Goal: Information Seeking & Learning: Learn about a topic

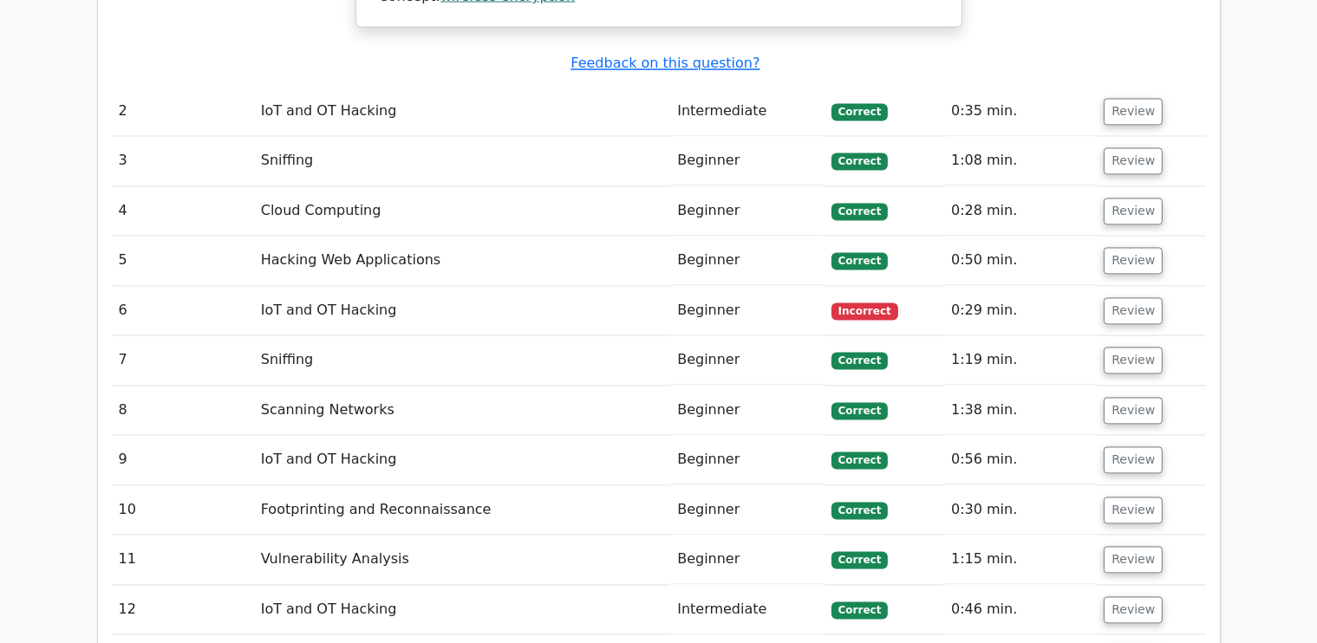
scroll to position [3294, 0]
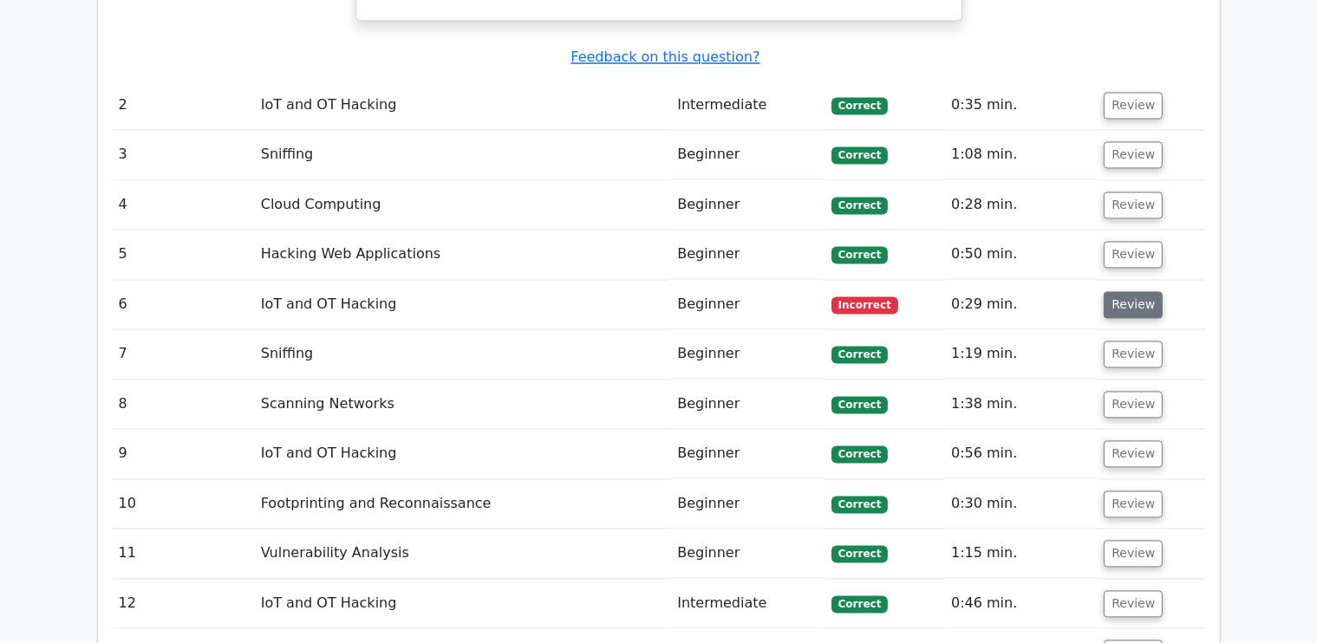
click at [1113, 292] on button "Review" at bounding box center [1133, 305] width 59 height 27
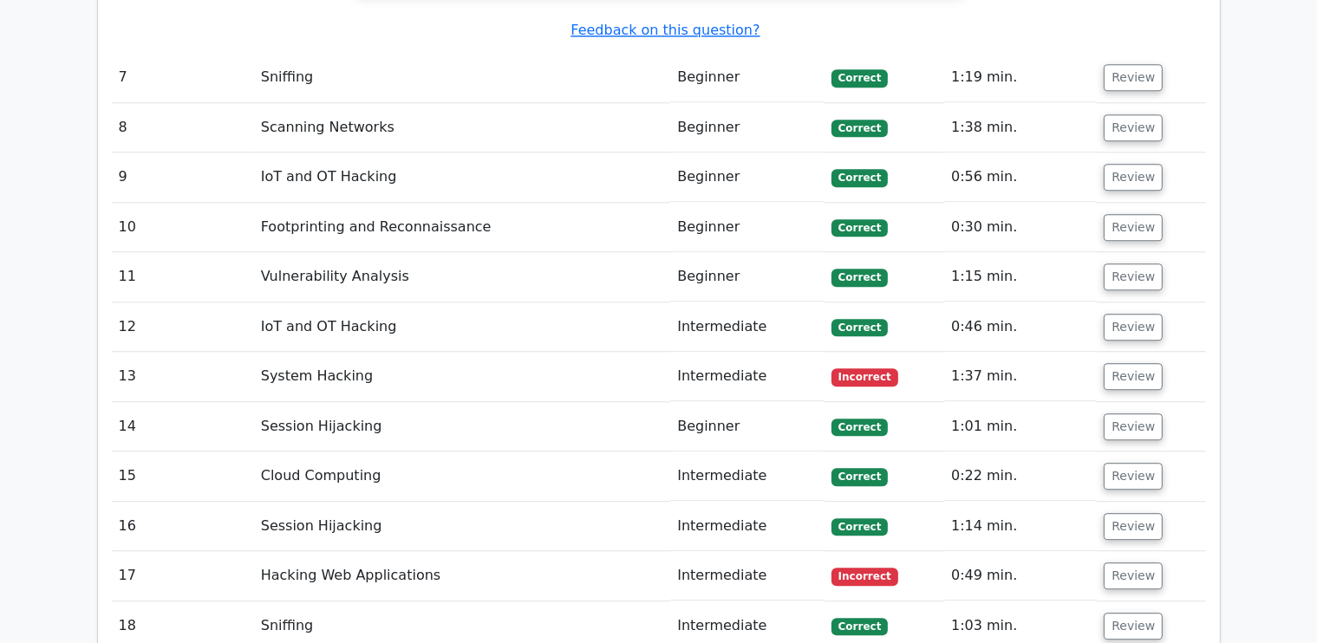
scroll to position [4589, 0]
click at [1128, 363] on button "Review" at bounding box center [1133, 376] width 59 height 27
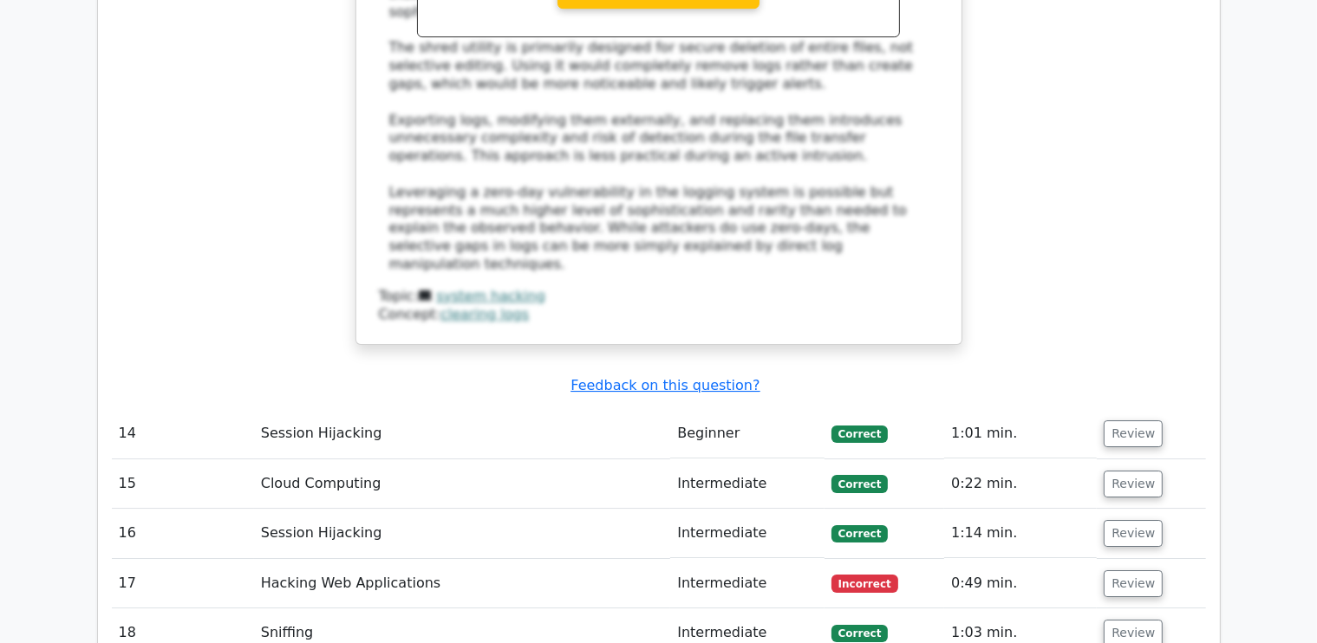
scroll to position [5837, 0]
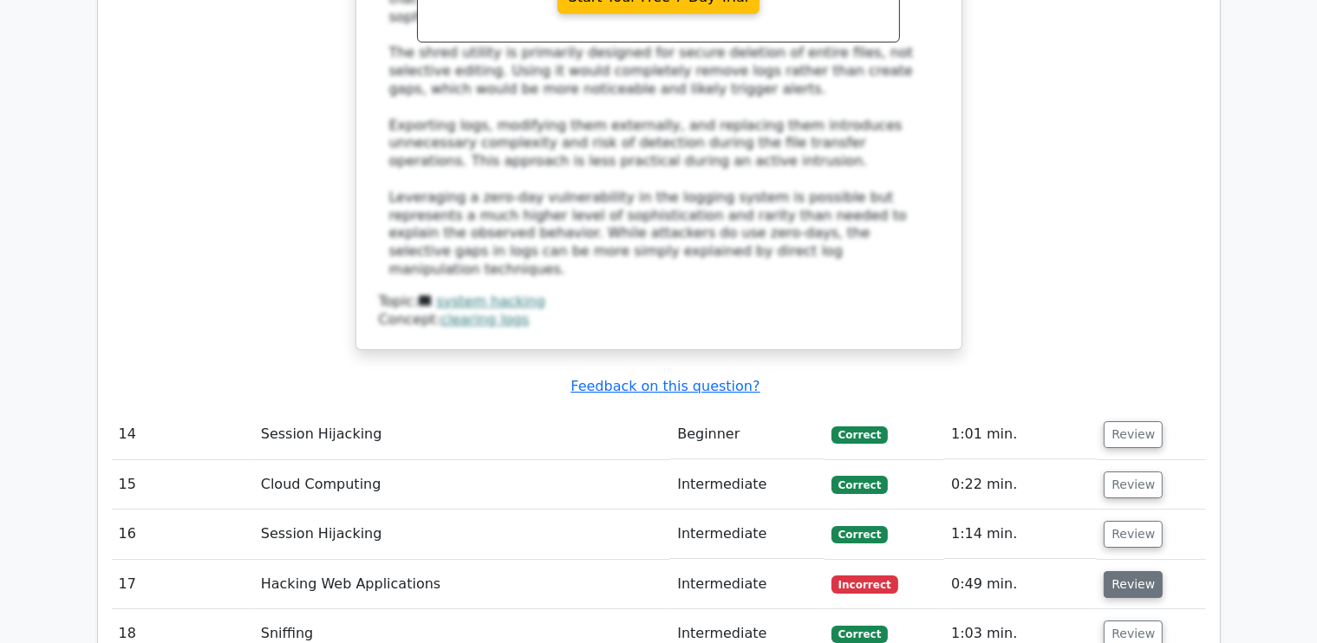
click at [1118, 571] on button "Review" at bounding box center [1133, 584] width 59 height 27
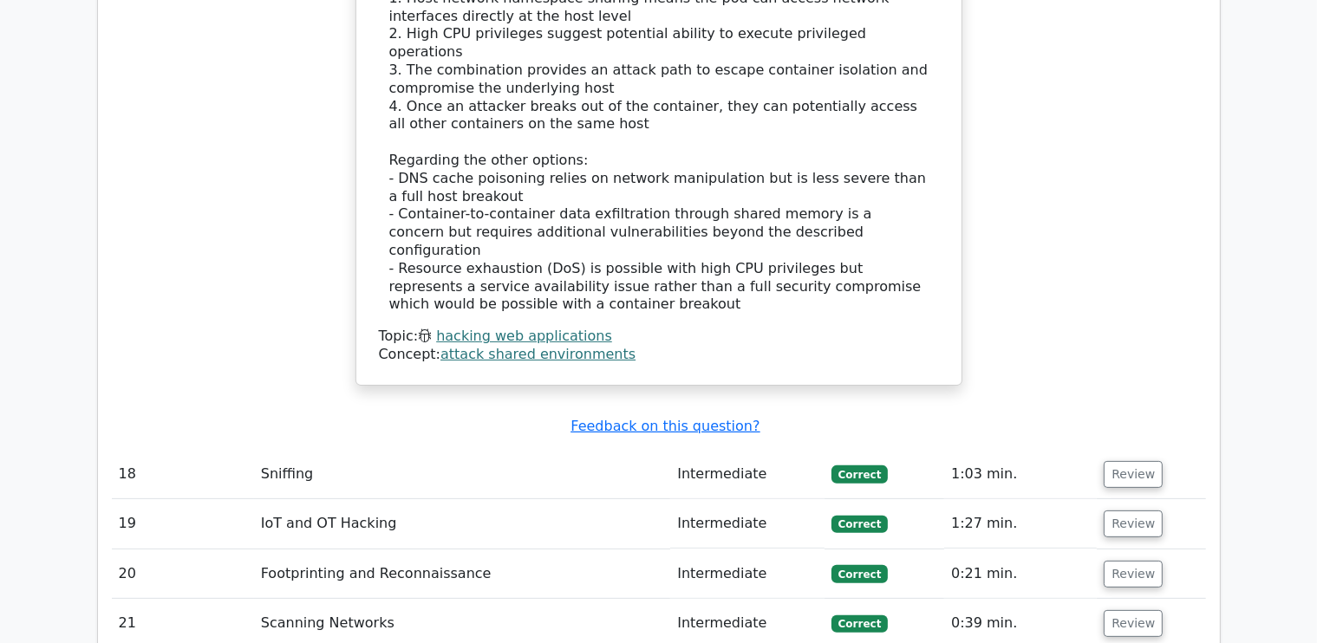
scroll to position [6979, 0]
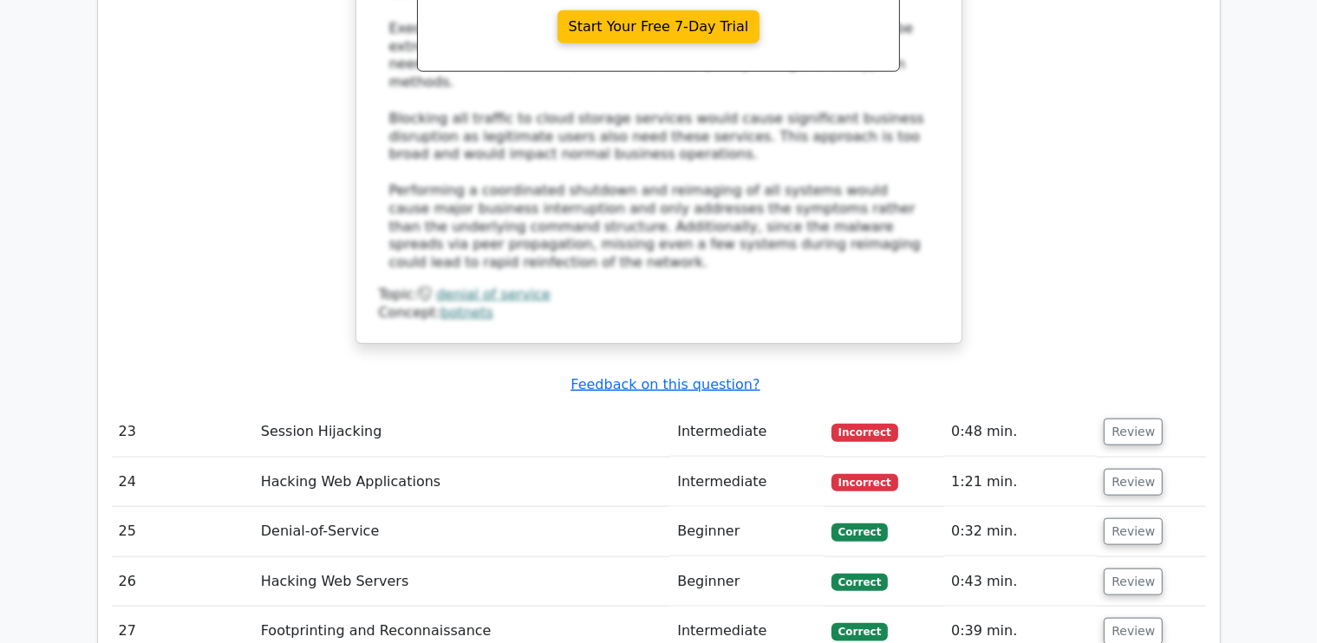
scroll to position [8449, 0]
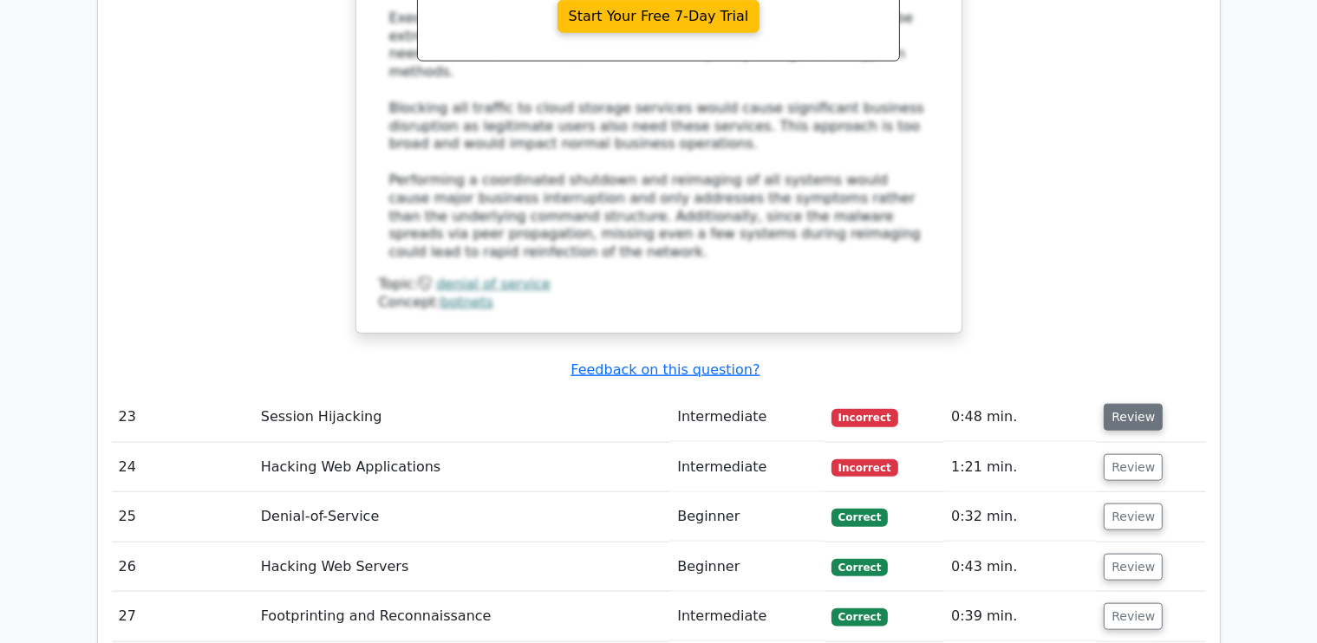
click at [1130, 404] on button "Review" at bounding box center [1133, 417] width 59 height 27
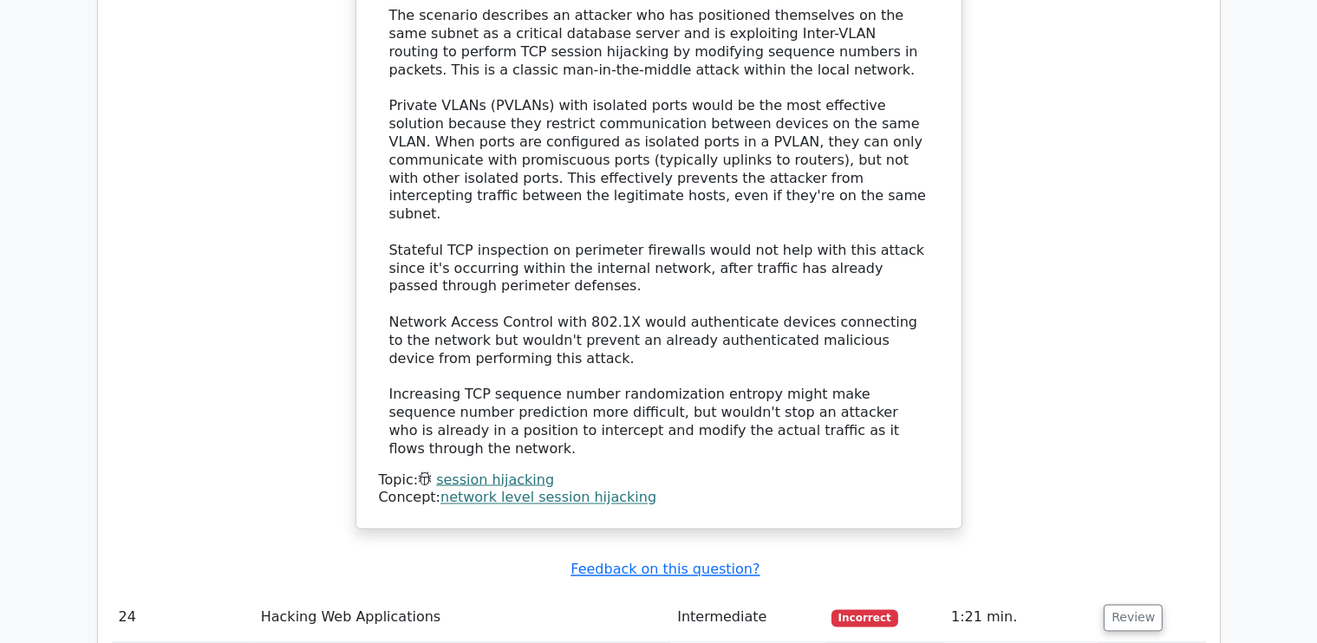
scroll to position [9398, 0]
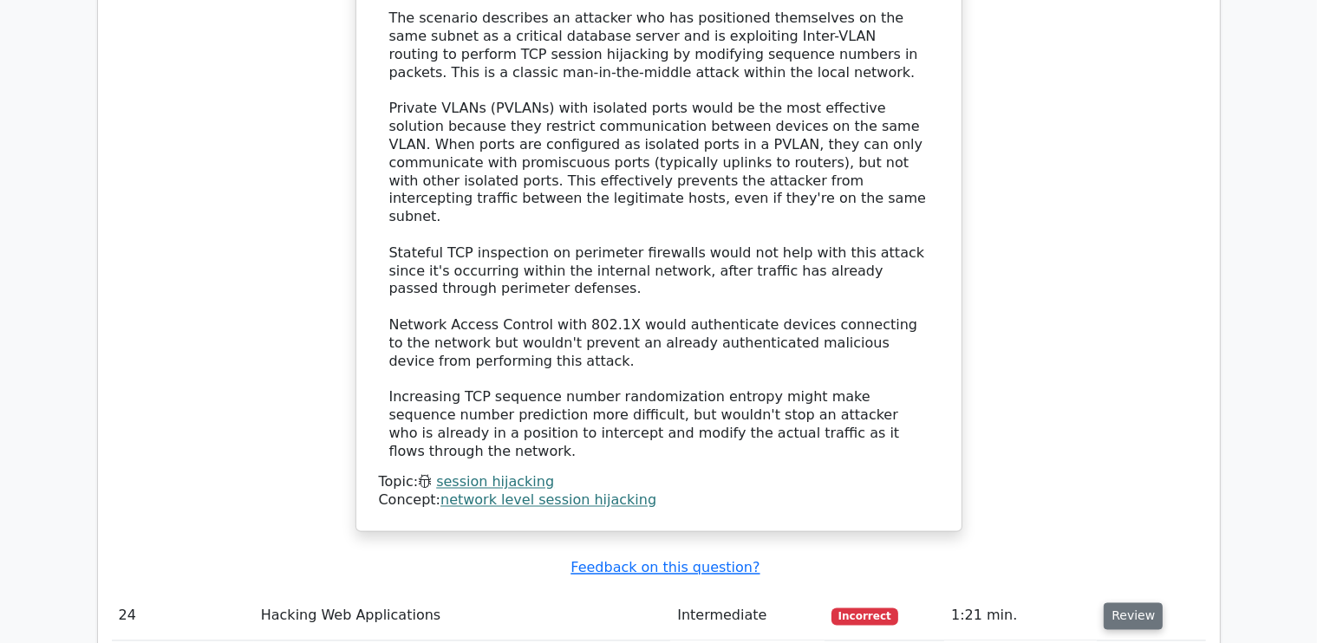
click at [1114, 604] on button "Review" at bounding box center [1133, 617] width 59 height 27
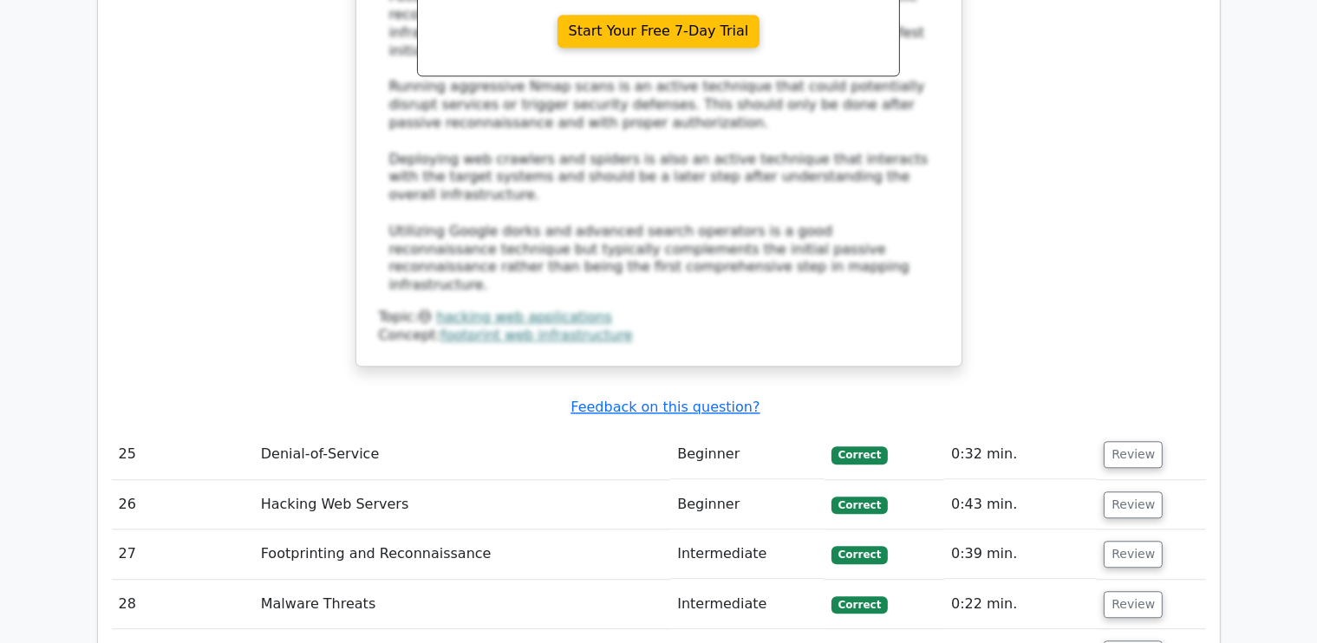
scroll to position [10712, 0]
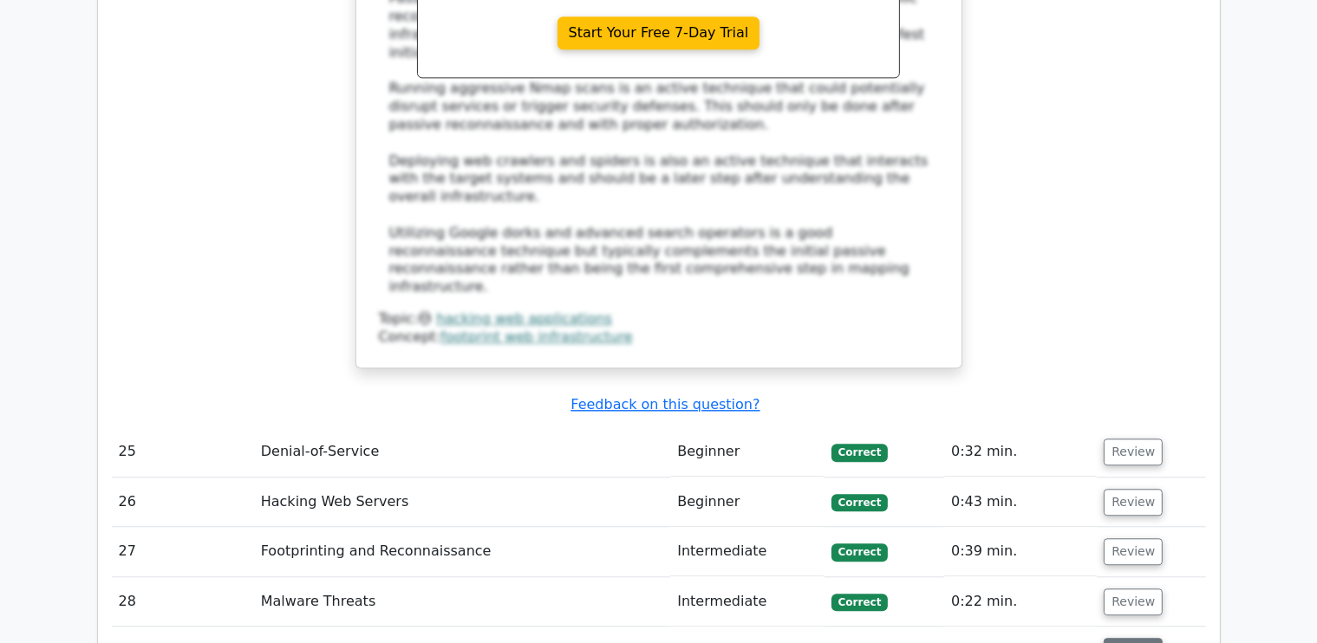
click at [1148, 638] on button "Review" at bounding box center [1133, 651] width 59 height 27
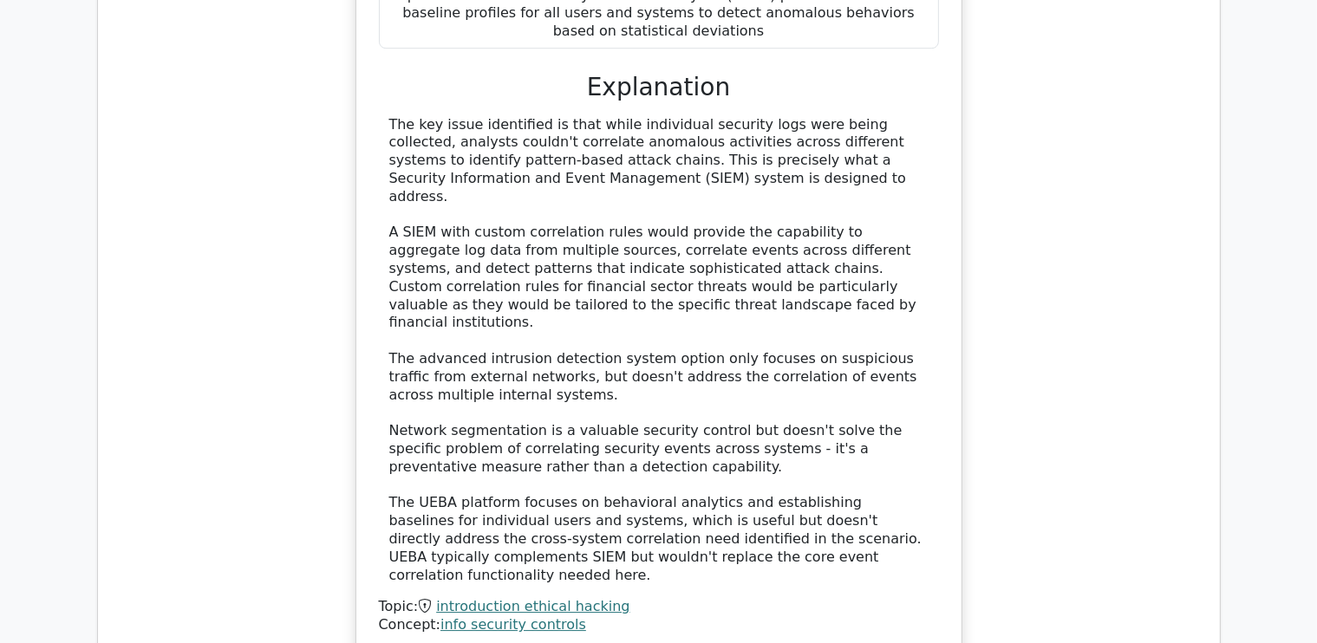
scroll to position [11945, 0]
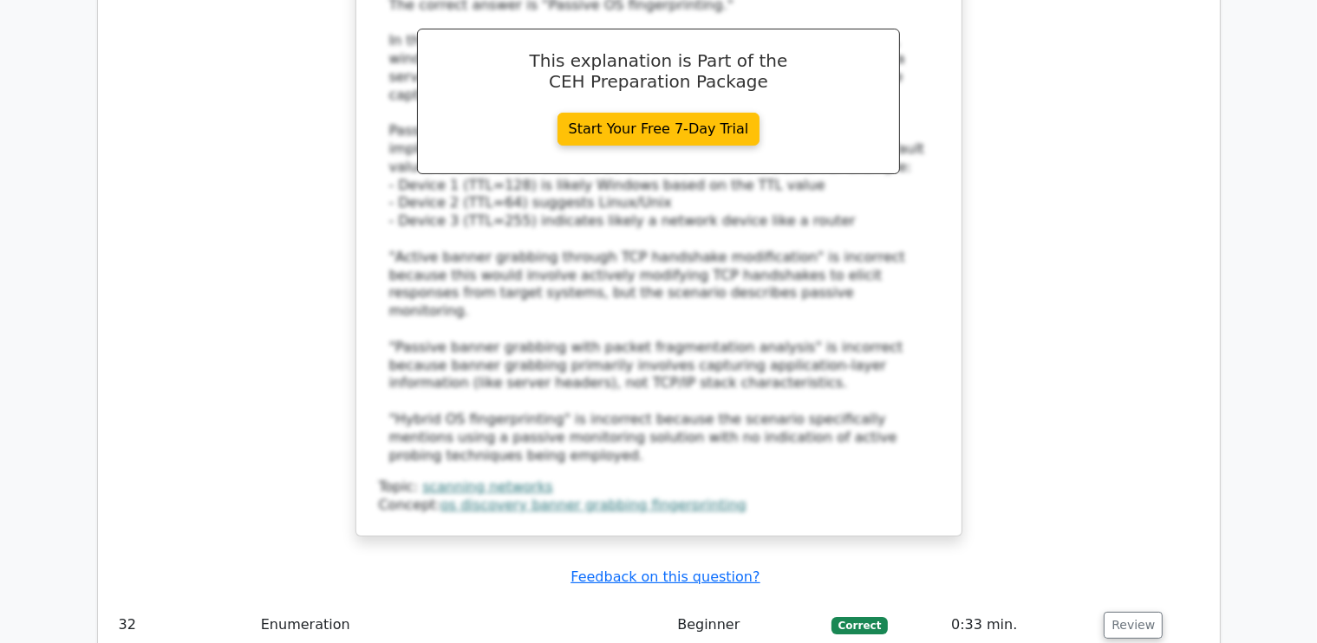
scroll to position [13301, 0]
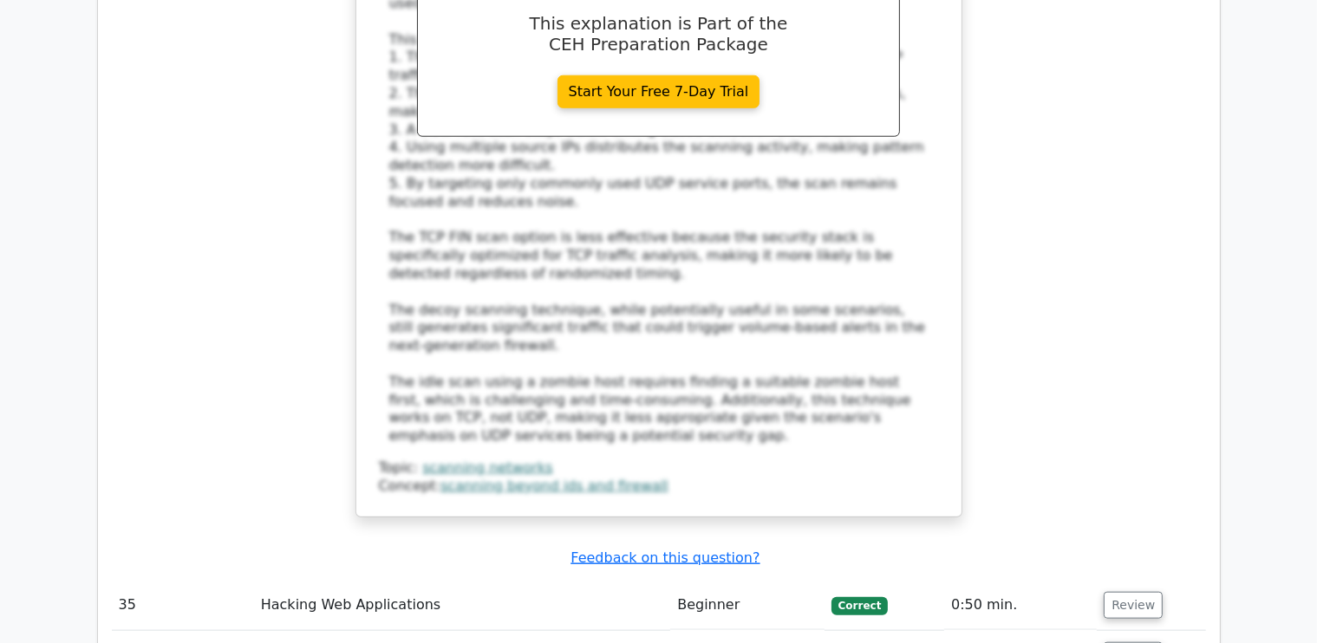
scroll to position [14786, 0]
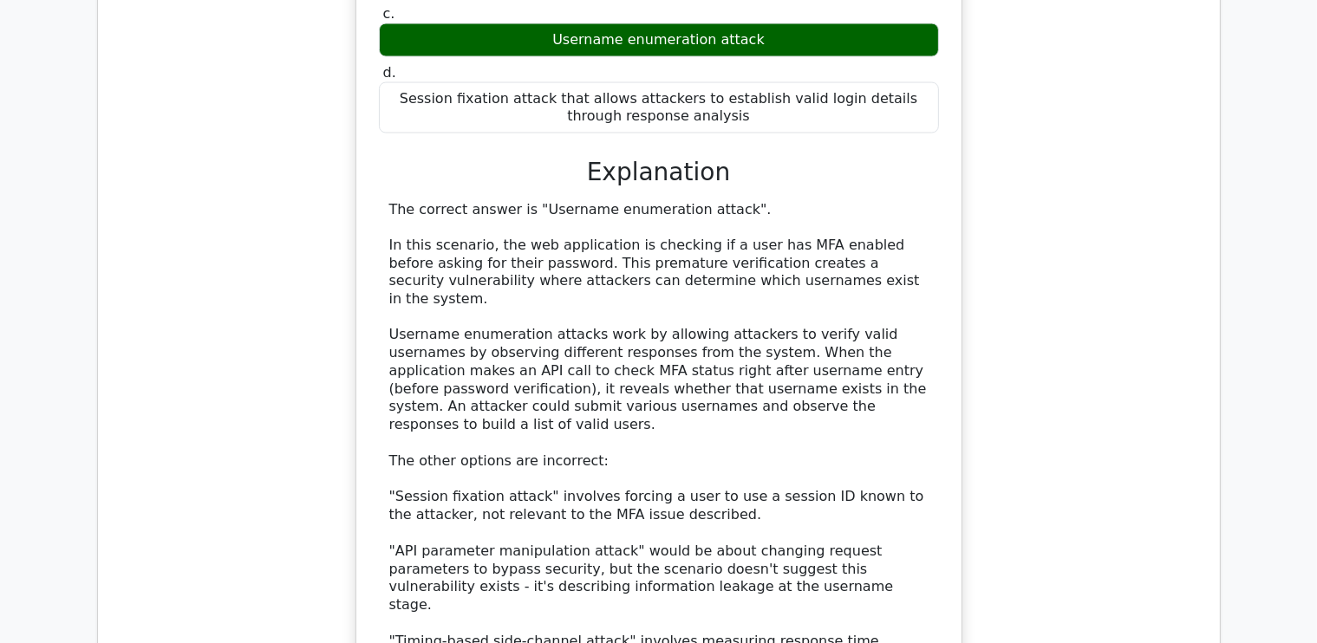
scroll to position [16198, 0]
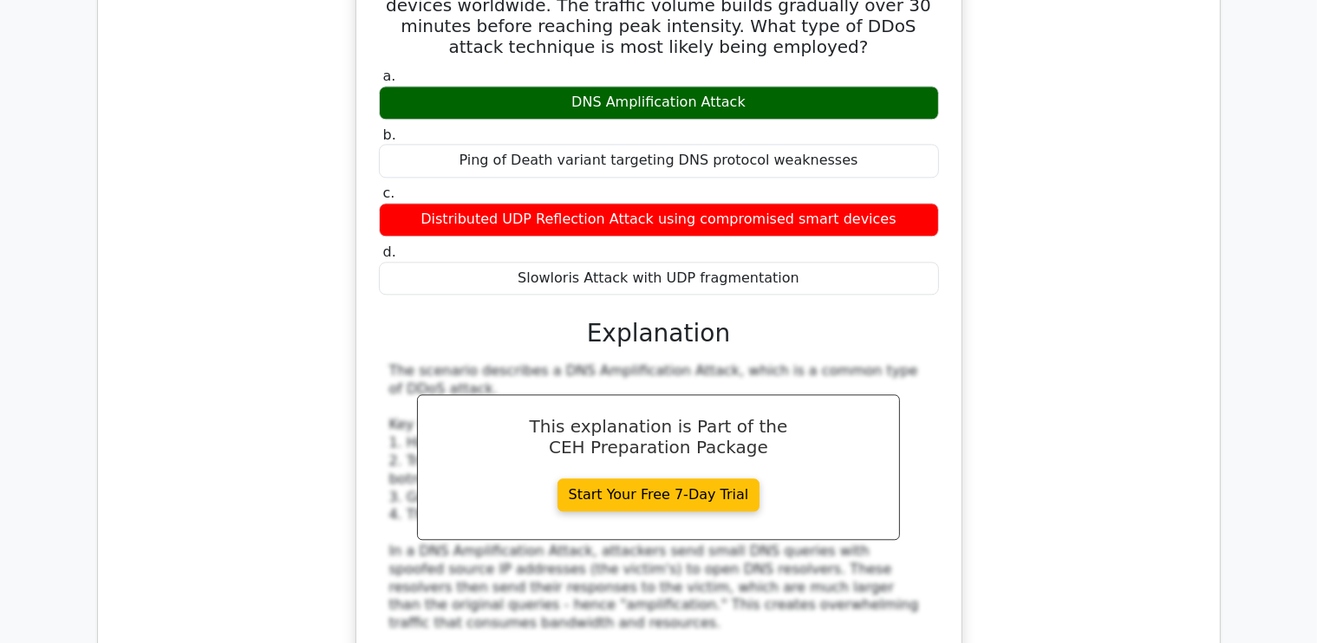
scroll to position [17346, 0]
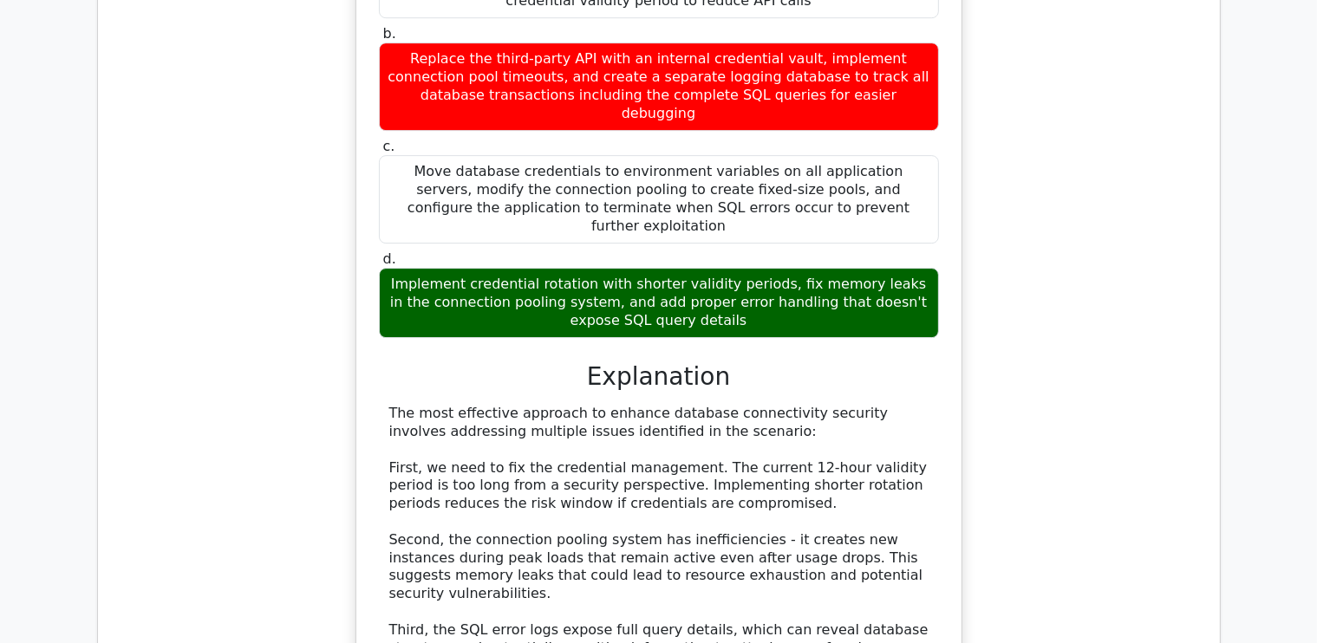
scroll to position [18877, 0]
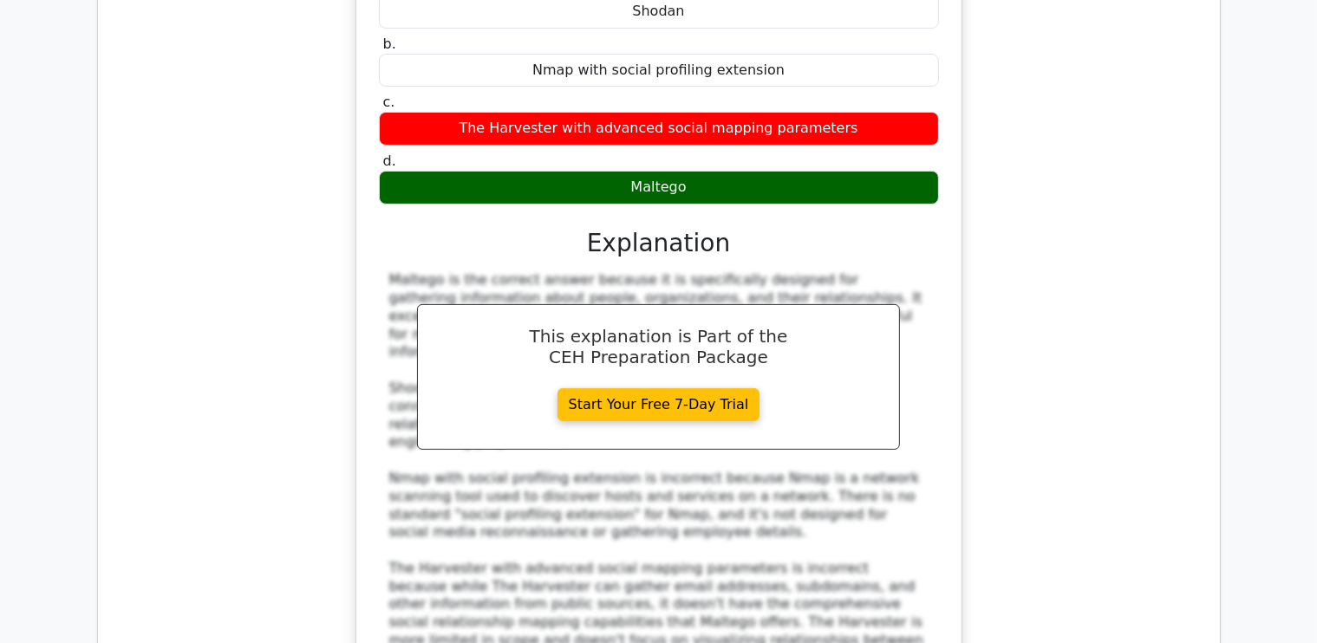
scroll to position [20145, 0]
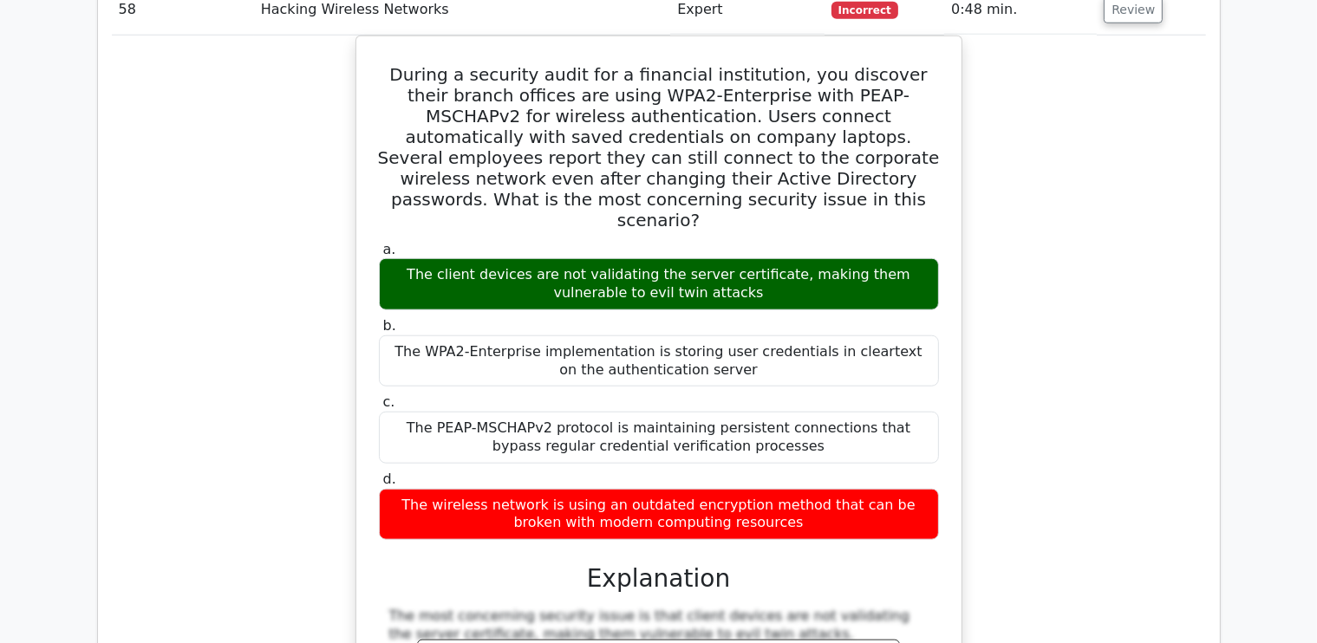
scroll to position [21365, 0]
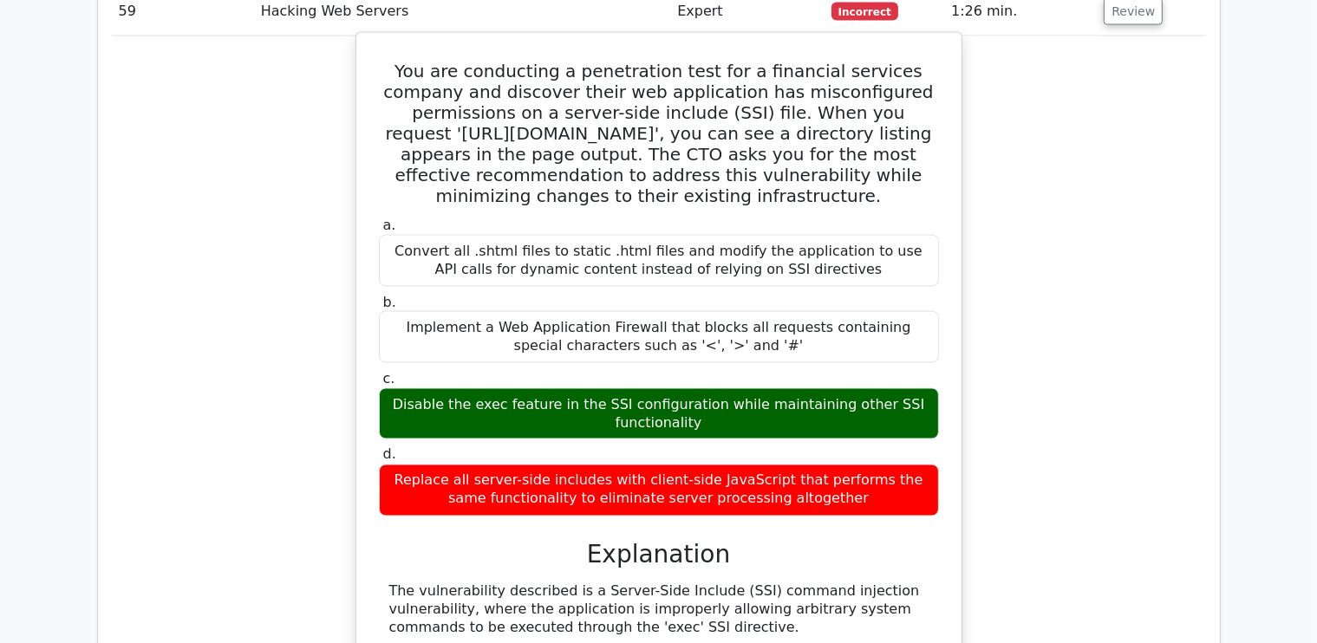
scroll to position [22627, 0]
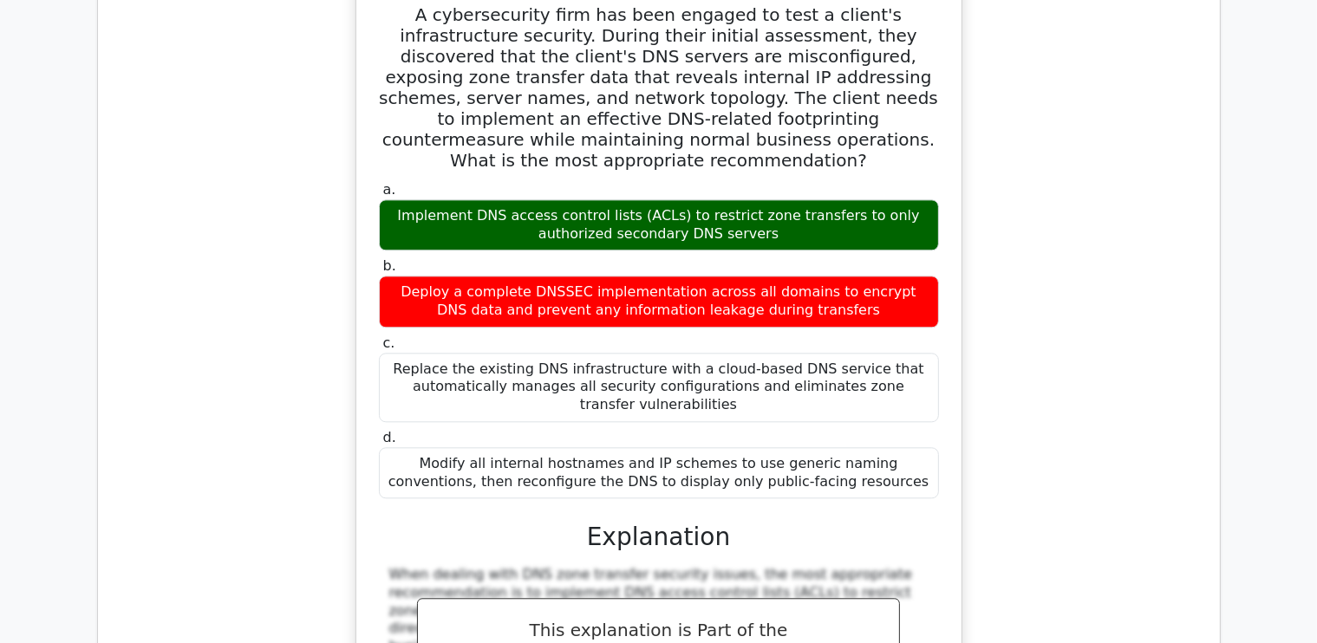
scroll to position [23846, 0]
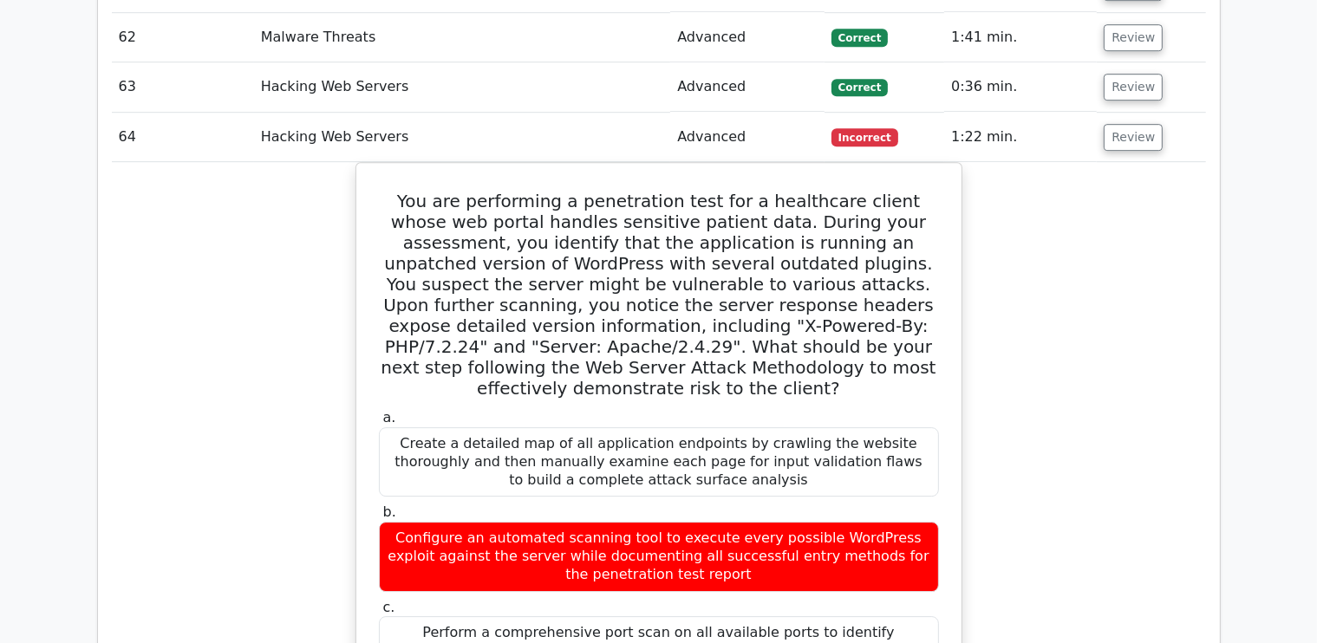
scroll to position [25048, 0]
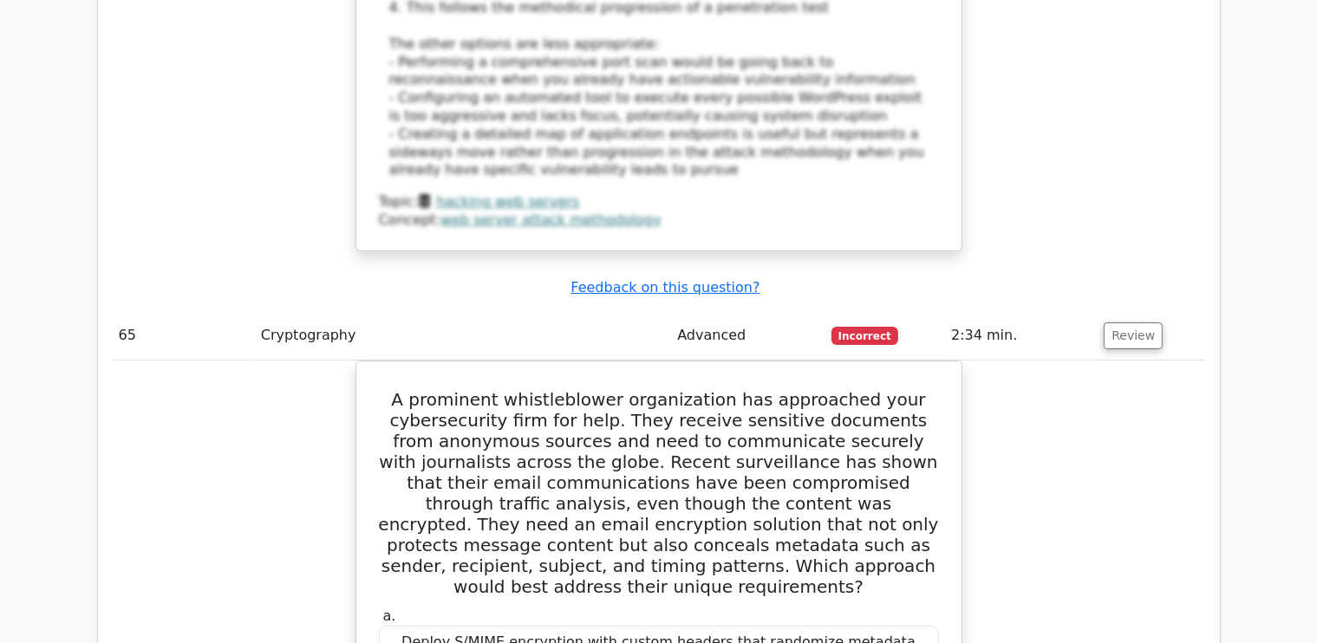
scroll to position [26099, 0]
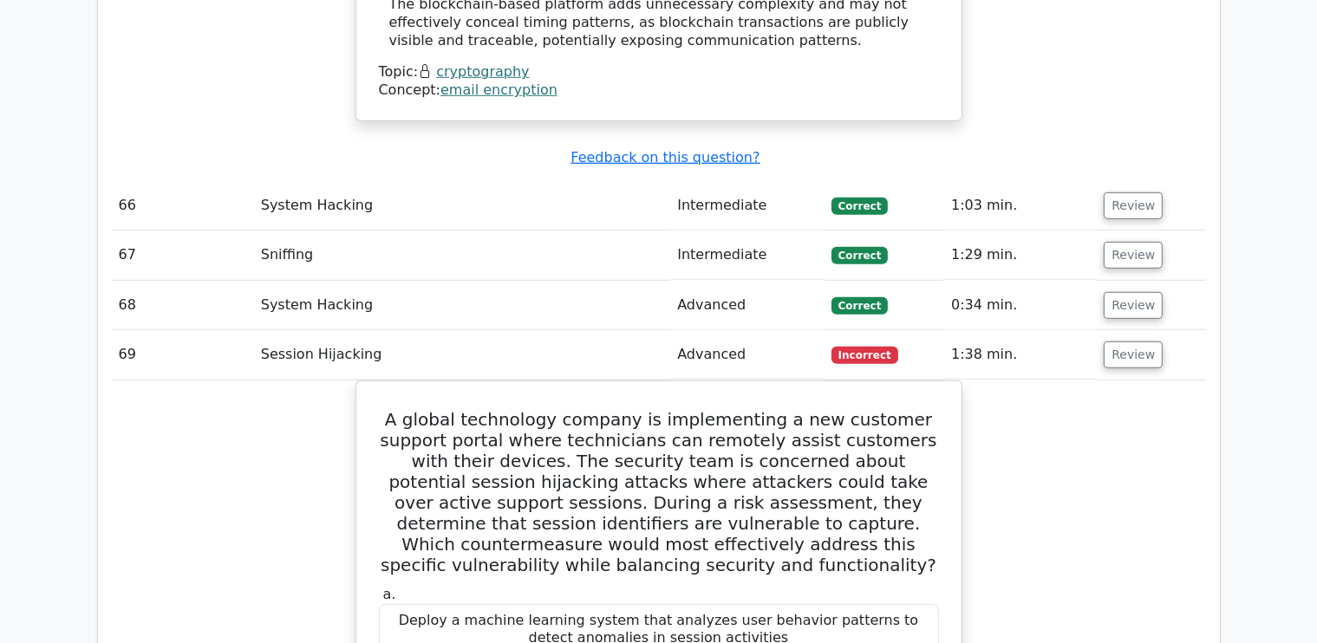
scroll to position [27452, 0]
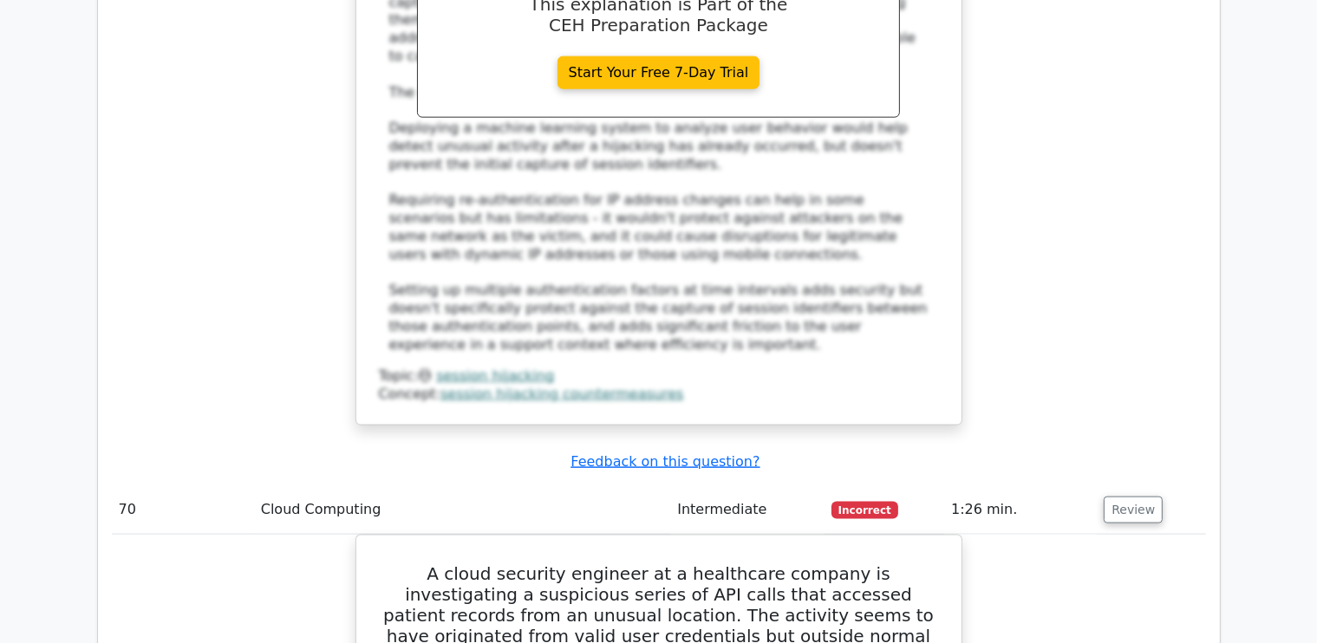
scroll to position [28452, 0]
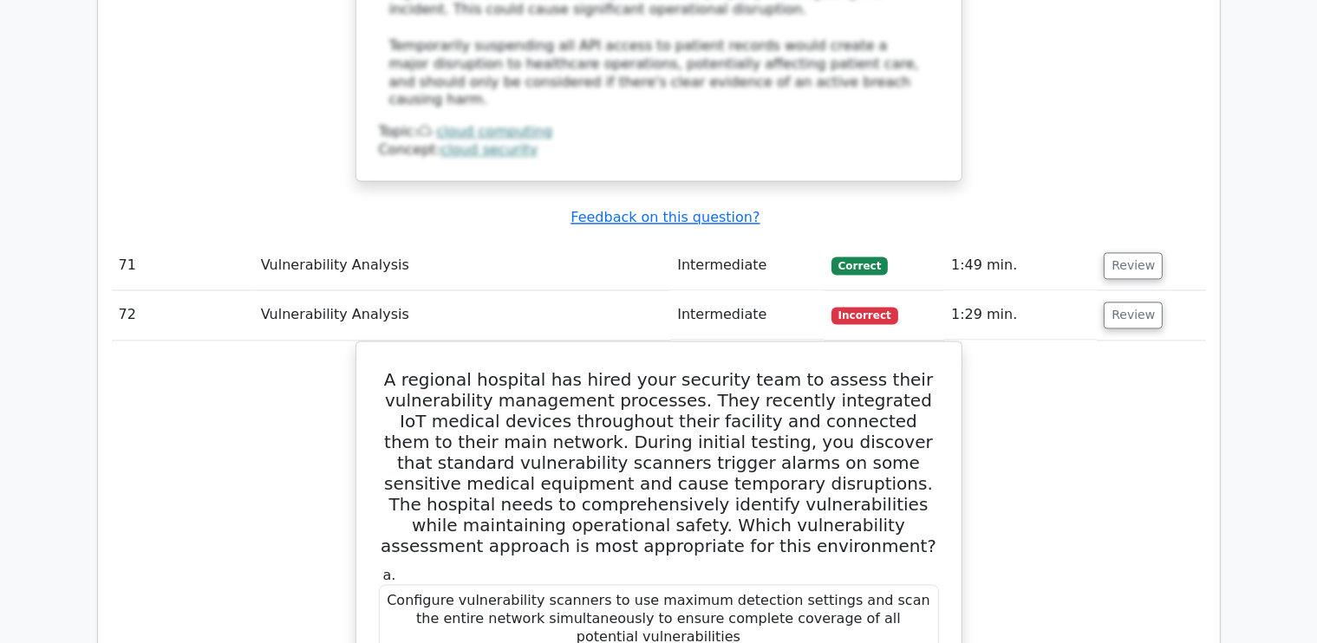
scroll to position [29806, 0]
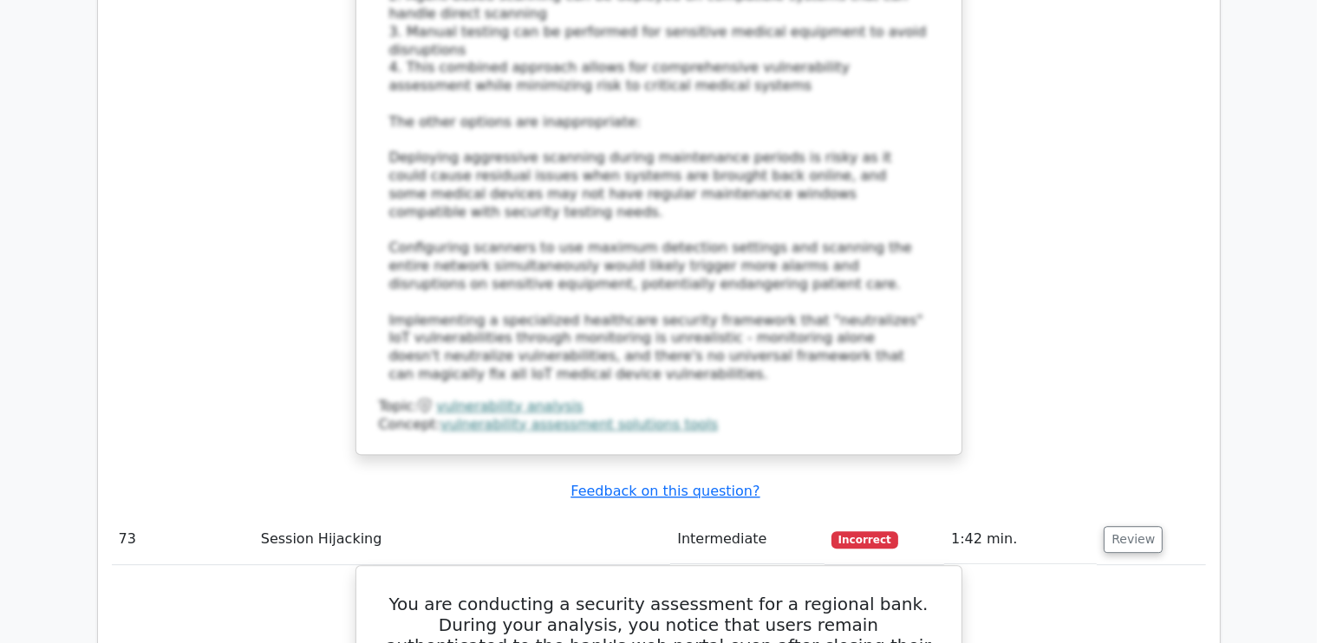
scroll to position [31001, 0]
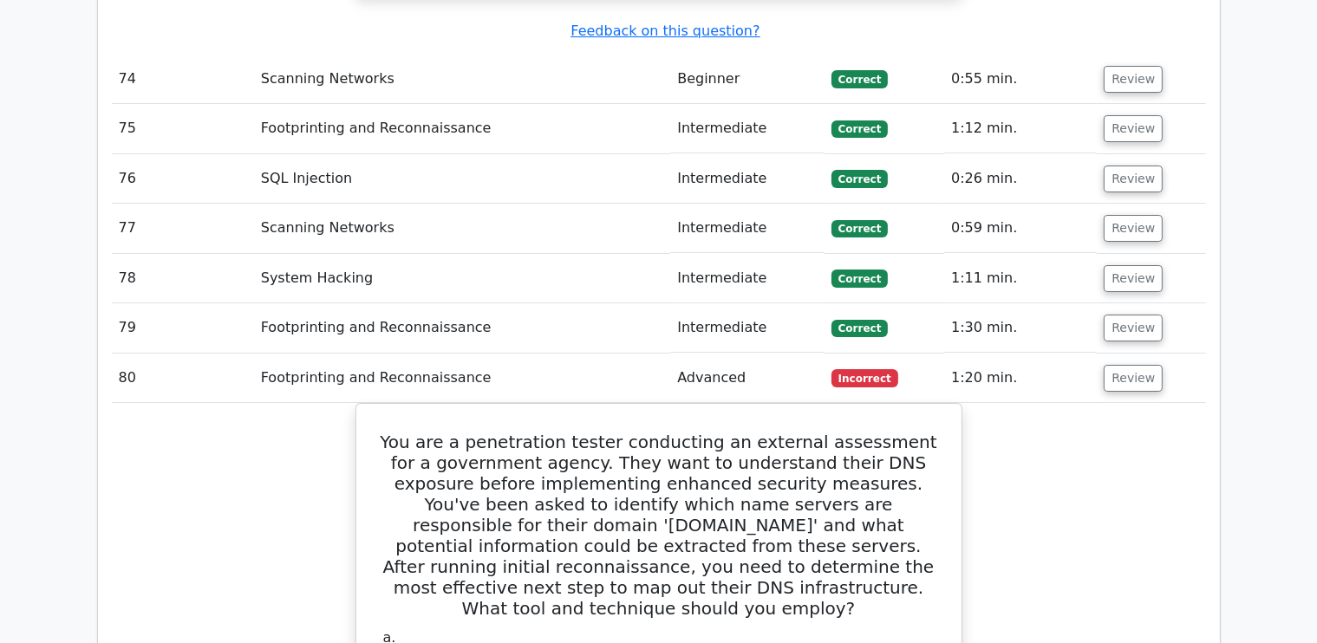
scroll to position [32770, 0]
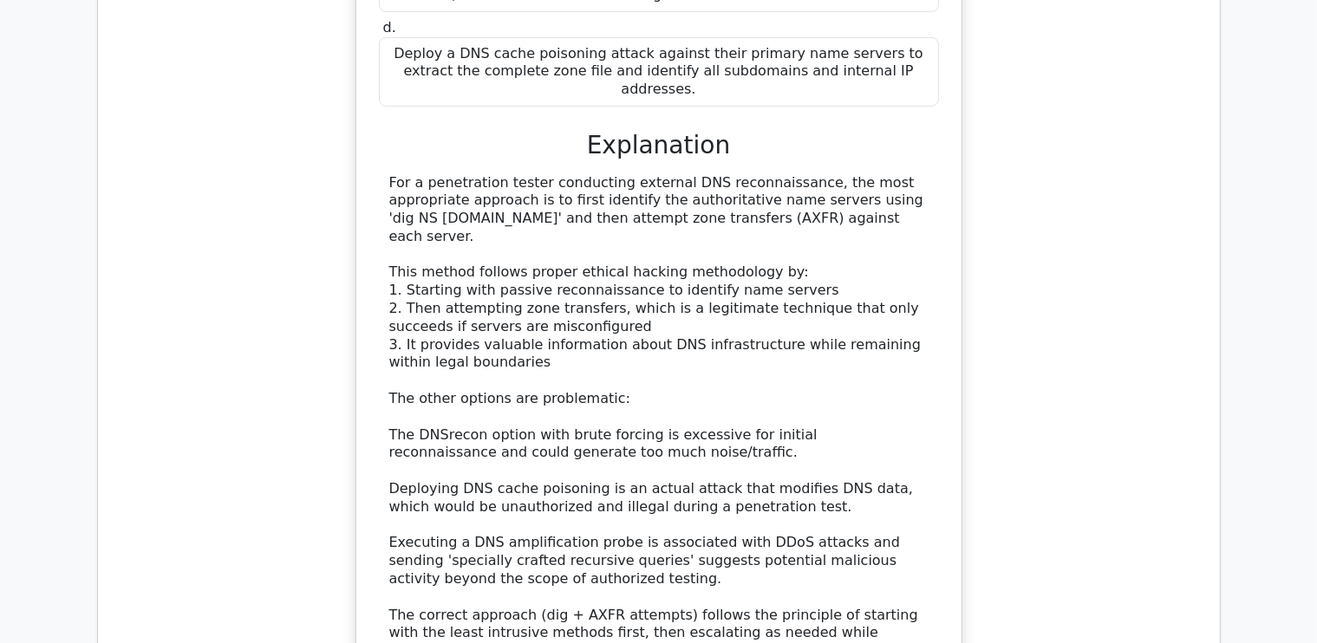
scroll to position [33672, 0]
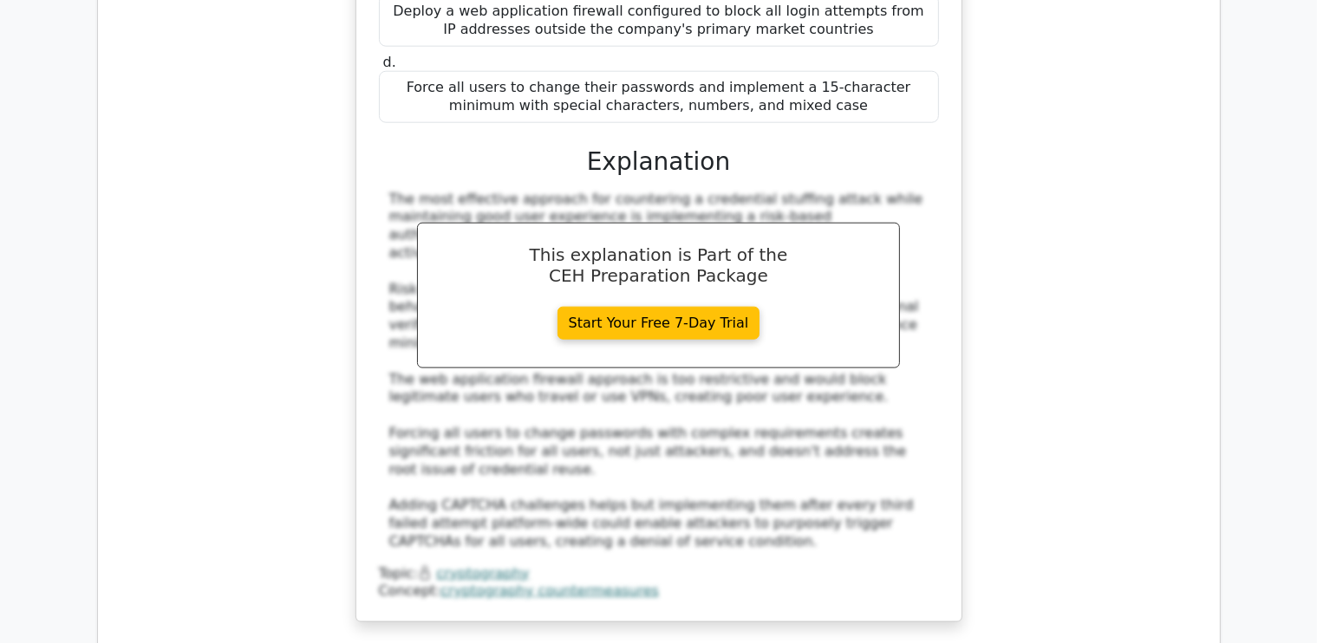
scroll to position [35017, 0]
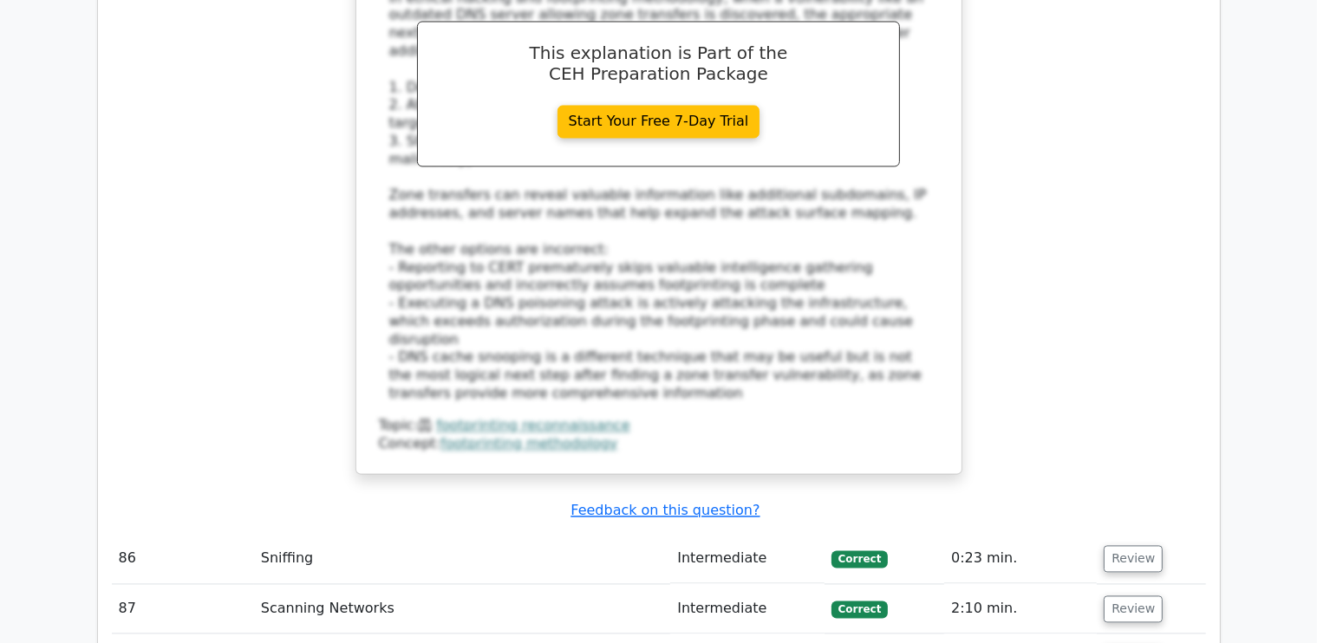
scroll to position [36252, 0]
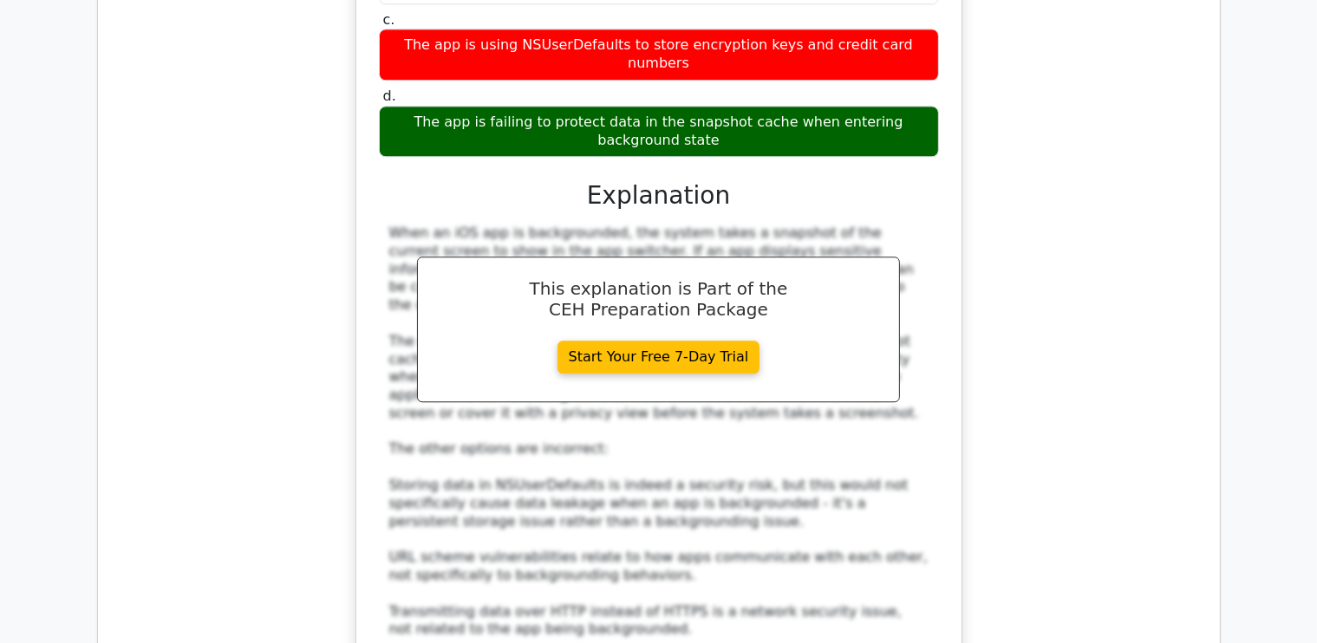
scroll to position [37242, 0]
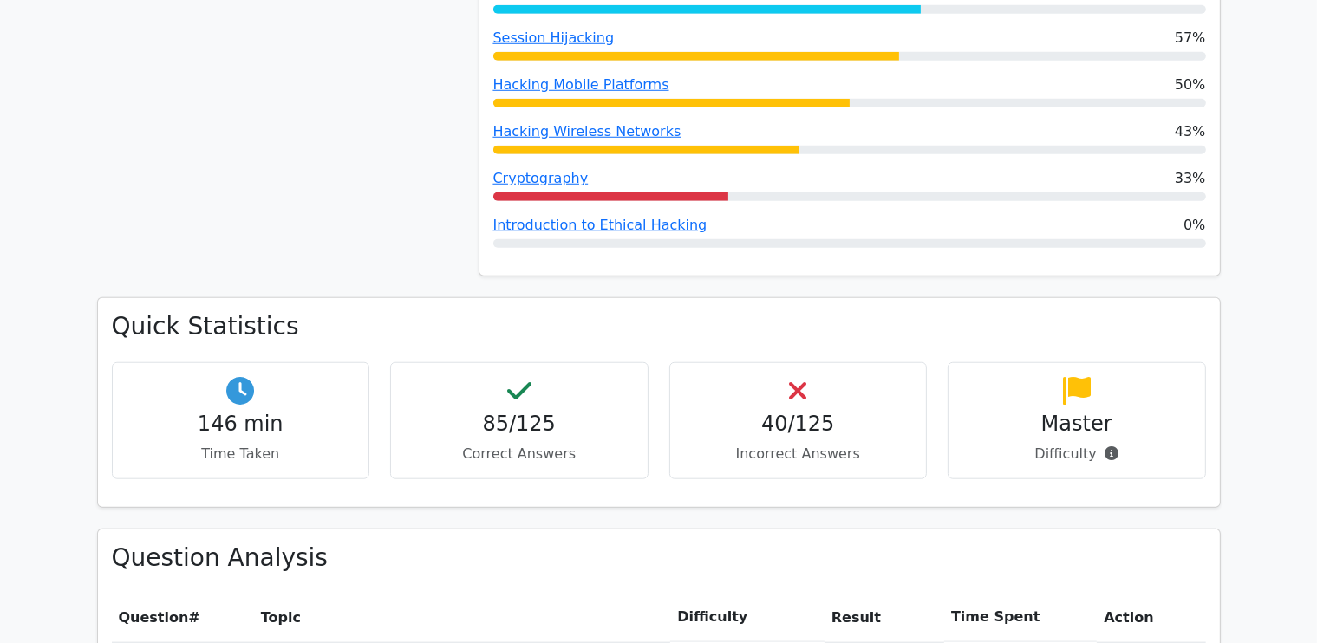
scroll to position [1453, 0]
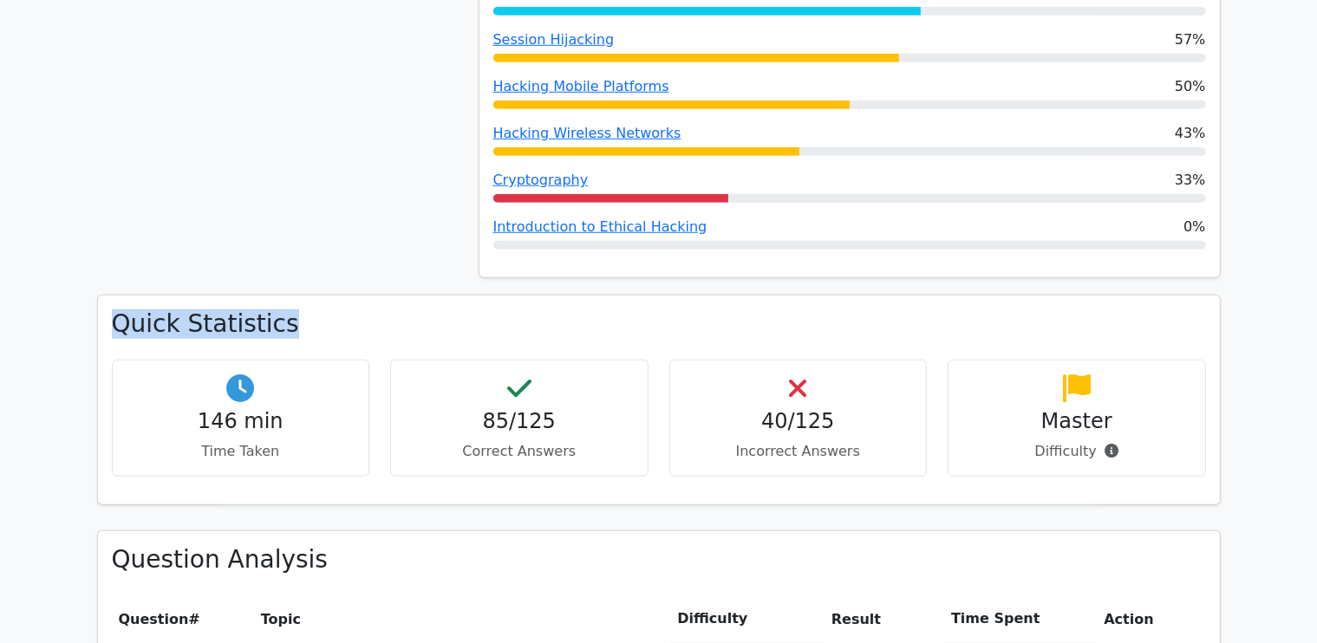
drag, startPoint x: 297, startPoint y: 257, endPoint x: 101, endPoint y: 250, distance: 197.0
click at [101, 296] on div "Quick Statistics 146 min Time Taken 85/125 Correct Answers 40/125 Incorrect Ans…" at bounding box center [659, 400] width 1122 height 208
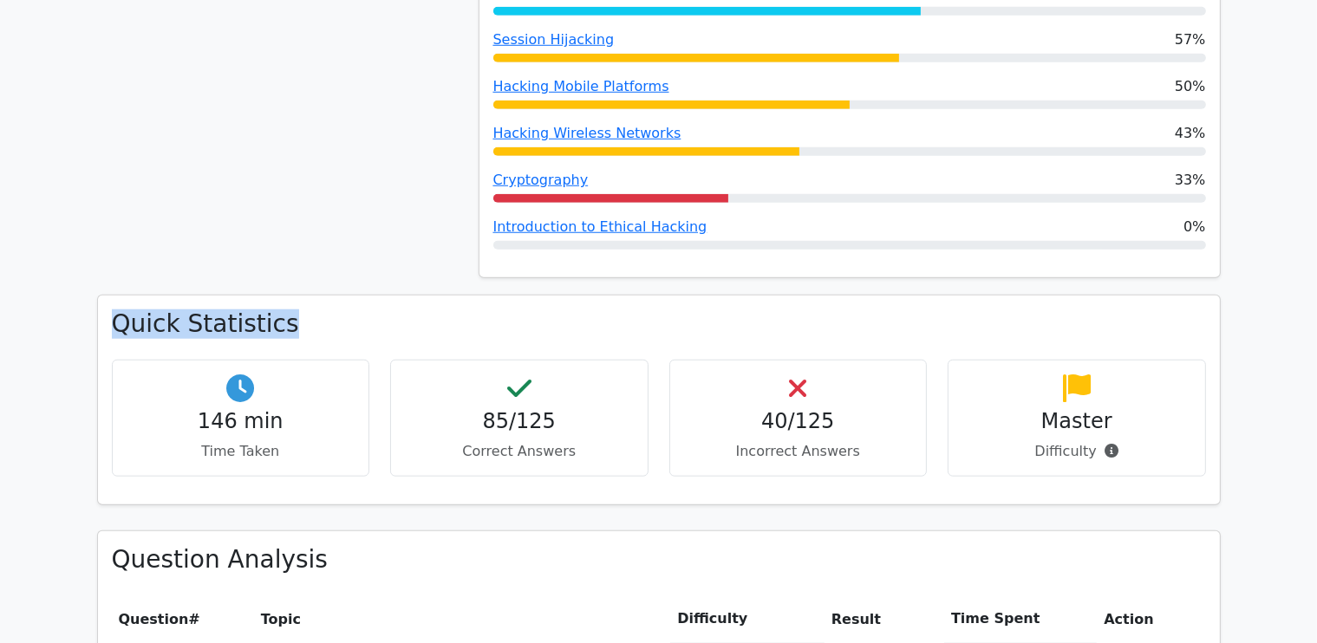
drag, startPoint x: 114, startPoint y: 258, endPoint x: 271, endPoint y: 255, distance: 157.8
click at [271, 310] on h3 "Quick Statistics" at bounding box center [659, 324] width 1094 height 29
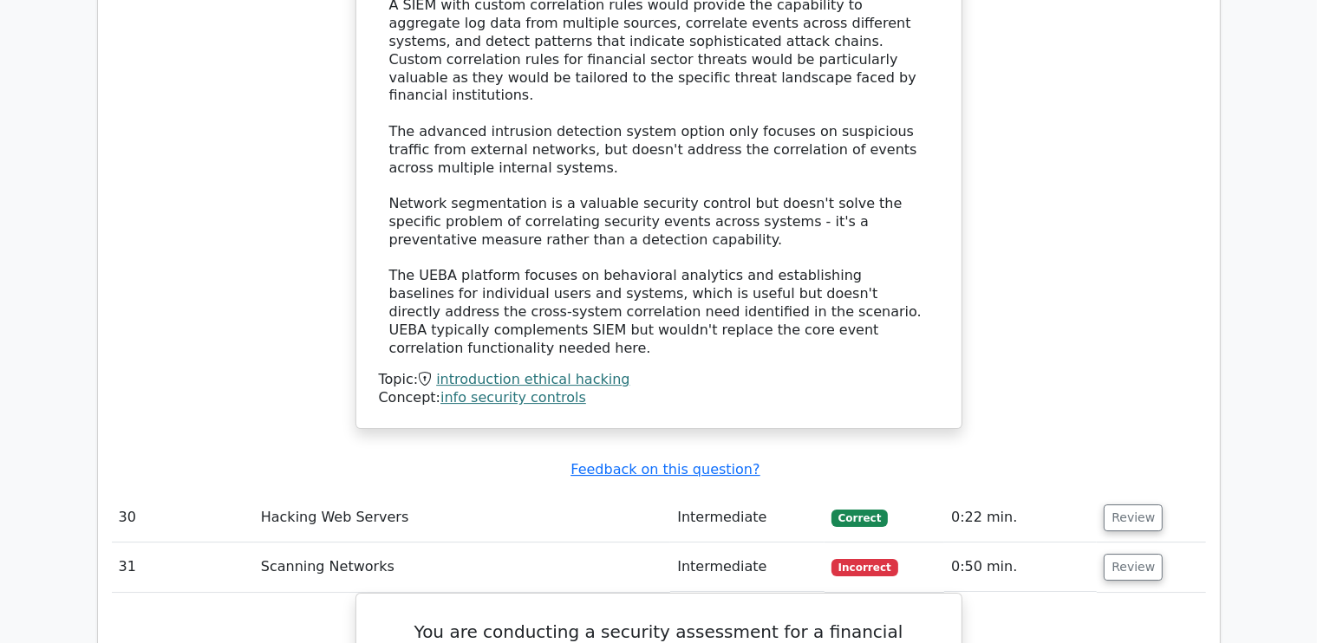
scroll to position [12126, 0]
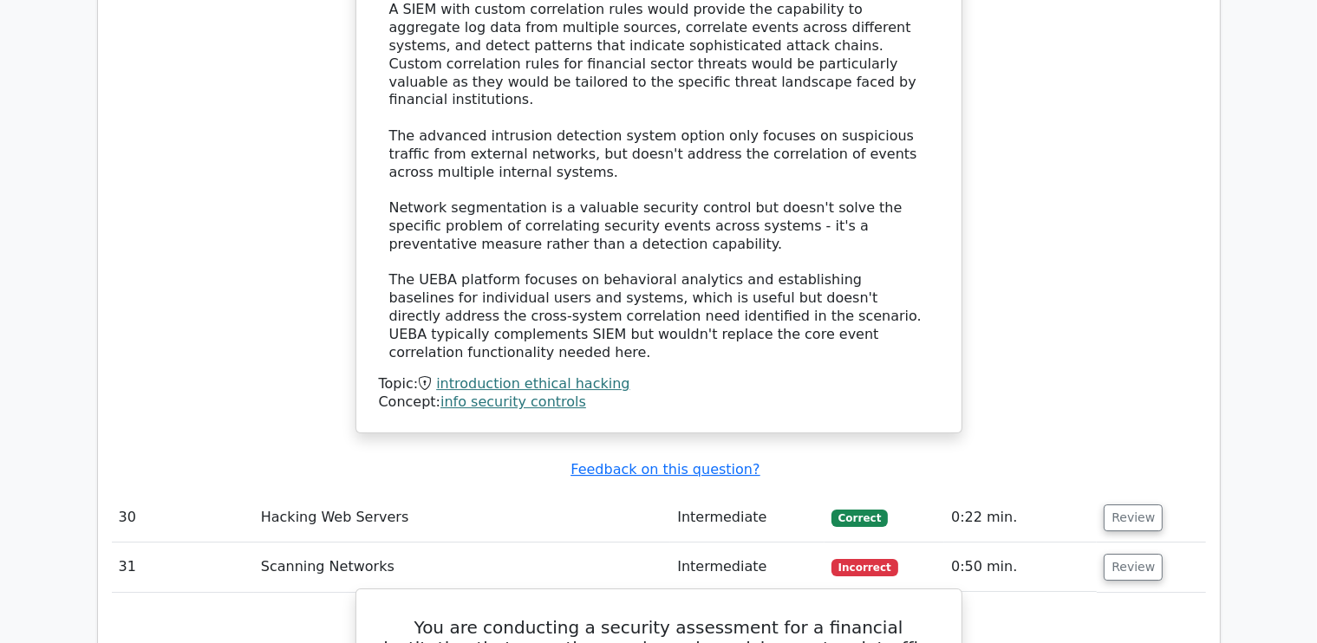
drag, startPoint x: 381, startPoint y: 72, endPoint x: 892, endPoint y: 496, distance: 664.5
copy div "You are conducting a security assessment for a financial institution that recen…"
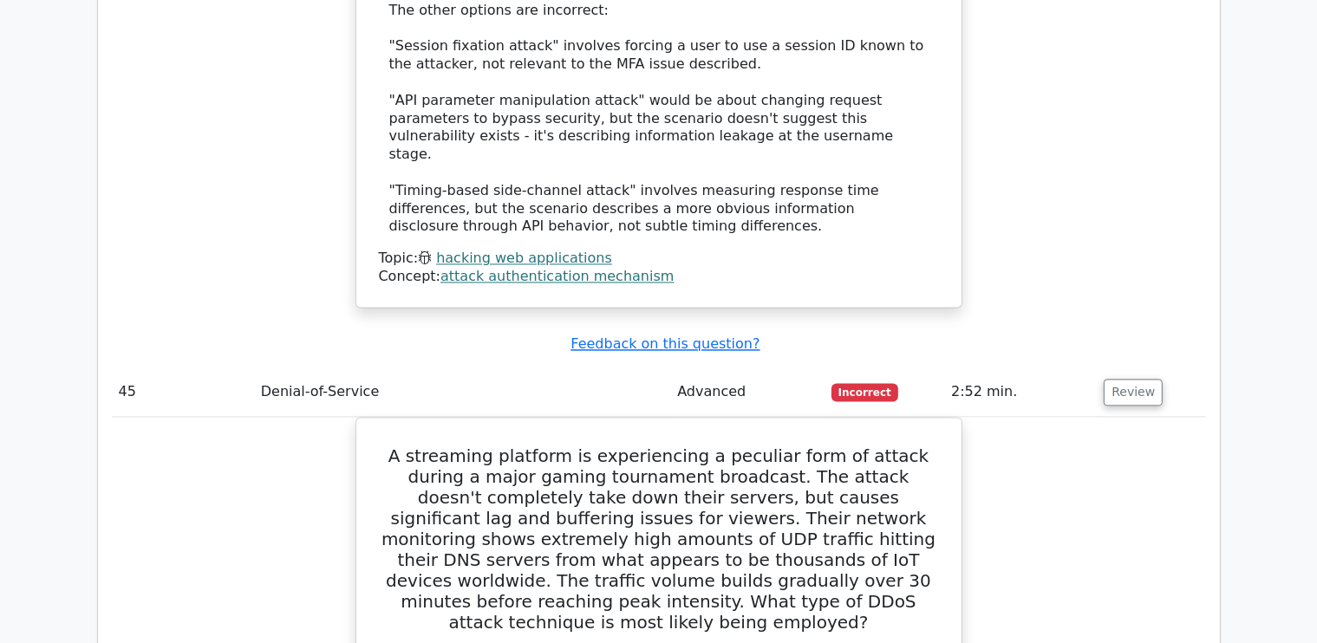
scroll to position [16654, 0]
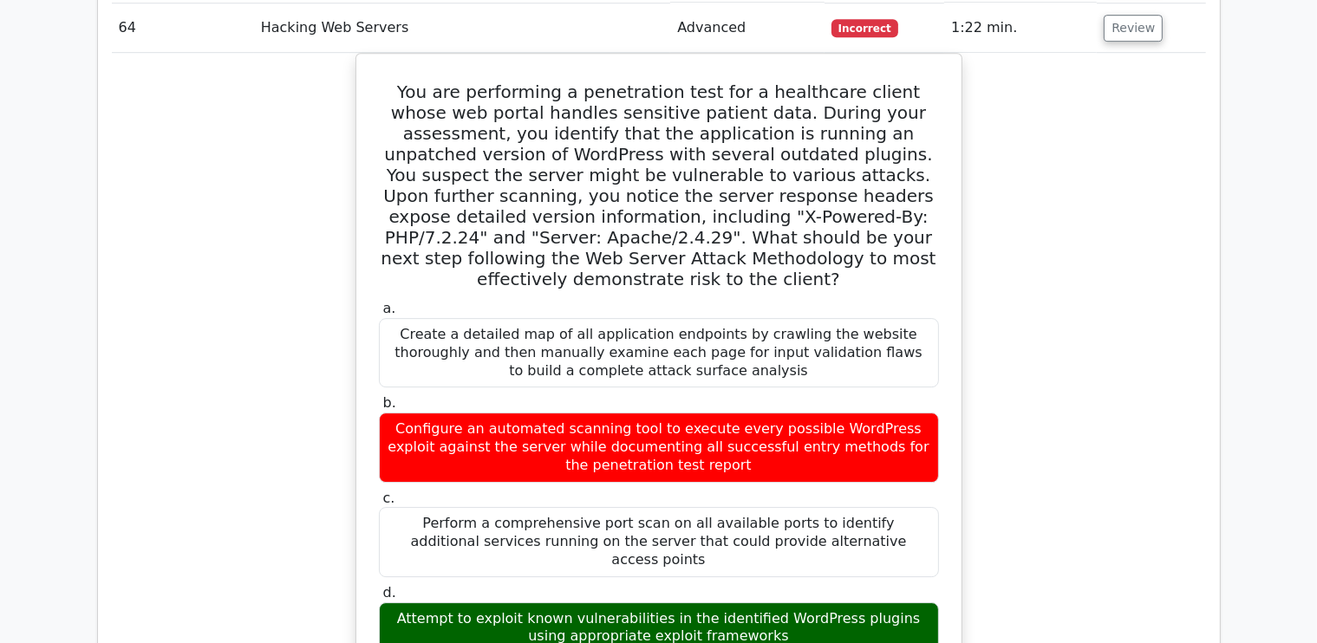
scroll to position [25156, 0]
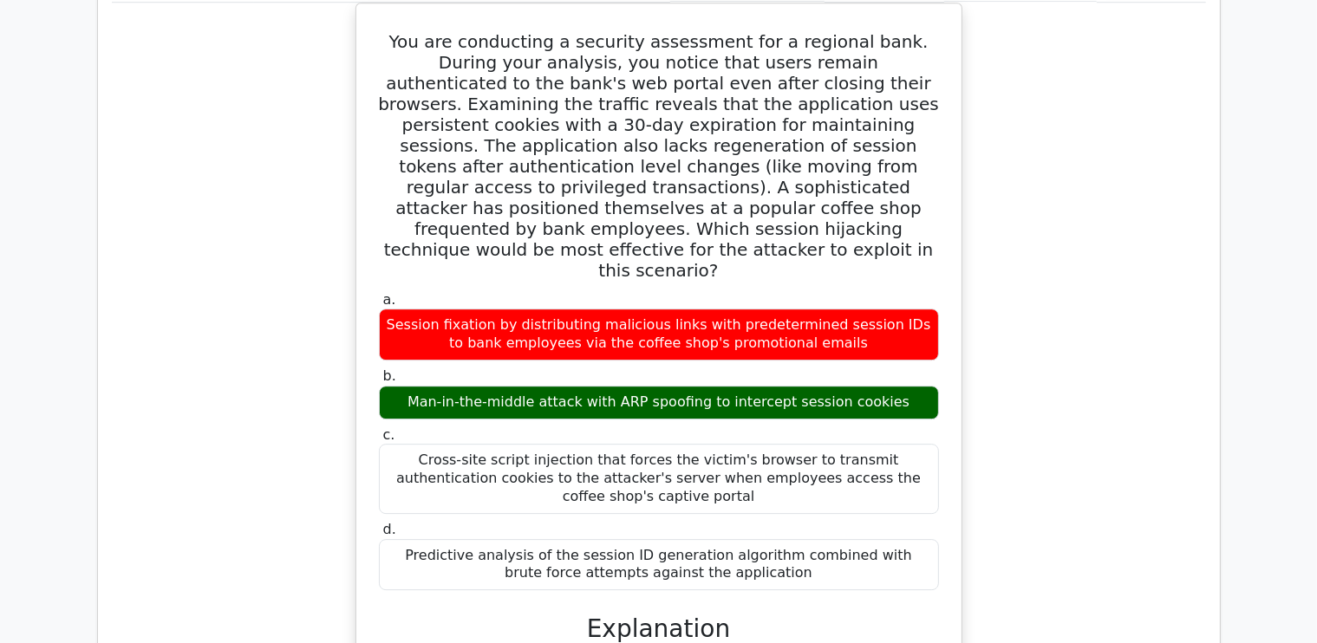
scroll to position [31549, 0]
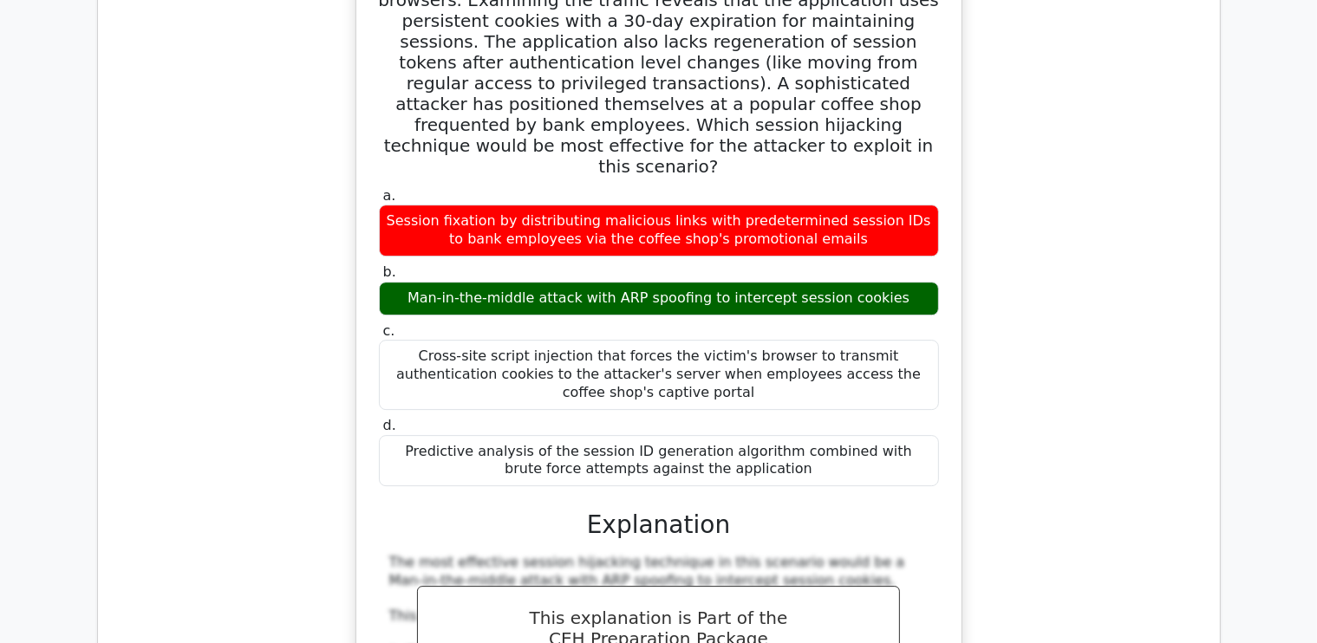
scroll to position [31650, 0]
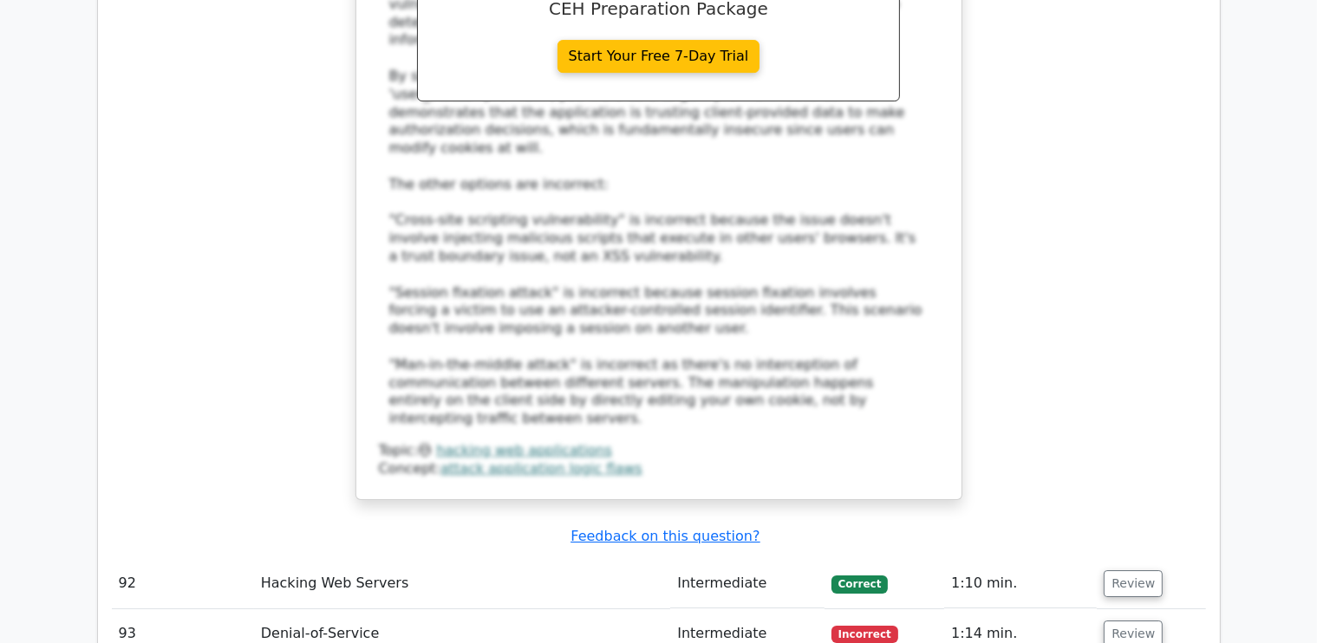
scroll to position [38767, 0]
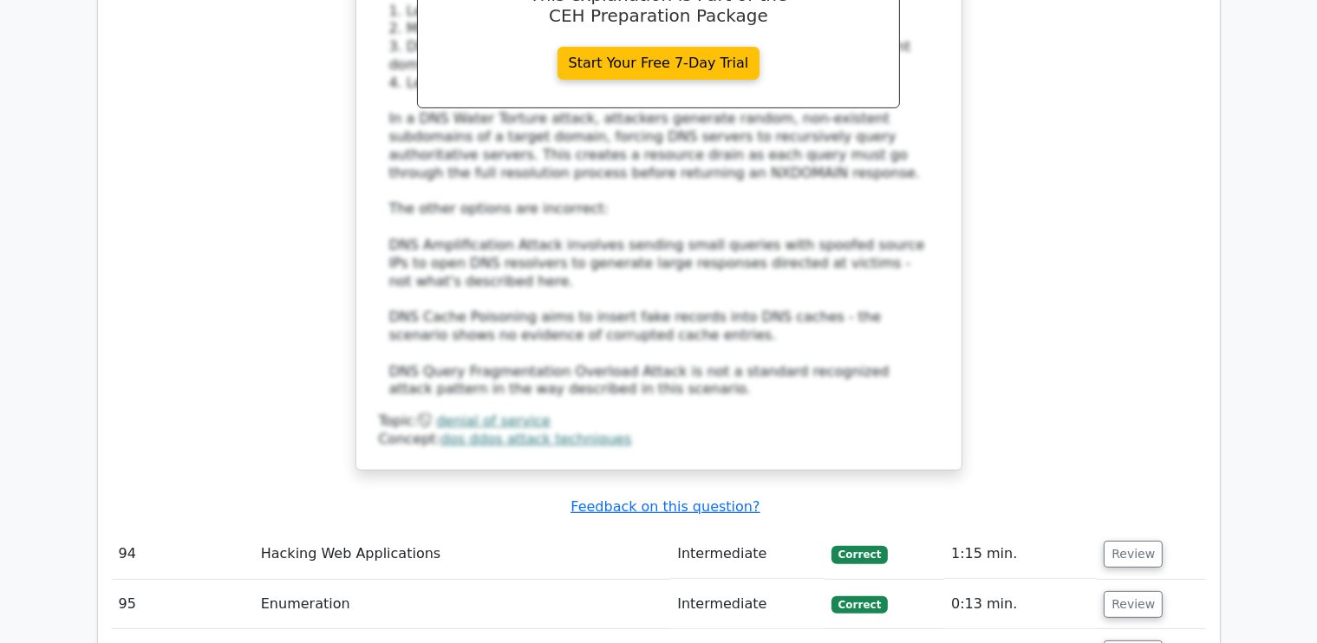
scroll to position [40028, 0]
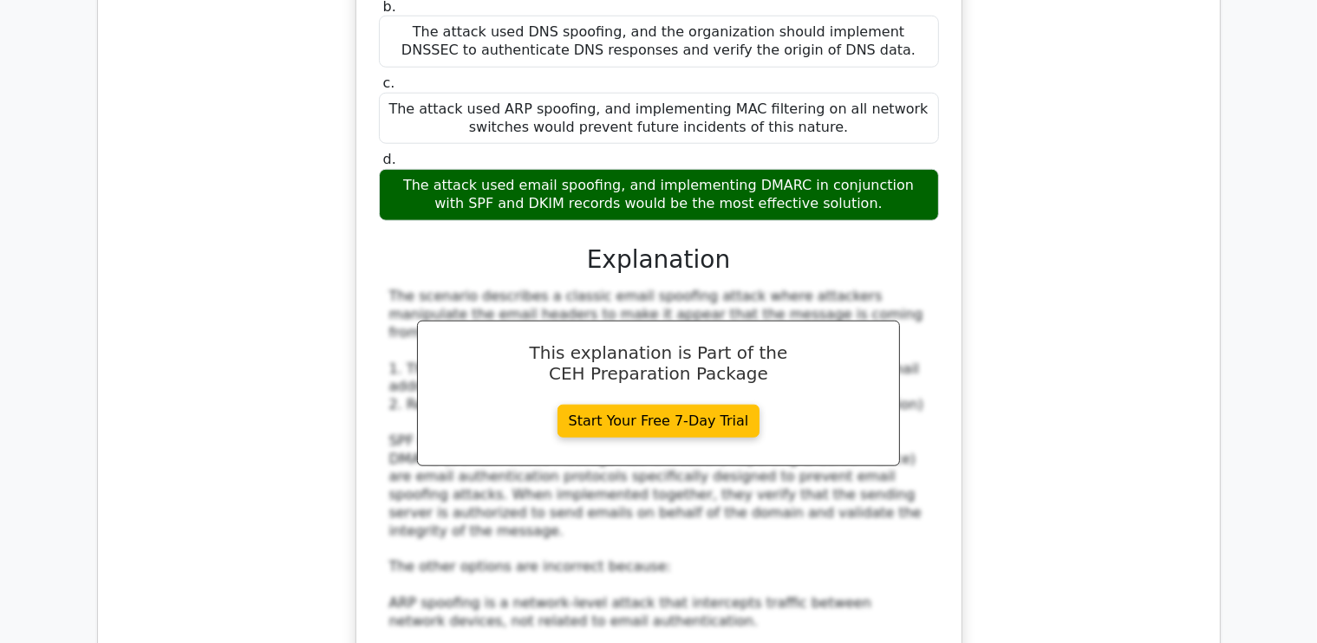
scroll to position [41201, 0]
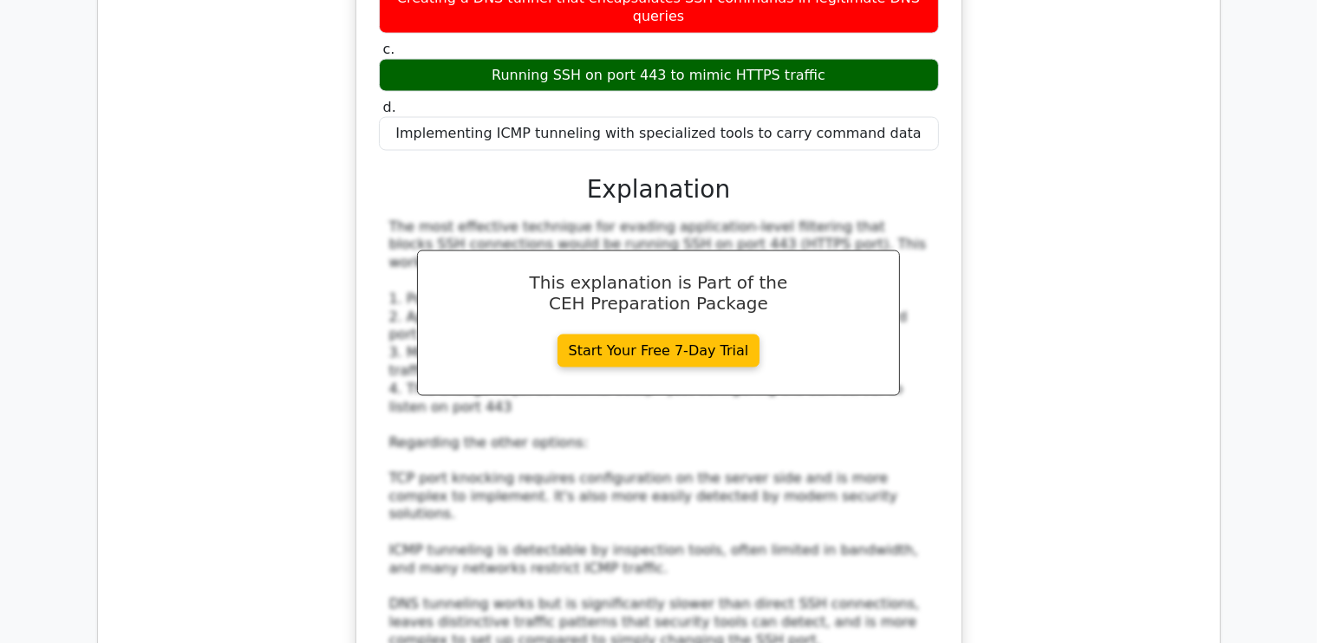
scroll to position [42373, 0]
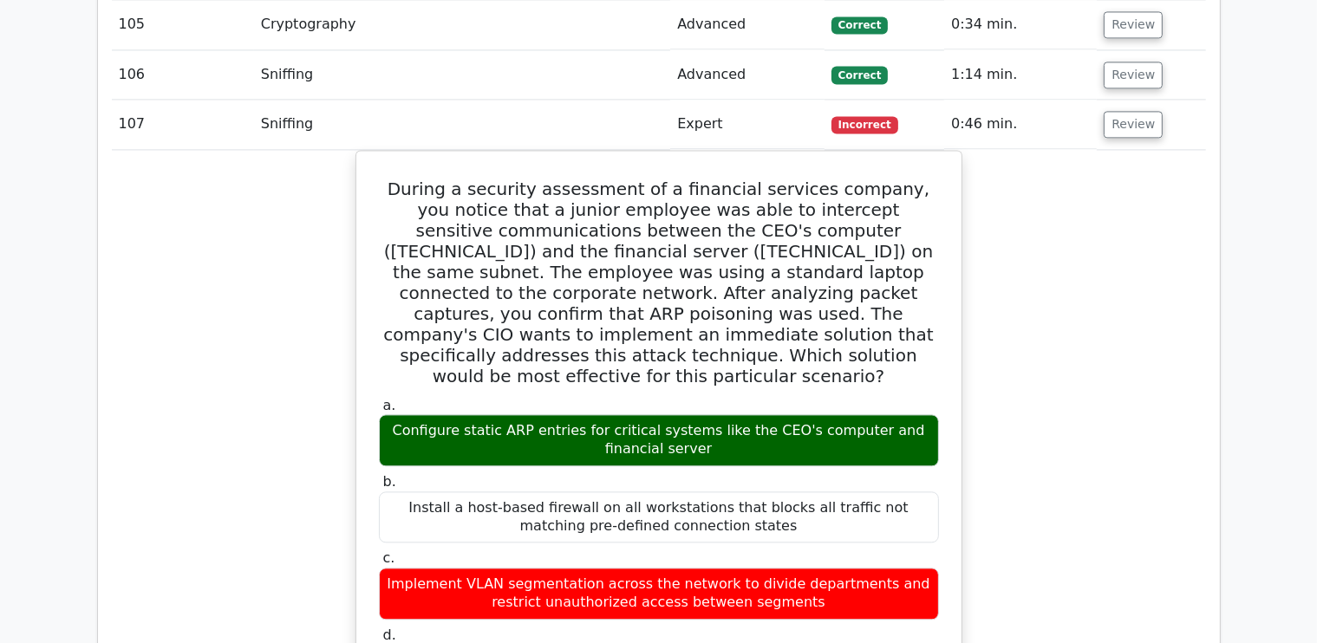
scroll to position [43354, 0]
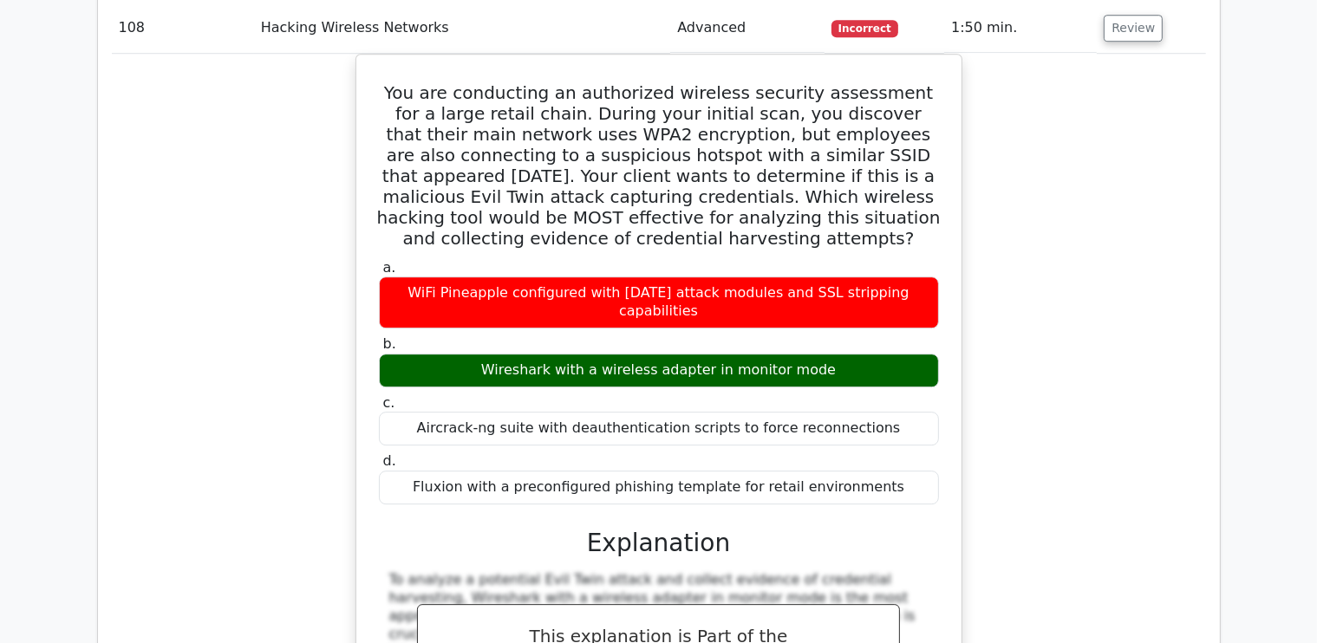
scroll to position [44638, 0]
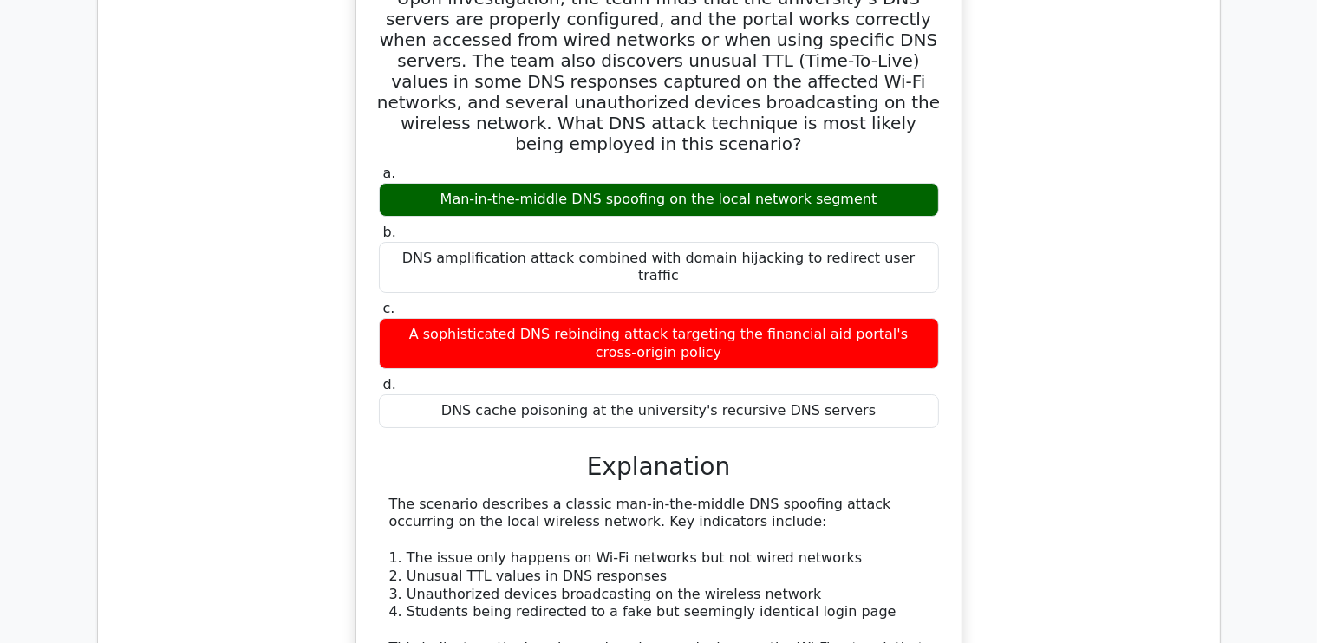
scroll to position [45901, 0]
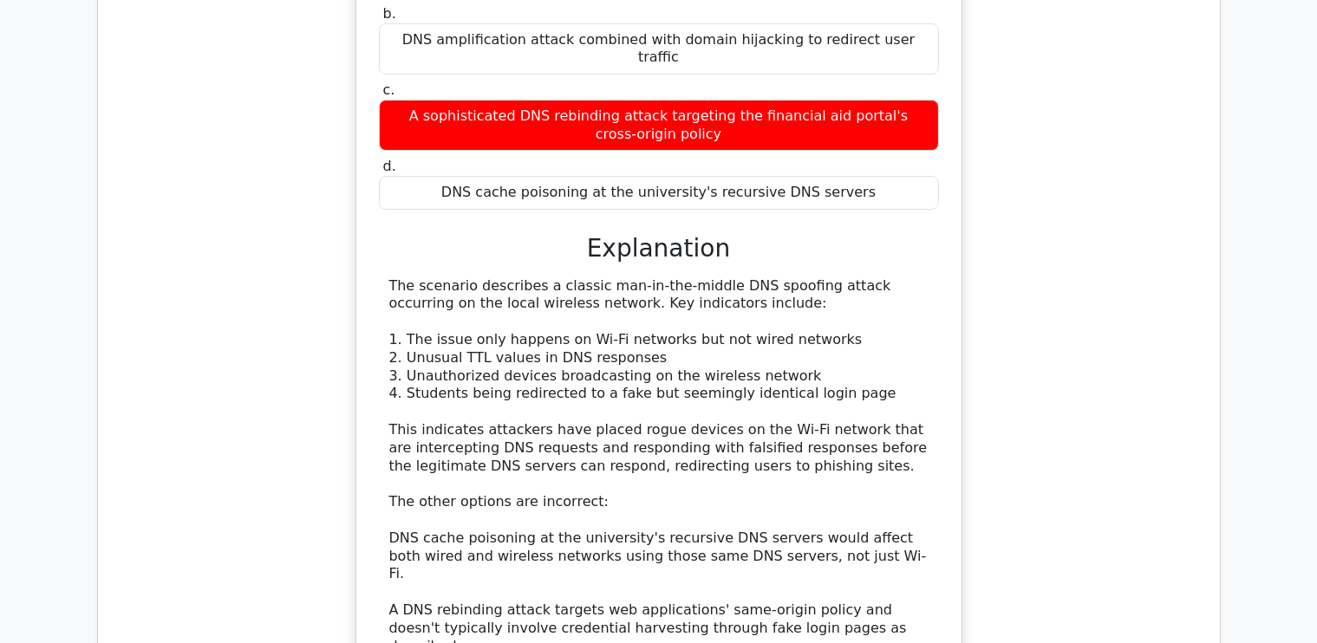
scroll to position [46113, 0]
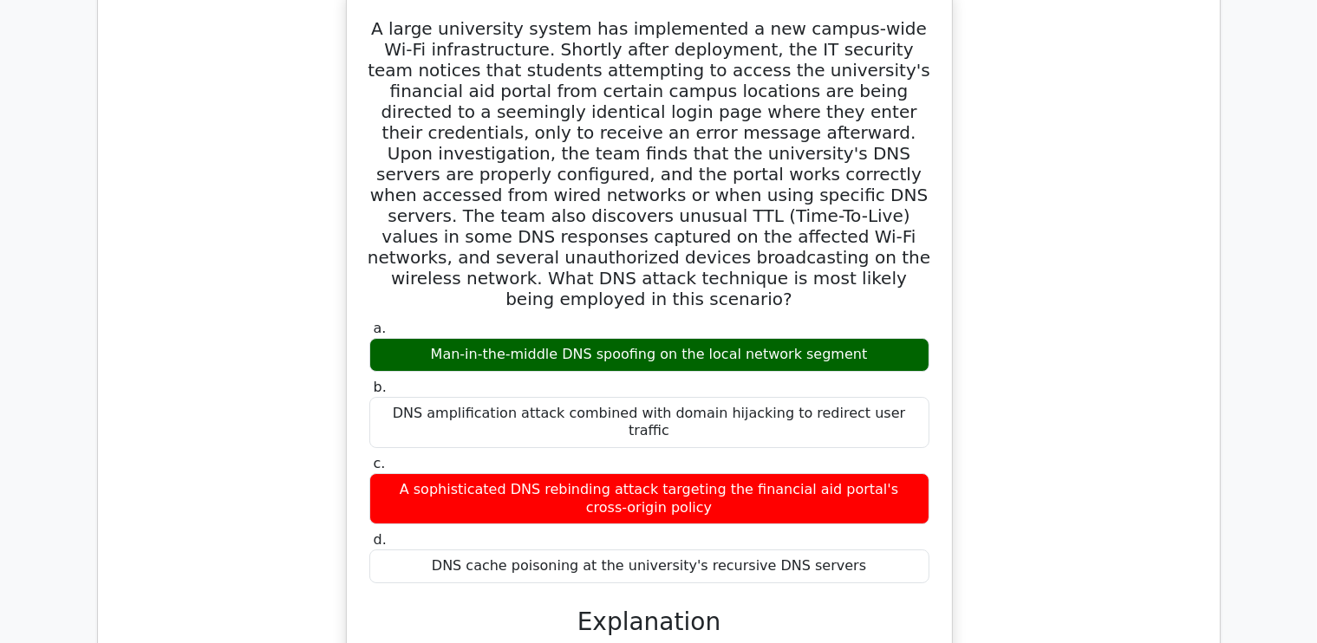
scroll to position [45769, 0]
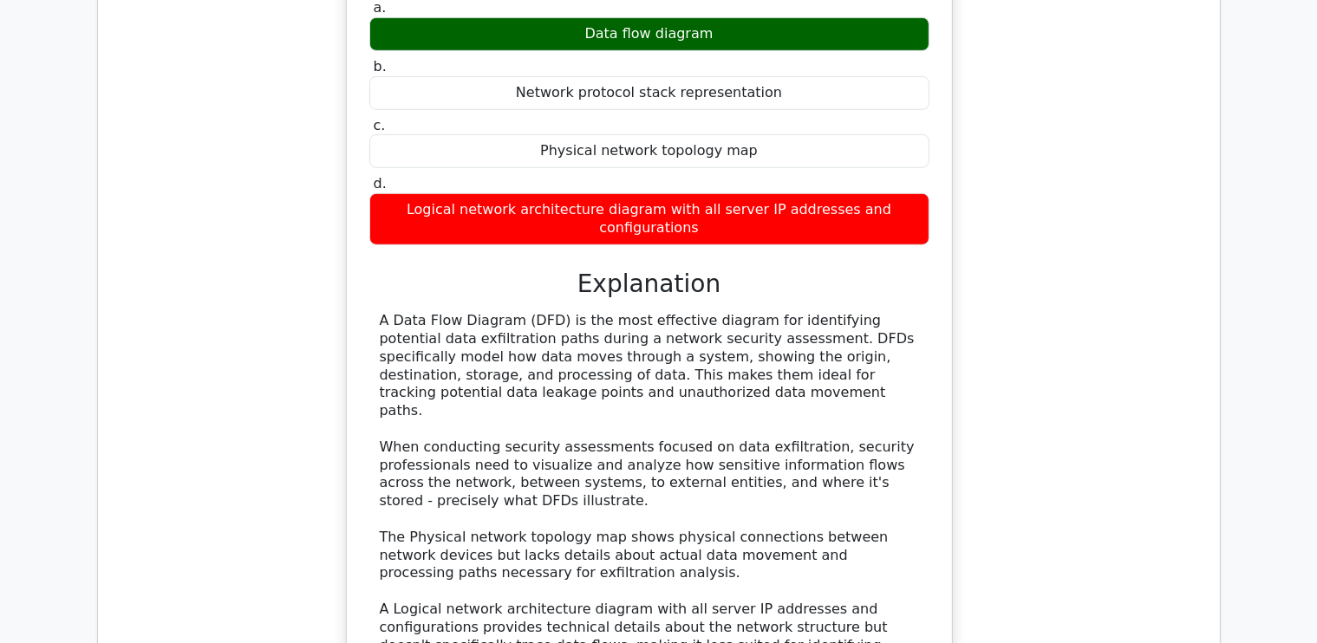
scroll to position [47210, 0]
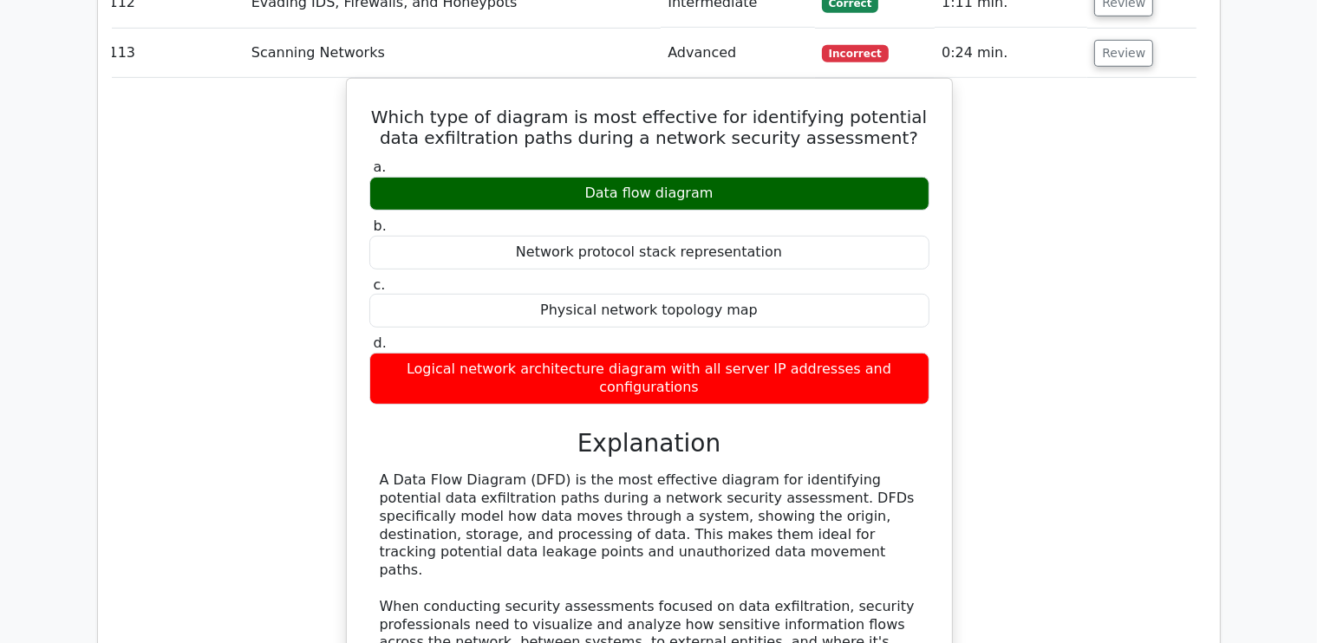
scroll to position [47046, 0]
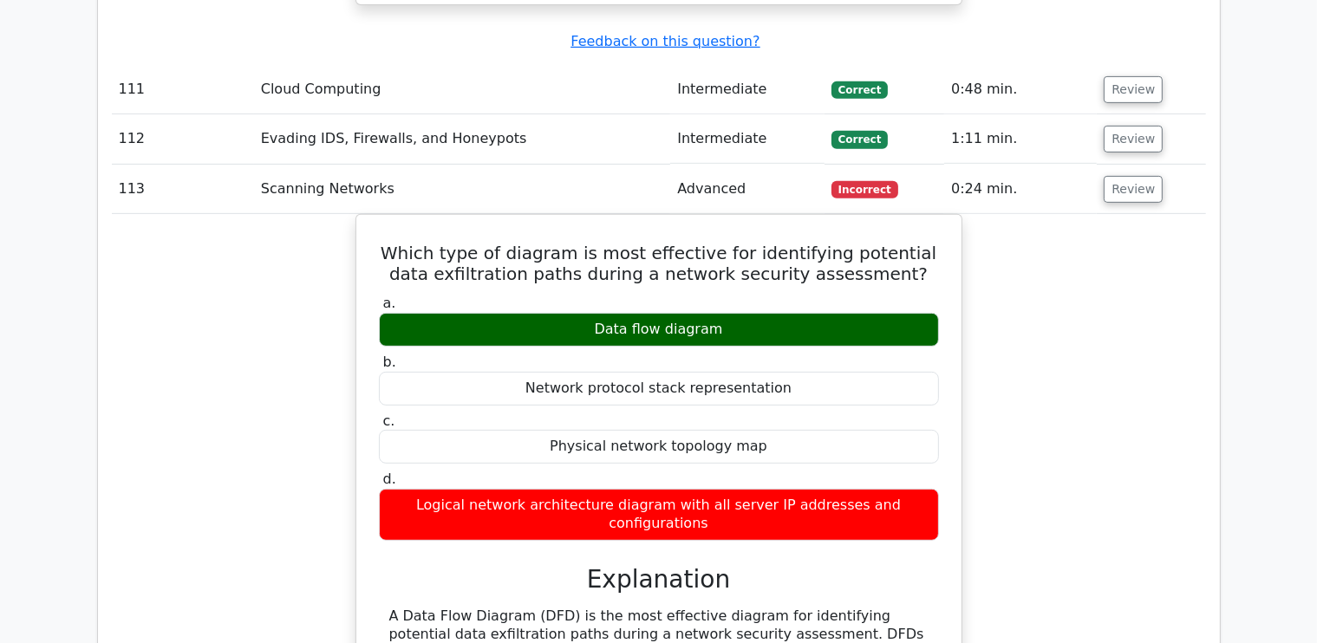
scroll to position [46852, 0]
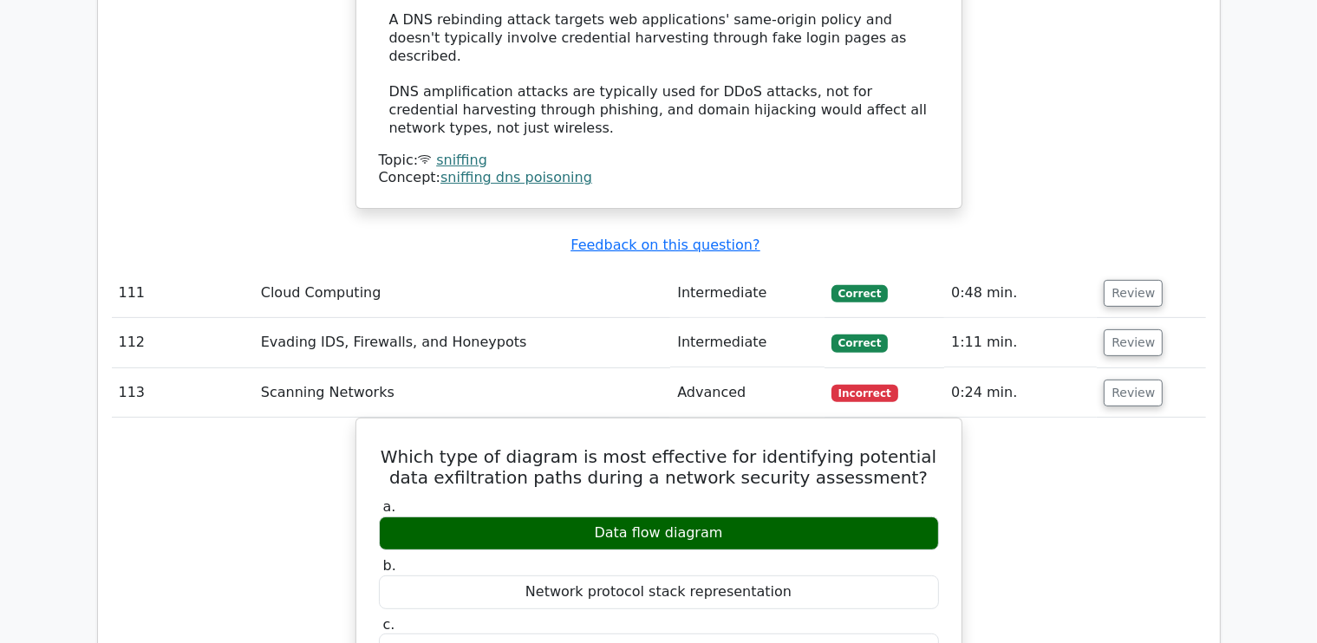
scroll to position [46686, 0]
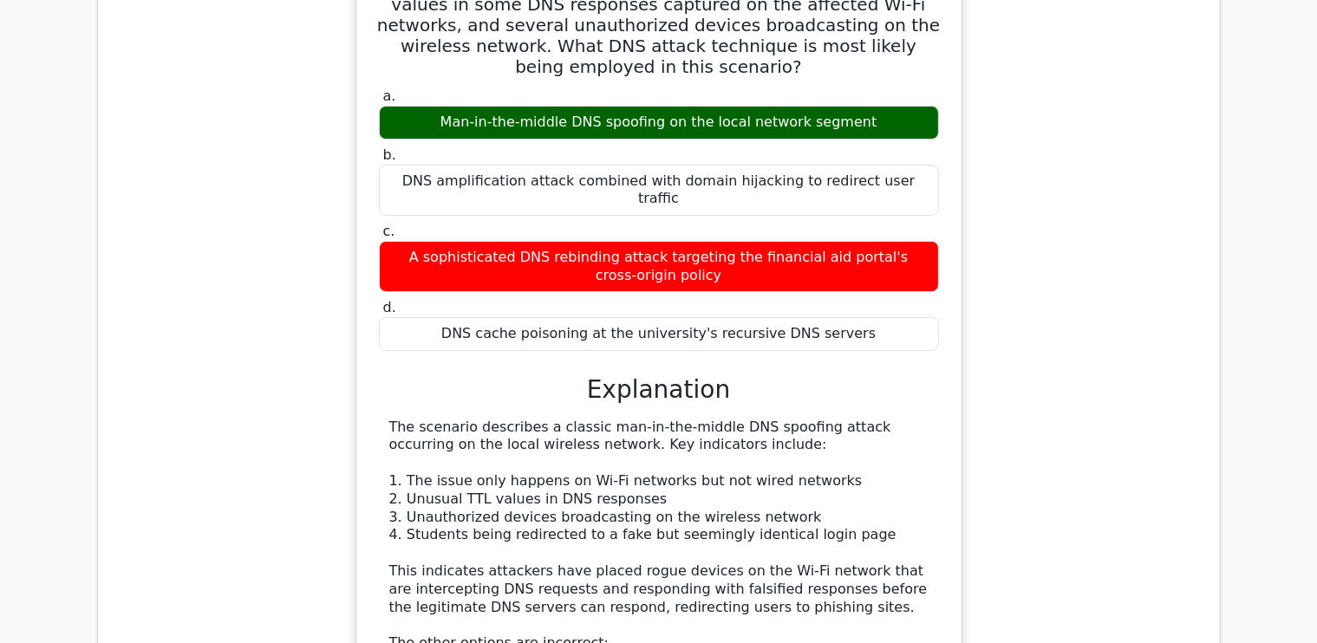
scroll to position [45973, 0]
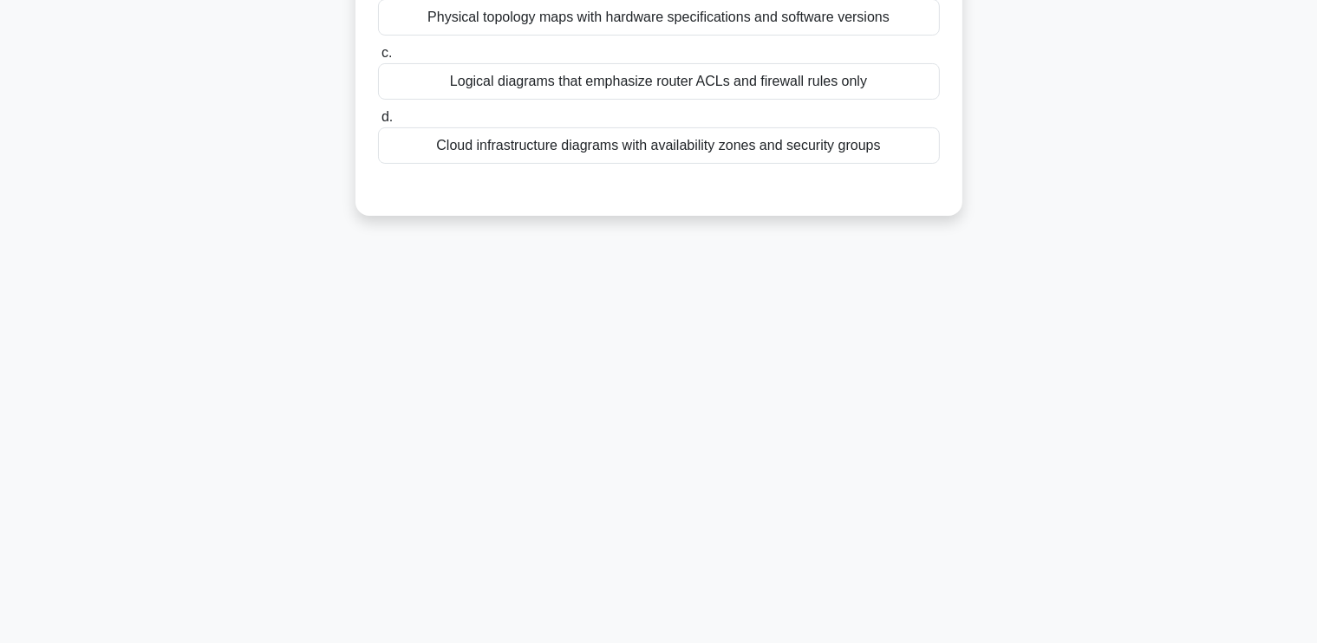
scroll to position [293, 0]
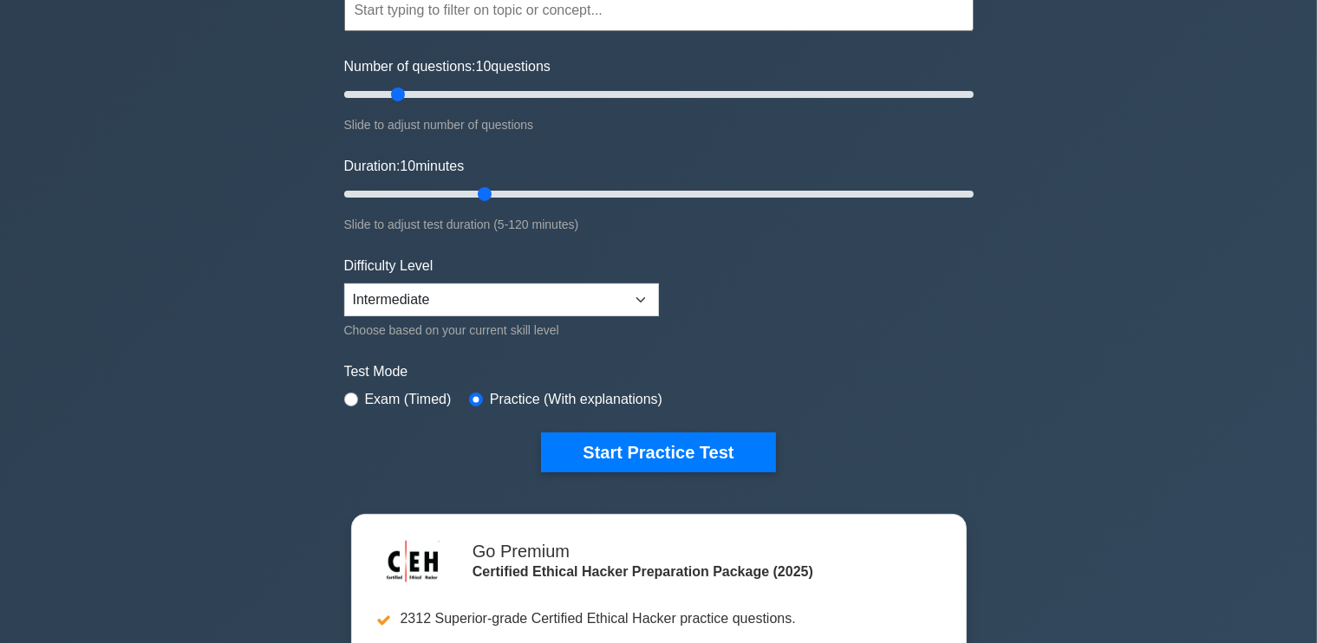
scroll to position [192, 0]
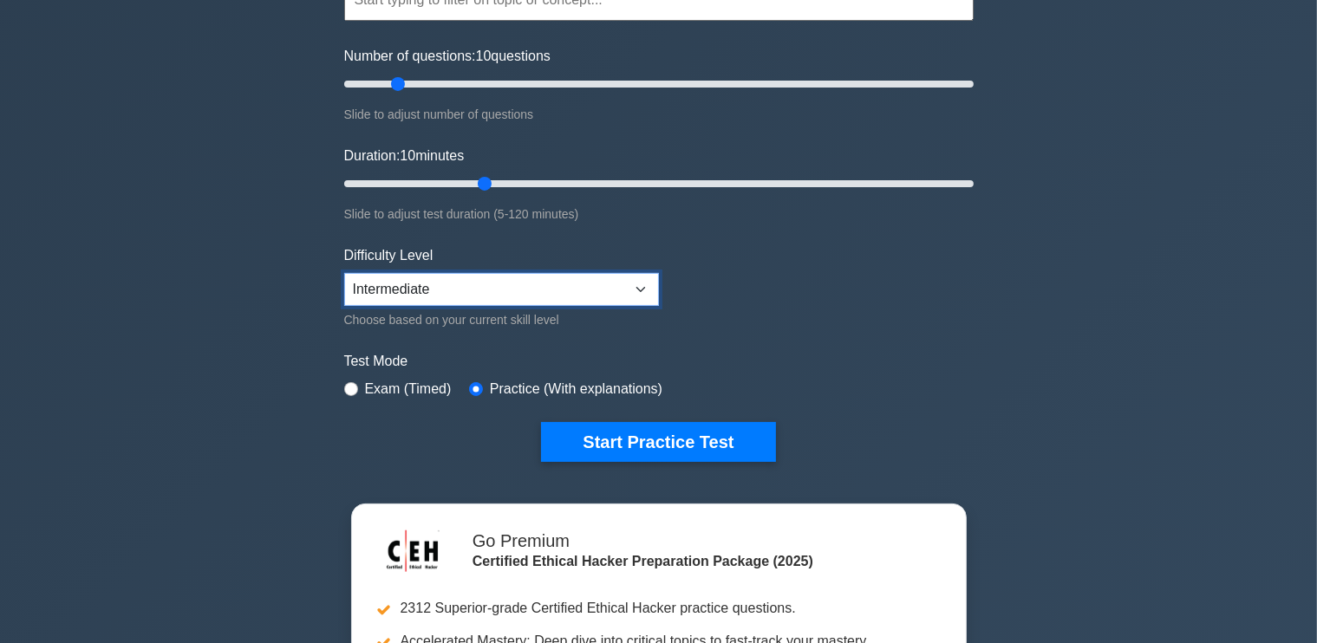
click at [480, 293] on select "Beginner Intermediate Expert" at bounding box center [501, 289] width 315 height 33
click at [344, 273] on select "Beginner Intermediate Expert" at bounding box center [501, 289] width 315 height 33
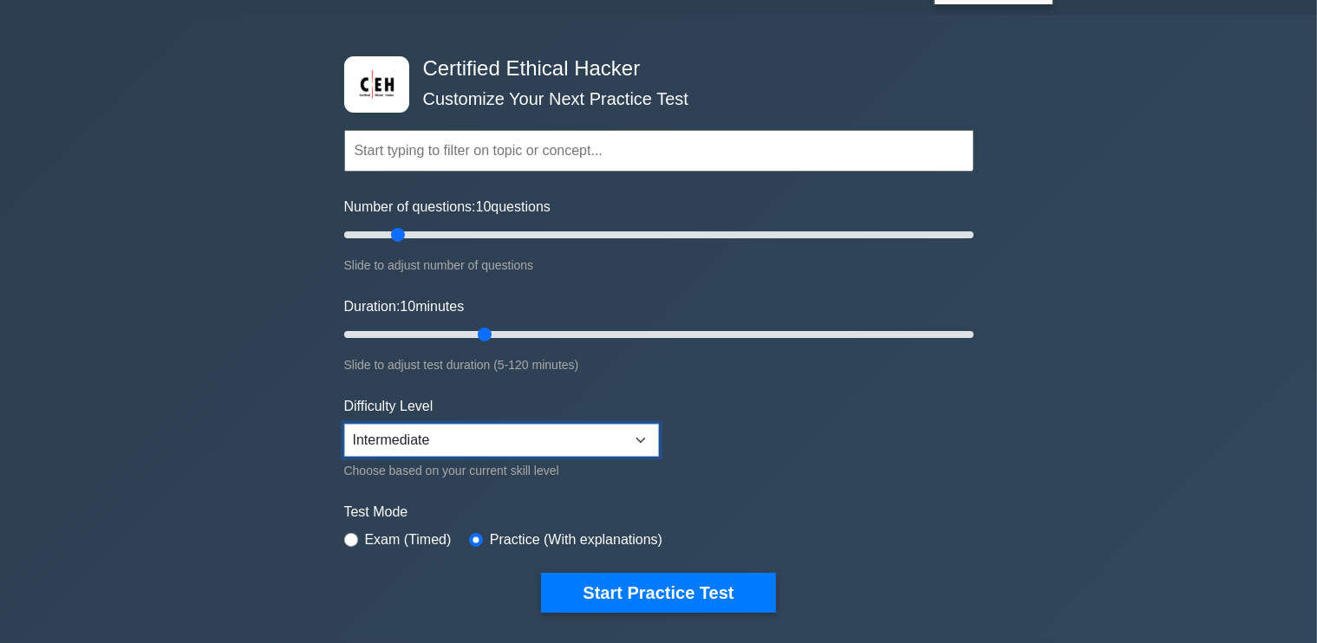
scroll to position [38, 0]
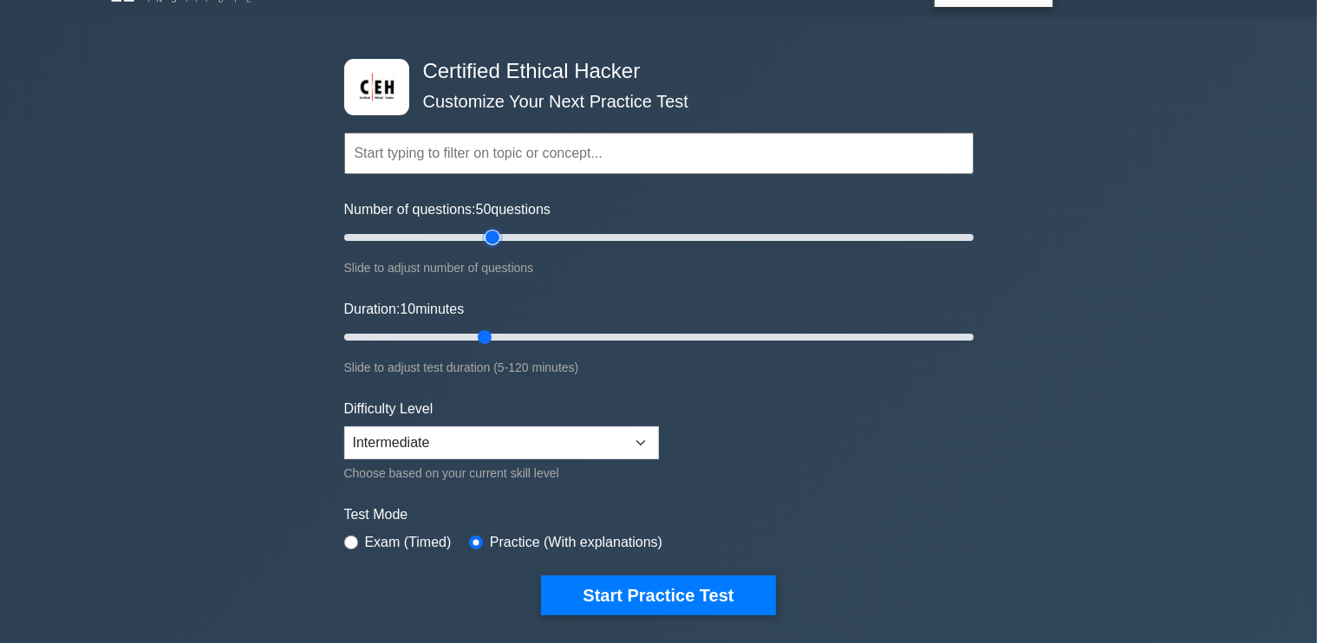
drag, startPoint x: 395, startPoint y: 234, endPoint x: 493, endPoint y: 238, distance: 97.2
type input "50"
click at [493, 238] on input "Number of questions: 50 questions" at bounding box center [659, 237] width 630 height 21
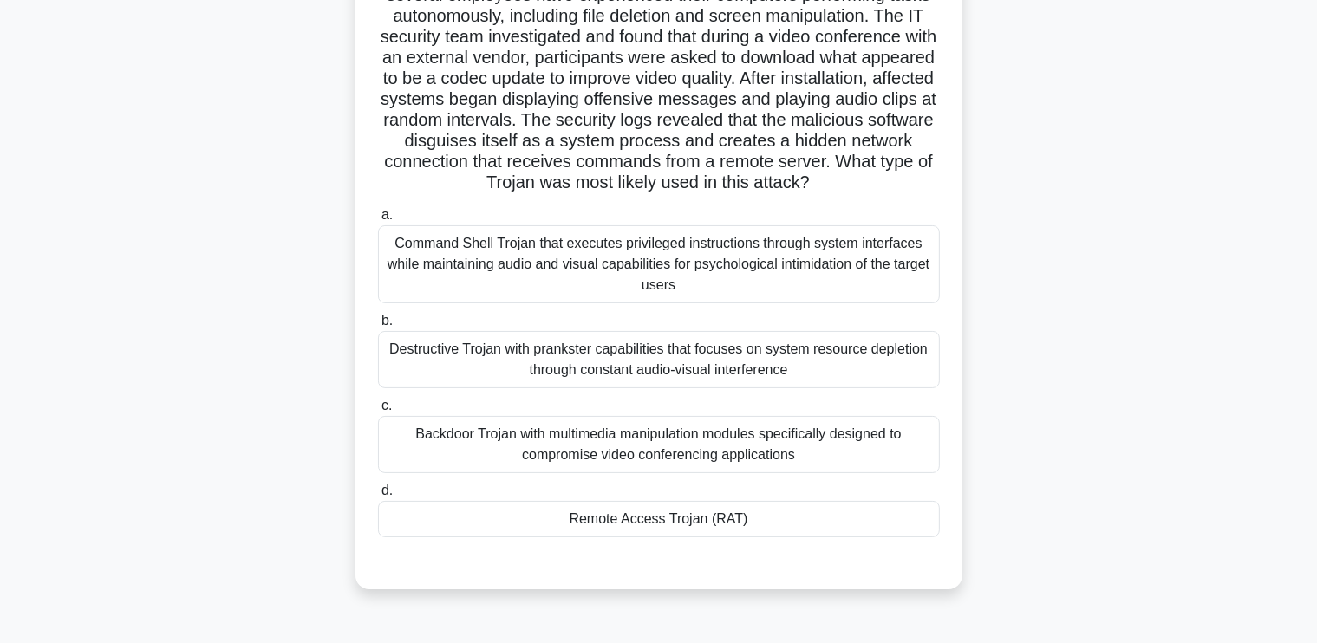
scroll to position [166, 0]
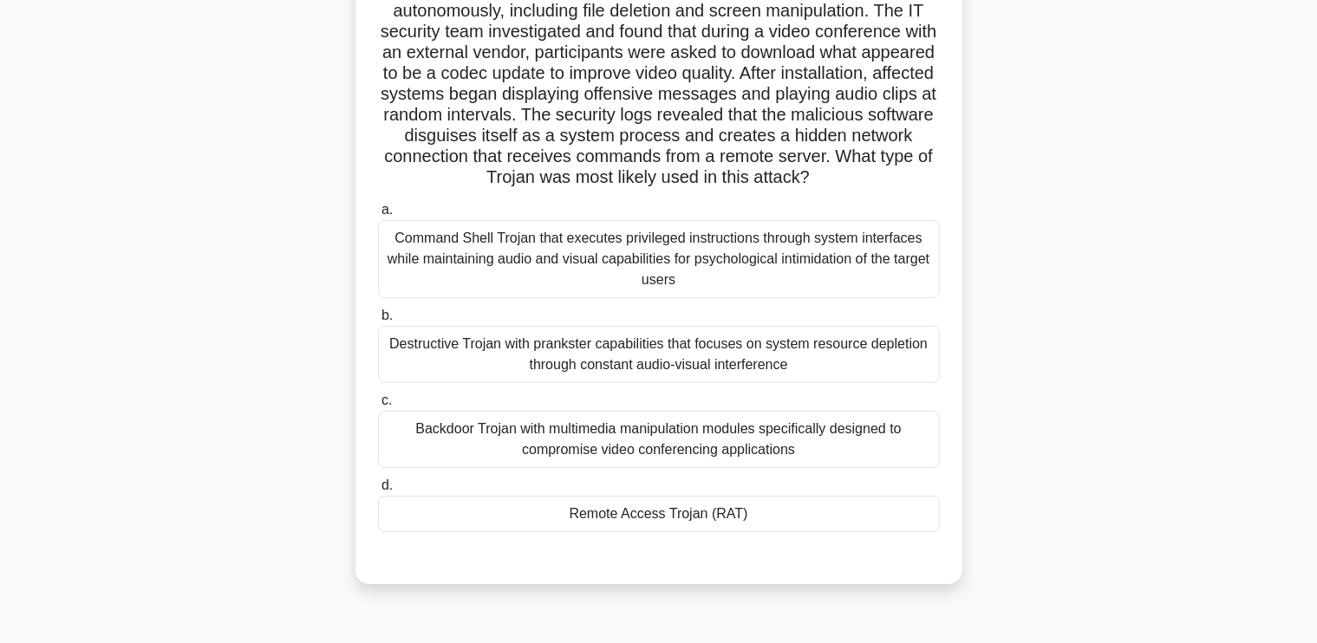
click at [650, 532] on div "Remote Access Trojan (RAT)" at bounding box center [659, 514] width 562 height 36
click at [378, 492] on input "d. Remote Access Trojan (RAT)" at bounding box center [378, 485] width 0 height 11
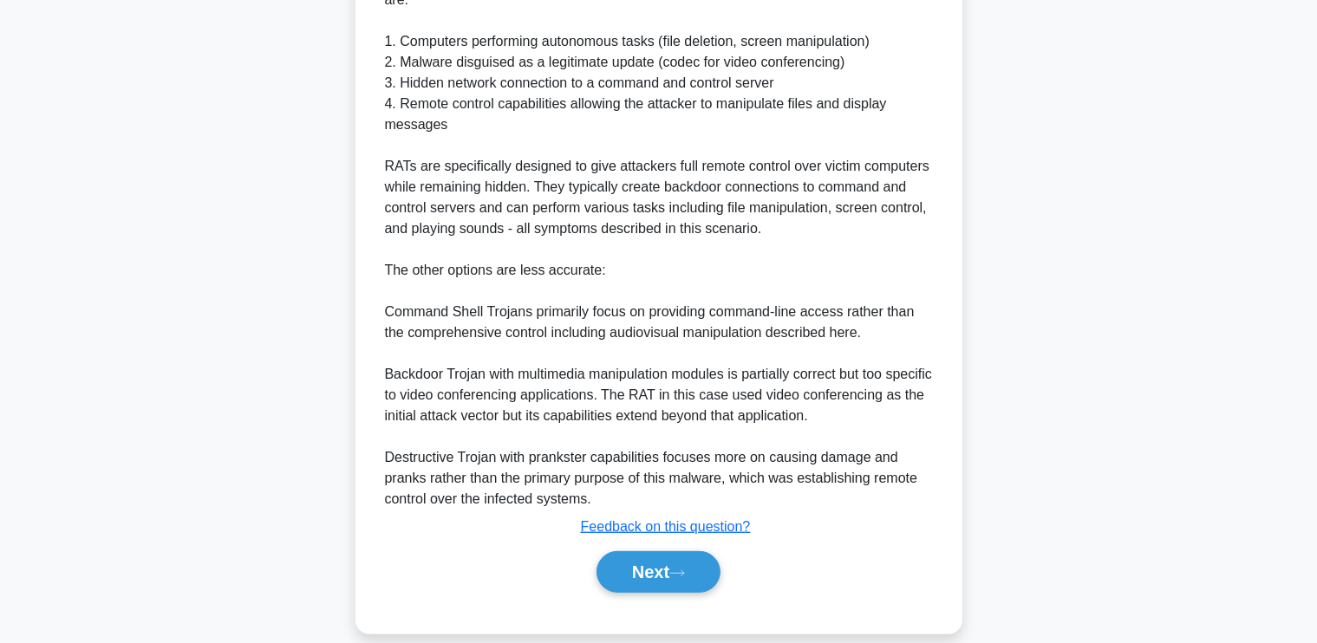
scroll to position [819, 0]
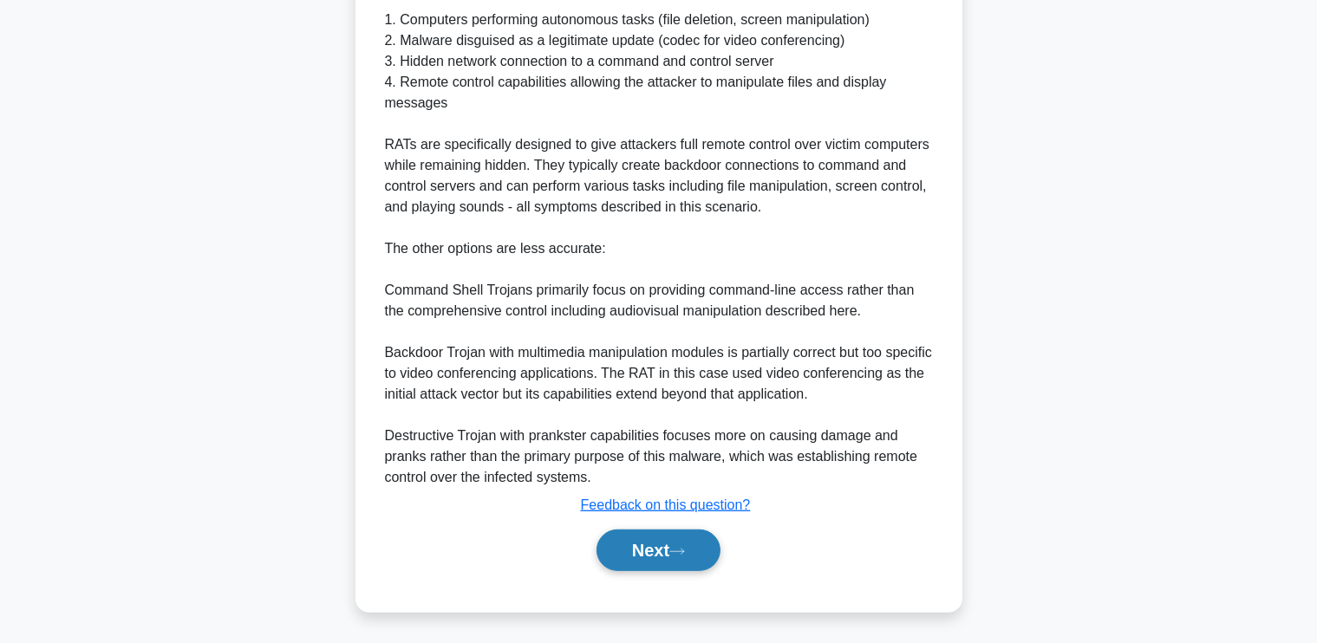
click at [655, 553] on button "Next" at bounding box center [659, 551] width 124 height 42
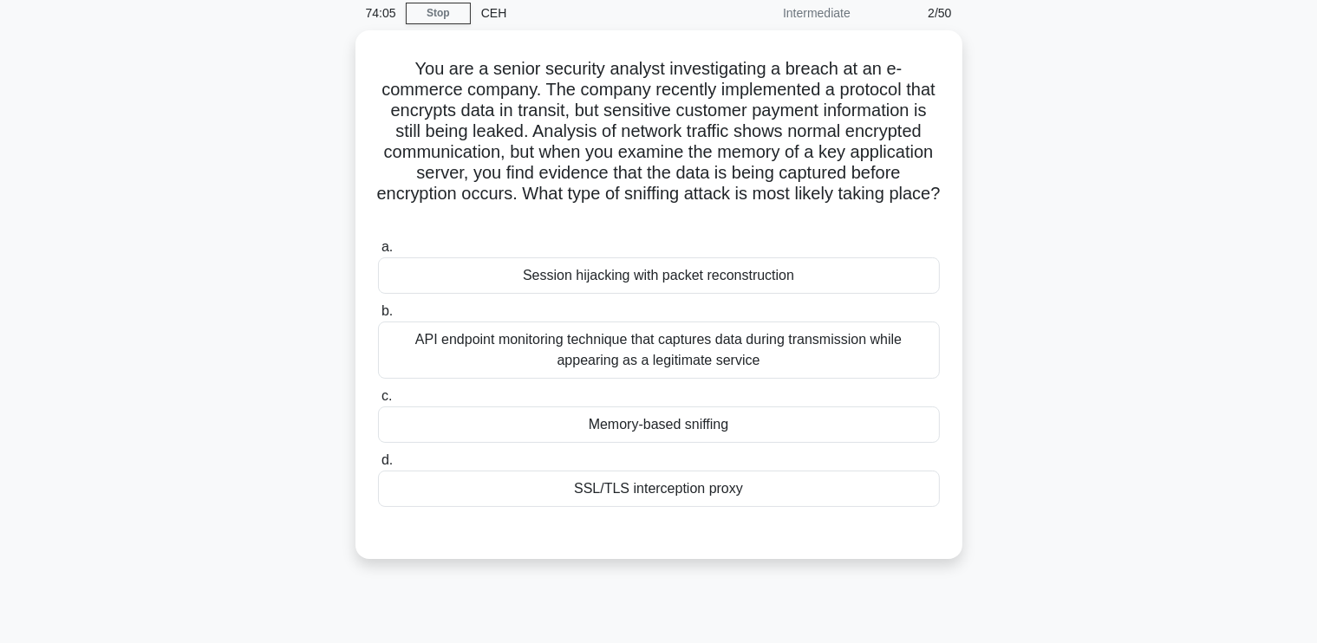
scroll to position [73, 0]
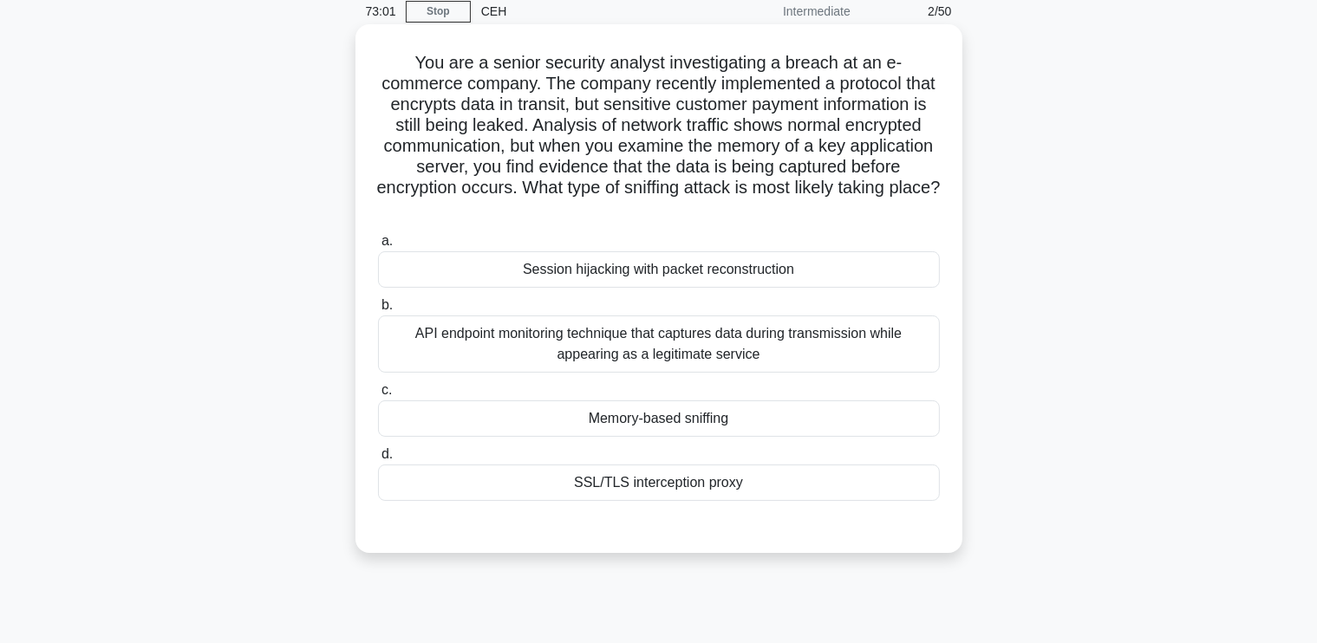
click at [635, 488] on div "SSL/TLS interception proxy" at bounding box center [659, 483] width 562 height 36
click at [378, 460] on input "d. SSL/TLS interception proxy" at bounding box center [378, 454] width 0 height 11
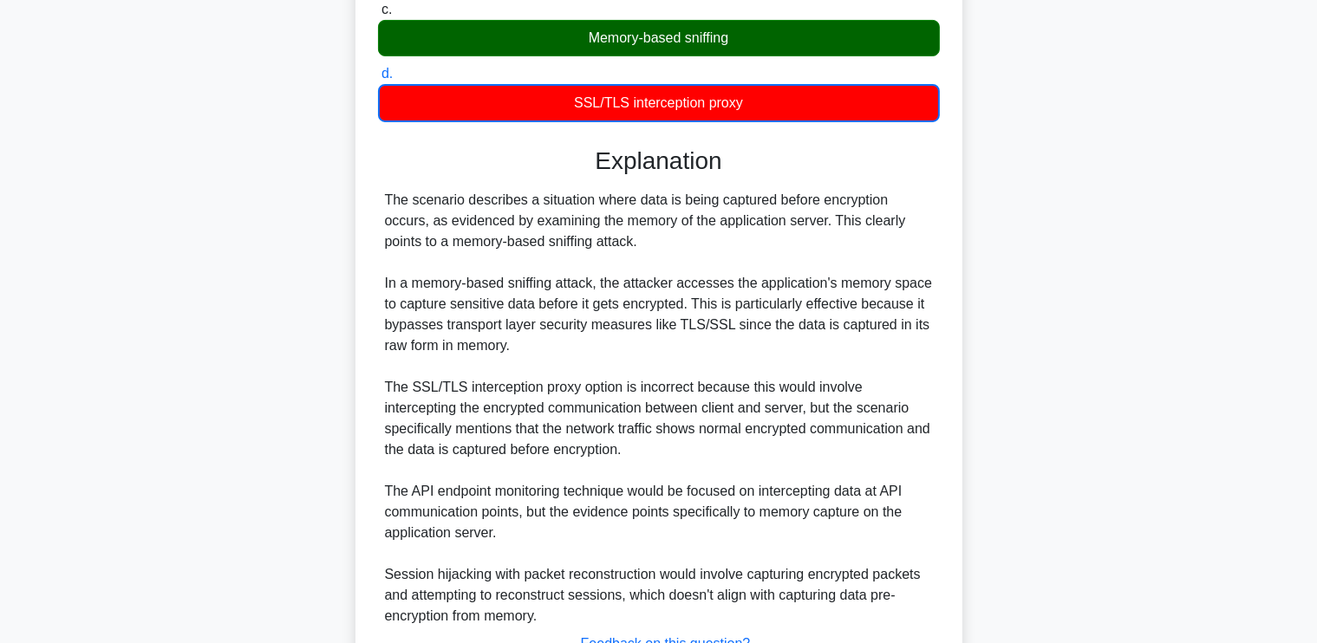
scroll to position [454, 0]
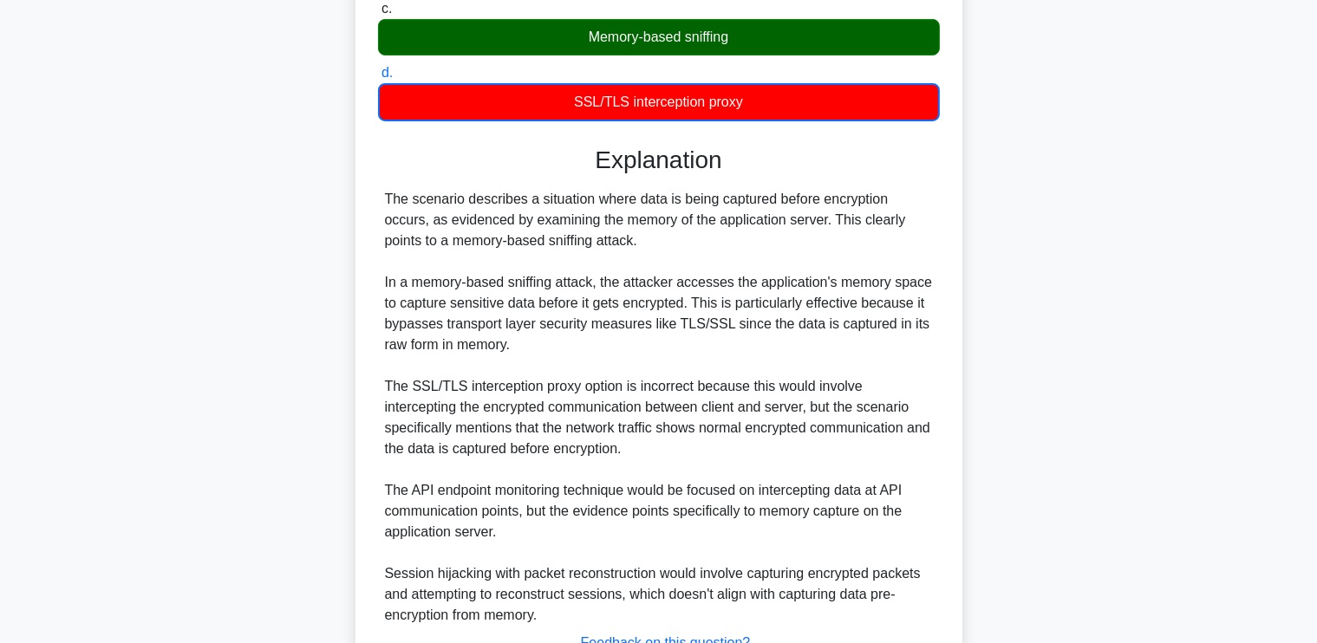
click at [770, 398] on div "The scenario describes a situation where data is being captured before encrypti…" at bounding box center [659, 407] width 548 height 437
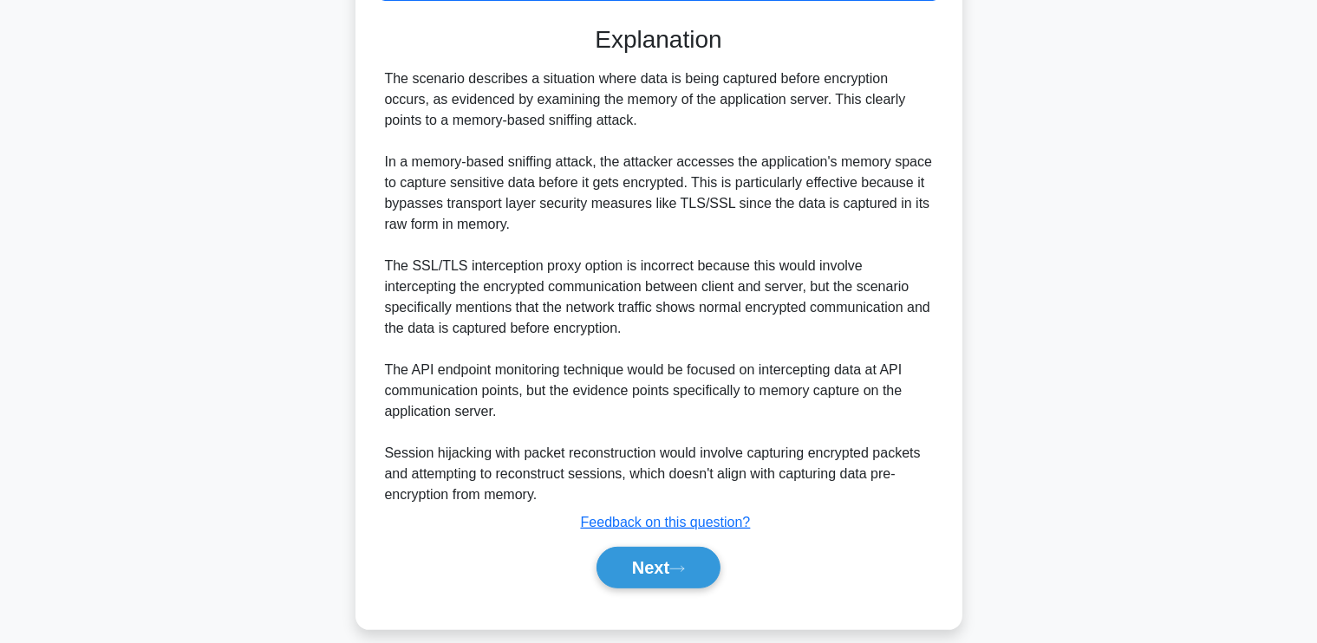
scroll to position [592, 0]
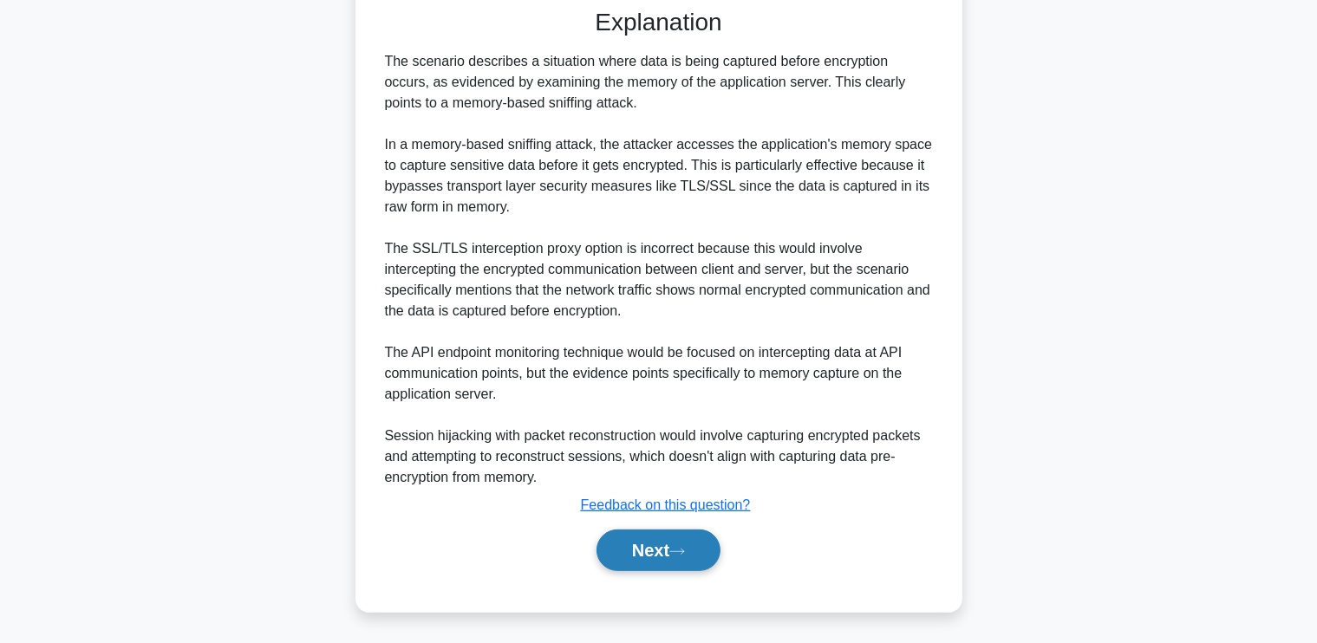
click at [655, 545] on button "Next" at bounding box center [659, 551] width 124 height 42
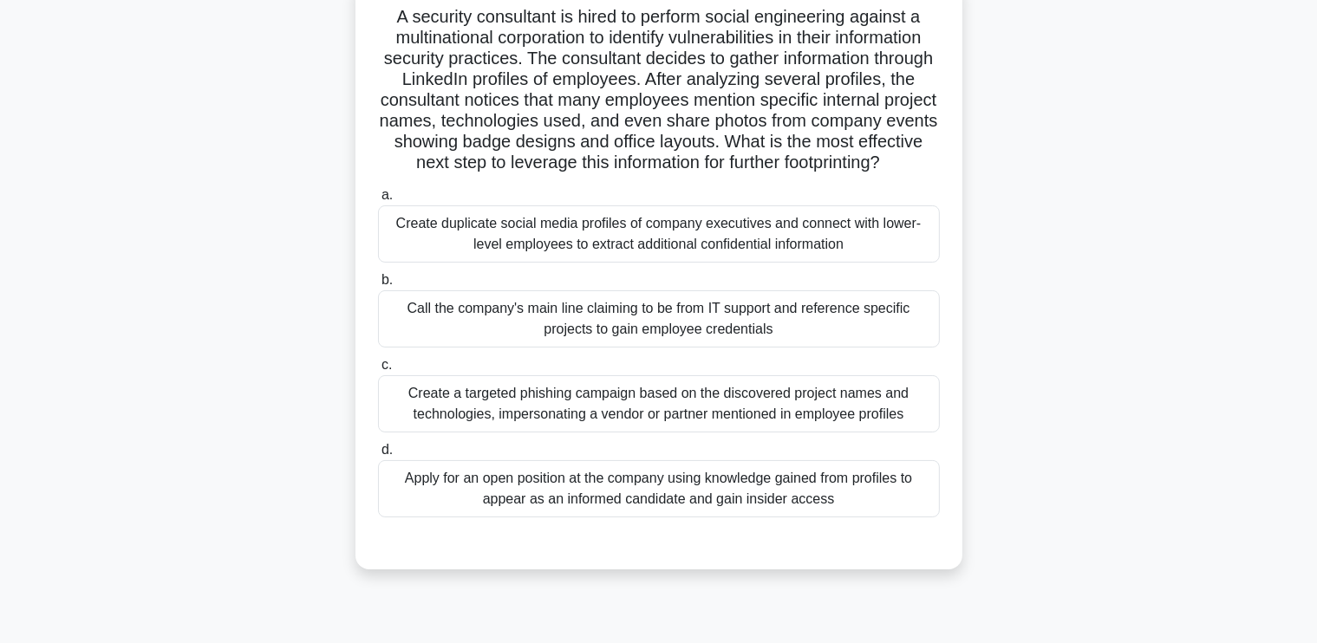
scroll to position [121, 0]
click at [836, 423] on div "Create a targeted phishing campaign based on the discovered project names and t…" at bounding box center [659, 402] width 562 height 57
click at [378, 369] on input "c. Create a targeted phishing campaign based on the discovered project names an…" at bounding box center [378, 363] width 0 height 11
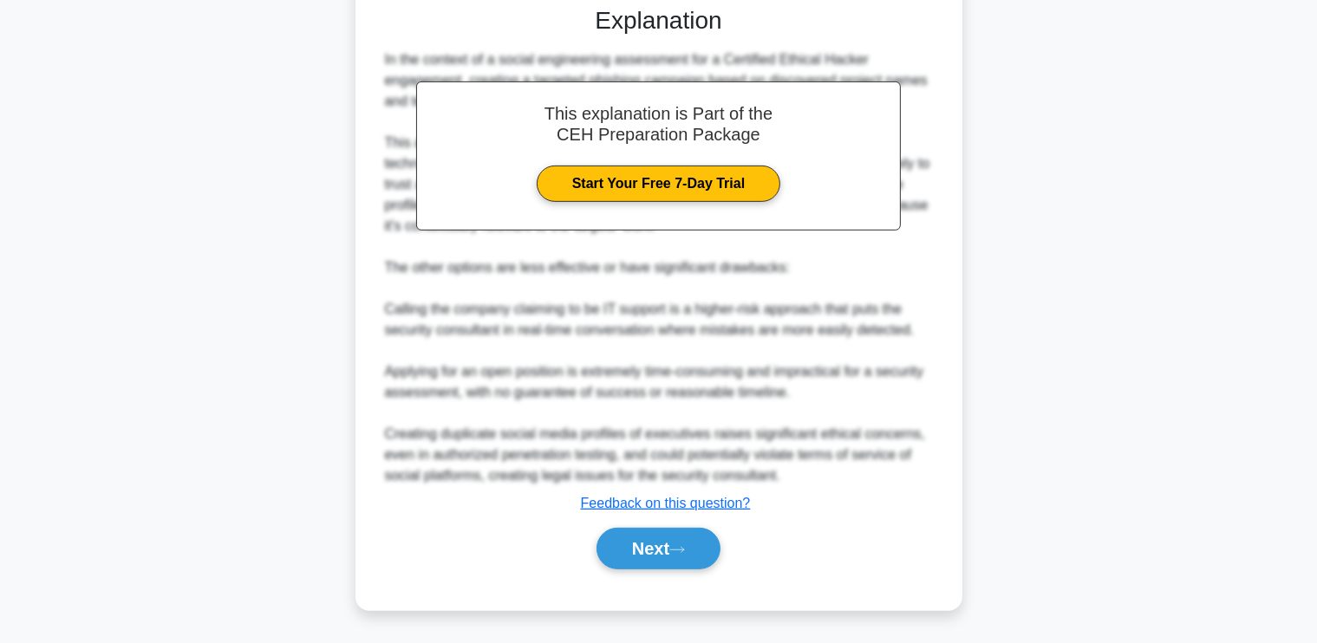
scroll to position [674, 0]
click at [663, 536] on button "Next" at bounding box center [659, 549] width 124 height 42
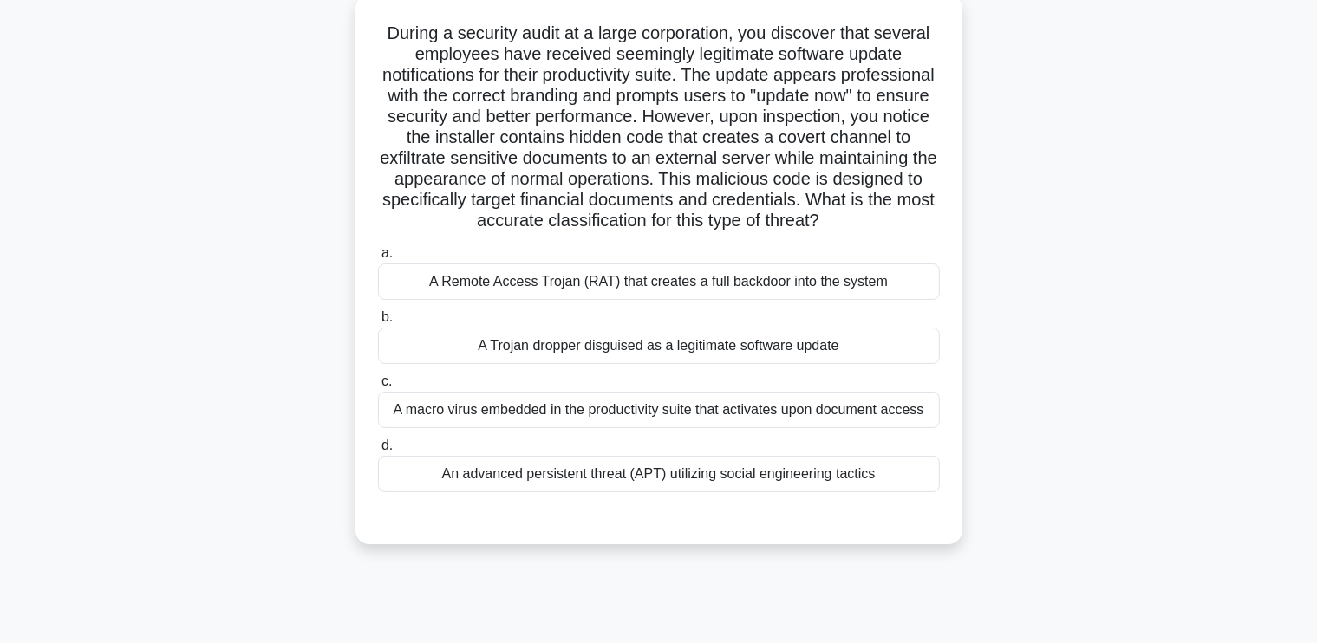
scroll to position [106, 0]
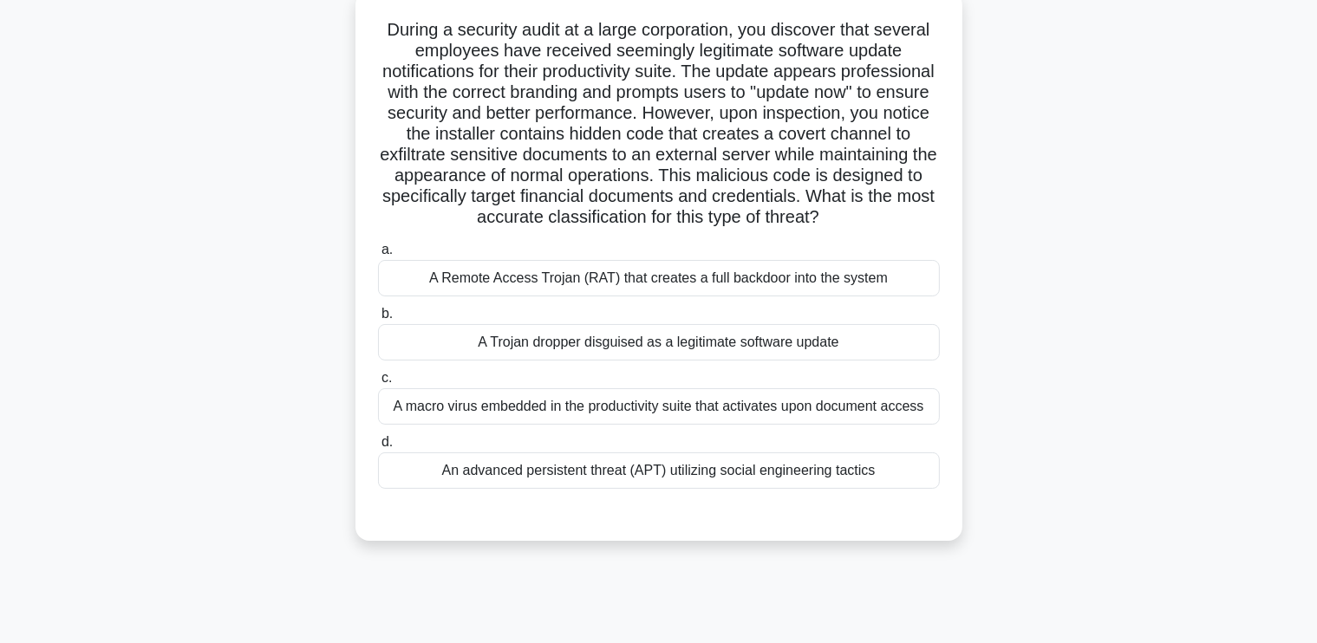
click at [763, 297] on div "A Remote Access Trojan (RAT) that creates a full backdoor into the system" at bounding box center [659, 278] width 562 height 36
click at [378, 256] on input "a. A Remote Access Trojan (RAT) that creates a full backdoor into the system" at bounding box center [378, 250] width 0 height 11
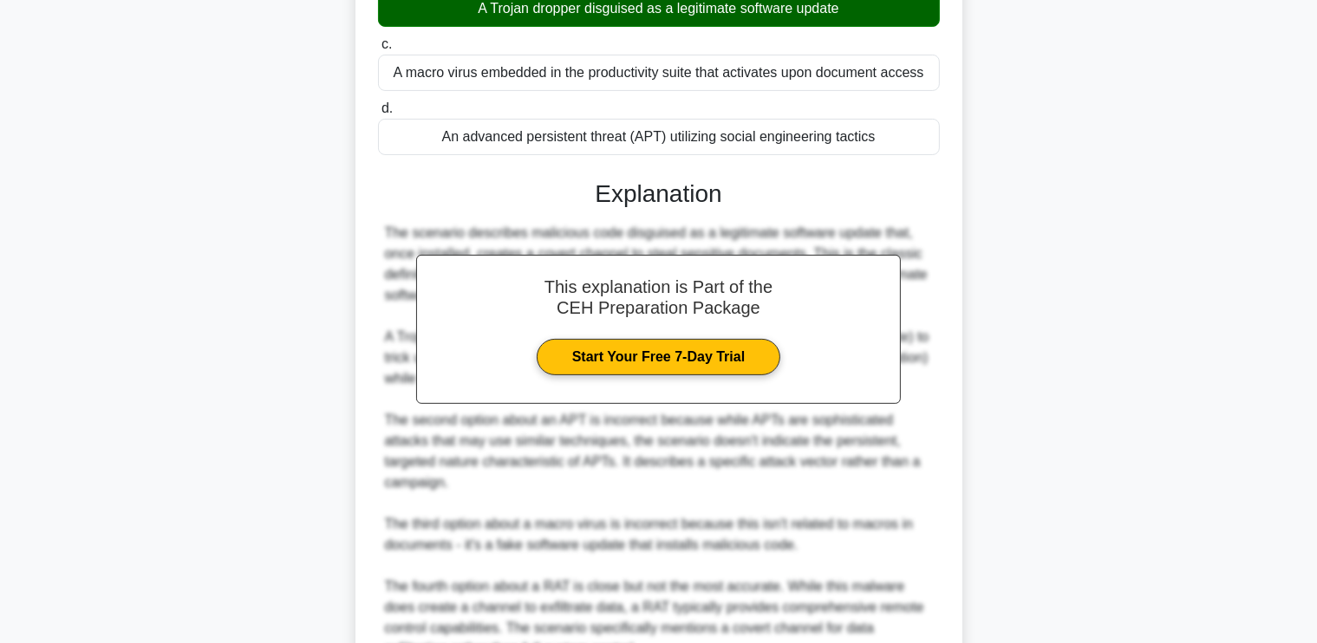
scroll to position [613, 0]
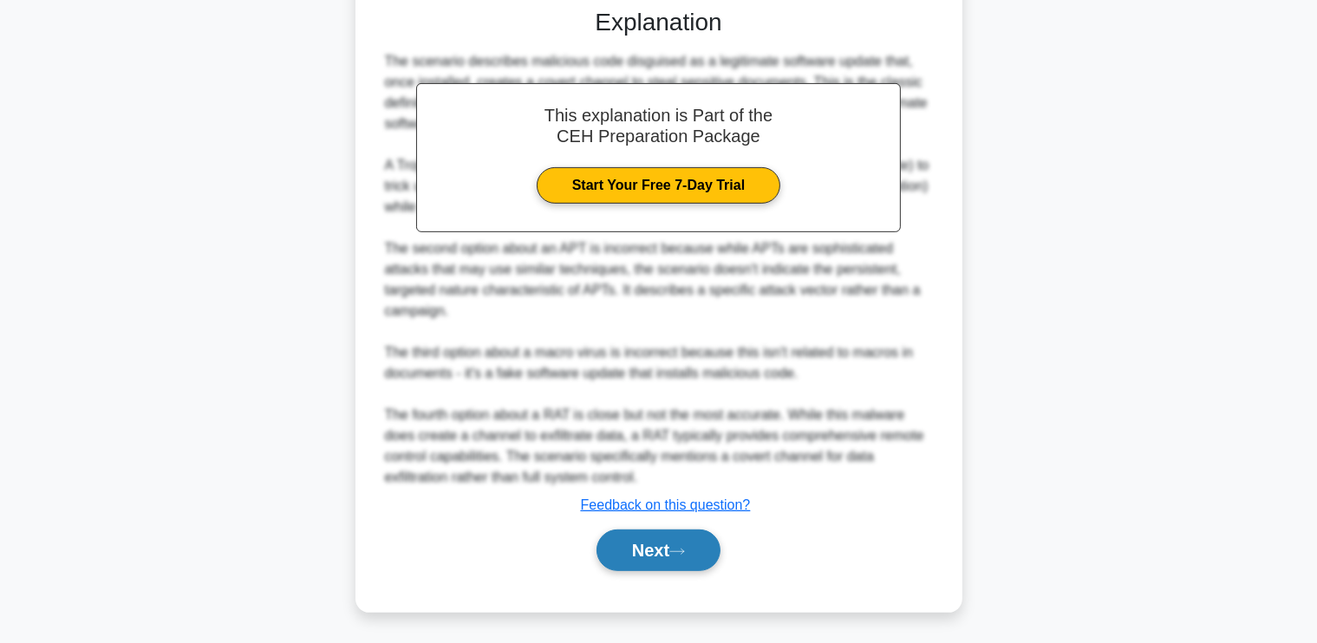
click at [638, 539] on button "Next" at bounding box center [659, 551] width 124 height 42
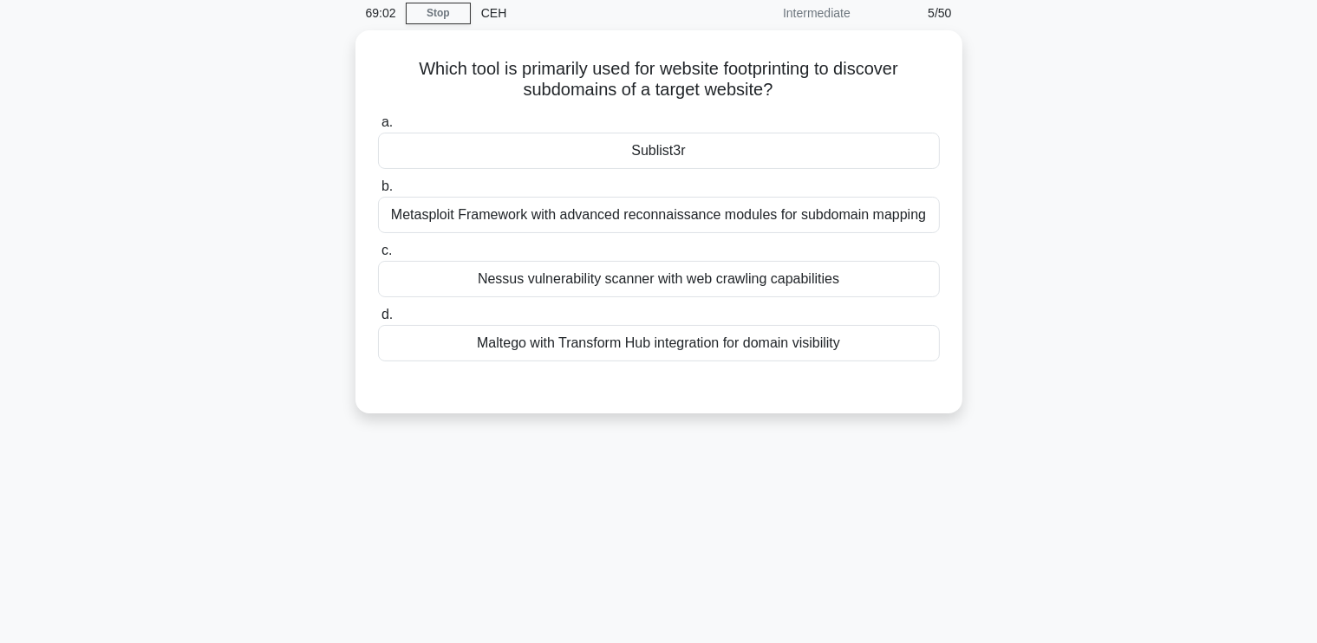
scroll to position [0, 0]
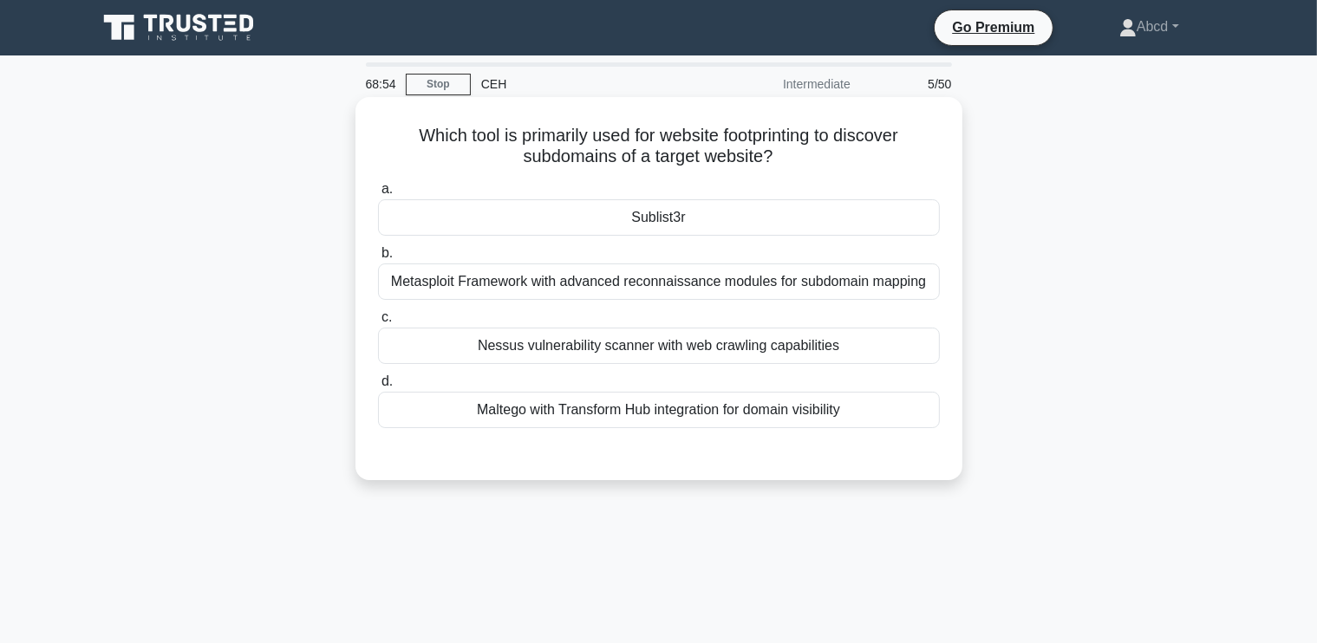
click at [680, 221] on div "Sublist3r" at bounding box center [659, 217] width 562 height 36
click at [378, 195] on input "a. Sublist3r" at bounding box center [378, 189] width 0 height 11
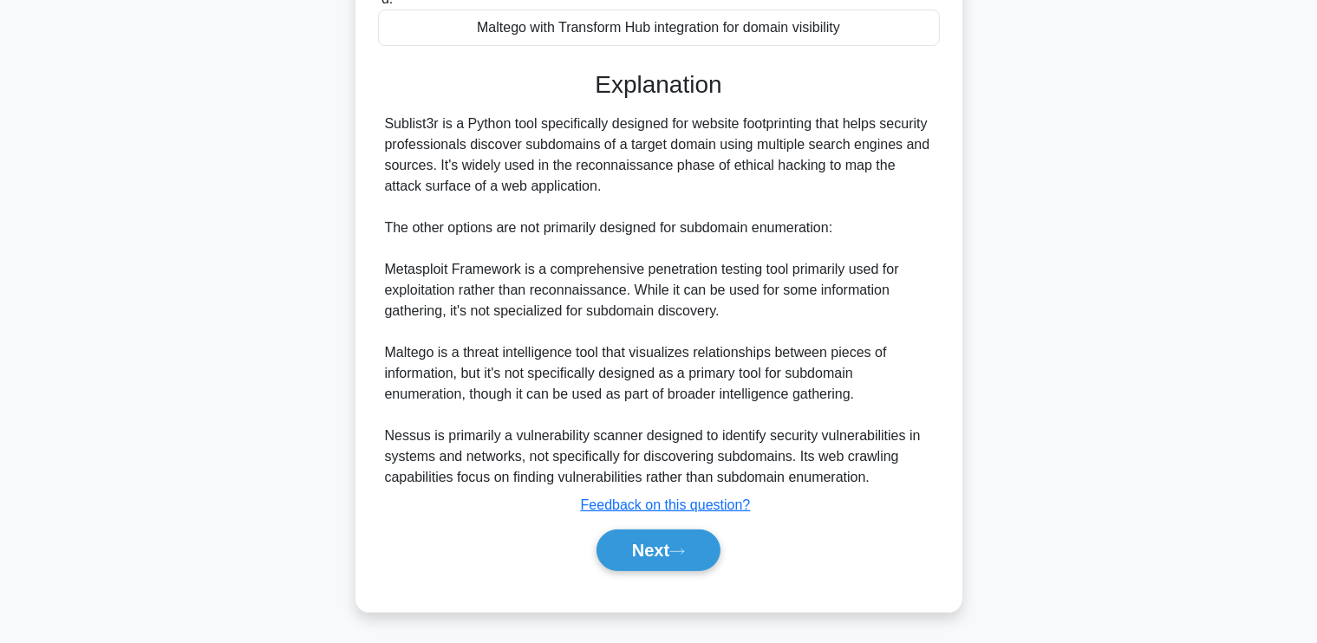
scroll to position [382, 0]
click at [659, 539] on button "Next" at bounding box center [659, 552] width 124 height 42
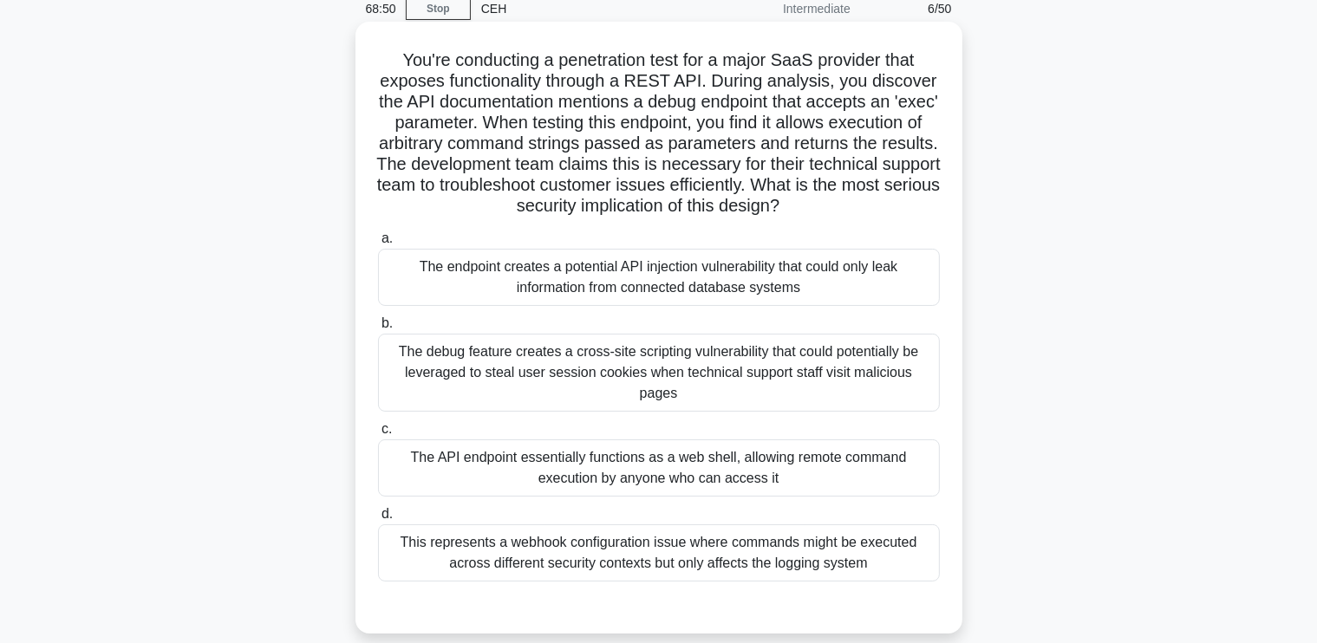
scroll to position [71, 0]
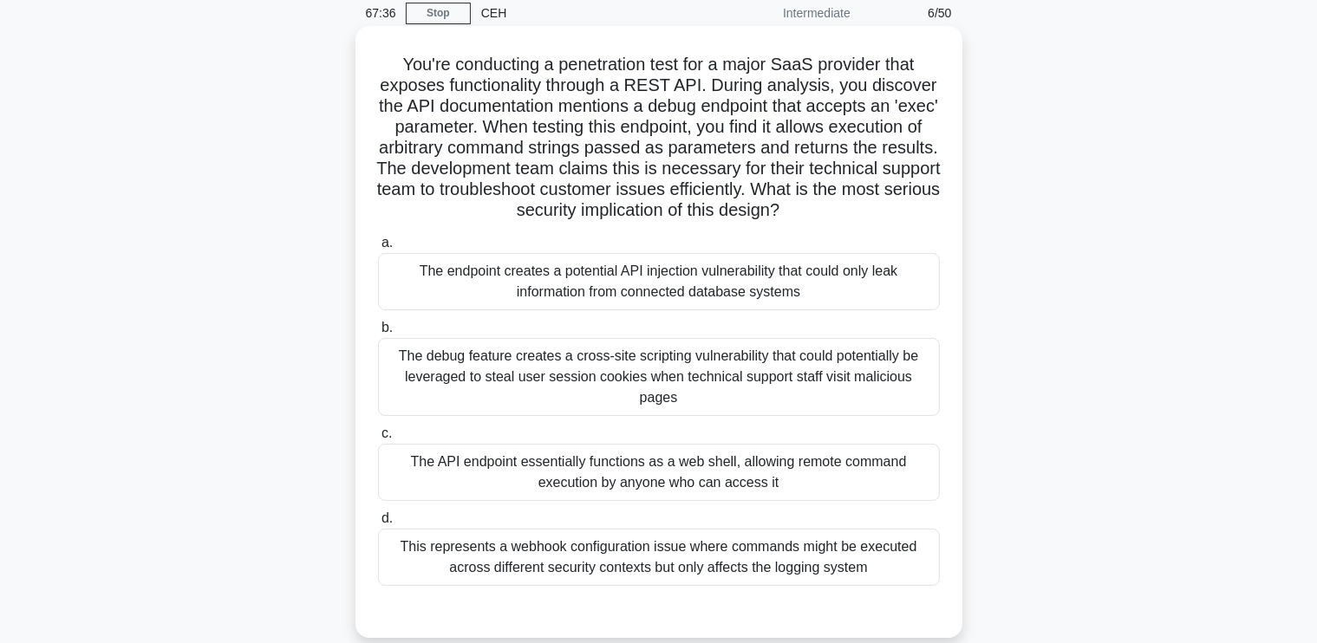
click at [615, 444] on div "The API endpoint essentially functions as a web shell, allowing remote command …" at bounding box center [659, 472] width 562 height 57
click at [378, 440] on input "c. The API endpoint essentially functions as a web shell, allowing remote comma…" at bounding box center [378, 433] width 0 height 11
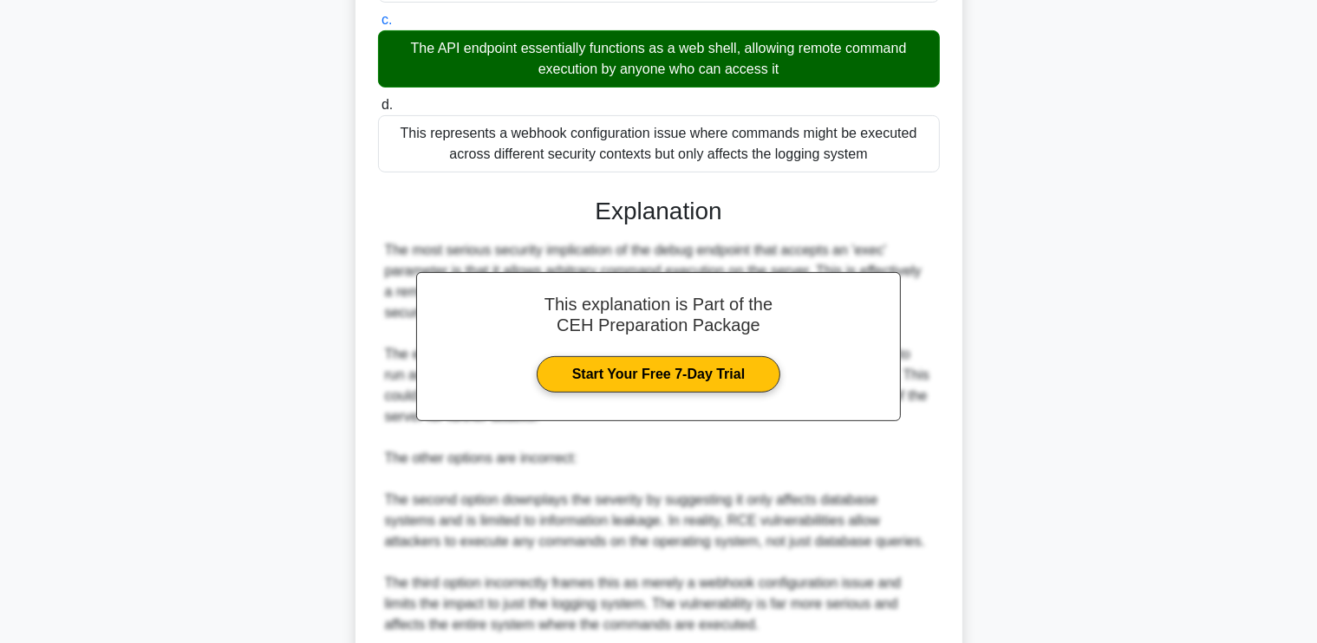
scroll to position [695, 0]
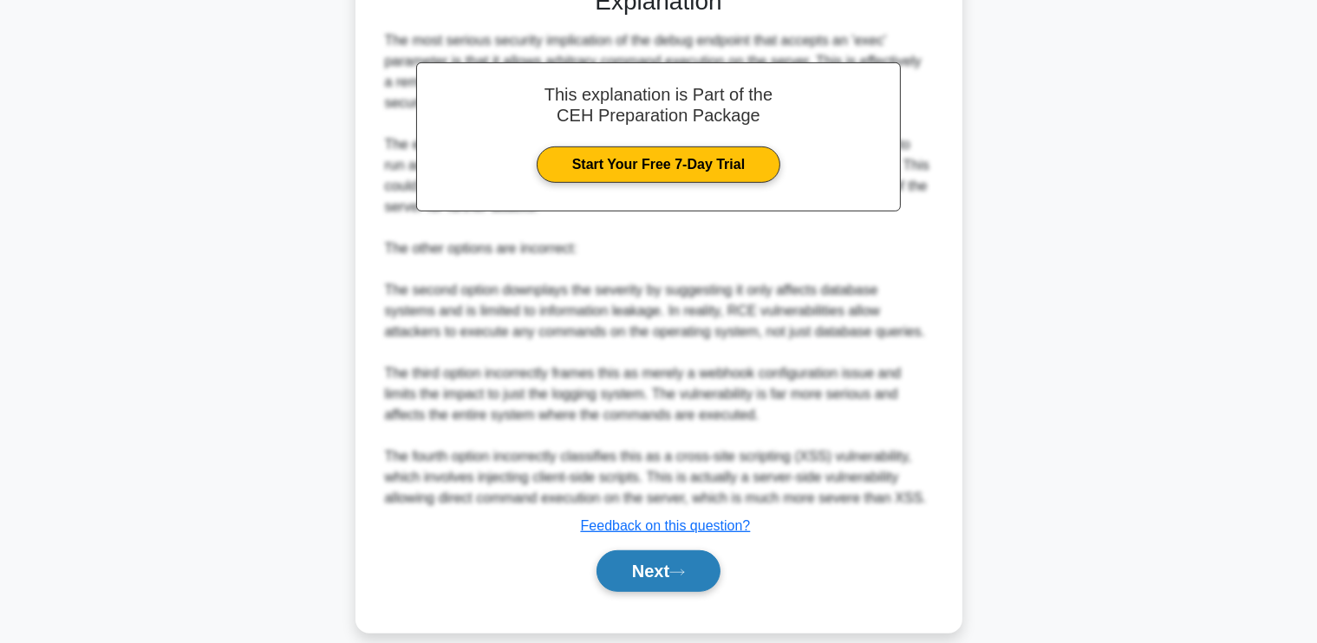
click at [614, 554] on button "Next" at bounding box center [659, 572] width 124 height 42
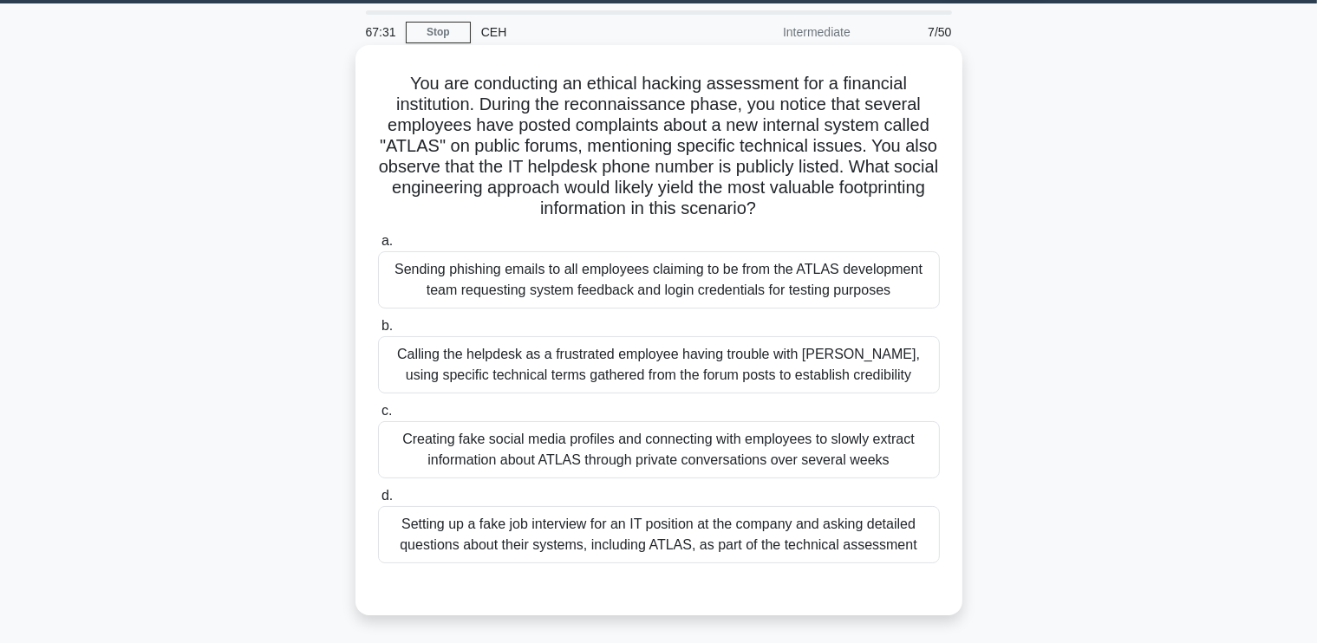
scroll to position [54, 0]
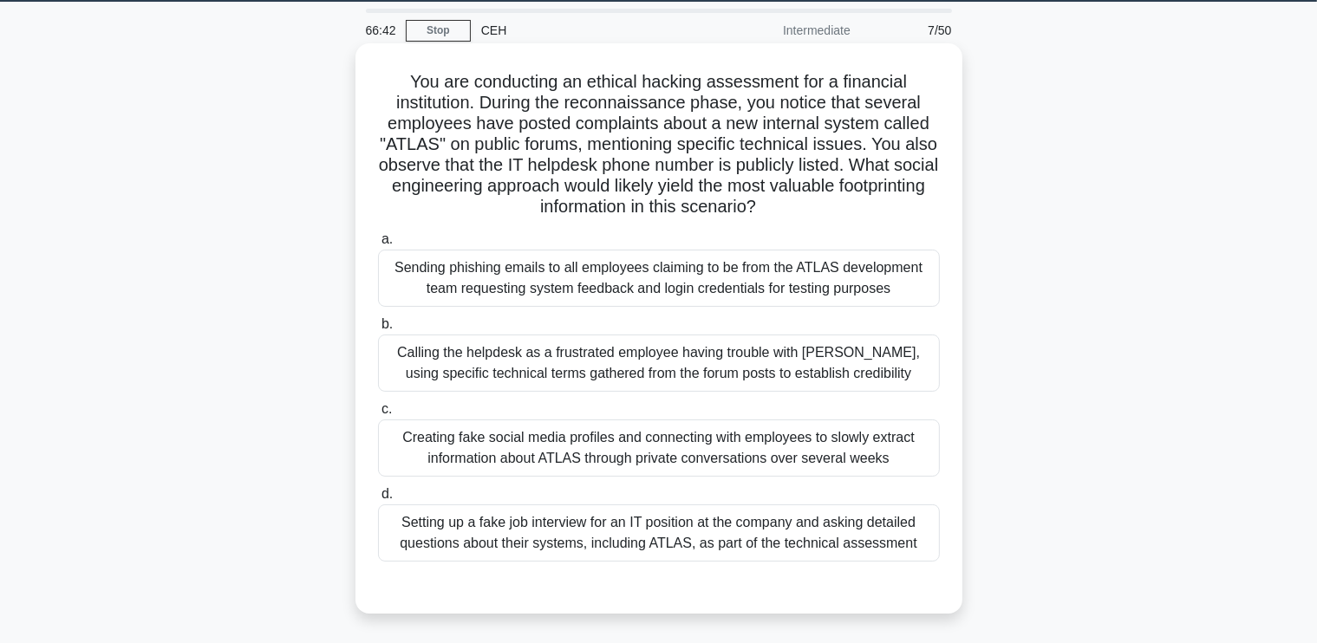
click at [725, 353] on div "Calling the helpdesk as a frustrated employee having trouble with ATLAS, using …" at bounding box center [659, 363] width 562 height 57
click at [378, 330] on input "b. Calling the helpdesk as a frustrated employee having trouble with ATLAS, usi…" at bounding box center [378, 324] width 0 height 11
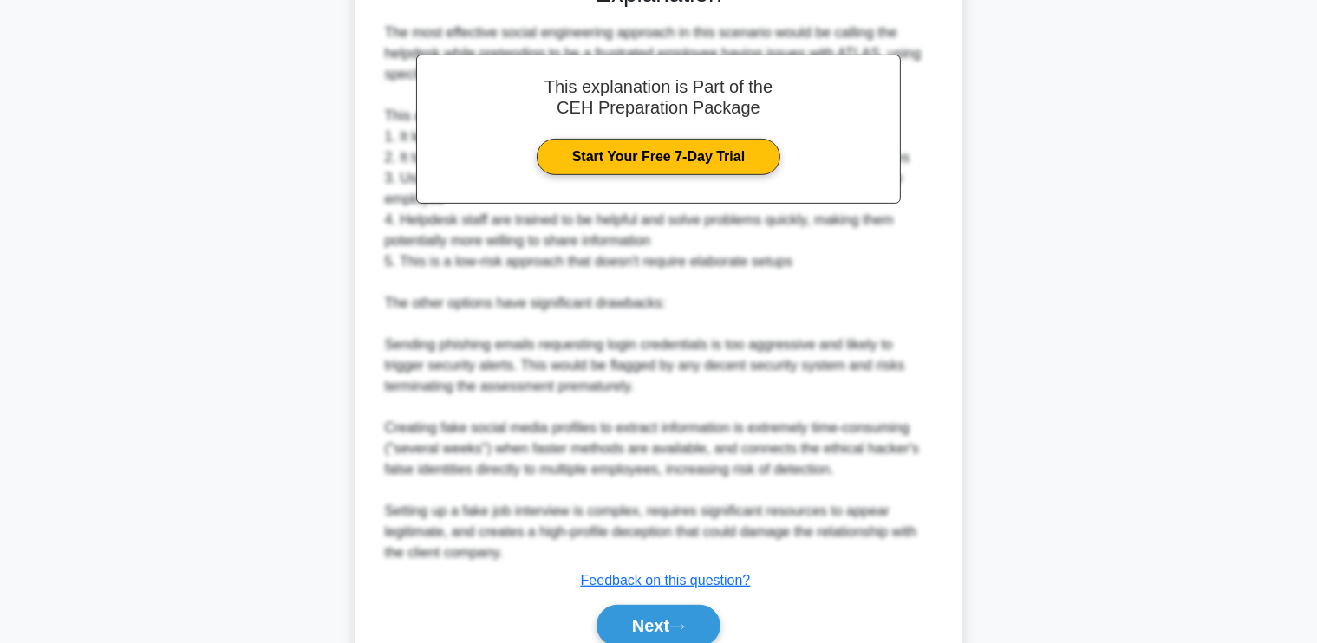
scroll to position [736, 0]
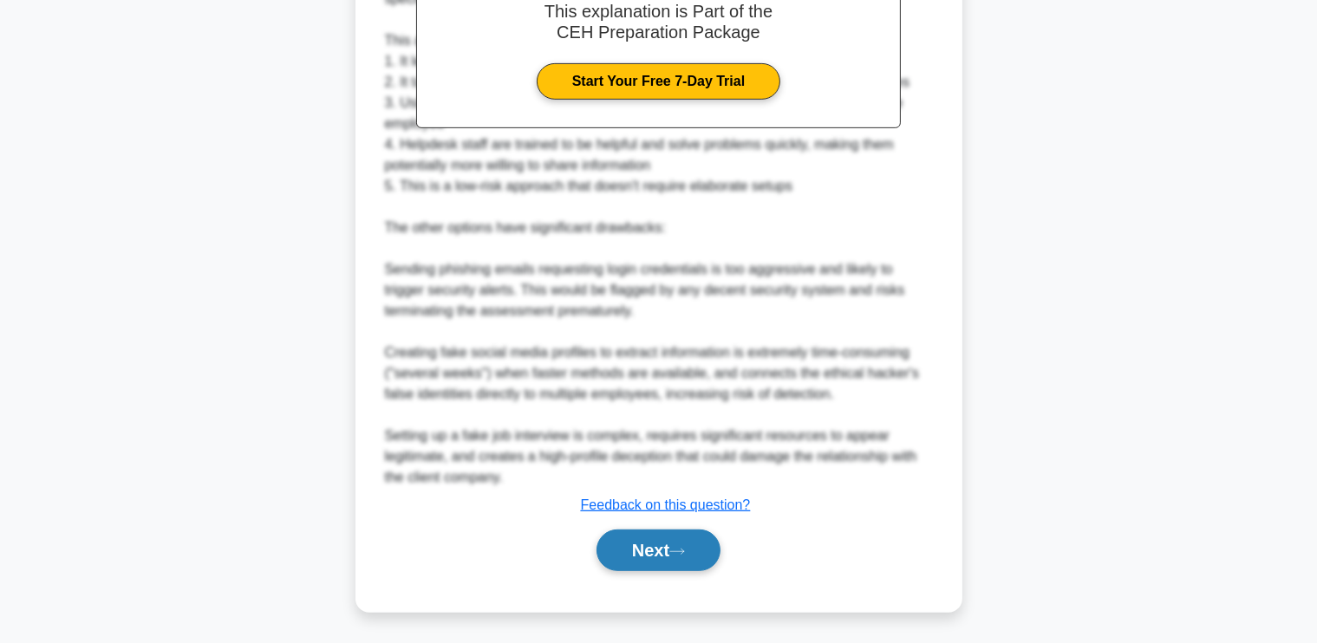
click at [653, 556] on button "Next" at bounding box center [659, 551] width 124 height 42
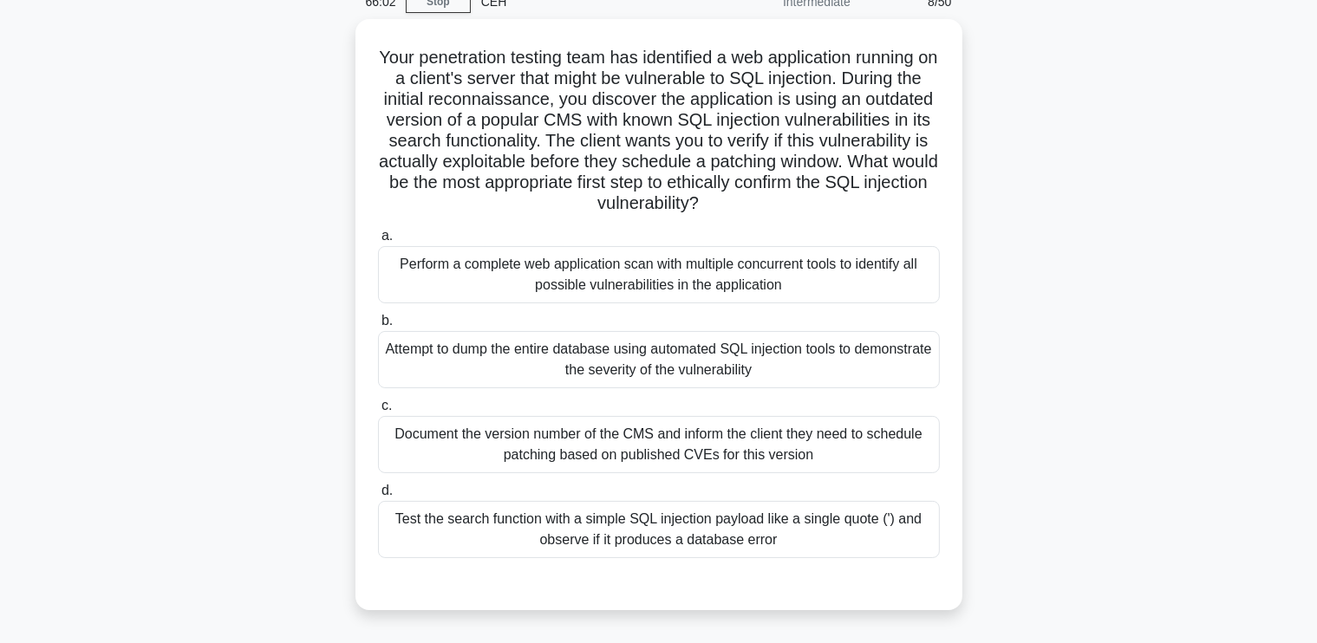
scroll to position [85, 0]
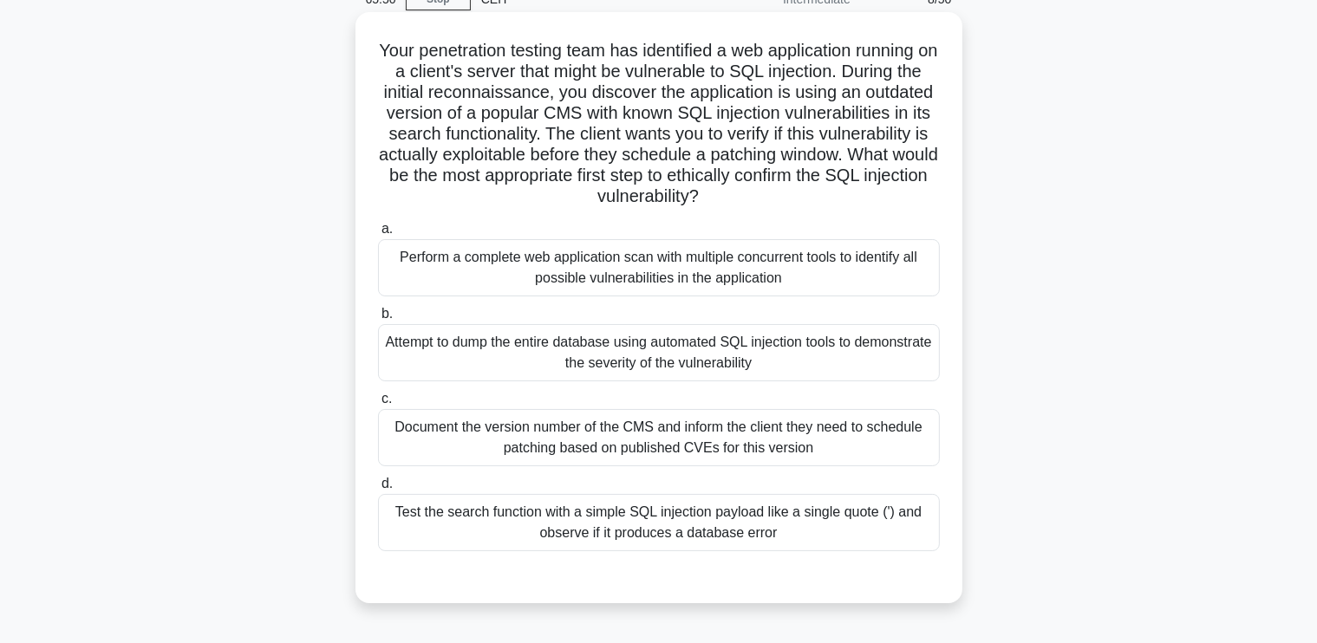
click at [719, 530] on div "Test the search function with a simple SQL injection payload like a single quot…" at bounding box center [659, 522] width 562 height 57
click at [378, 490] on input "d. Test the search function with a simple SQL injection payload like a single q…" at bounding box center [378, 484] width 0 height 11
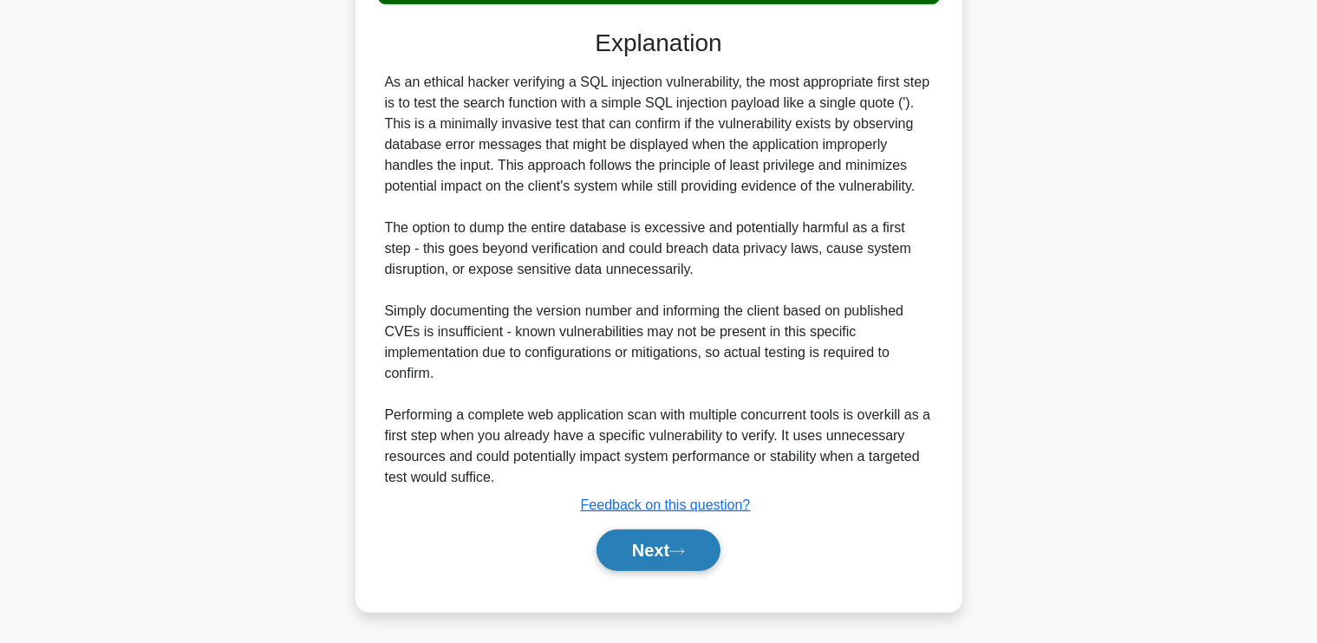
scroll to position [631, 0]
click at [659, 548] on button "Next" at bounding box center [659, 552] width 124 height 42
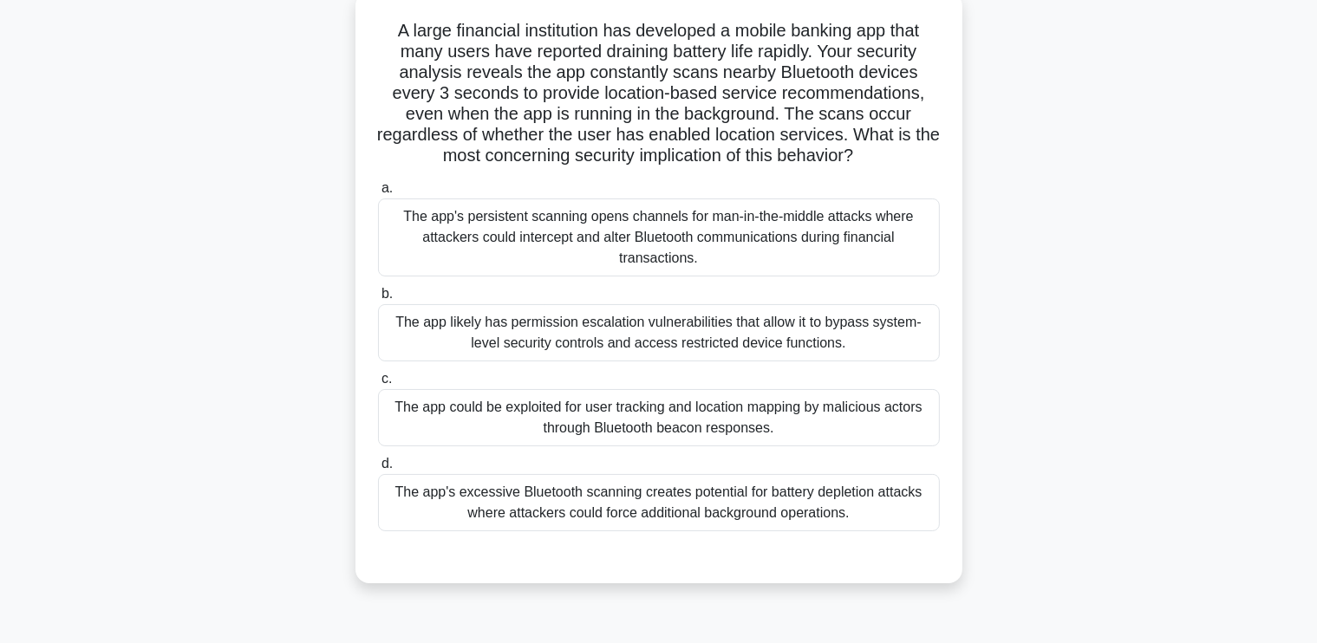
scroll to position [110, 0]
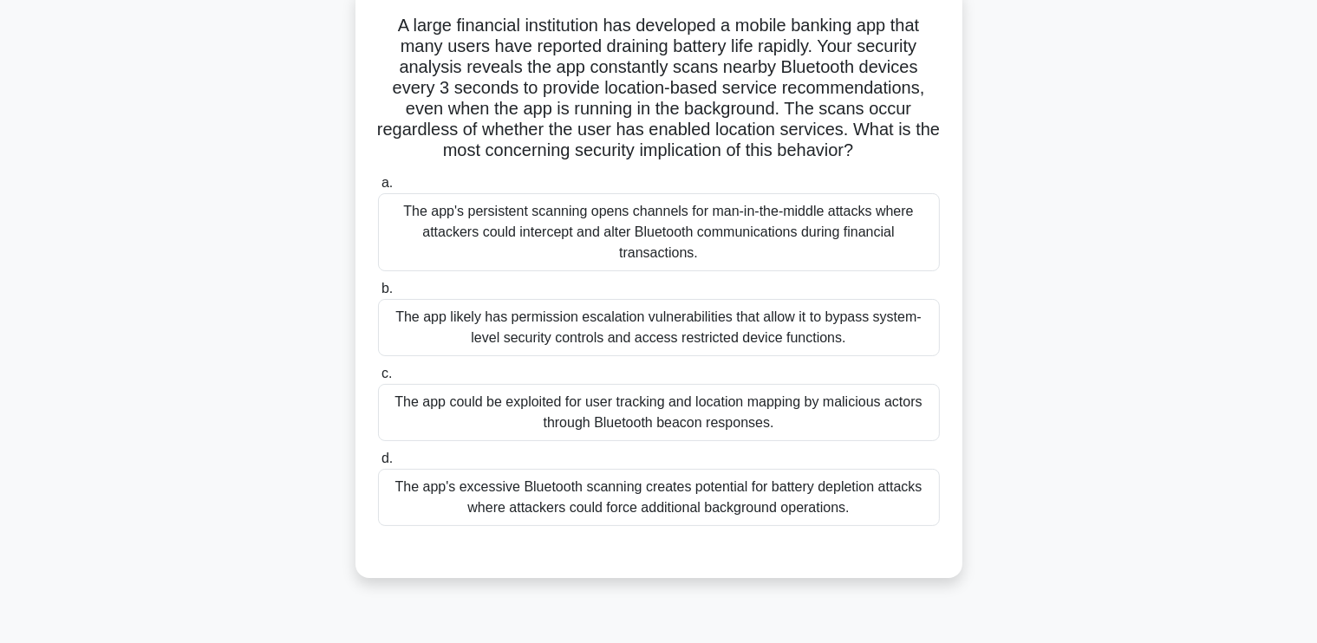
click at [701, 236] on div "The app's persistent scanning opens channels for man-in-the-middle attacks wher…" at bounding box center [659, 232] width 562 height 78
click at [378, 189] on input "a. The app's persistent scanning opens channels for man-in-the-middle attacks w…" at bounding box center [378, 183] width 0 height 11
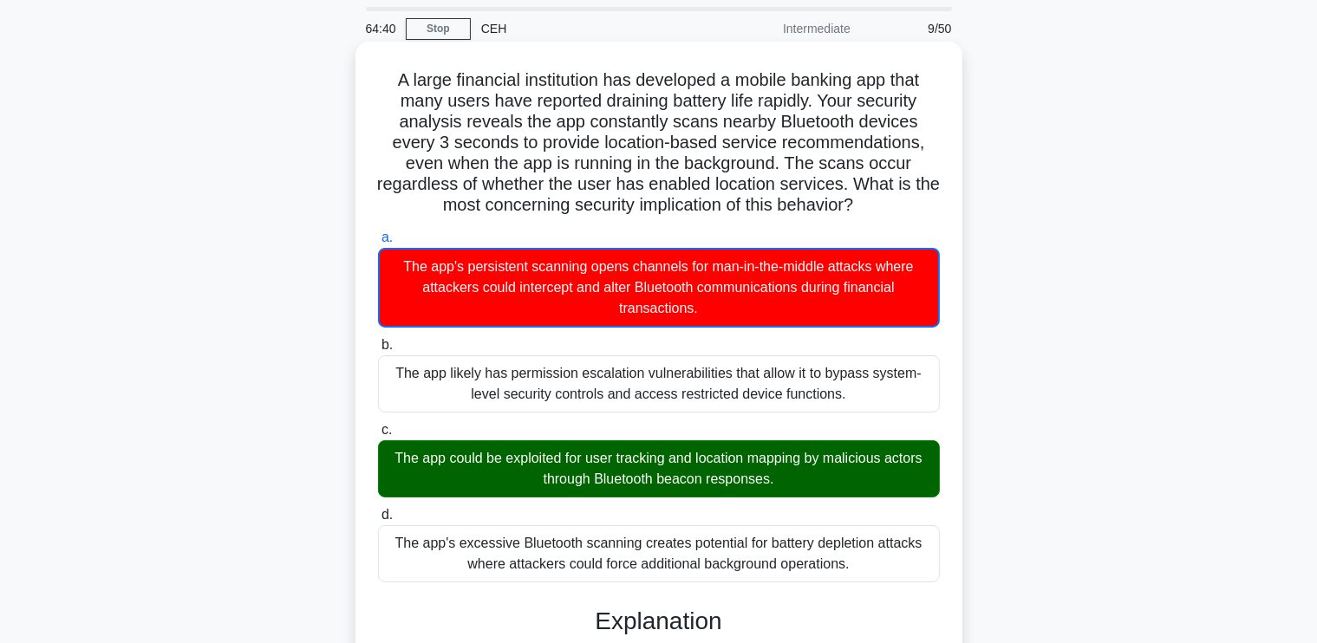
scroll to position [0, 0]
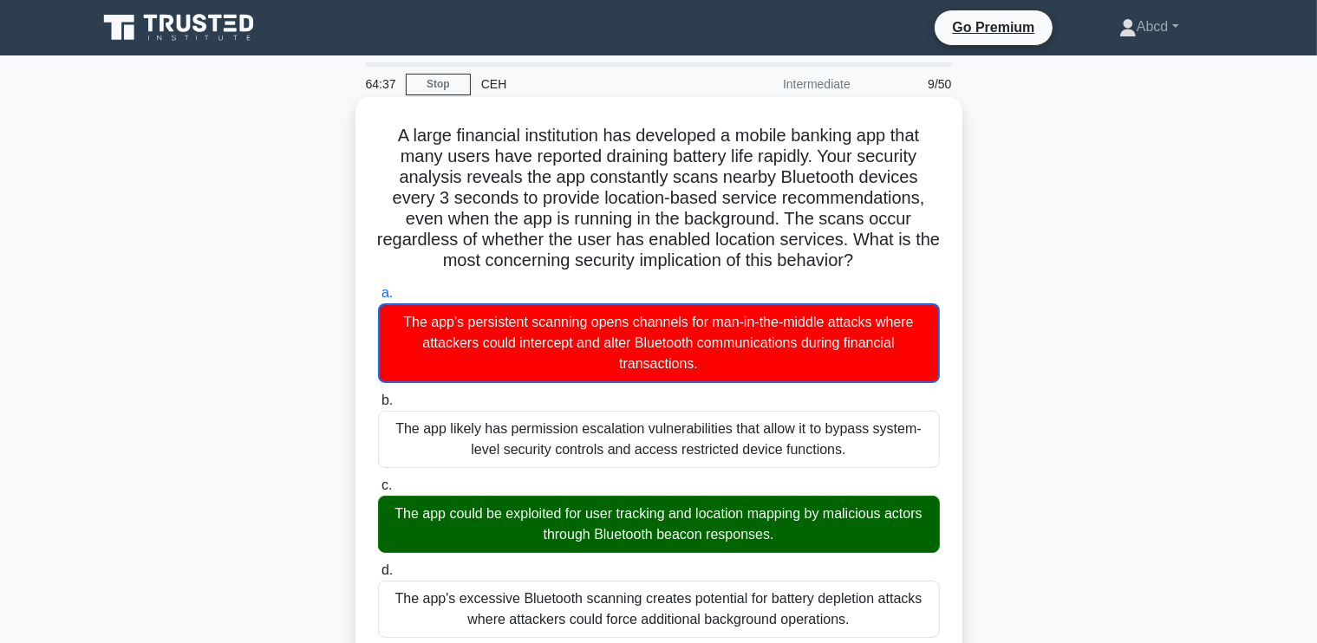
drag, startPoint x: 382, startPoint y: 133, endPoint x: 871, endPoint y: 616, distance: 687.3
copy div "A large financial institution has developed a mobile banking app that many user…"
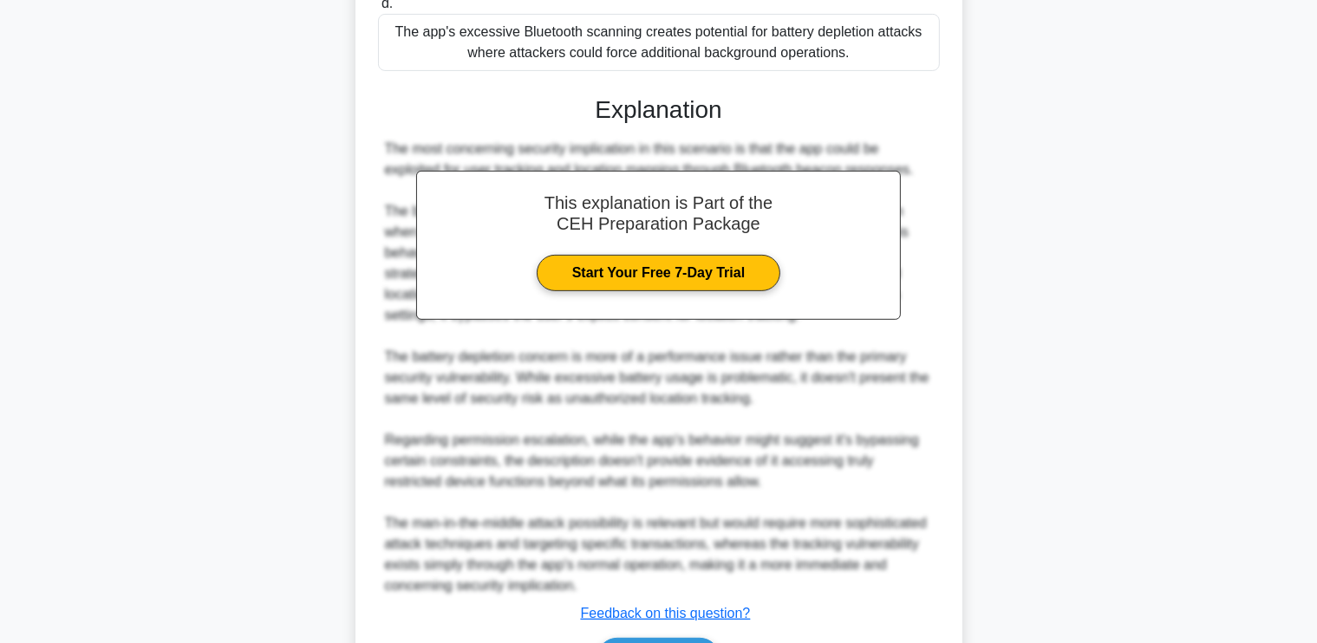
scroll to position [675, 0]
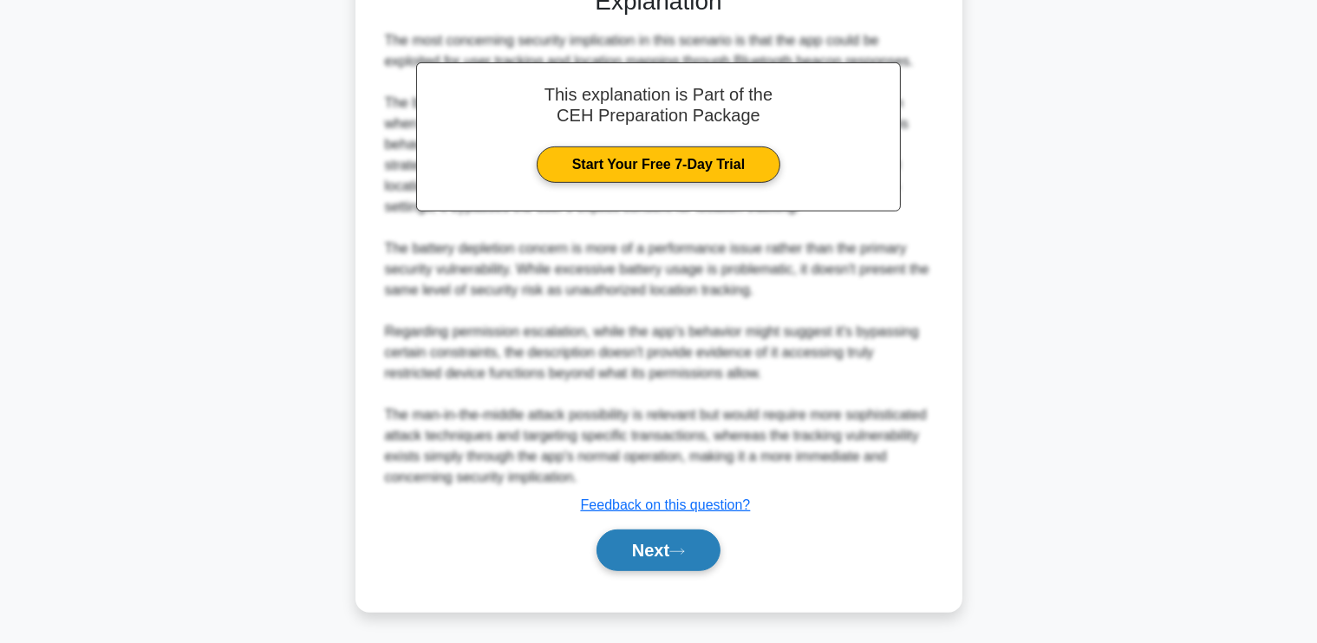
click at [661, 550] on button "Next" at bounding box center [659, 551] width 124 height 42
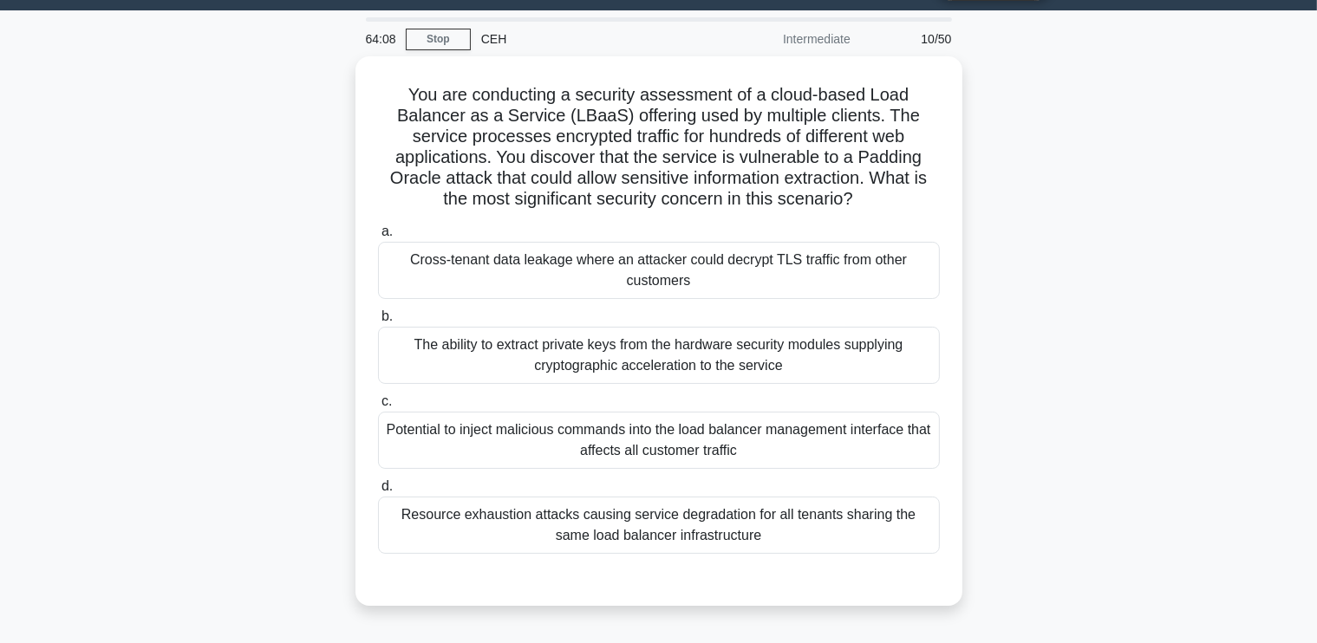
scroll to position [45, 0]
click at [881, 284] on div "Cross-tenant data leakage where an attacker could decrypt TLS traffic from othe…" at bounding box center [659, 270] width 562 height 57
click at [378, 238] on input "a. Cross-tenant data leakage where an attacker could decrypt TLS traffic from o…" at bounding box center [378, 231] width 0 height 11
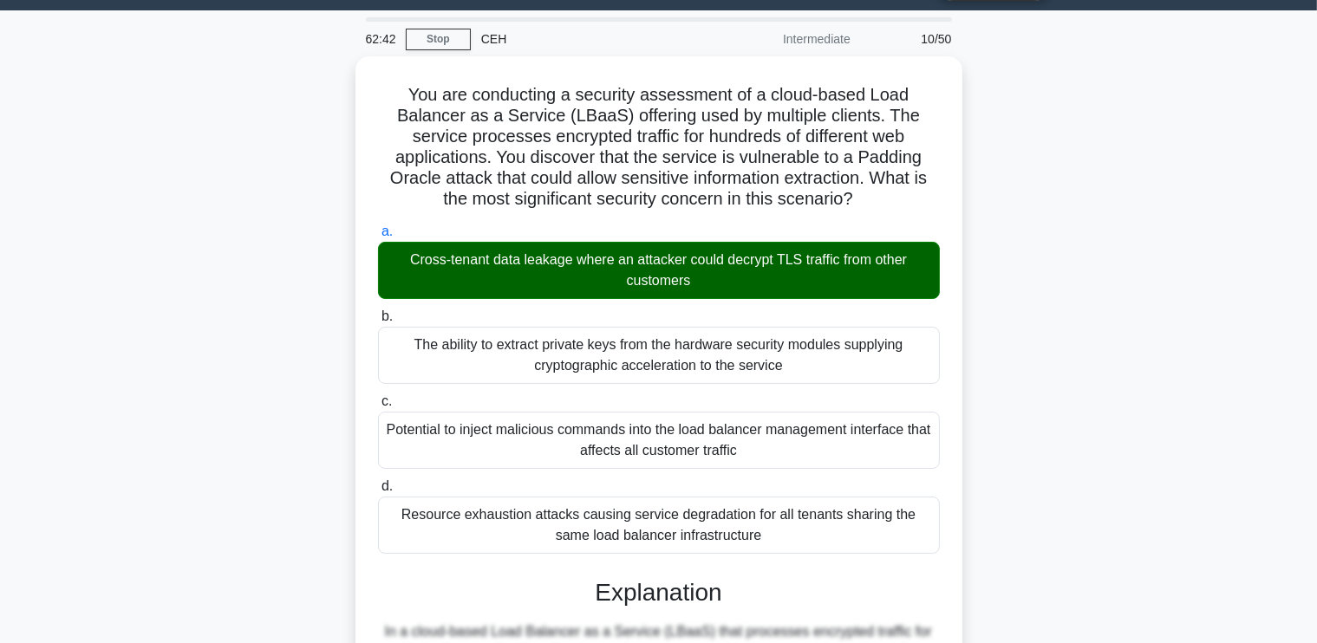
scroll to position [611, 0]
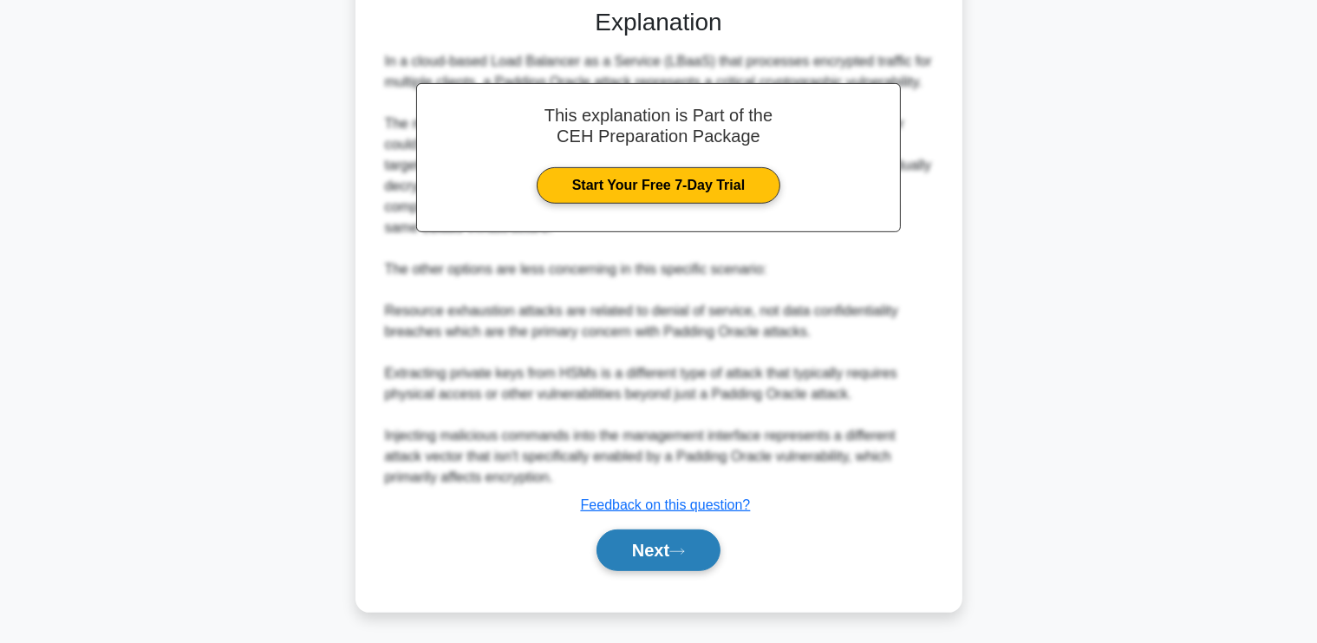
click at [640, 549] on button "Next" at bounding box center [659, 551] width 124 height 42
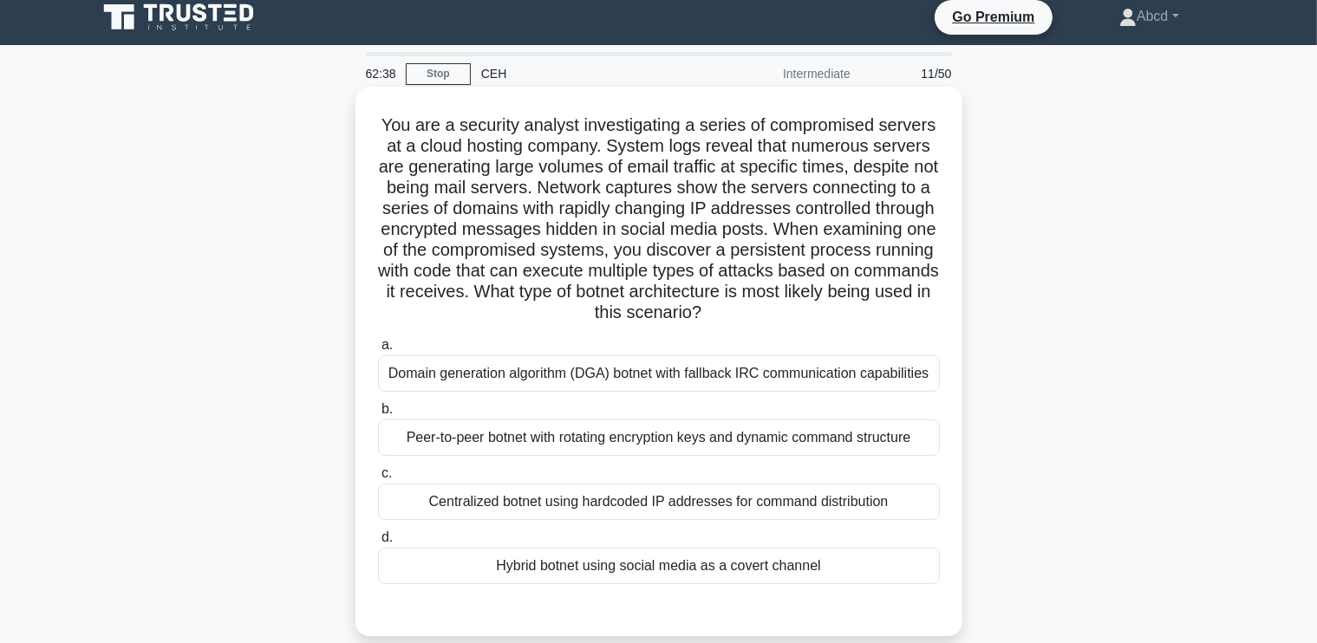
scroll to position [0, 0]
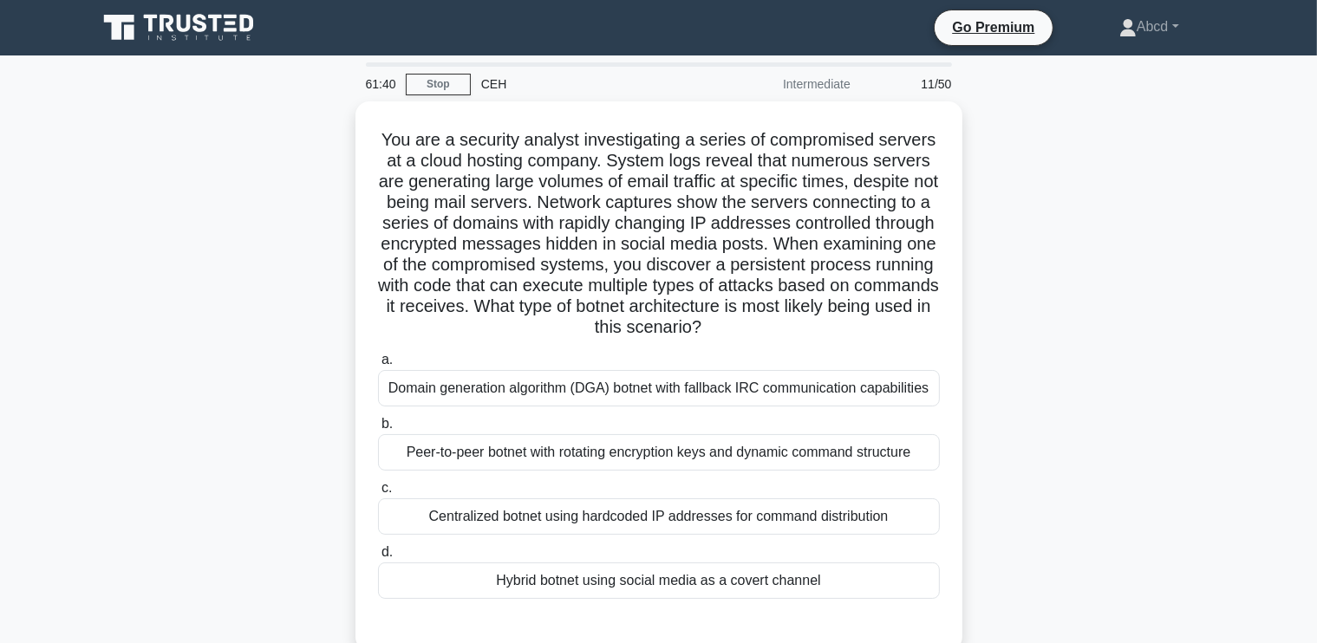
click at [1117, 382] on div "You are a security analyst investigating a series of compromised servers at a c…" at bounding box center [659, 386] width 1145 height 571
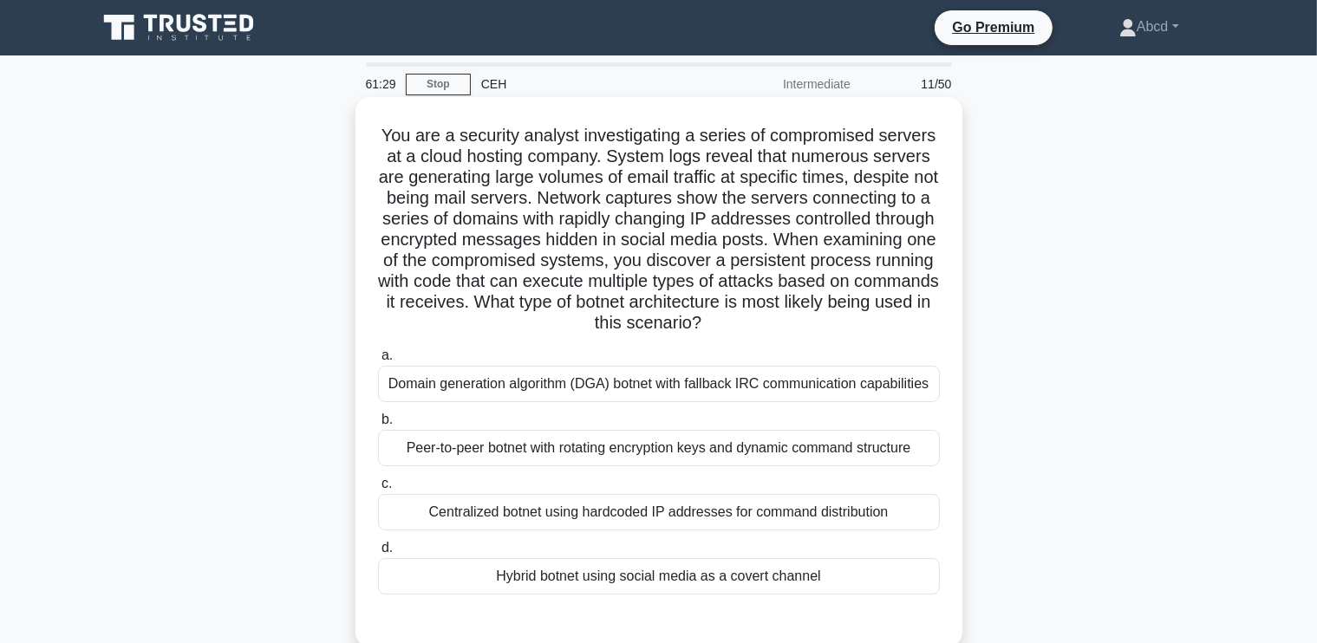
click at [812, 577] on div "Hybrid botnet using social media as a covert channel" at bounding box center [659, 576] width 562 height 36
click at [378, 554] on input "d. Hybrid botnet using social media as a covert channel" at bounding box center [378, 548] width 0 height 11
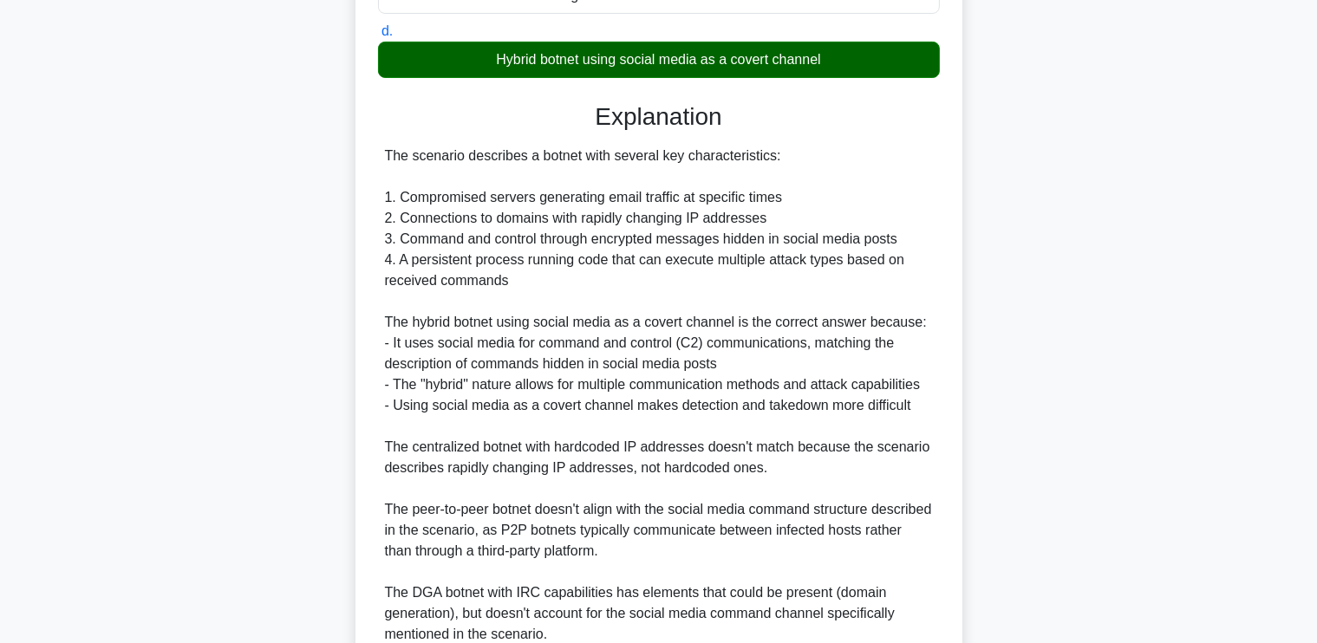
scroll to position [674, 0]
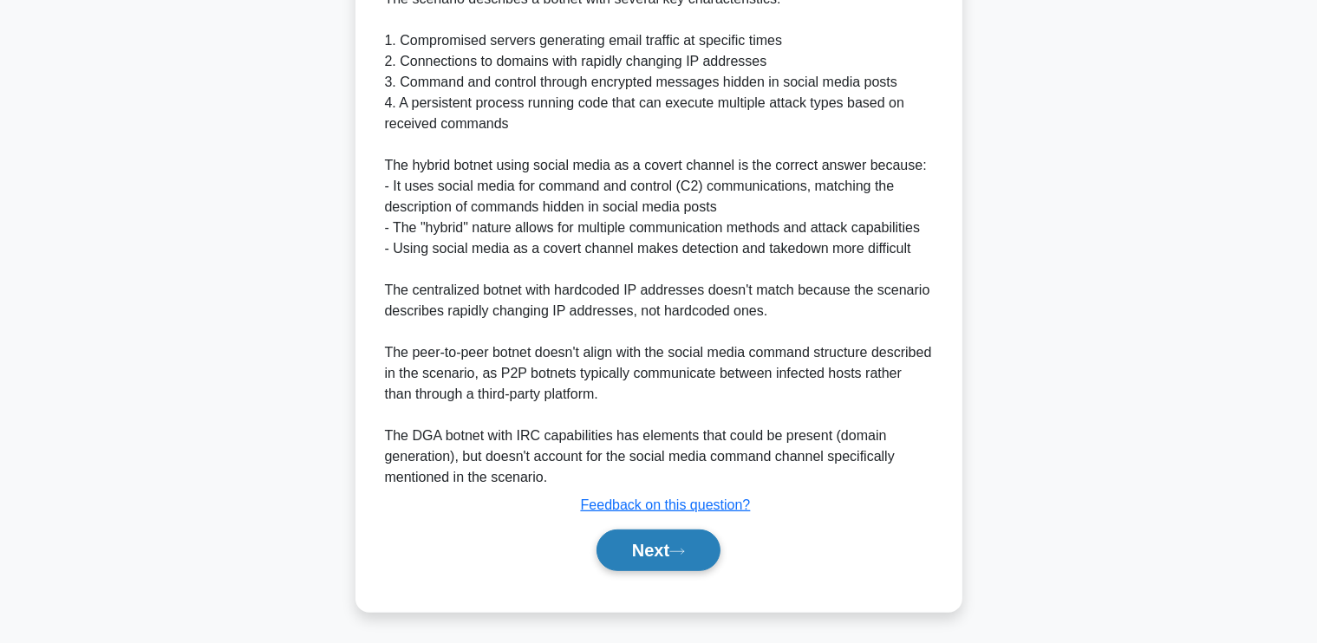
click at [622, 547] on button "Next" at bounding box center [659, 551] width 124 height 42
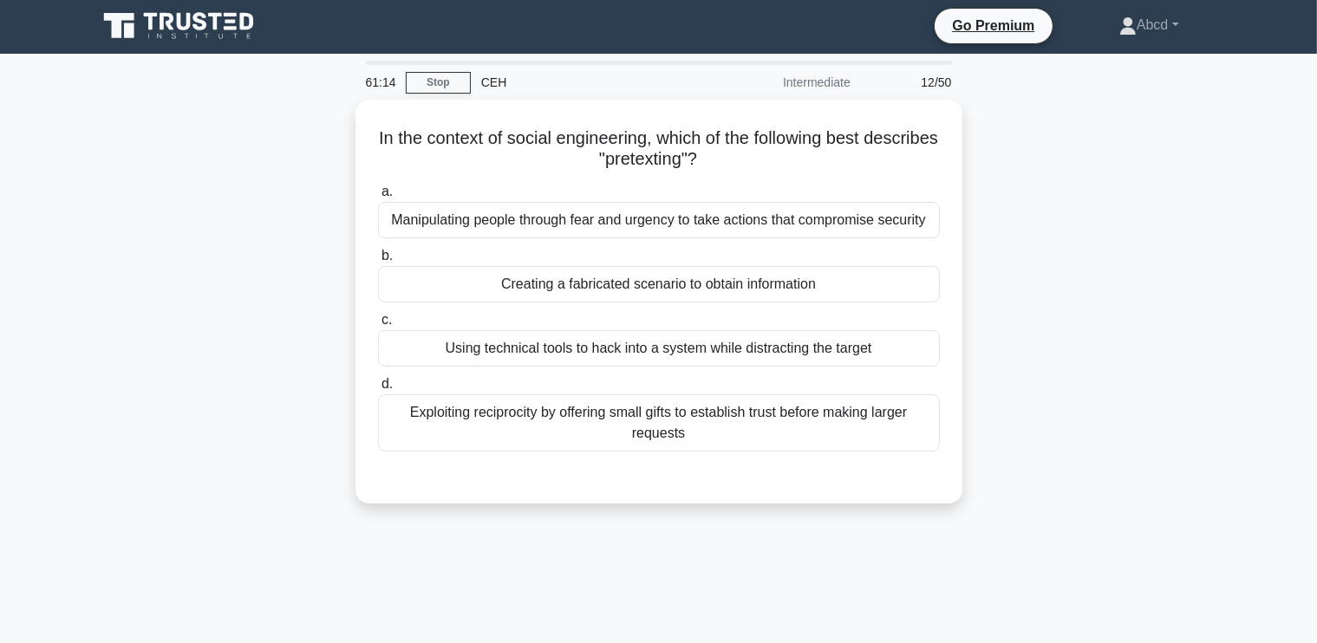
scroll to position [0, 0]
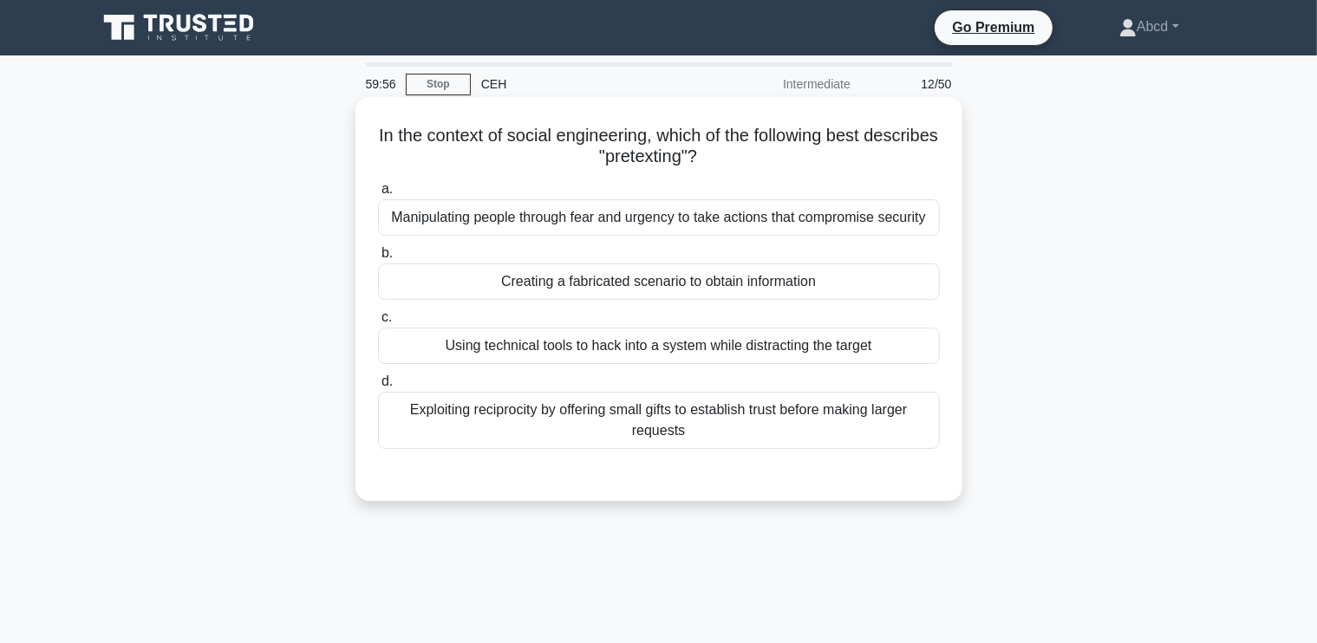
click at [720, 290] on div "Creating a fabricated scenario to obtain information" at bounding box center [659, 282] width 562 height 36
click at [378, 259] on input "b. Creating a fabricated scenario to obtain information" at bounding box center [378, 253] width 0 height 11
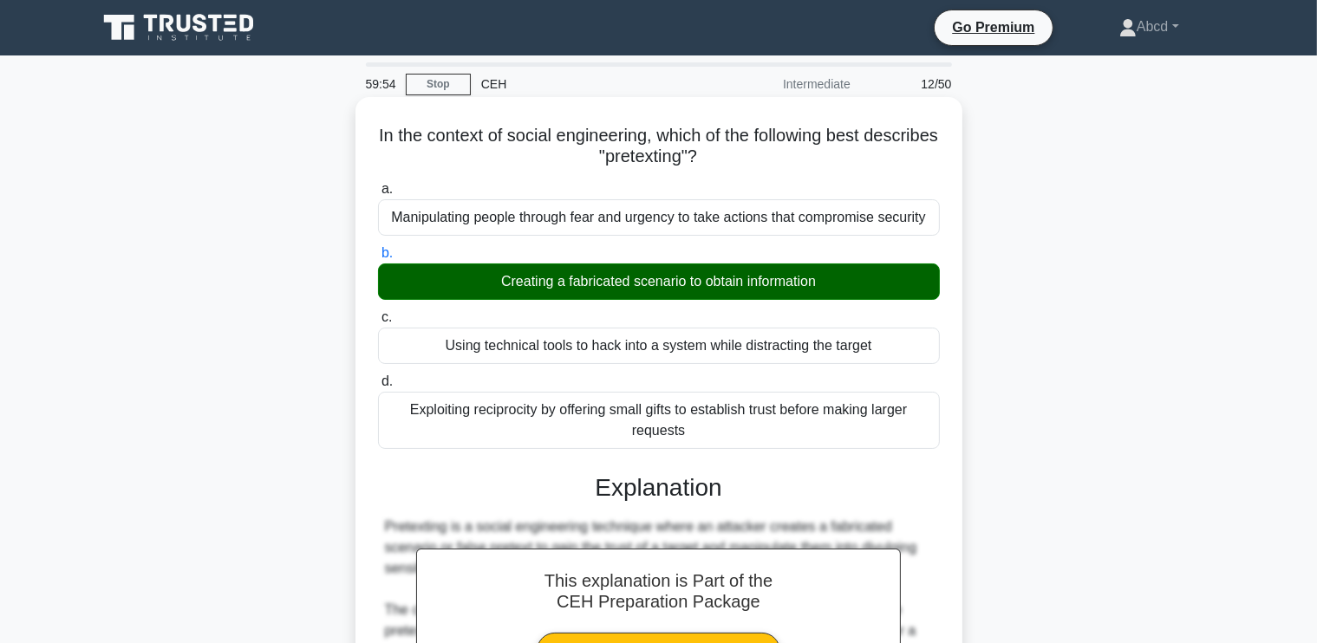
scroll to position [445, 0]
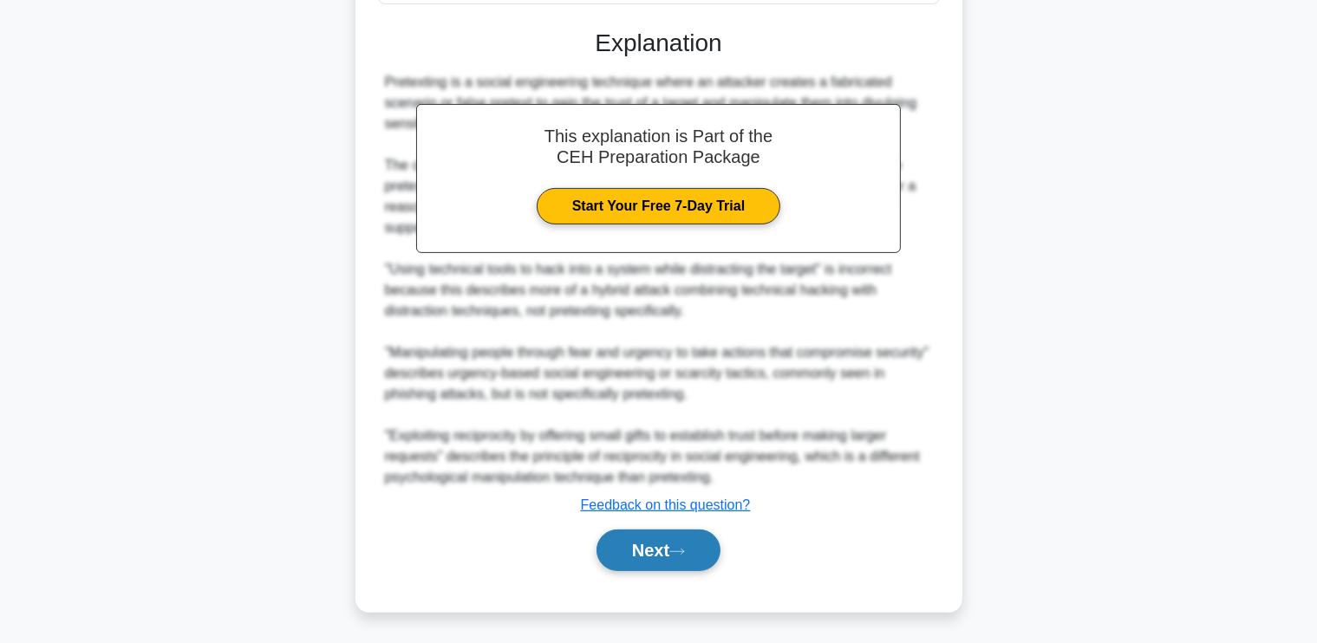
click at [638, 547] on button "Next" at bounding box center [659, 551] width 124 height 42
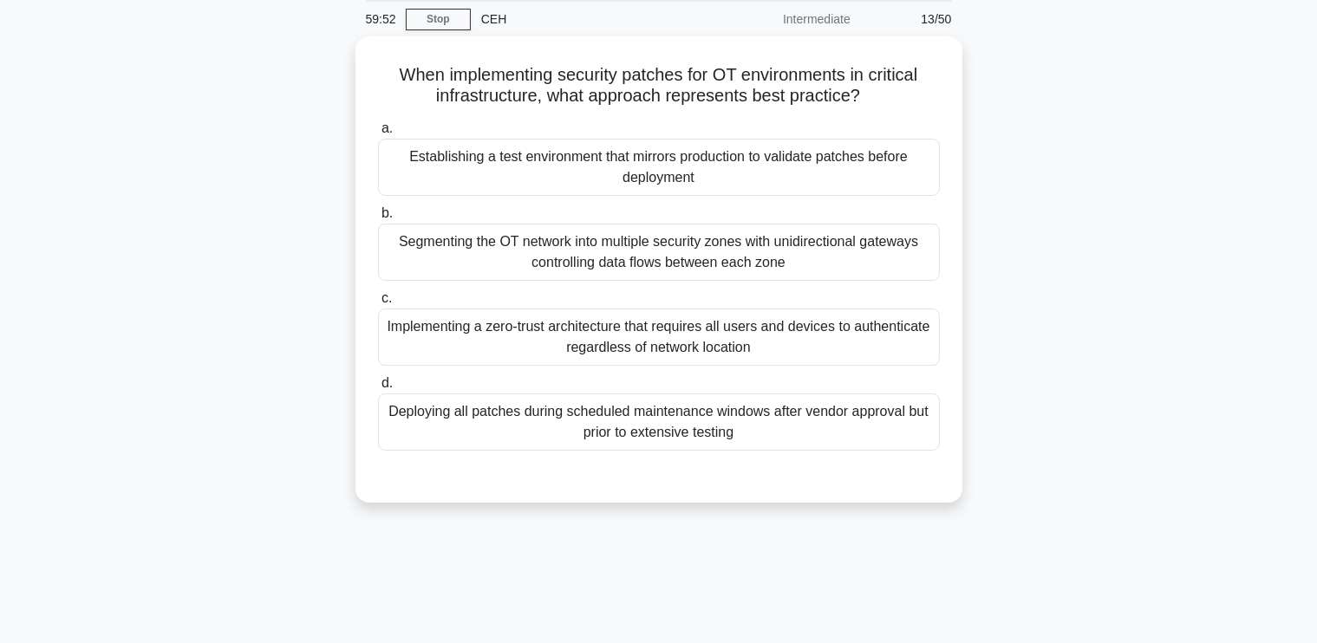
scroll to position [63, 0]
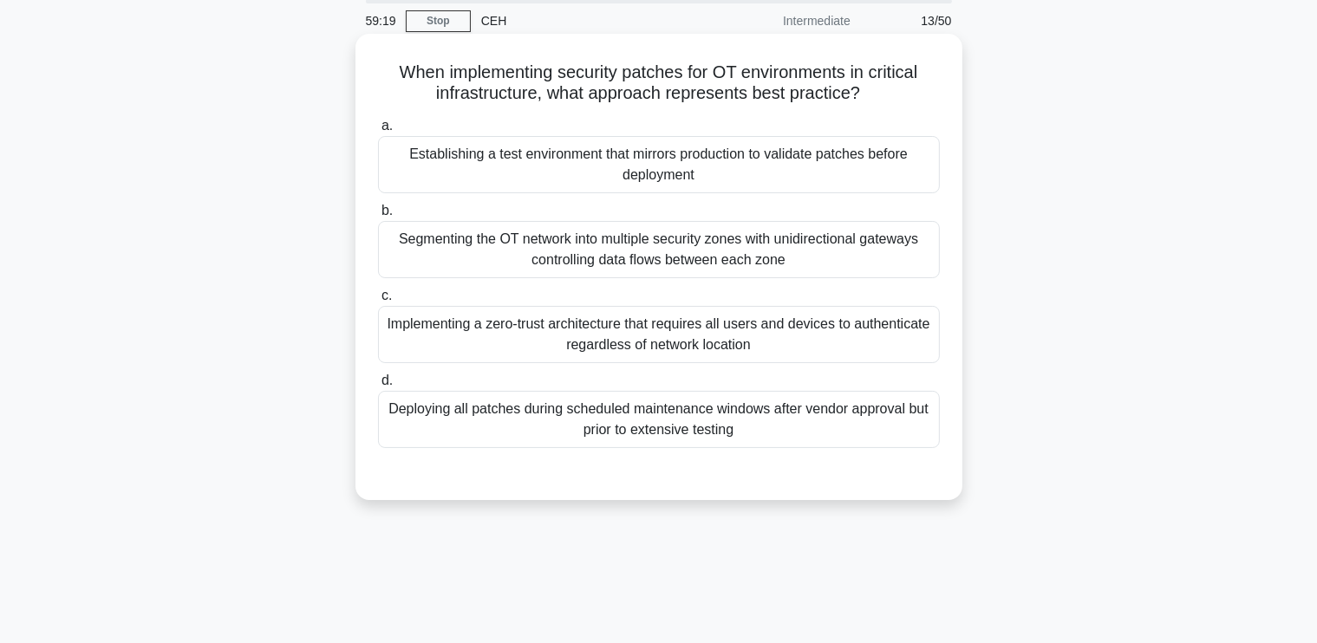
click at [686, 158] on div "Establishing a test environment that mirrors production to validate patches bef…" at bounding box center [659, 164] width 562 height 57
click at [378, 132] on input "a. Establishing a test environment that mirrors production to validate patches …" at bounding box center [378, 126] width 0 height 11
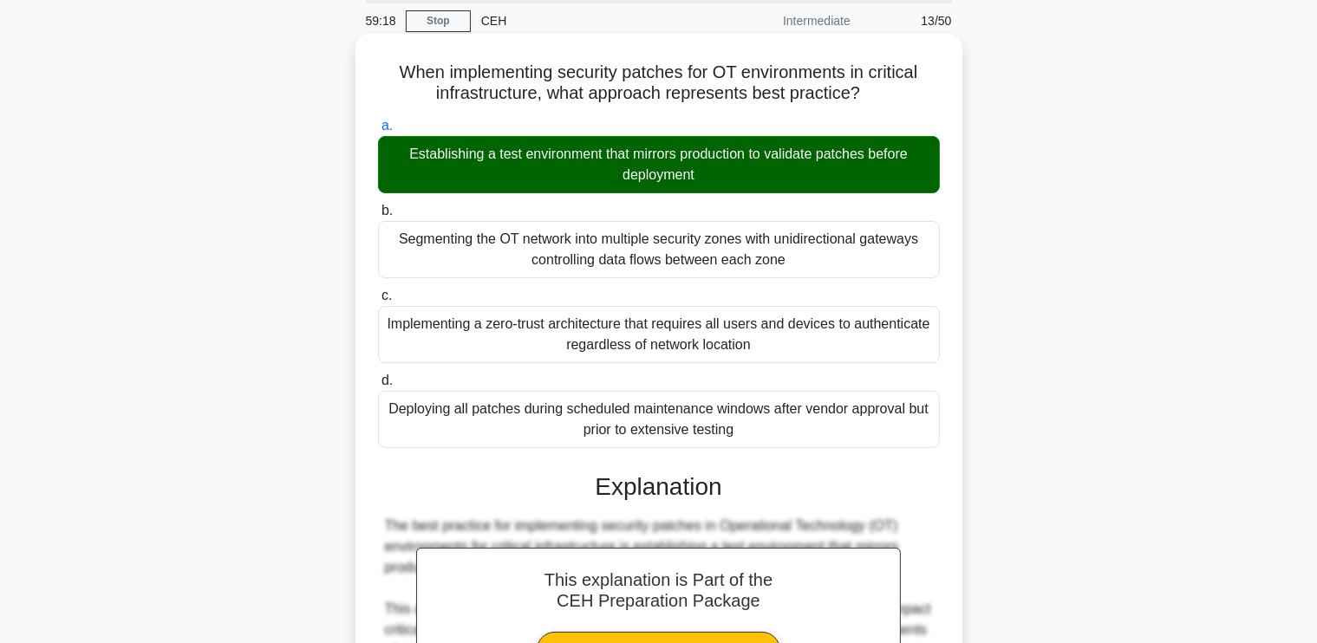
scroll to position [591, 0]
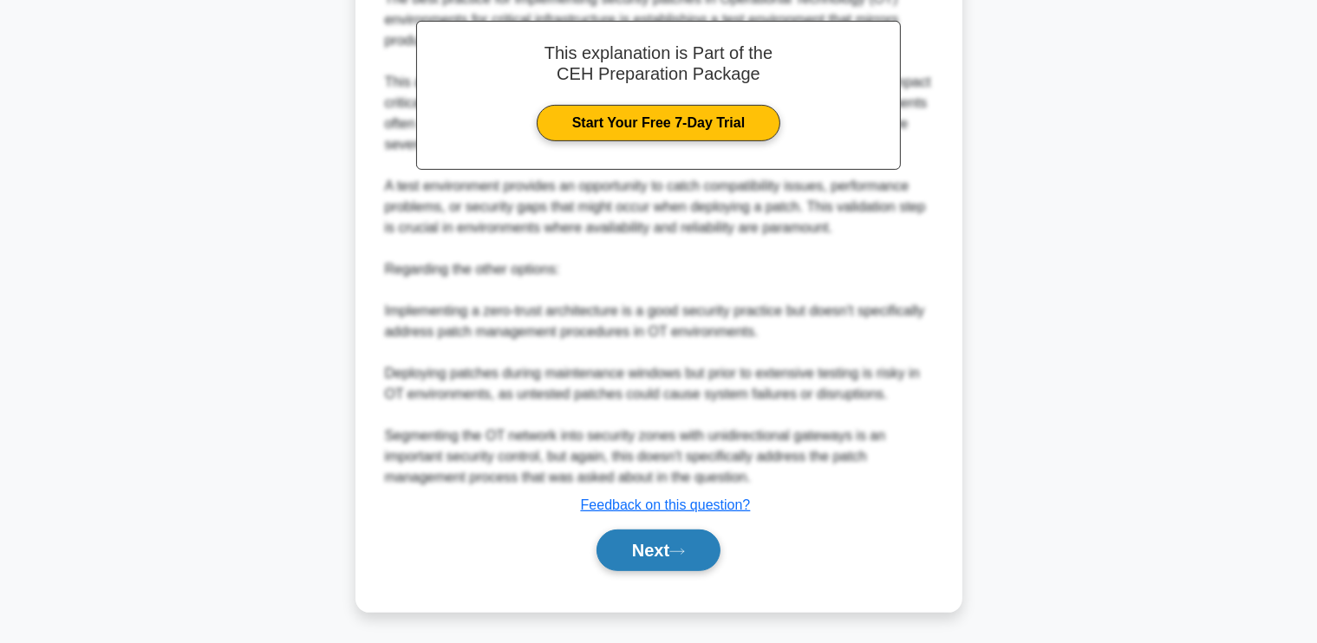
click at [638, 533] on button "Next" at bounding box center [659, 551] width 124 height 42
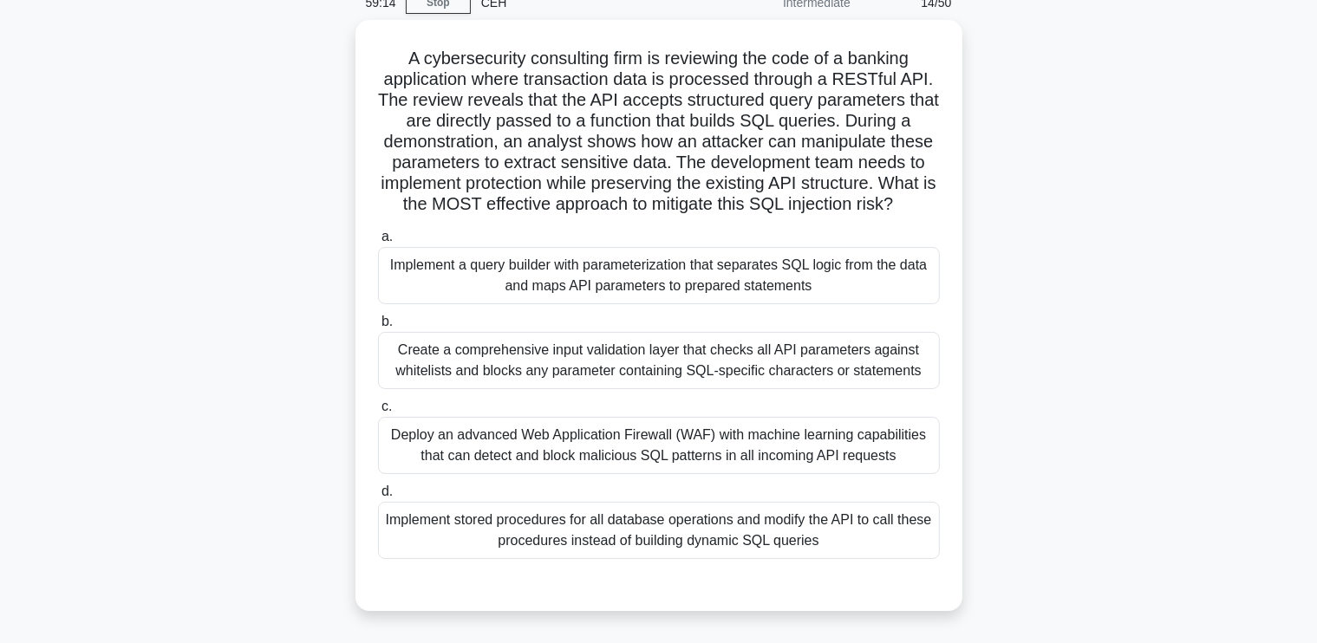
scroll to position [84, 0]
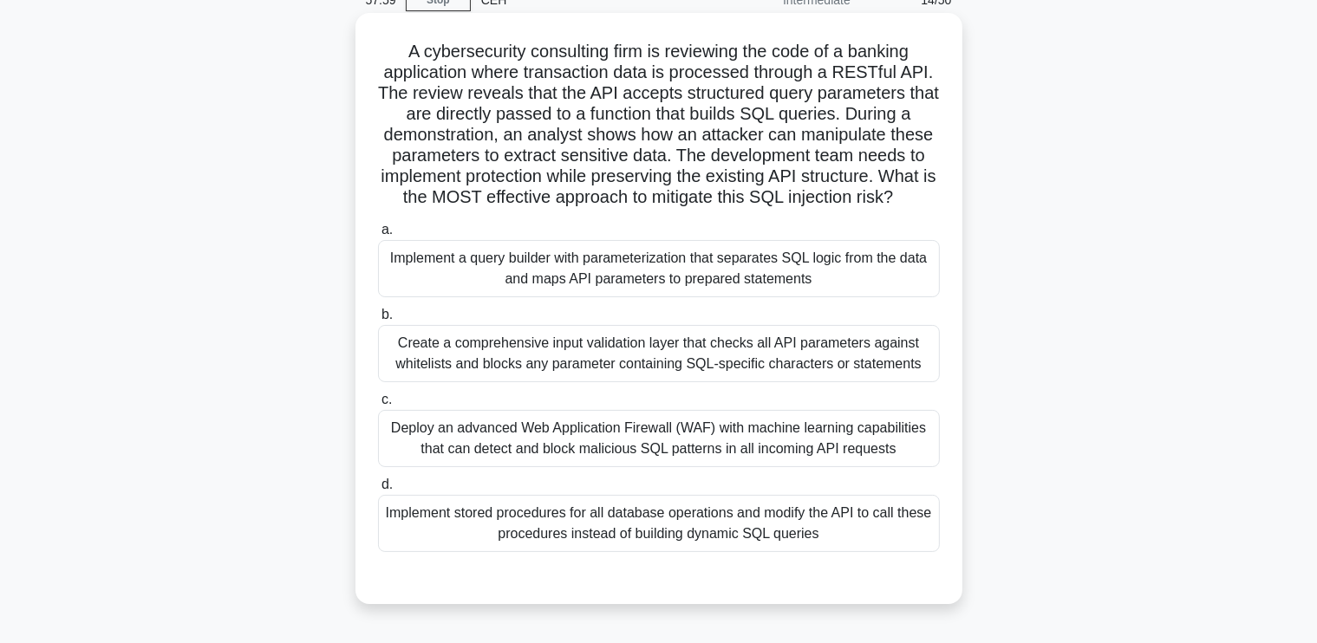
click at [636, 263] on div "Implement a query builder with parameterization that separates SQL logic from t…" at bounding box center [659, 268] width 562 height 57
click at [378, 236] on input "a. Implement a query builder with parameterization that separates SQL logic fro…" at bounding box center [378, 230] width 0 height 11
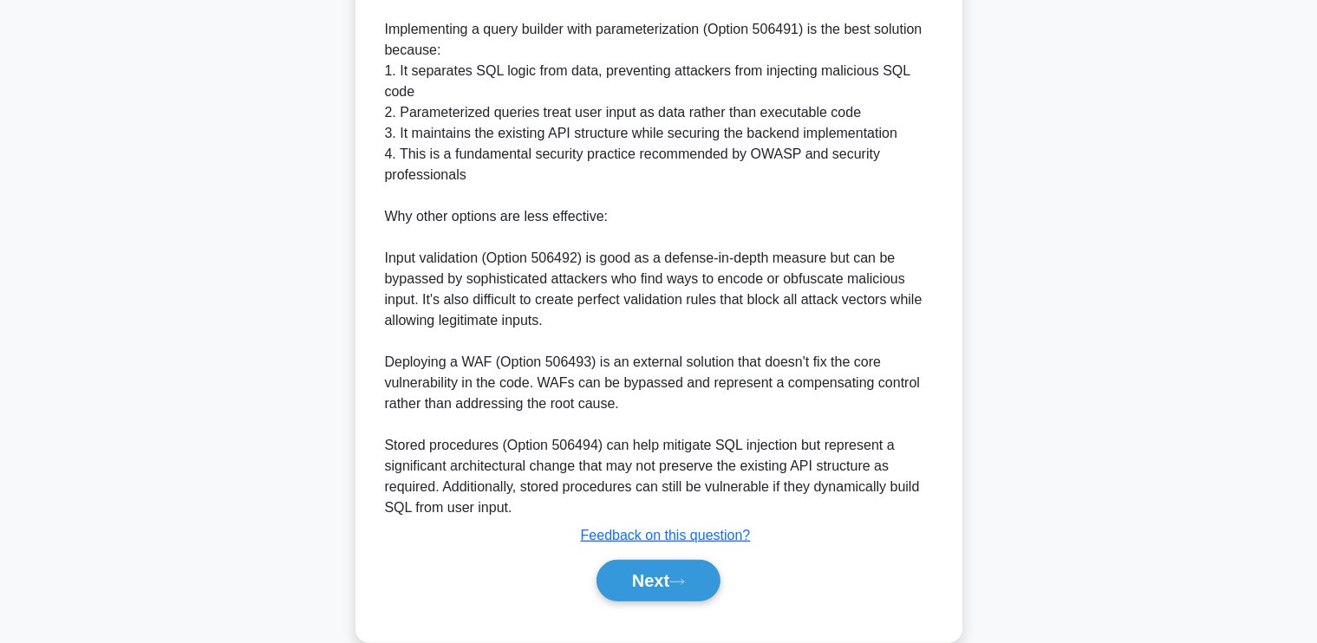
scroll to position [799, 0]
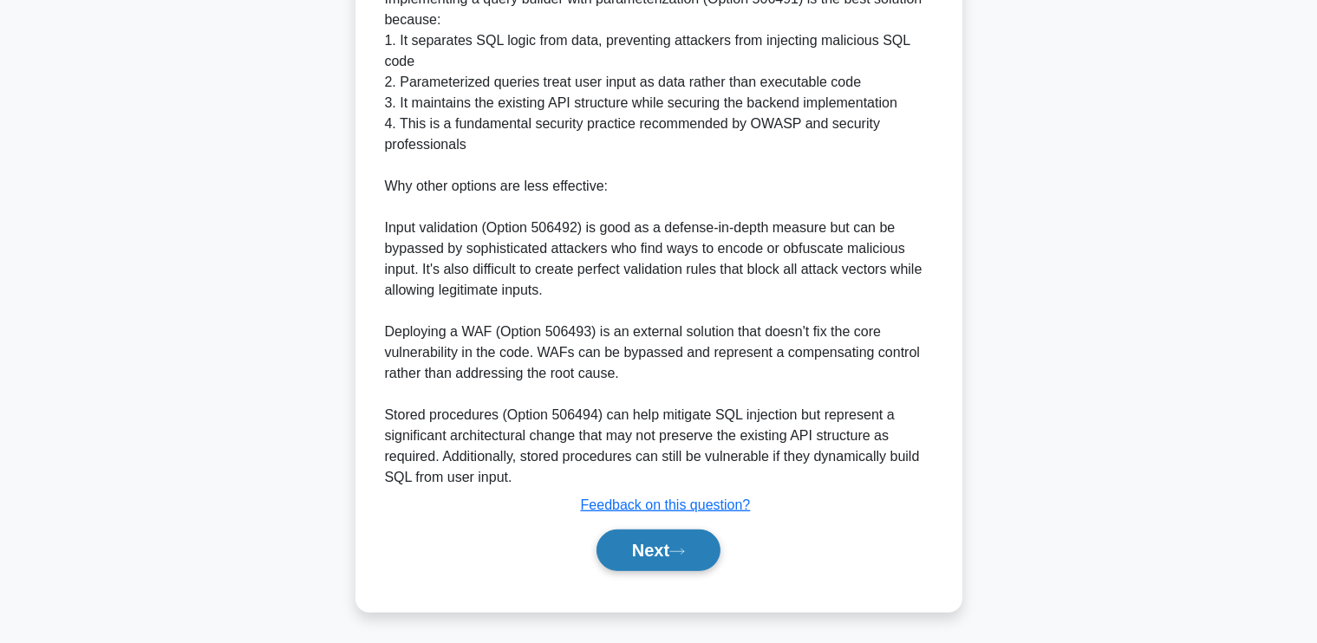
click at [628, 542] on button "Next" at bounding box center [659, 551] width 124 height 42
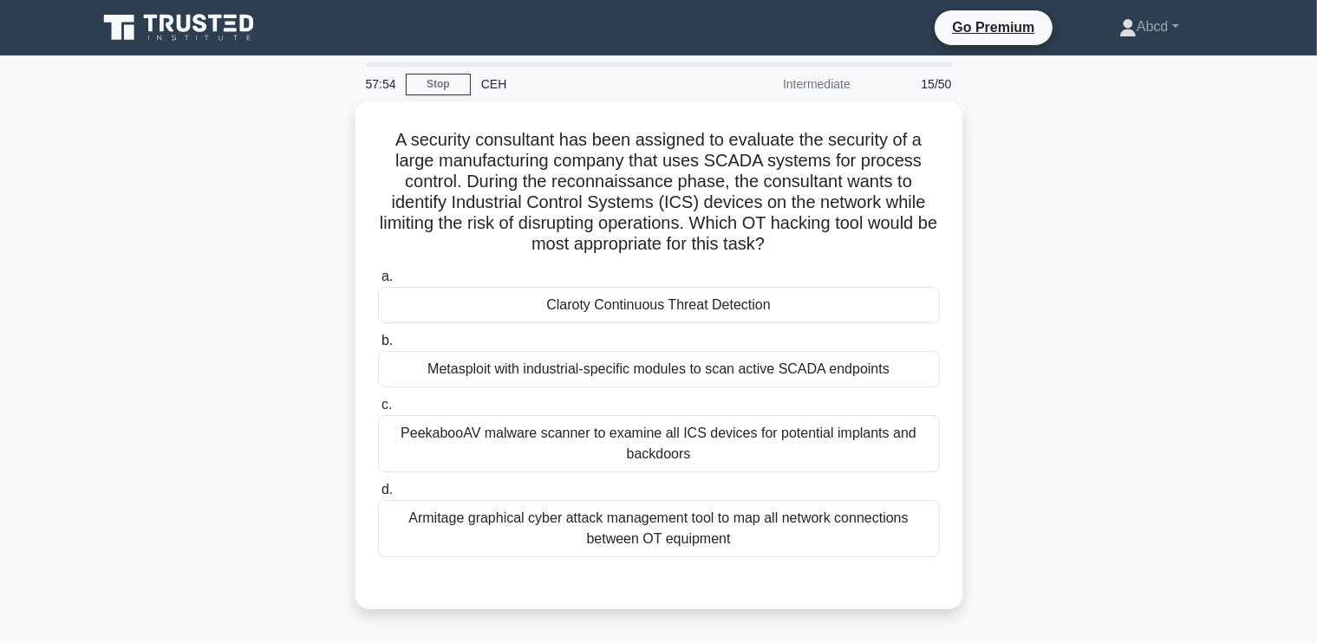
scroll to position [0, 0]
click at [271, 408] on div "A security consultant has been assigned to evaluate the security of a large man…" at bounding box center [659, 365] width 1145 height 529
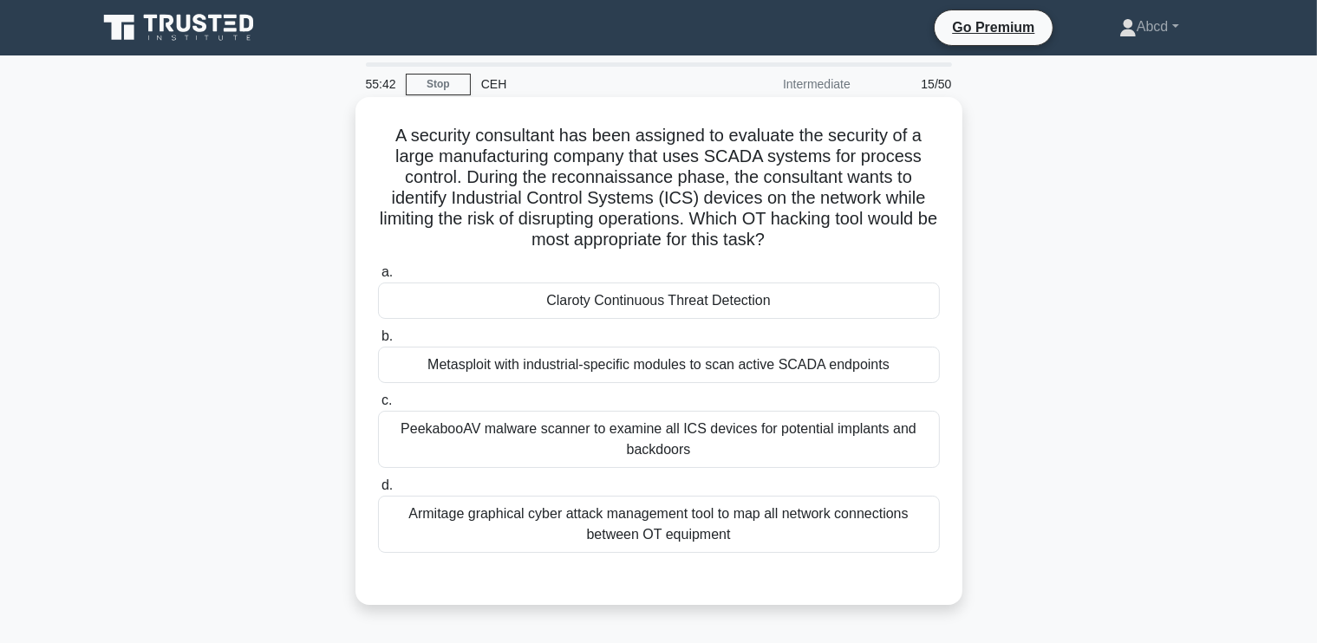
click at [697, 290] on div "Claroty Continuous Threat Detection" at bounding box center [659, 301] width 562 height 36
click at [378, 278] on input "a. Claroty Continuous Threat Detection" at bounding box center [378, 272] width 0 height 11
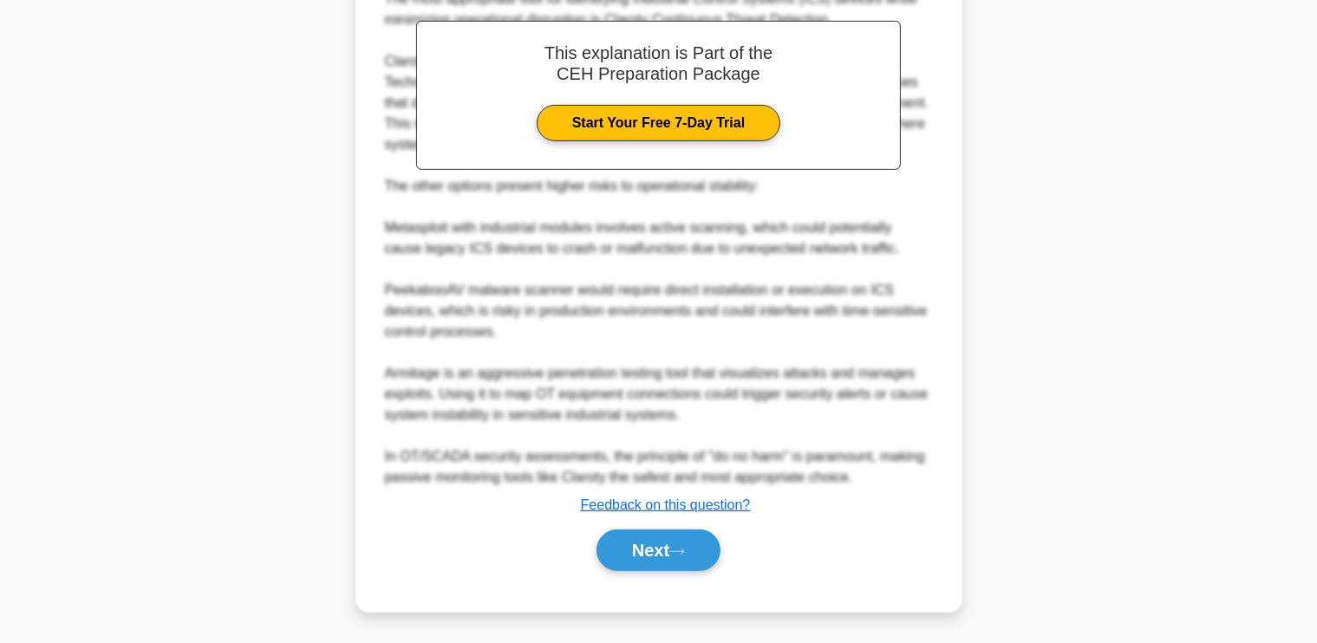
scroll to position [631, 0]
click at [630, 546] on button "Next" at bounding box center [659, 552] width 124 height 42
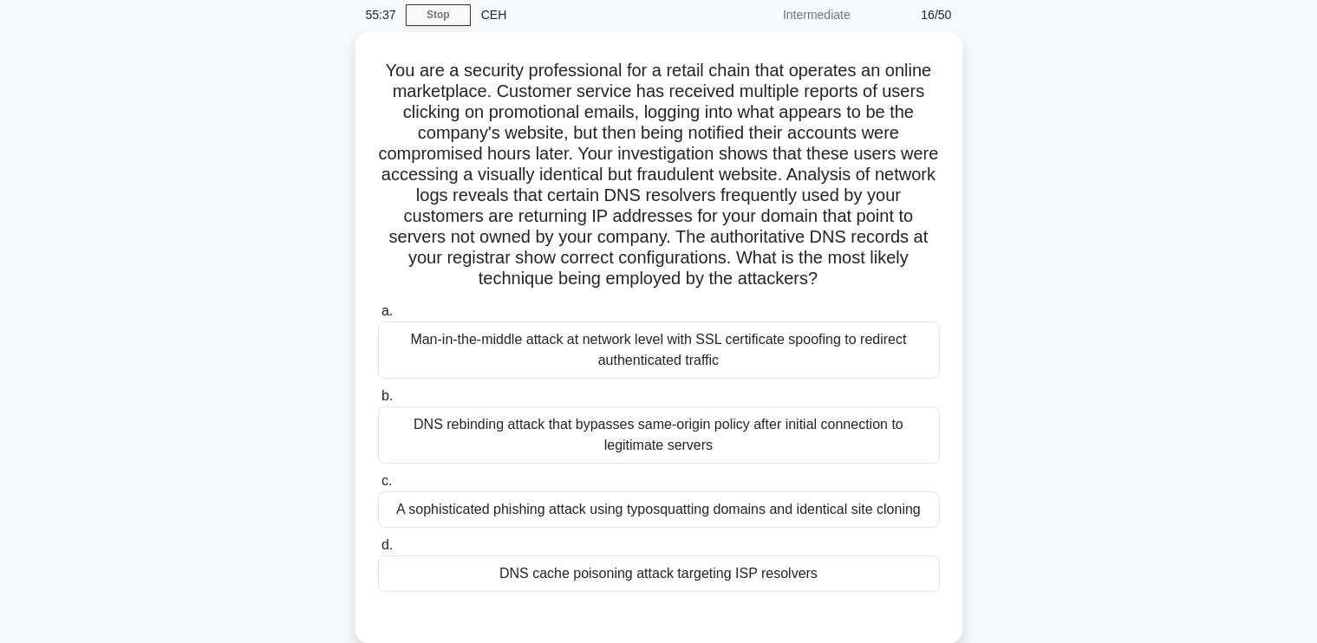
scroll to position [69, 0]
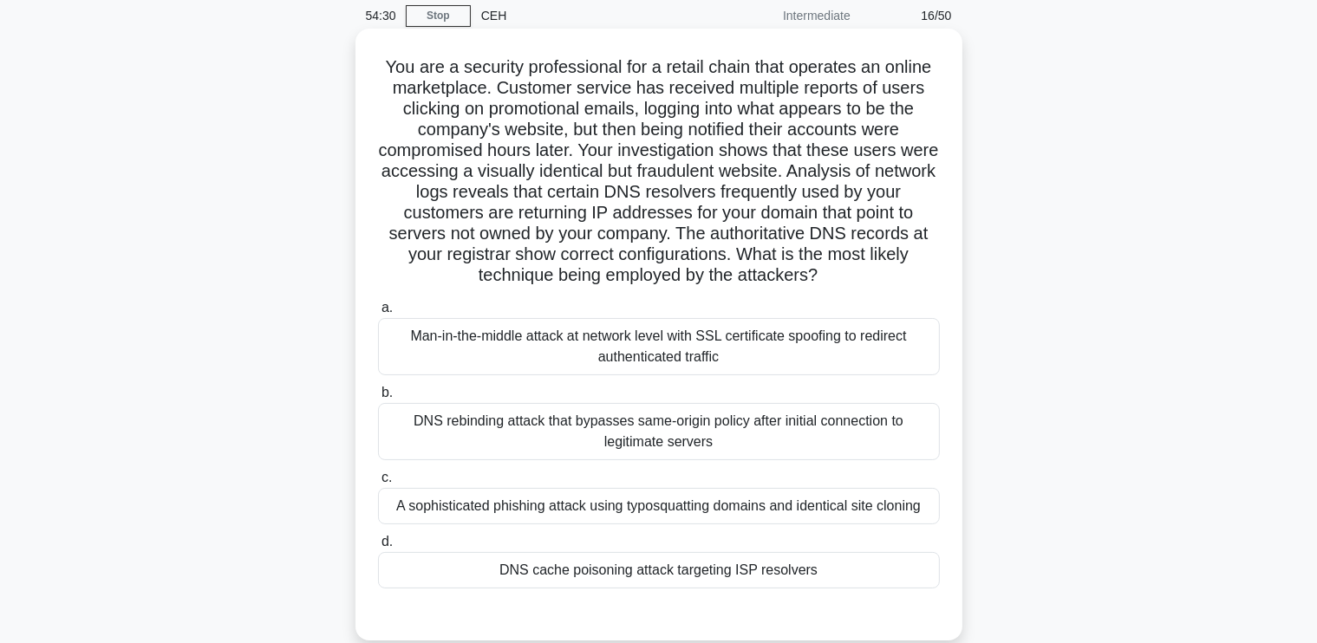
click at [682, 513] on div "A sophisticated phishing attack using typosquatting domains and identical site …" at bounding box center [659, 506] width 562 height 36
click at [378, 484] on input "c. A sophisticated phishing attack using typosquatting domains and identical si…" at bounding box center [378, 478] width 0 height 11
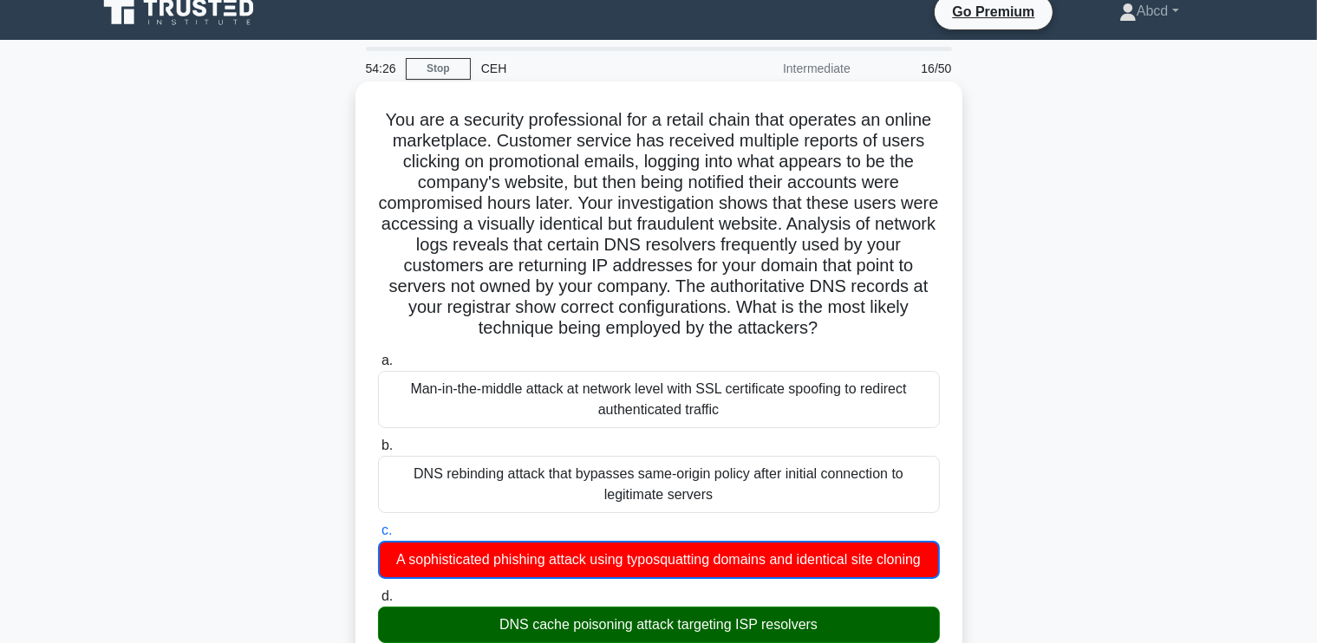
scroll to position [38, 0]
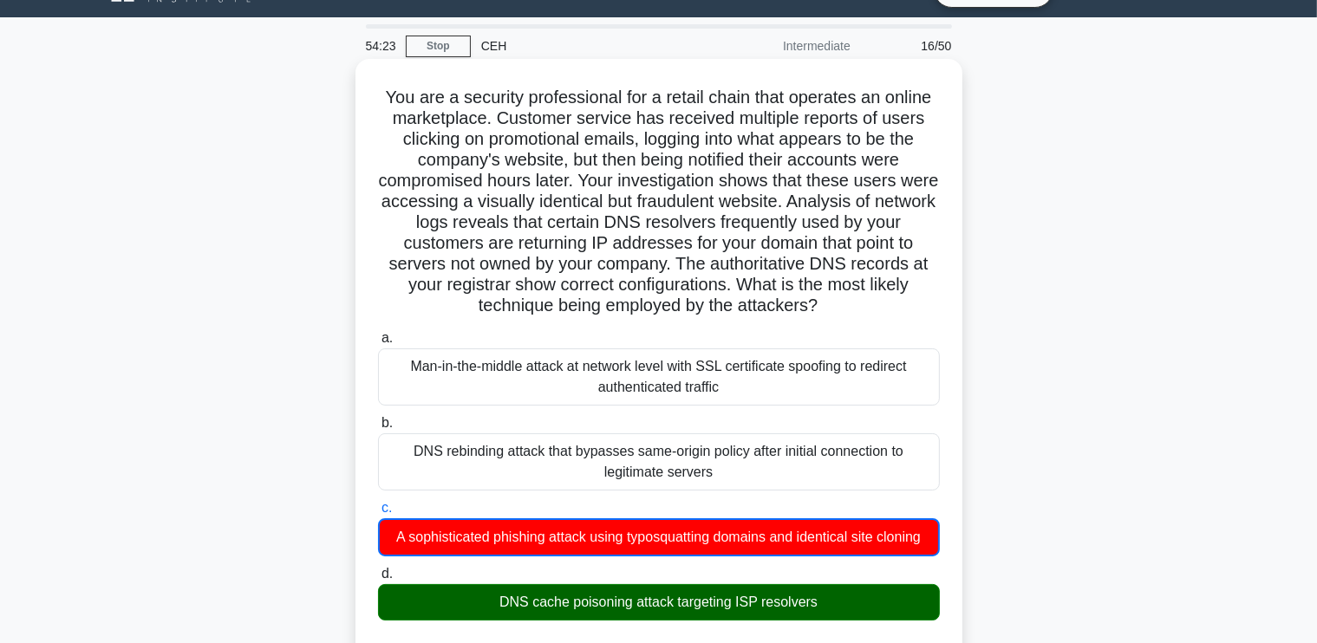
drag, startPoint x: 381, startPoint y: 91, endPoint x: 856, endPoint y: 612, distance: 705.2
copy div "You are a security professional for a retail chain that operates an online mark…"
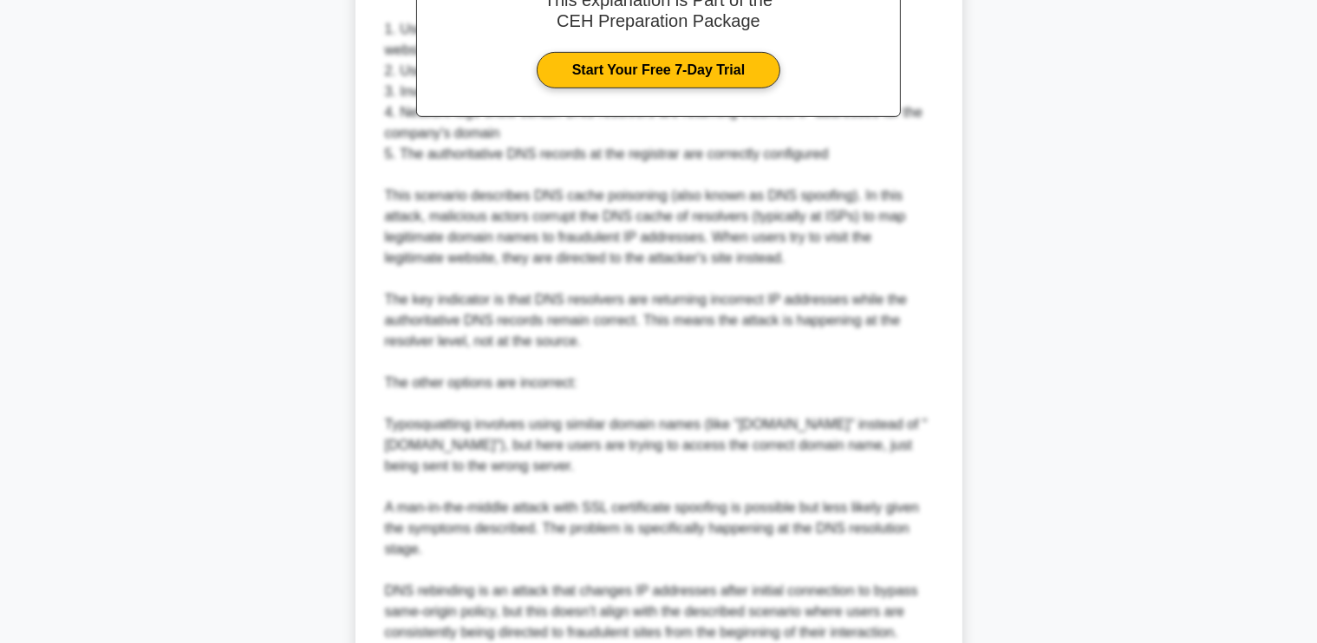
scroll to position [967, 0]
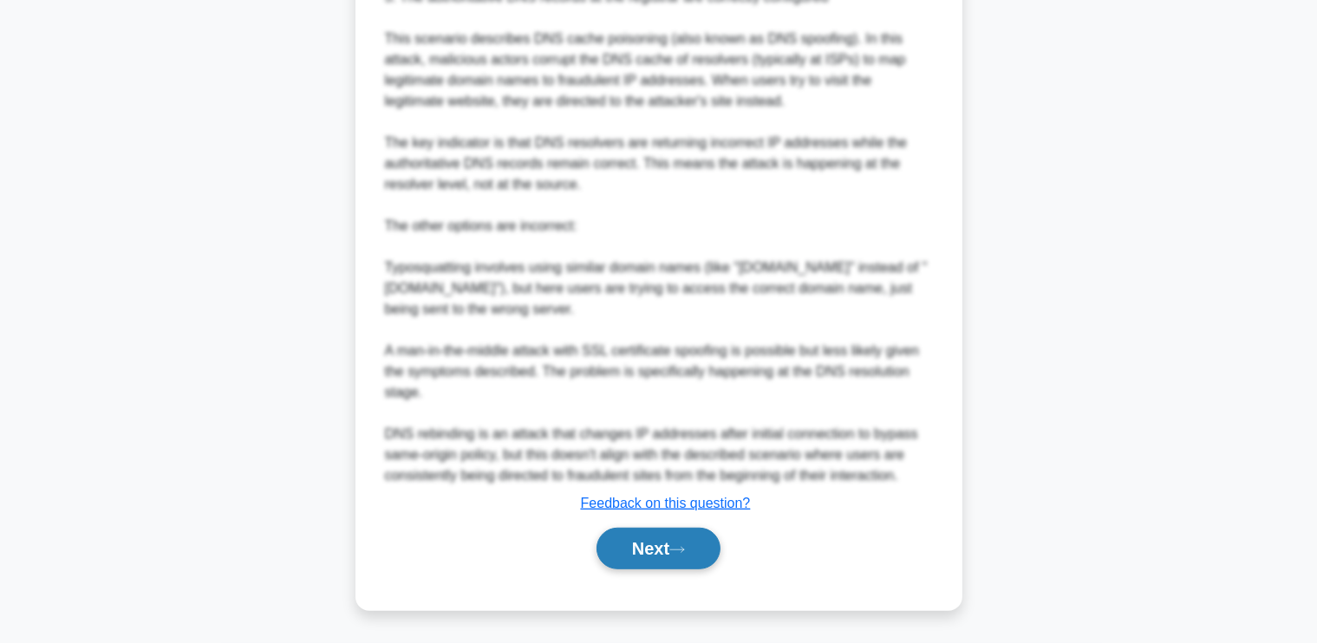
click at [638, 552] on button "Next" at bounding box center [659, 549] width 124 height 42
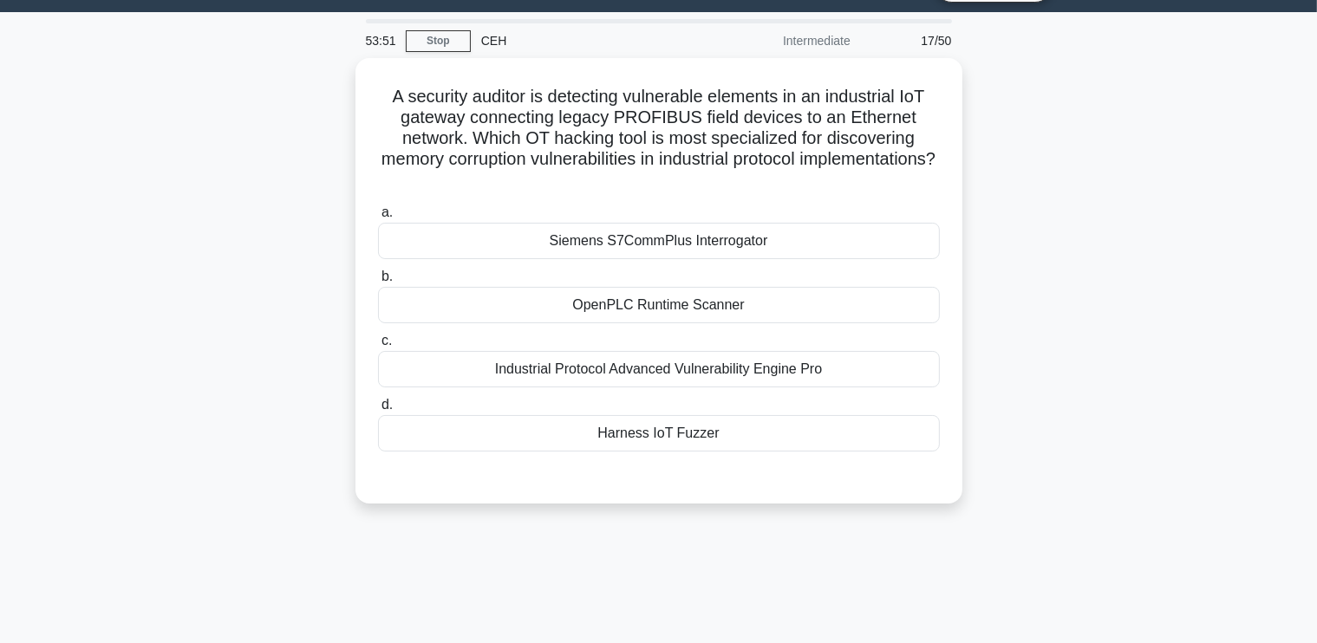
scroll to position [38, 0]
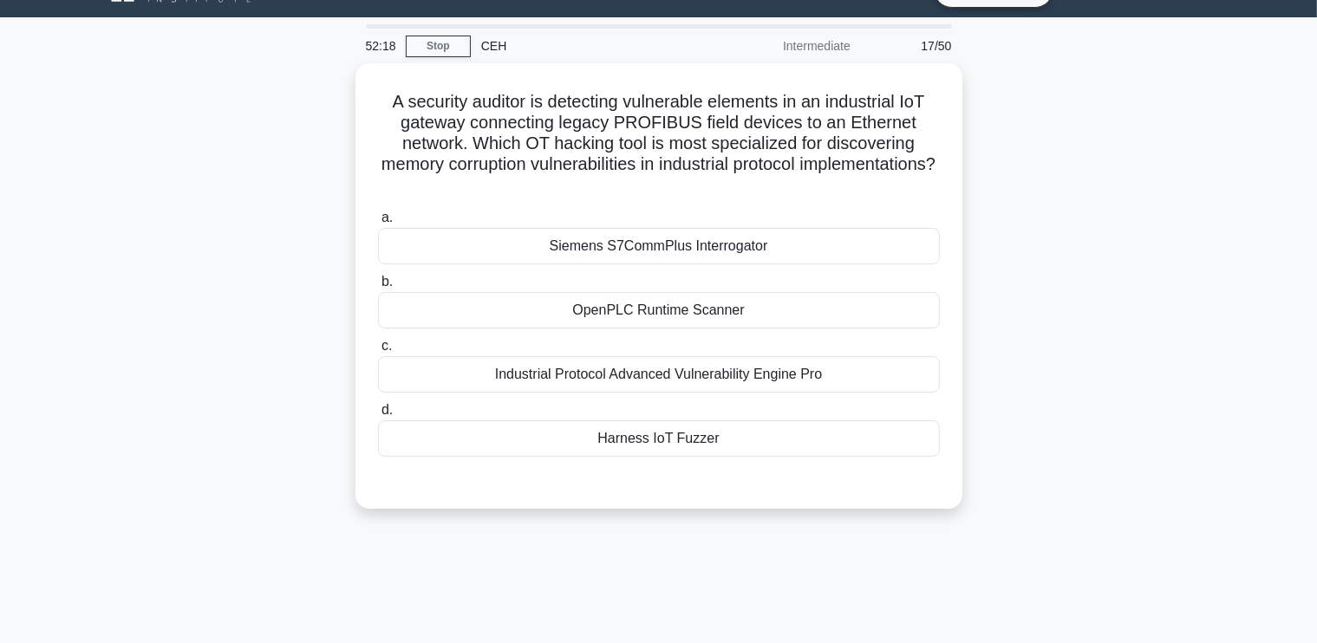
click at [233, 290] on div "A security auditor is detecting vulnerable elements in an industrial IoT gatewa…" at bounding box center [659, 296] width 1145 height 467
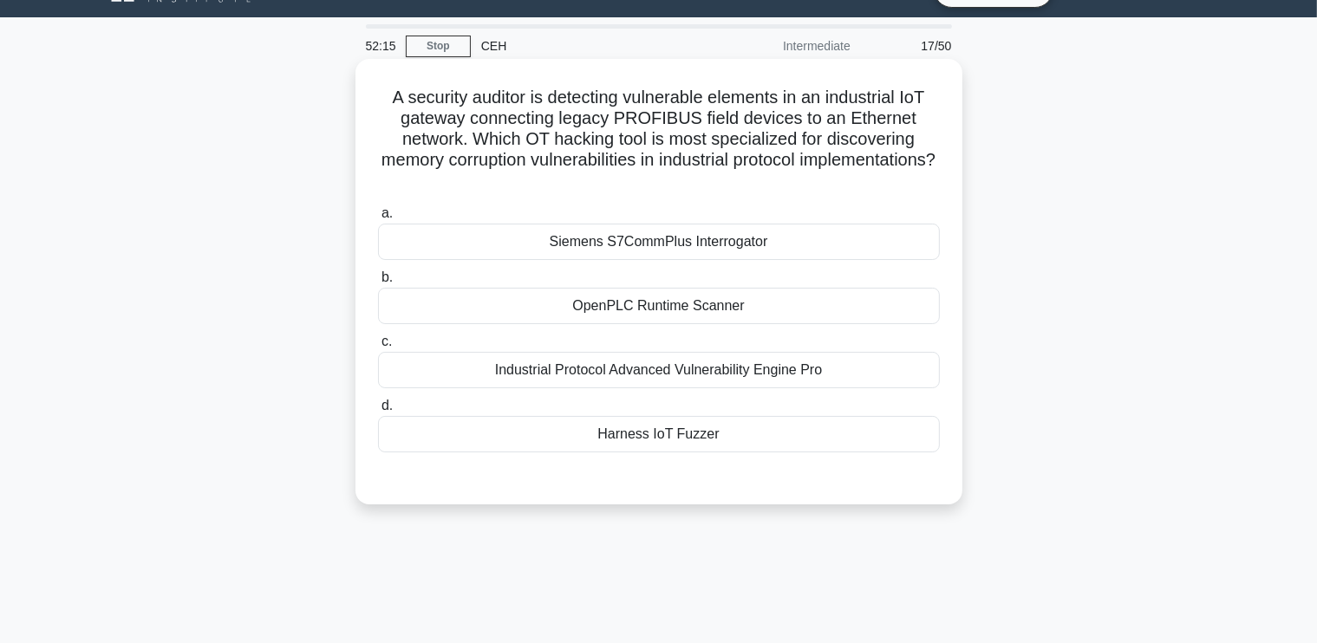
click at [568, 376] on div "Industrial Protocol Advanced Vulnerability Engine Pro" at bounding box center [659, 370] width 562 height 36
click at [378, 348] on input "c. Industrial Protocol Advanced Vulnerability Engine Pro" at bounding box center [378, 341] width 0 height 11
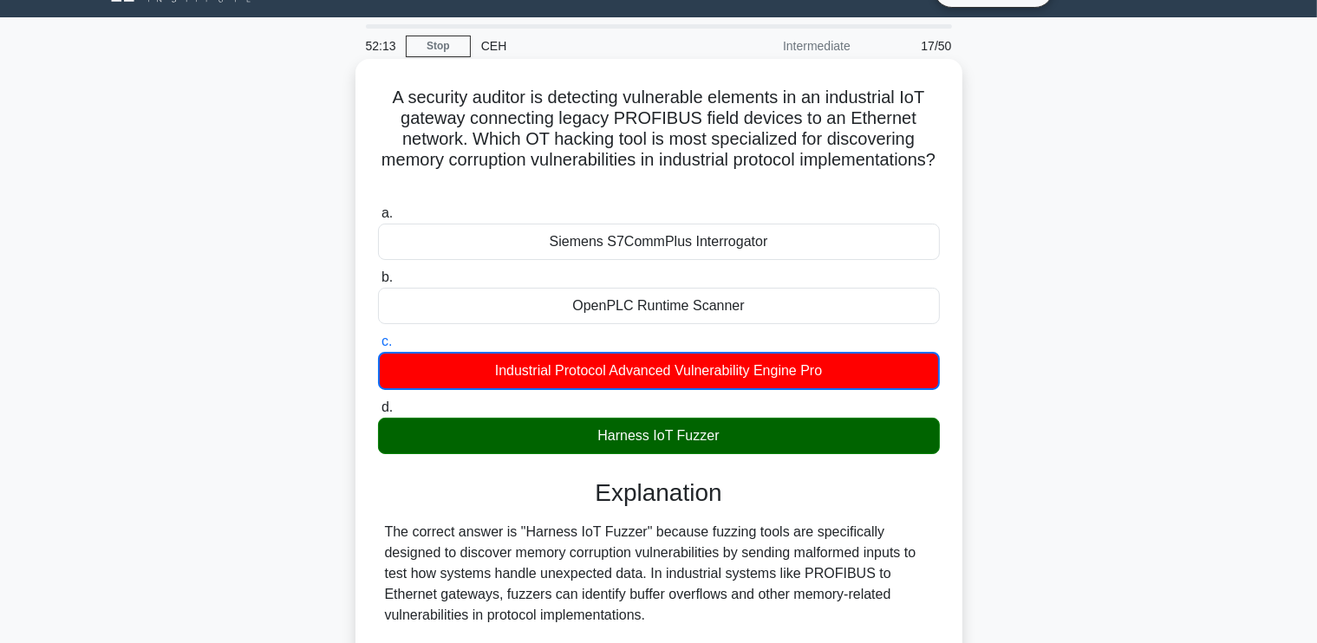
scroll to position [426, 0]
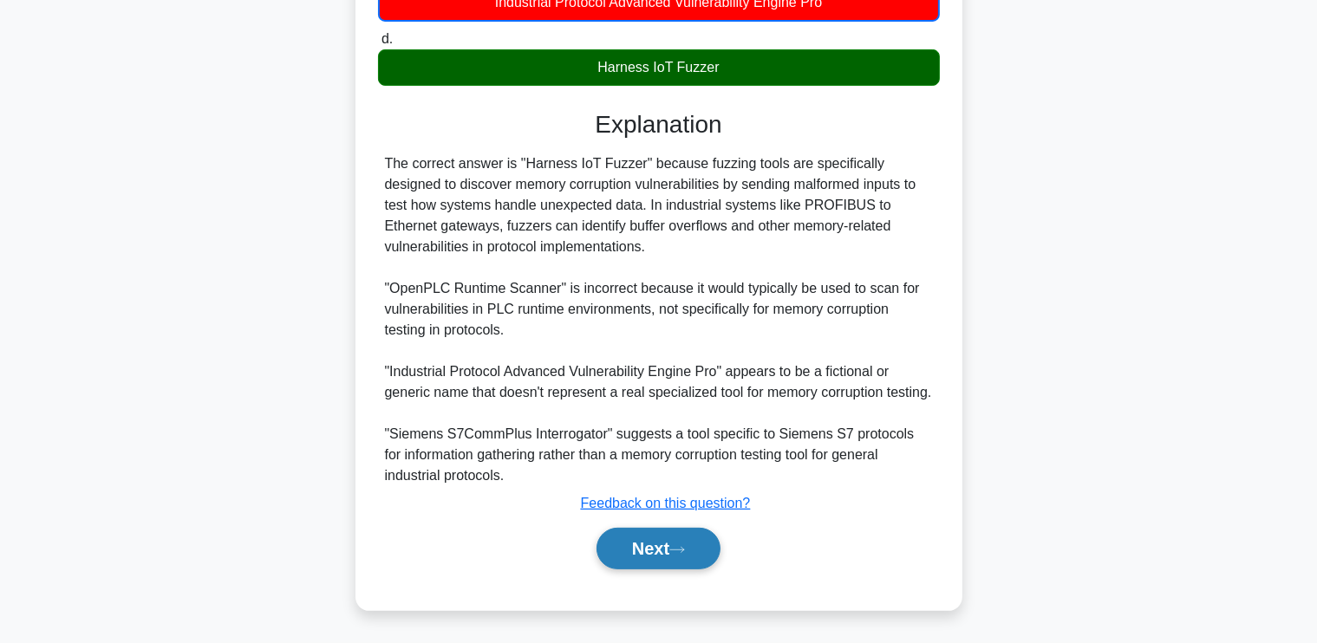
click at [658, 545] on button "Next" at bounding box center [659, 549] width 124 height 42
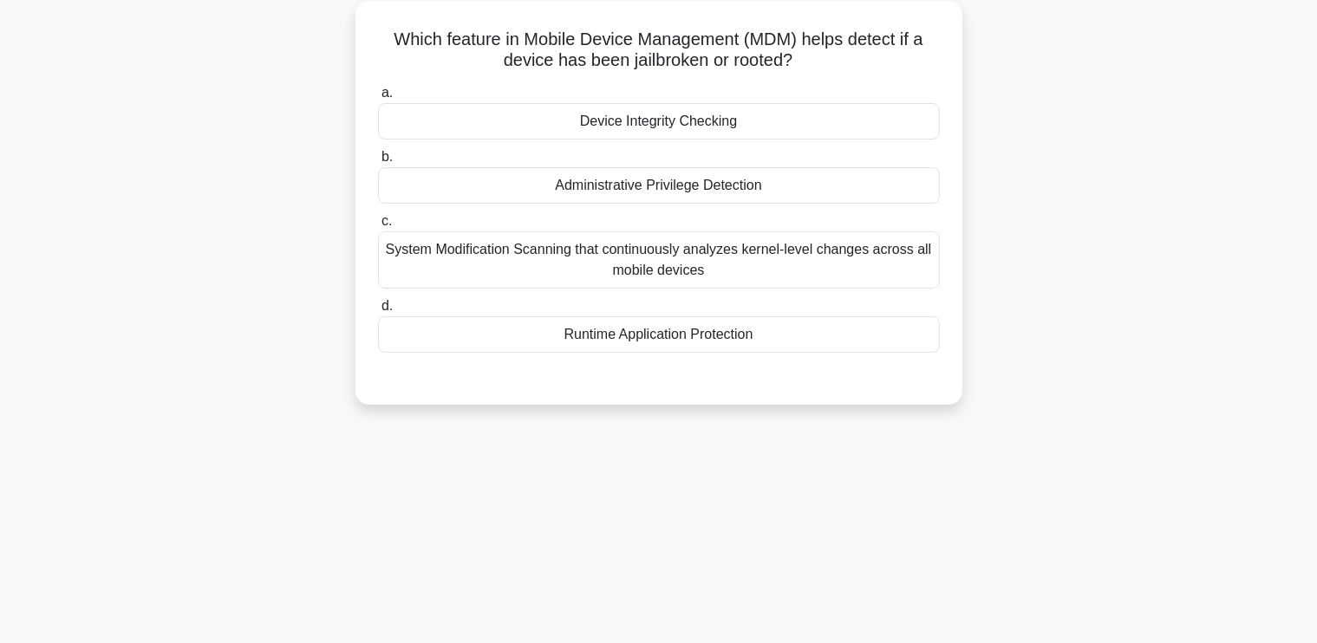
scroll to position [0, 0]
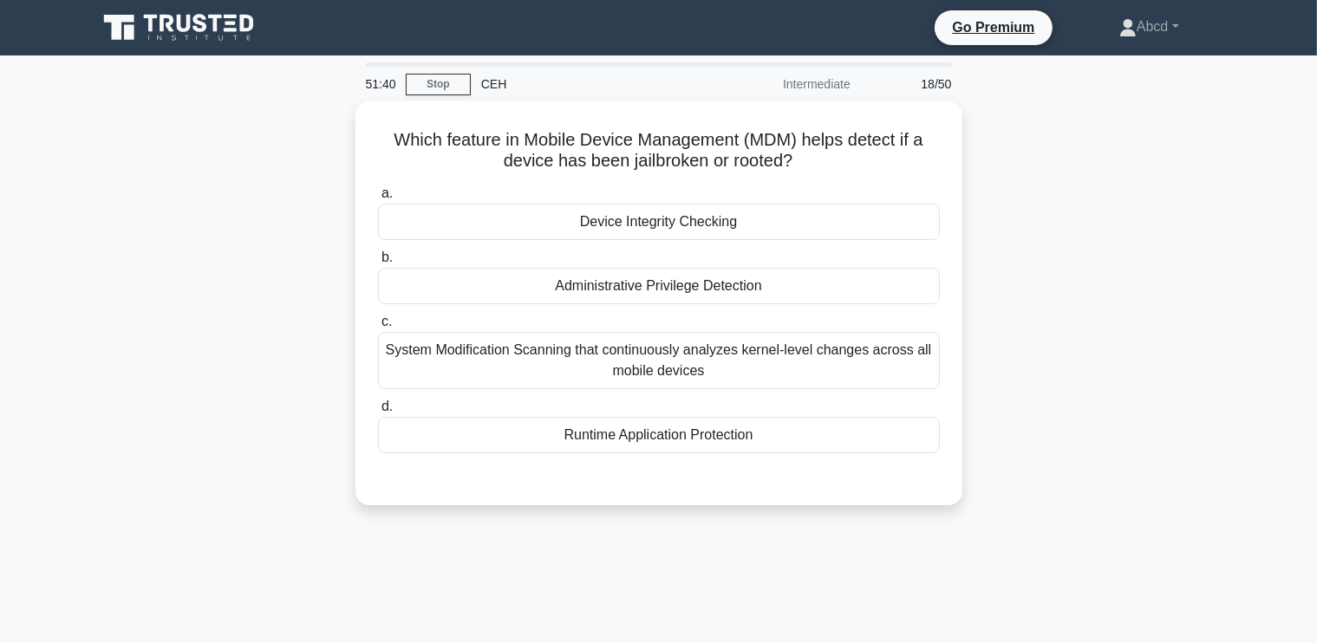
click at [662, 360] on div "System Modification Scanning that continuously analyzes kernel-level changes ac…" at bounding box center [659, 360] width 562 height 57
click at [378, 328] on input "c. System Modification Scanning that continuously analyzes kernel-level changes…" at bounding box center [378, 321] width 0 height 11
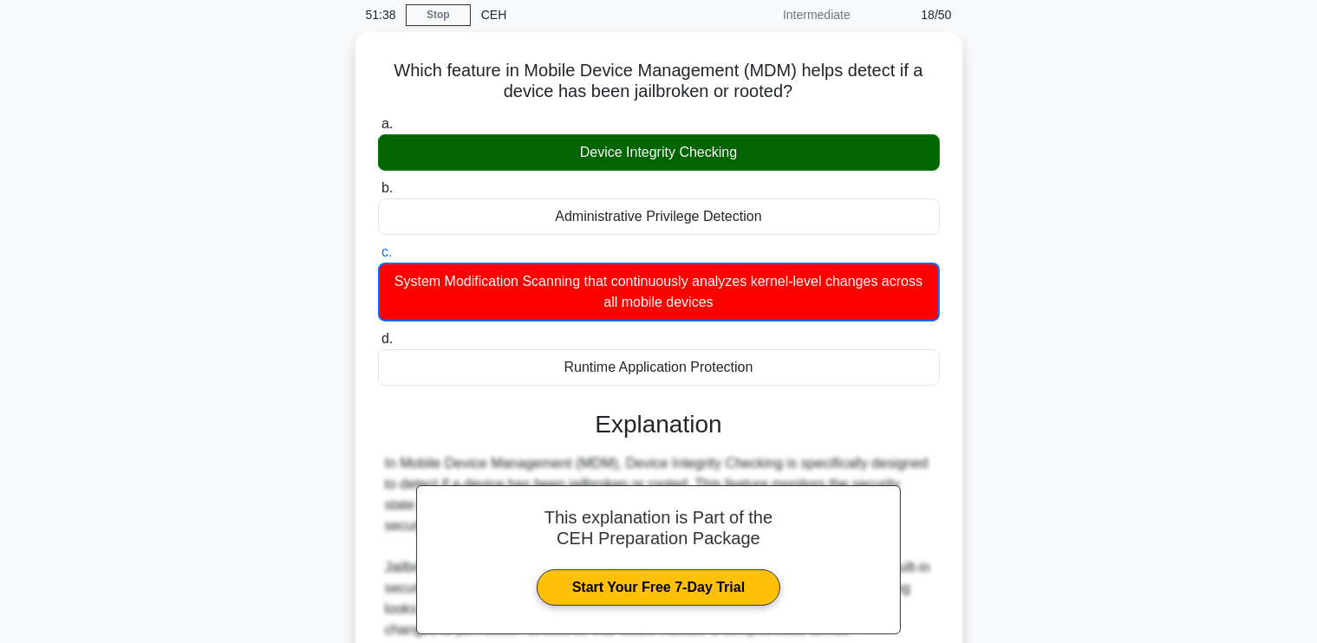
scroll to position [33, 0]
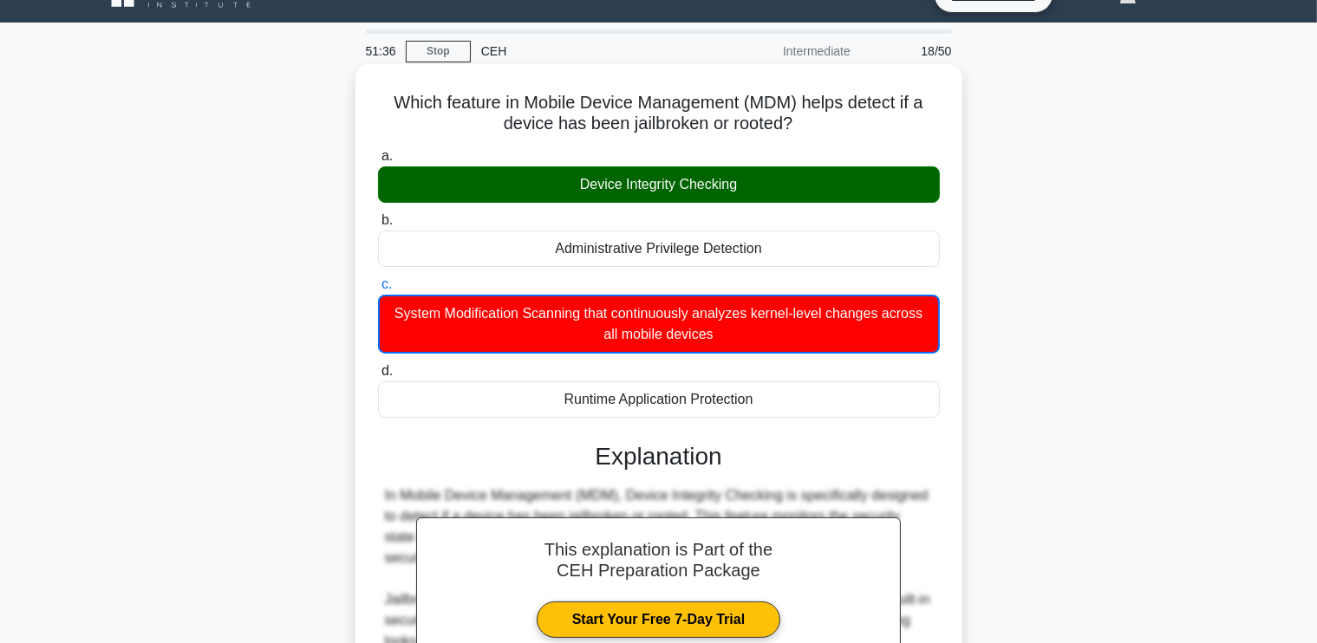
drag, startPoint x: 387, startPoint y: 93, endPoint x: 775, endPoint y: 391, distance: 489.8
click at [775, 391] on div "Which feature in Mobile Device Management (MDM) helps detect if a device has be…" at bounding box center [658, 565] width 593 height 989
copy div "Which feature in Mobile Device Management (MDM) helps detect if a device has be…"
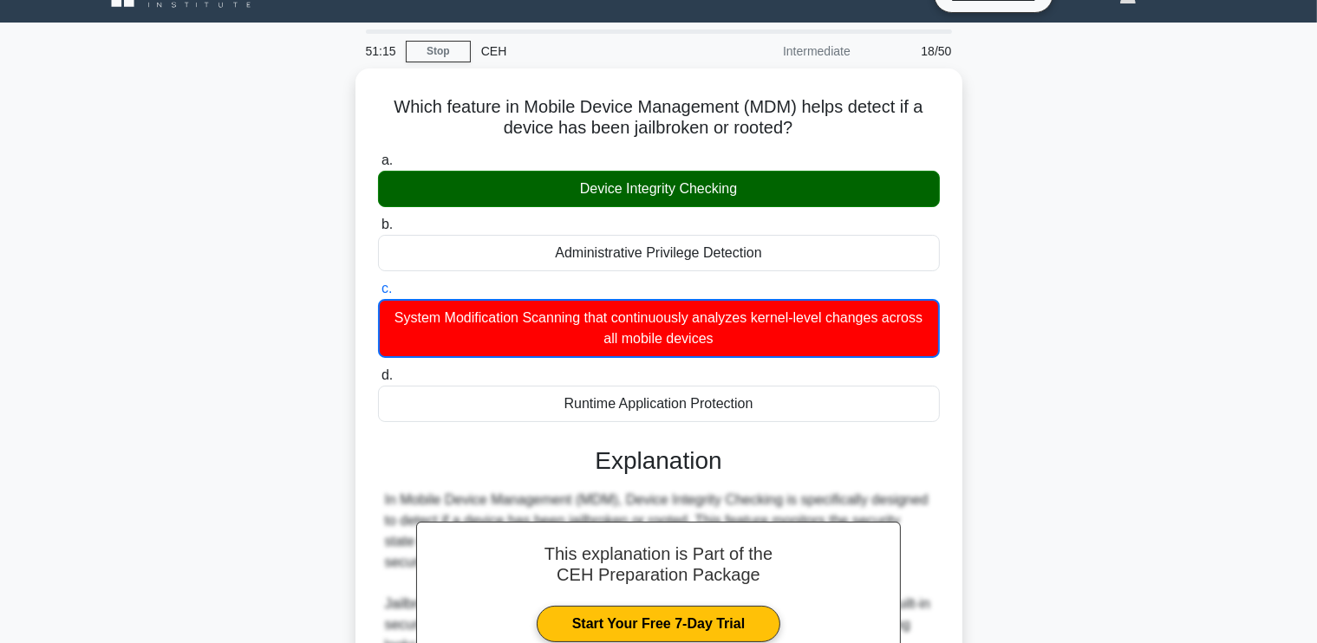
click at [251, 258] on div "Which feature in Mobile Device Management (MDM) helps detect if a device has be…" at bounding box center [659, 581] width 1145 height 1024
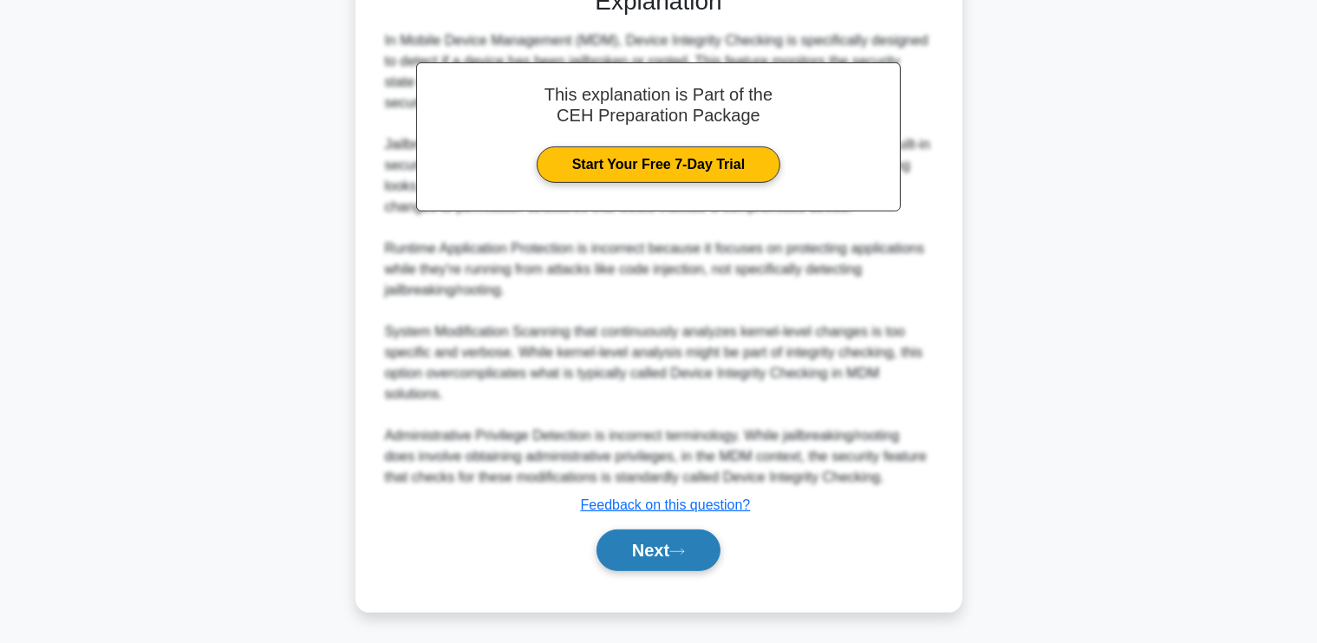
click at [679, 538] on button "Next" at bounding box center [659, 551] width 124 height 42
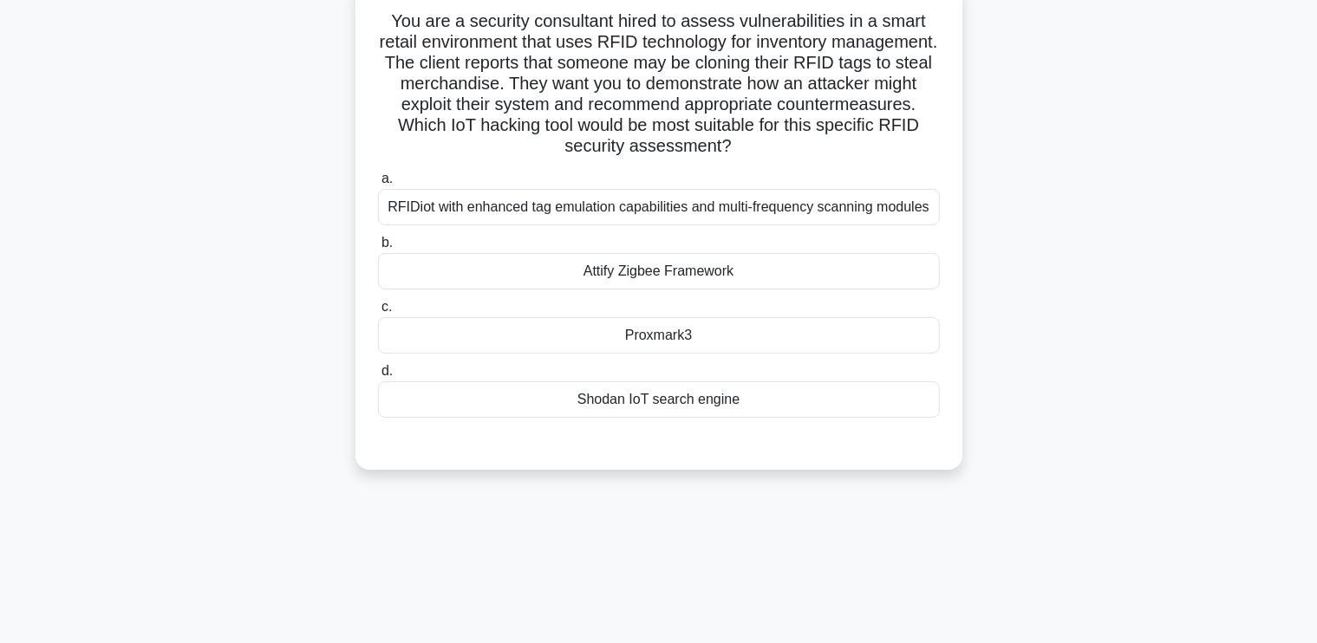
scroll to position [0, 0]
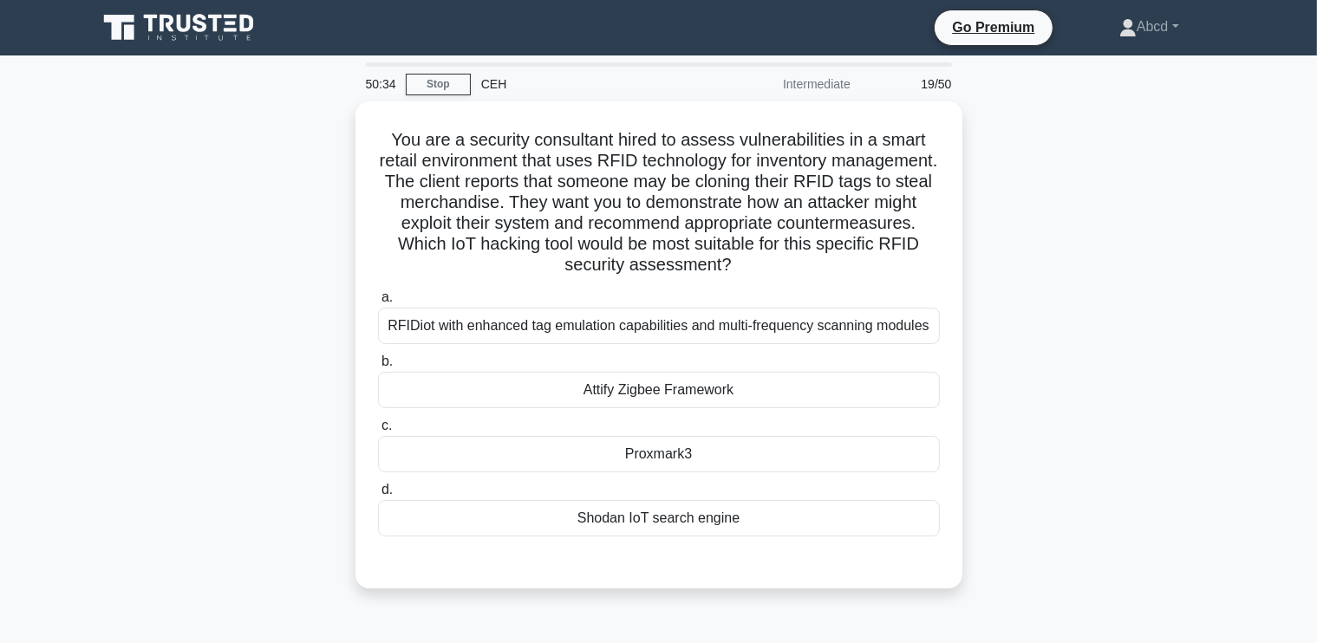
click at [271, 200] on div "You are a security consultant hired to assess vulnerabilities in a smart retail…" at bounding box center [659, 355] width 1145 height 508
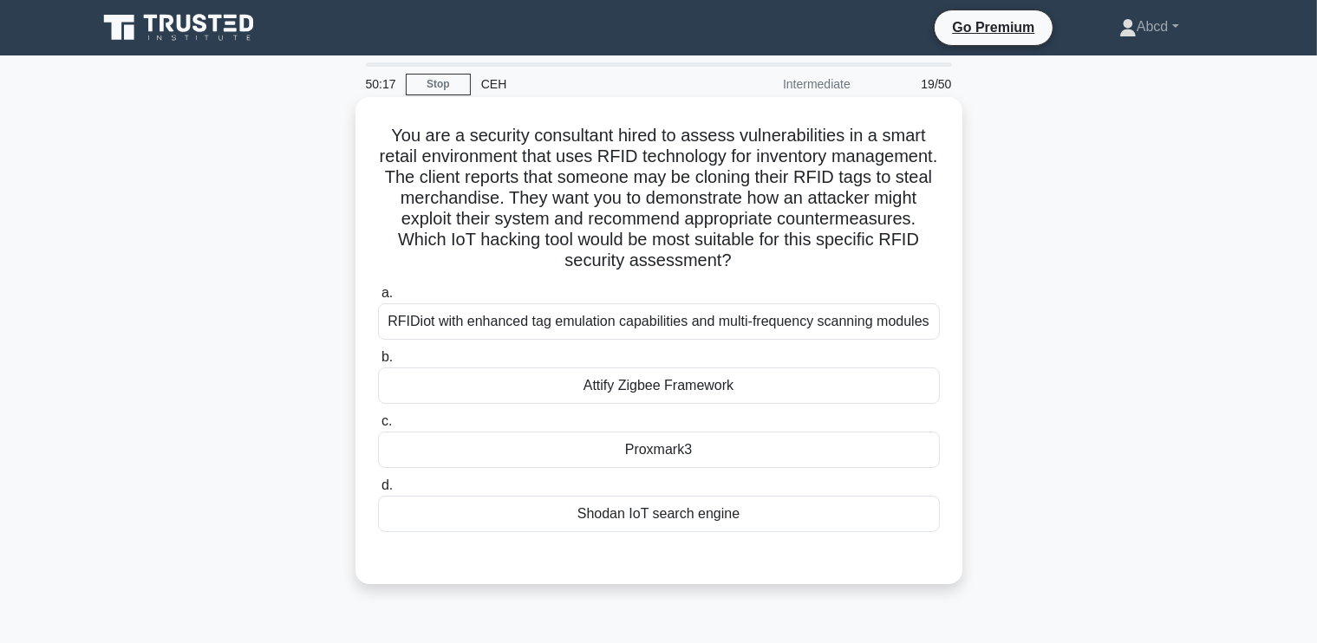
click at [604, 454] on div "Proxmark3" at bounding box center [659, 450] width 562 height 36
click at [378, 427] on input "c. Proxmark3" at bounding box center [378, 421] width 0 height 11
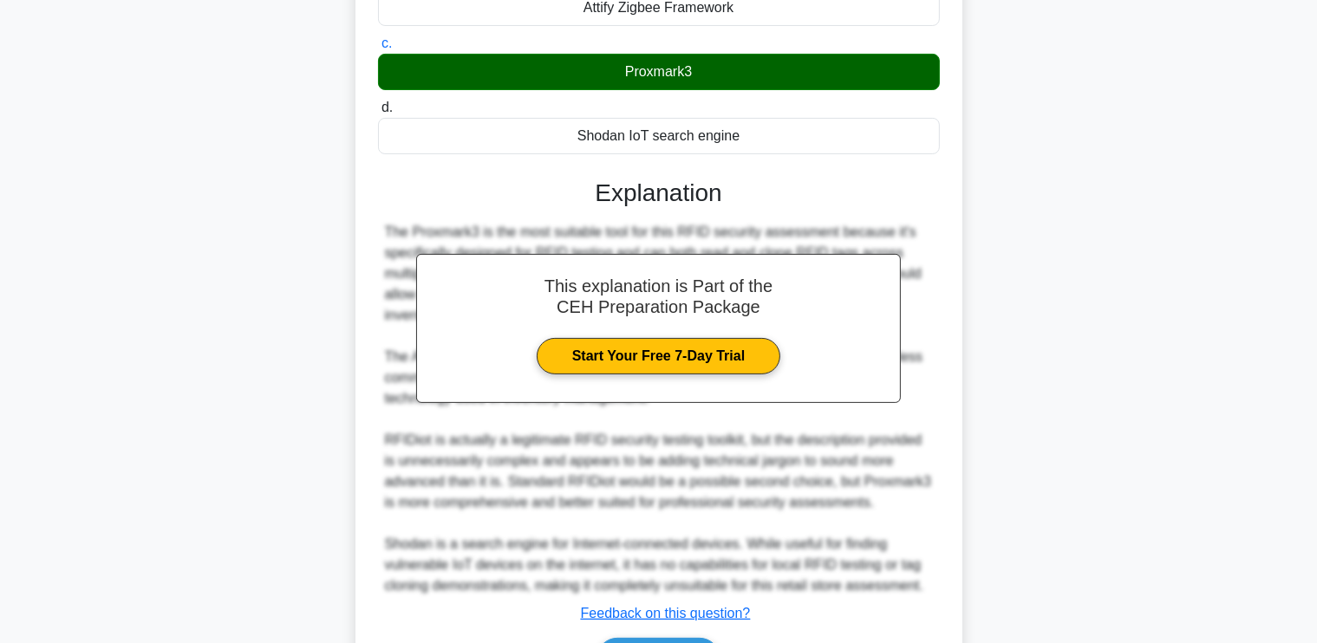
scroll to position [486, 0]
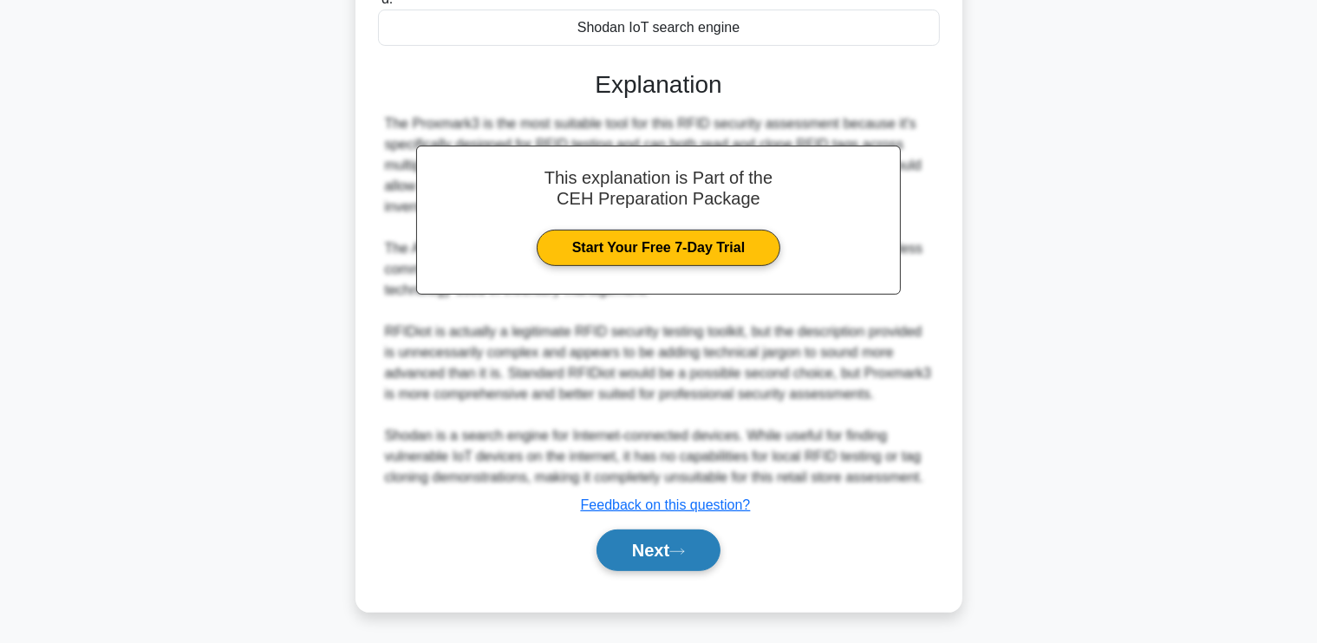
click at [668, 537] on button "Next" at bounding box center [659, 551] width 124 height 42
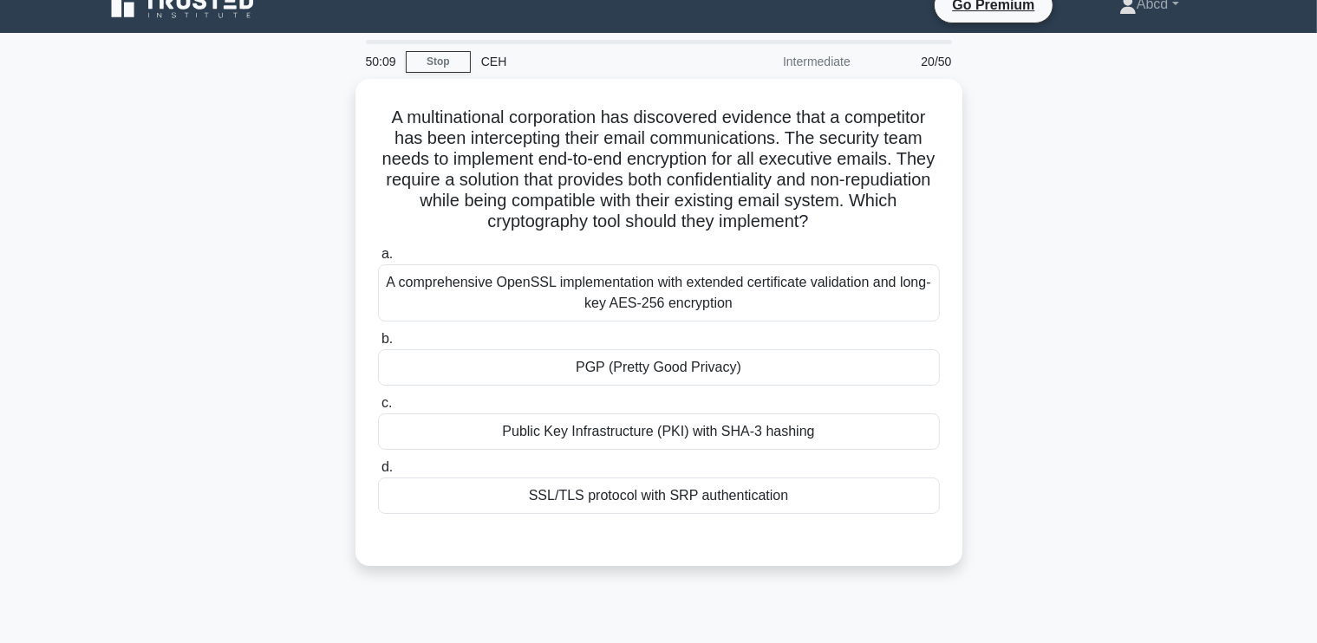
scroll to position [24, 0]
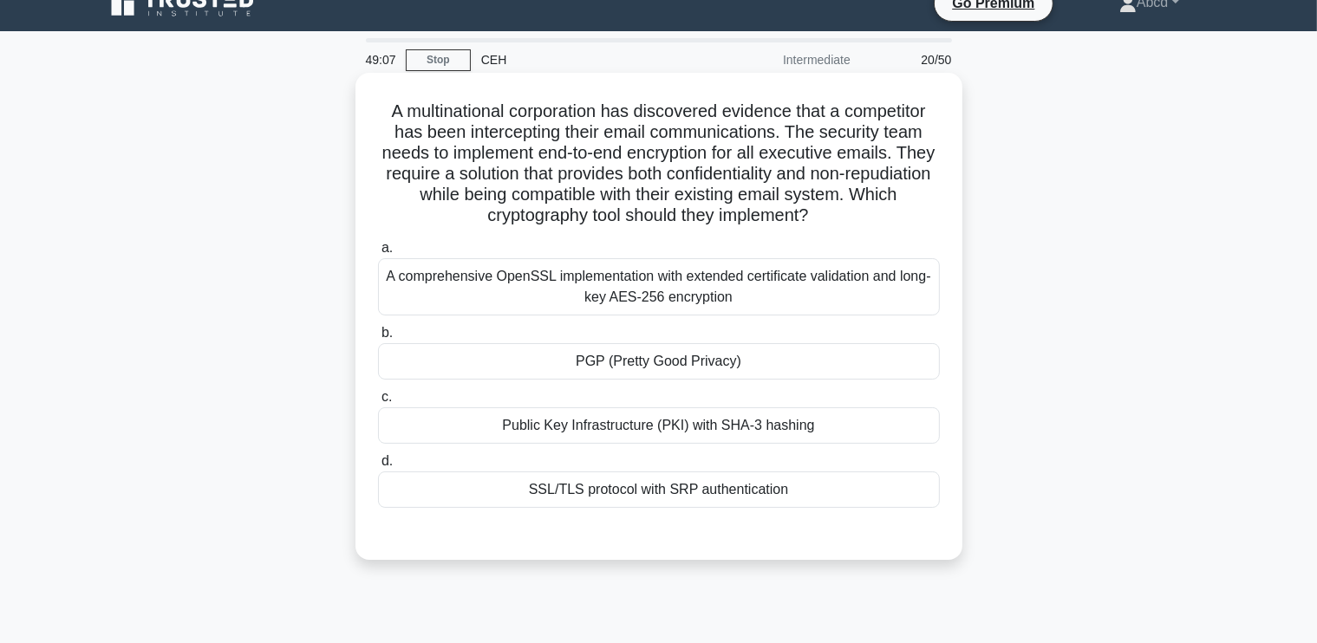
click at [541, 293] on div "A comprehensive OpenSSL implementation with extended certificate validation and…" at bounding box center [659, 286] width 562 height 57
click at [378, 254] on input "a. A comprehensive OpenSSL implementation with extended certificate validation …" at bounding box center [378, 248] width 0 height 11
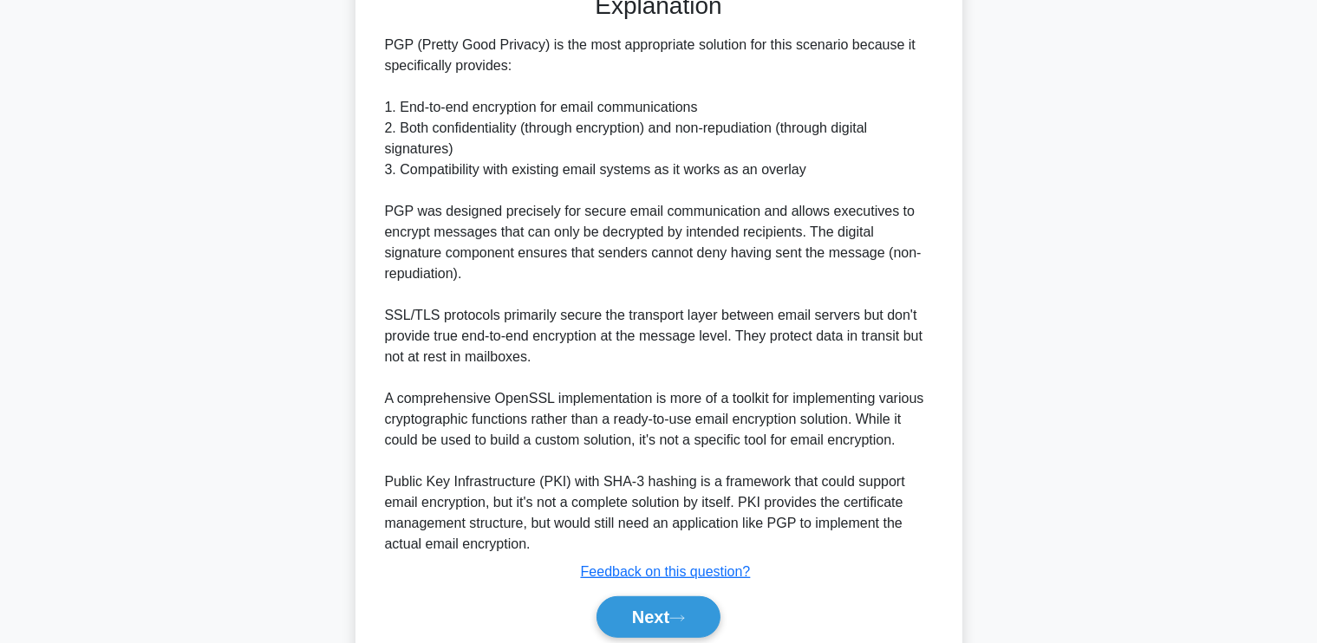
scroll to position [634, 0]
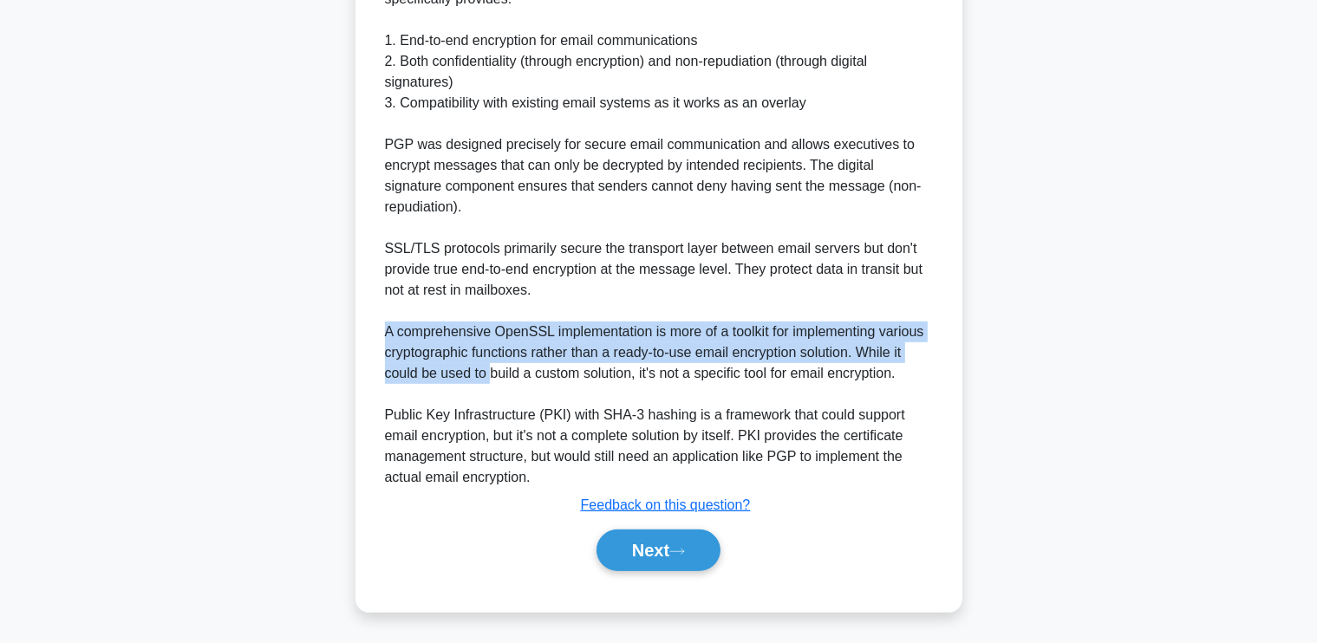
drag, startPoint x: 382, startPoint y: 327, endPoint x: 491, endPoint y: 375, distance: 119.2
click at [491, 375] on div "PGP (Pretty Good Privacy) is the most appropriate solution for this scenario be…" at bounding box center [659, 228] width 562 height 520
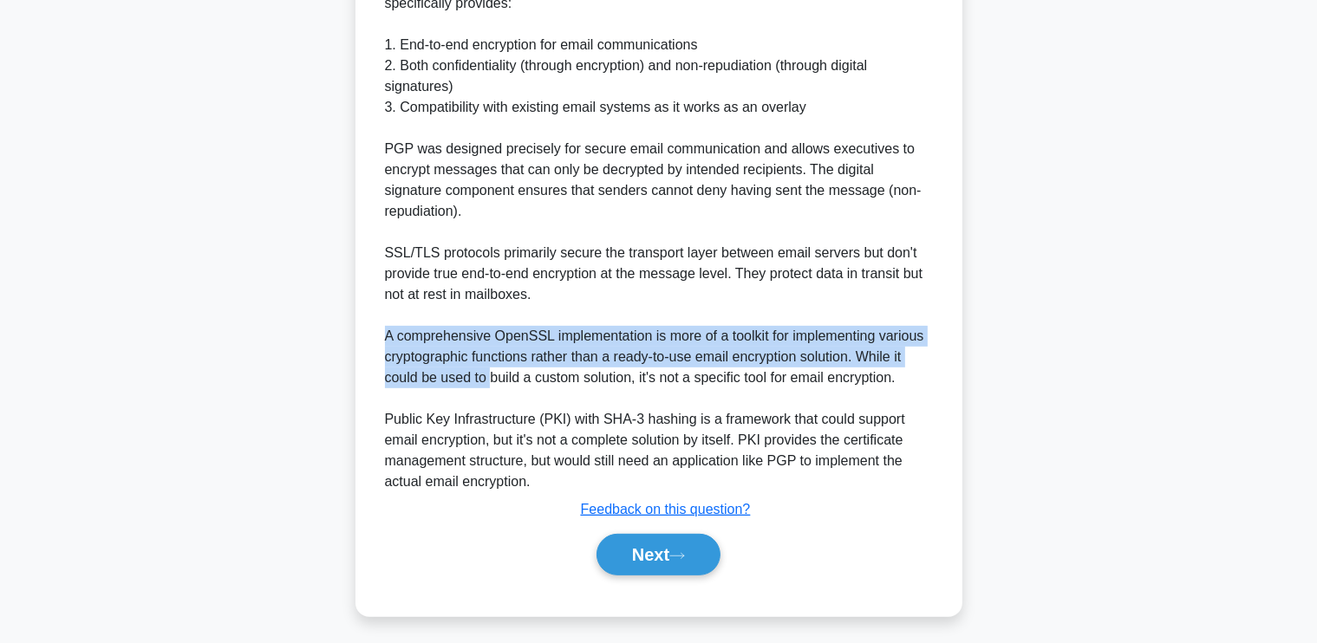
click at [1103, 359] on div "A multinational corporation has discovered evidence that a competitor has been …" at bounding box center [659, 53] width 1145 height 1170
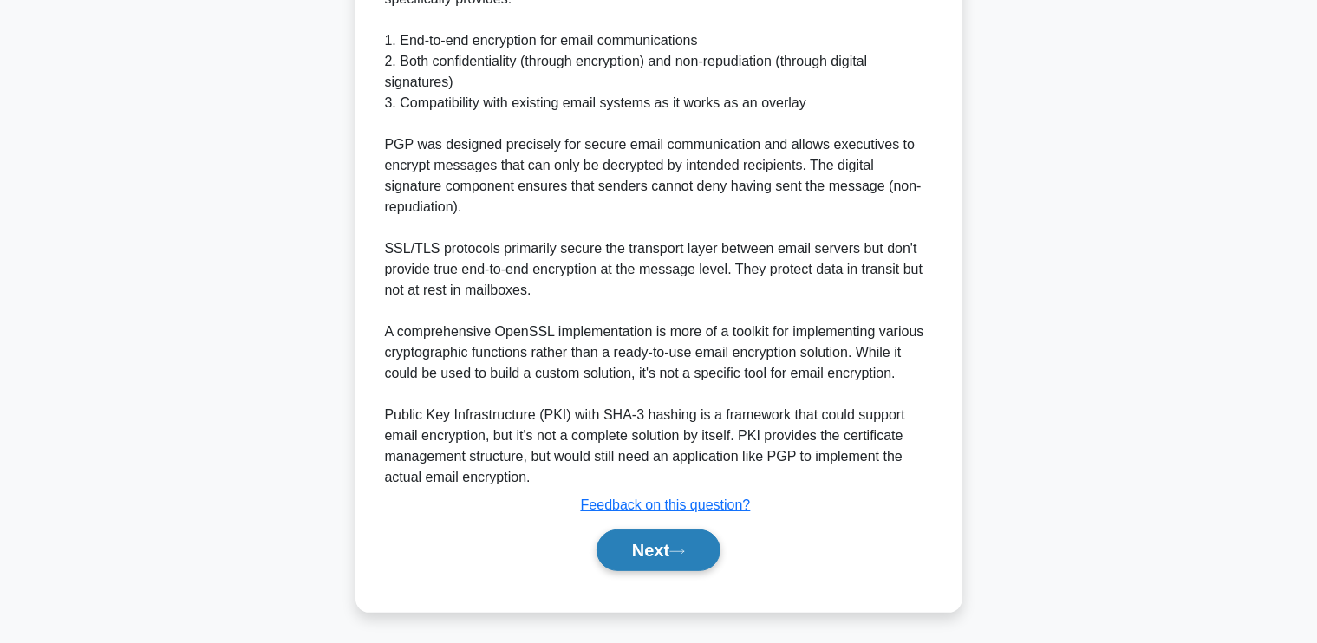
click at [641, 538] on button "Next" at bounding box center [659, 551] width 124 height 42
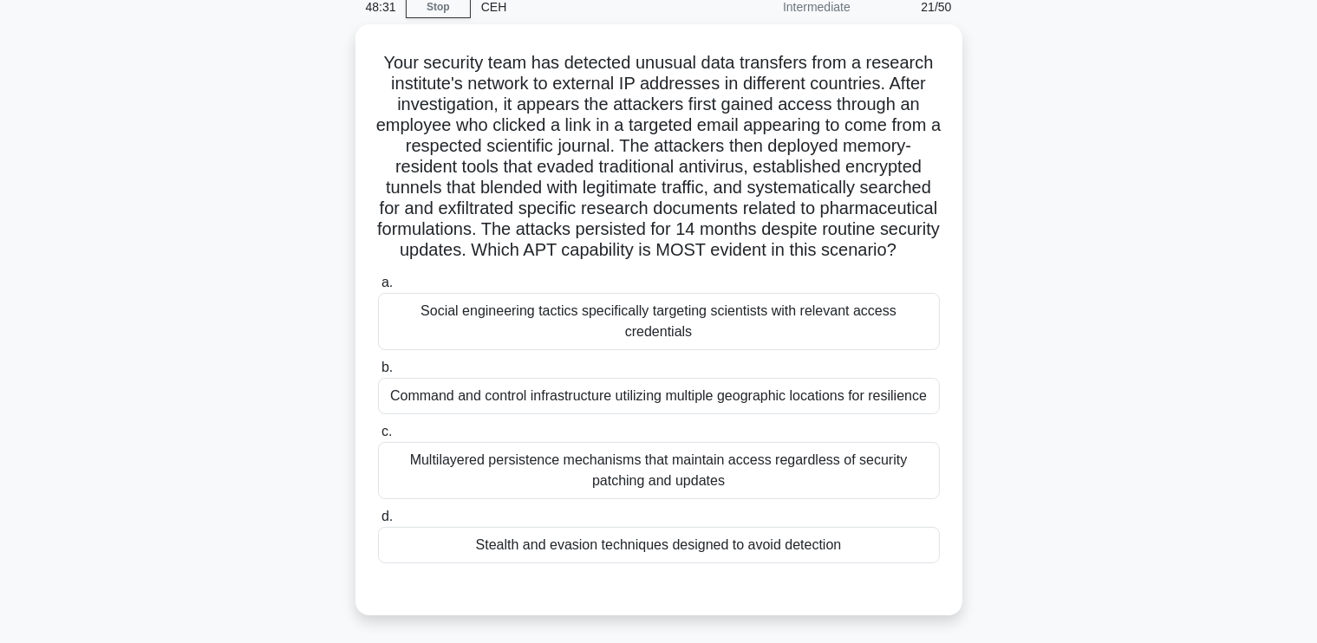
scroll to position [82, 0]
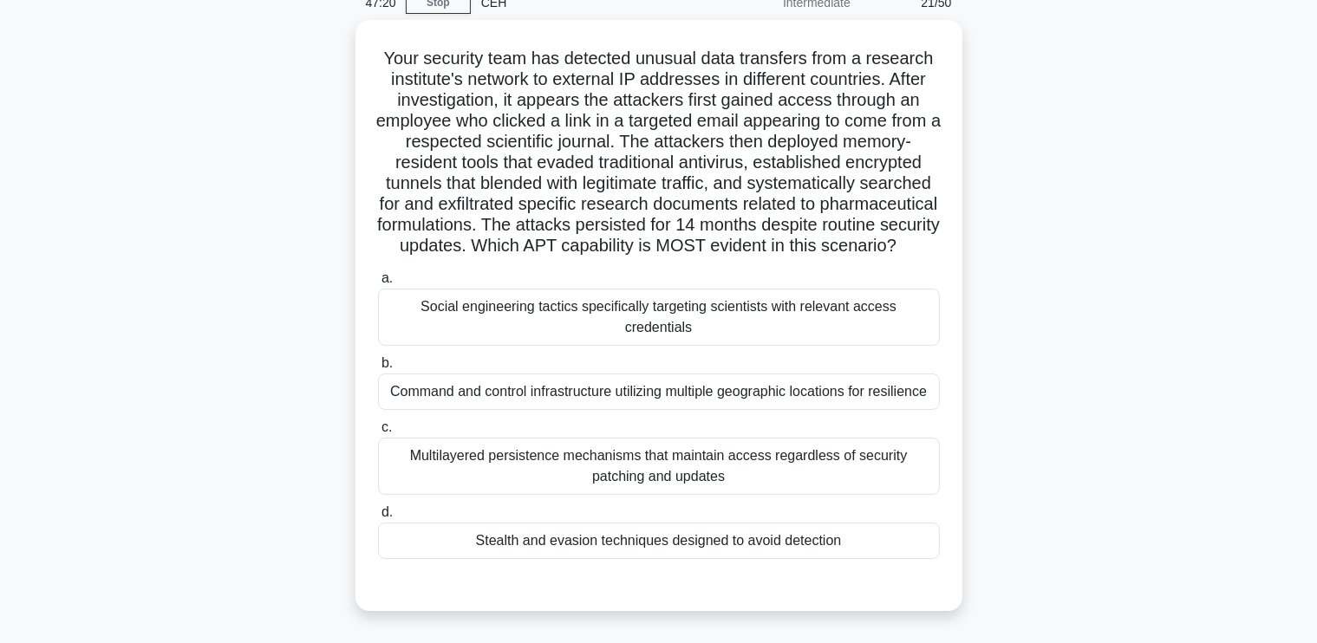
click at [1044, 414] on div "Your security team has detected unusual data transfers from a research institut…" at bounding box center [659, 326] width 1145 height 612
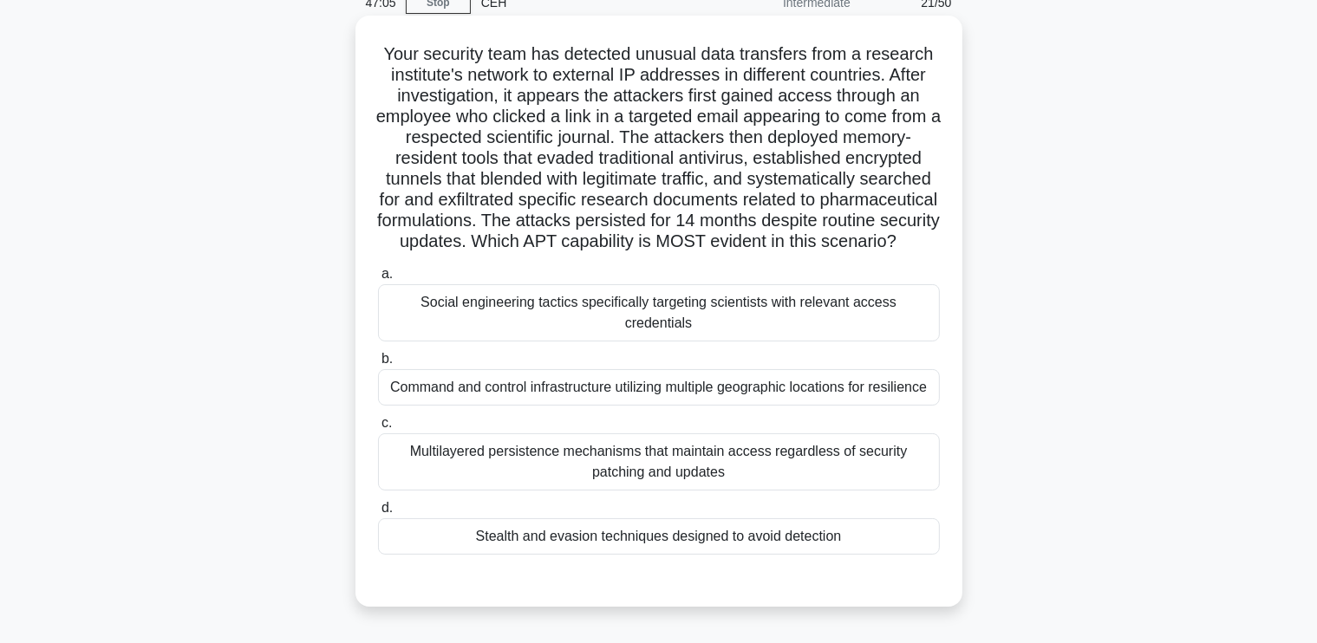
click at [822, 329] on div "Social engineering tactics specifically targeting scientists with relevant acce…" at bounding box center [659, 312] width 562 height 57
click at [378, 280] on input "a. Social engineering tactics specifically targeting scientists with relevant a…" at bounding box center [378, 274] width 0 height 11
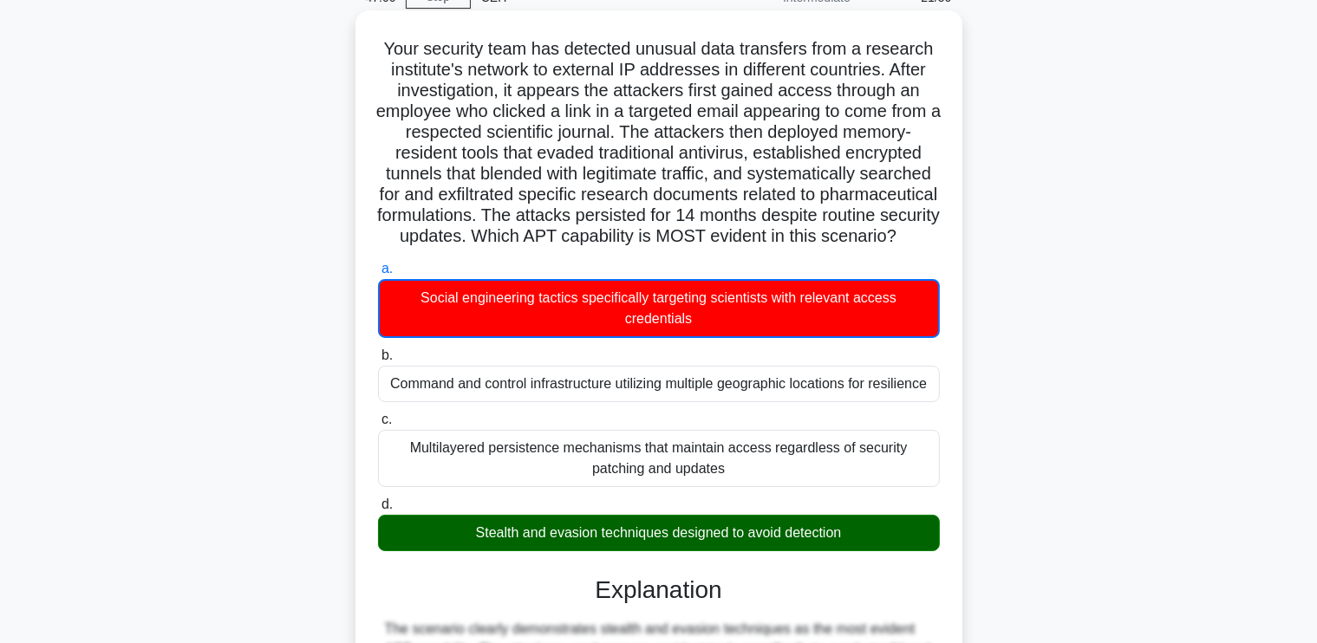
scroll to position [84, 0]
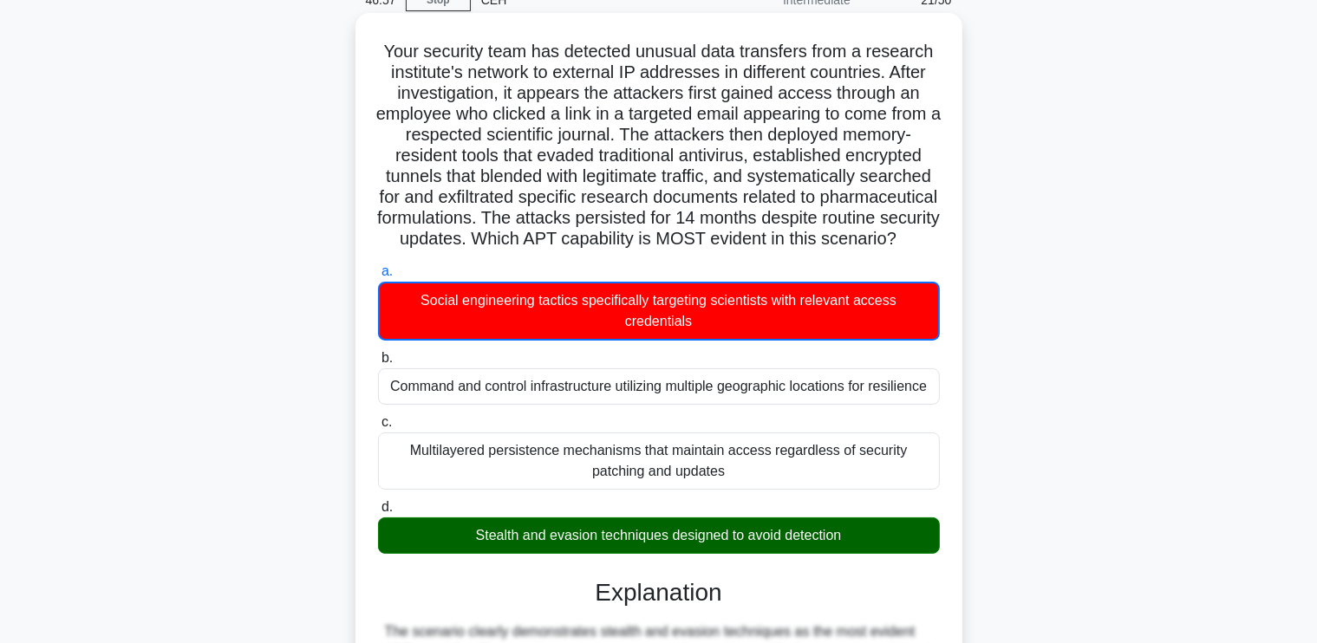
drag, startPoint x: 380, startPoint y: 45, endPoint x: 874, endPoint y: 557, distance: 711.3
click at [874, 557] on div "Your security team has detected unusual data transfers from a research institut…" at bounding box center [658, 587] width 593 height 1135
copy div "Your security team has detected unusual data transfers from a research institut…"
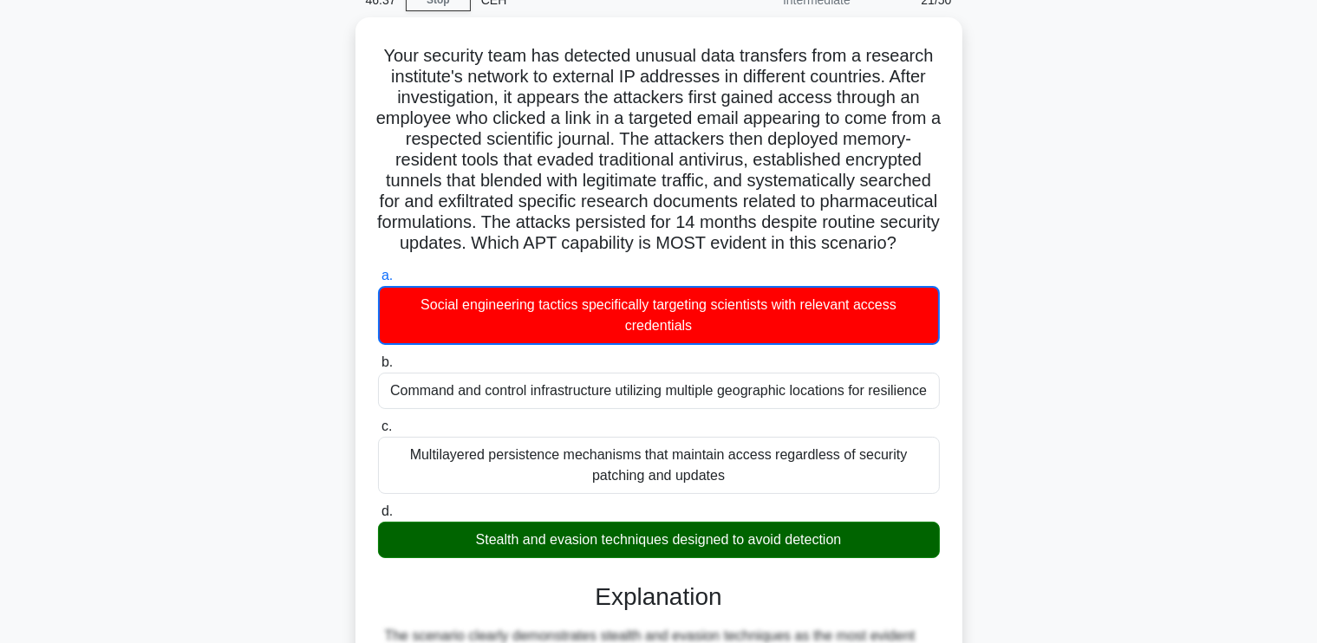
click at [307, 148] on div "Your security team has detected unusual data transfers from a research institut…" at bounding box center [659, 602] width 1145 height 1170
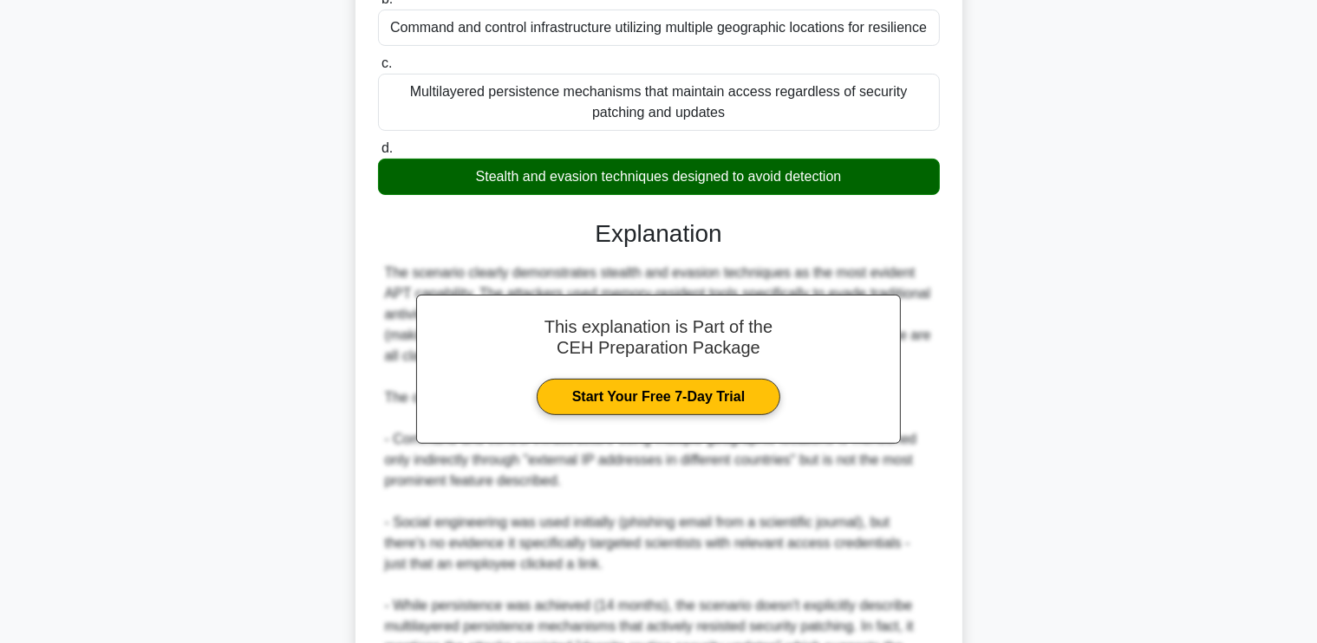
scroll to position [655, 0]
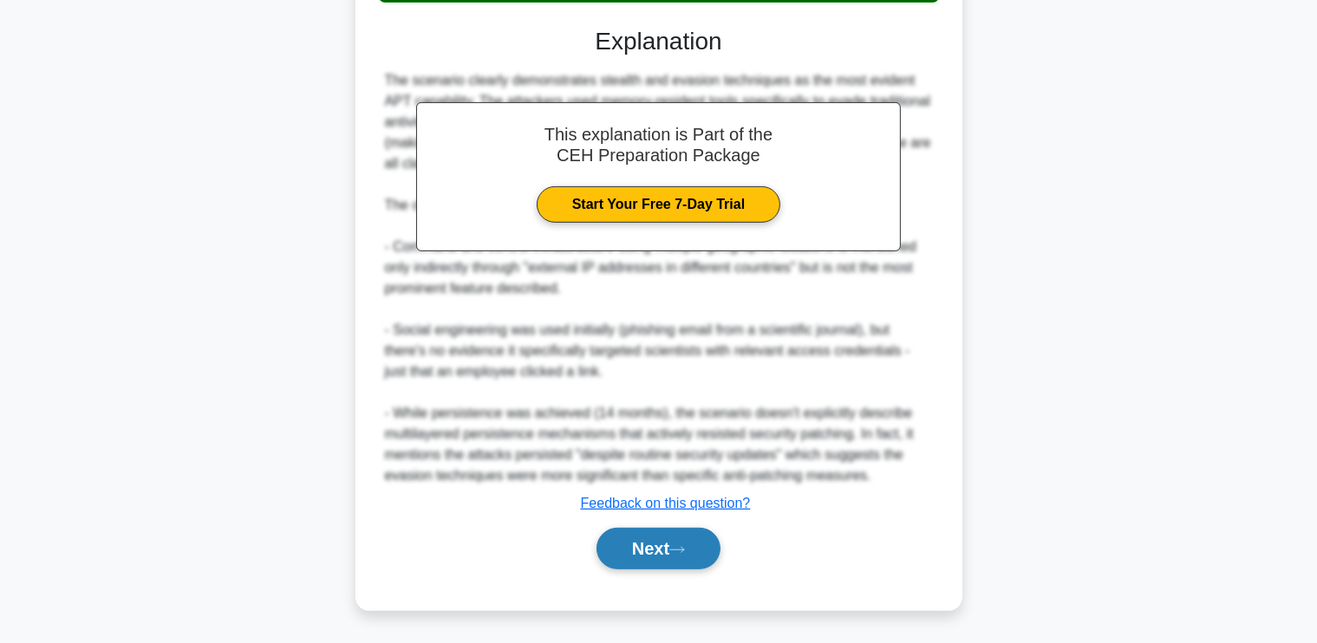
click at [662, 540] on button "Next" at bounding box center [659, 549] width 124 height 42
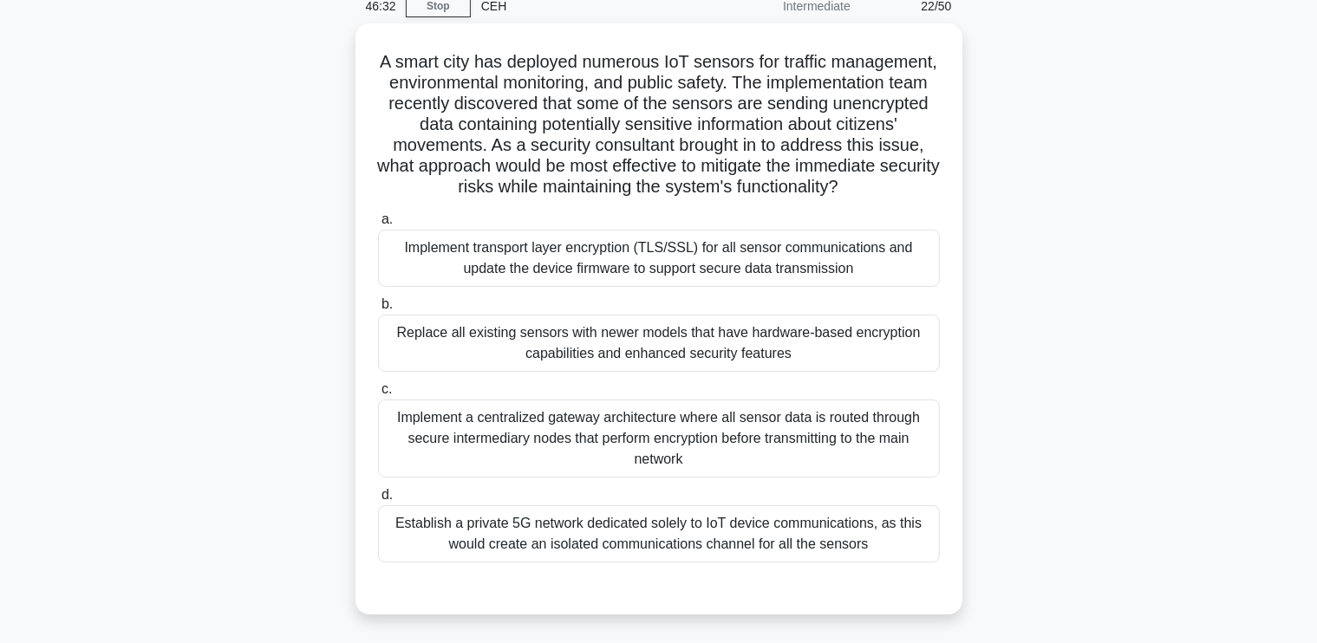
scroll to position [80, 0]
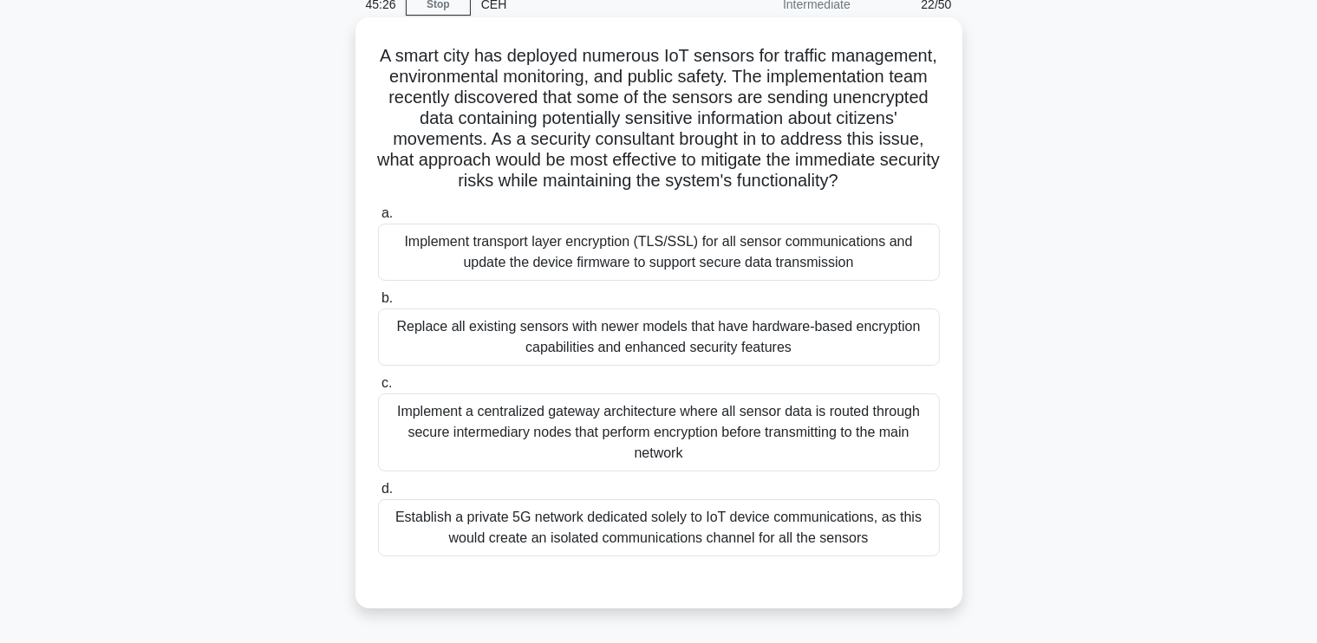
click at [819, 444] on div "Implement a centralized gateway architecture where all sensor data is routed th…" at bounding box center [659, 433] width 562 height 78
click at [378, 389] on input "c. Implement a centralized gateway architecture where all sensor data is routed…" at bounding box center [378, 383] width 0 height 11
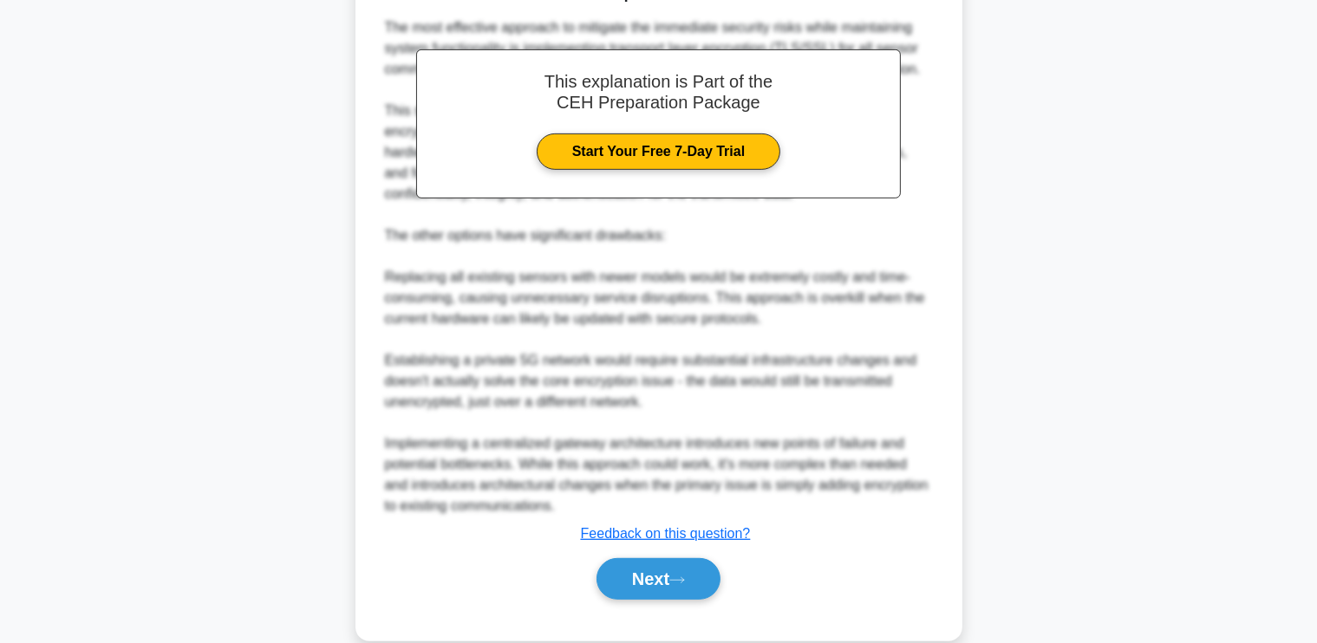
scroll to position [738, 0]
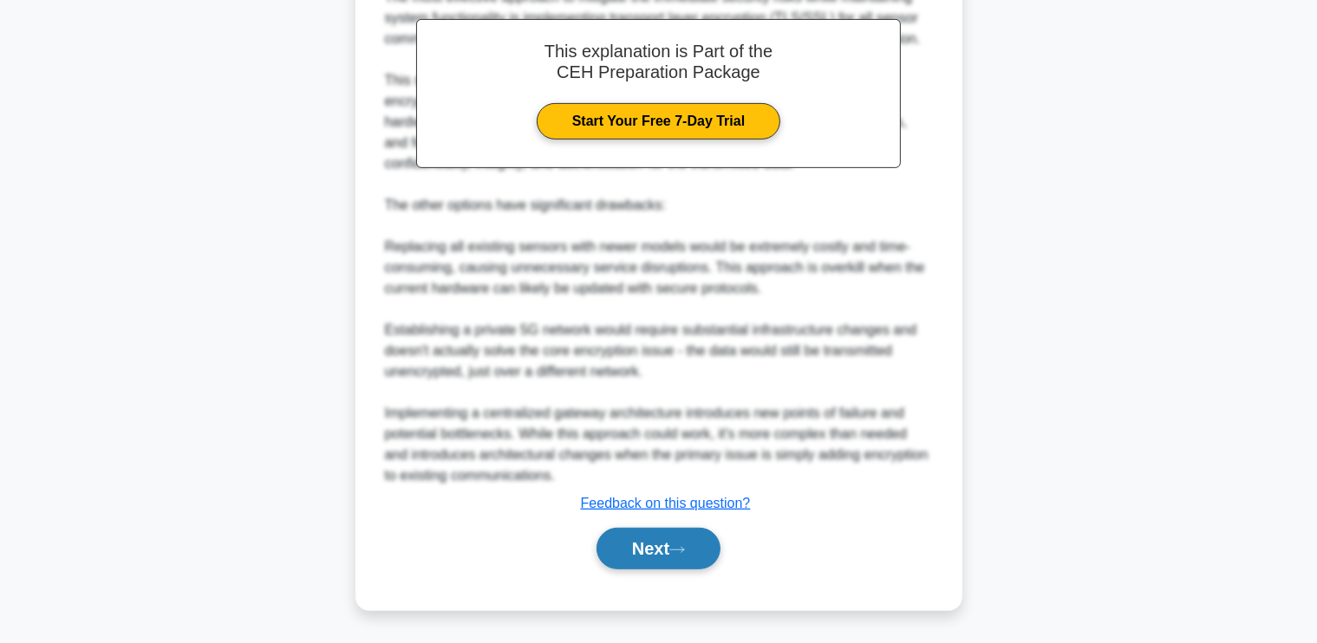
click at [658, 552] on button "Next" at bounding box center [659, 549] width 124 height 42
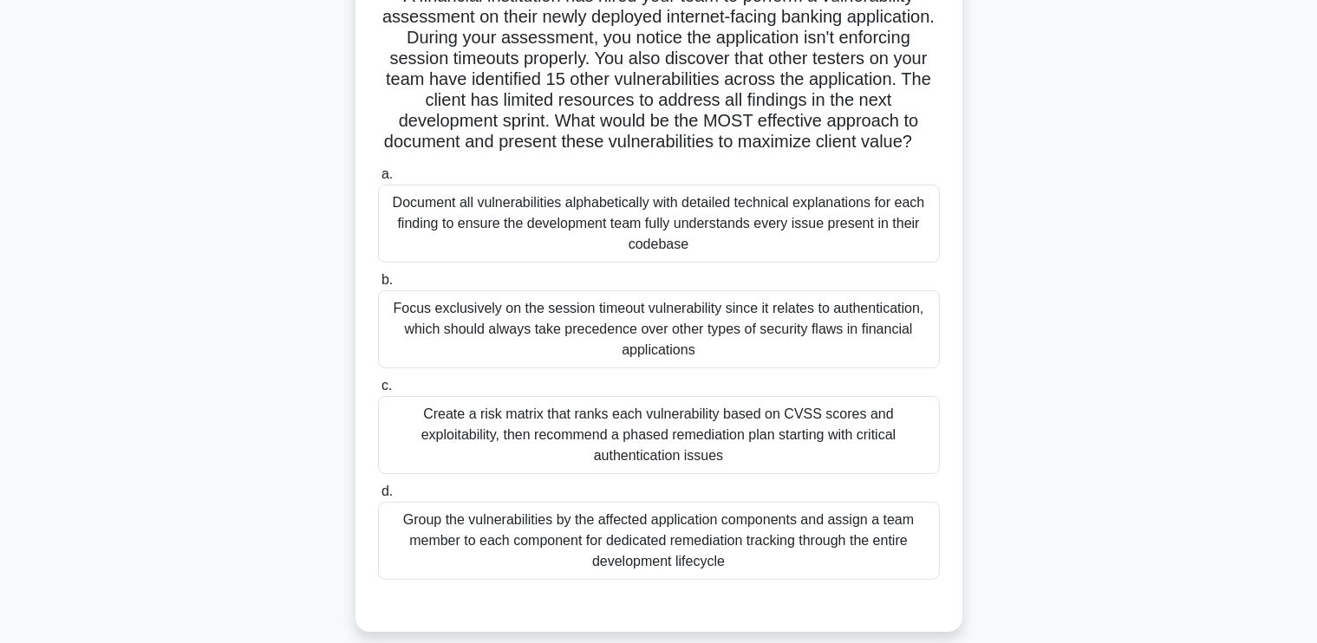
scroll to position [146, 0]
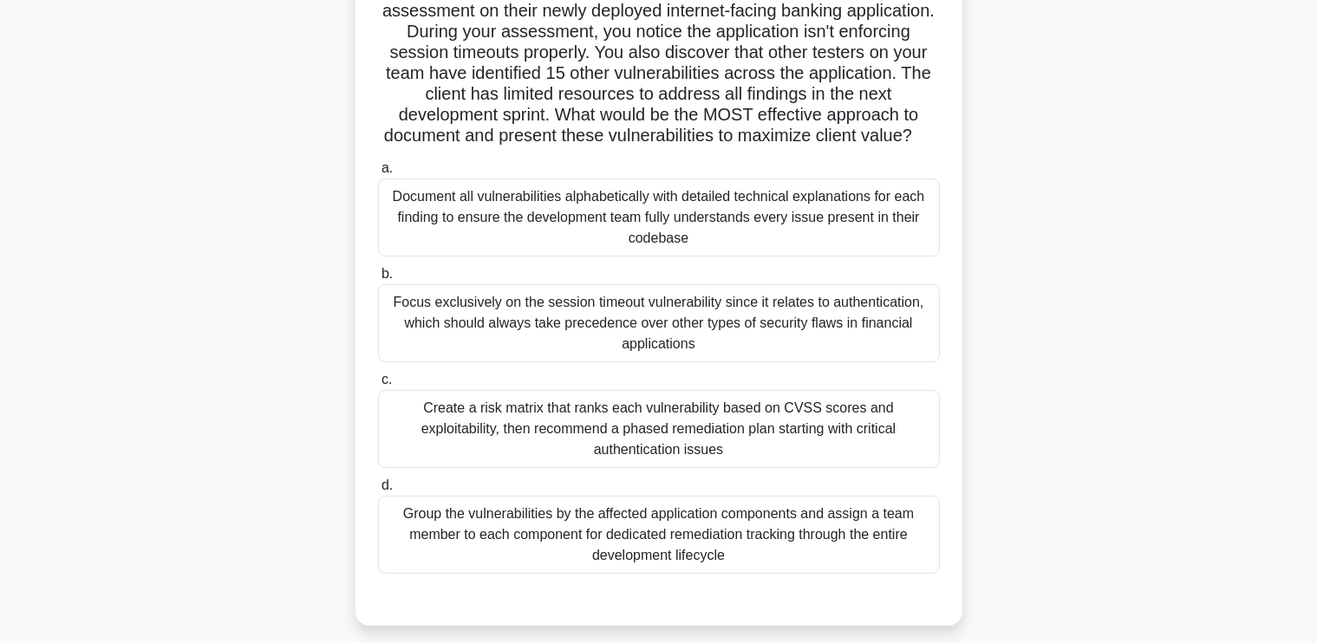
click at [832, 440] on div "Create a risk matrix that ranks each vulnerability based on CVSS scores and exp…" at bounding box center [659, 429] width 562 height 78
click at [378, 386] on input "c. Create a risk matrix that ranks each vulnerability based on CVSS scores and …" at bounding box center [378, 380] width 0 height 11
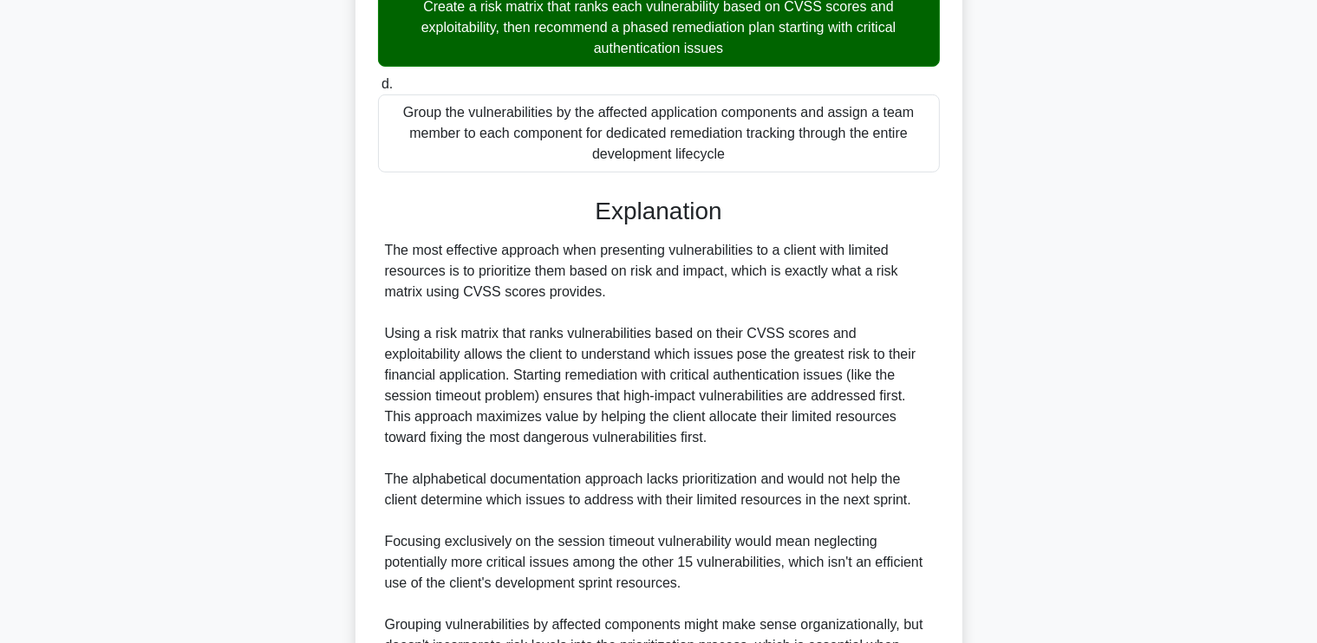
scroll to position [757, 0]
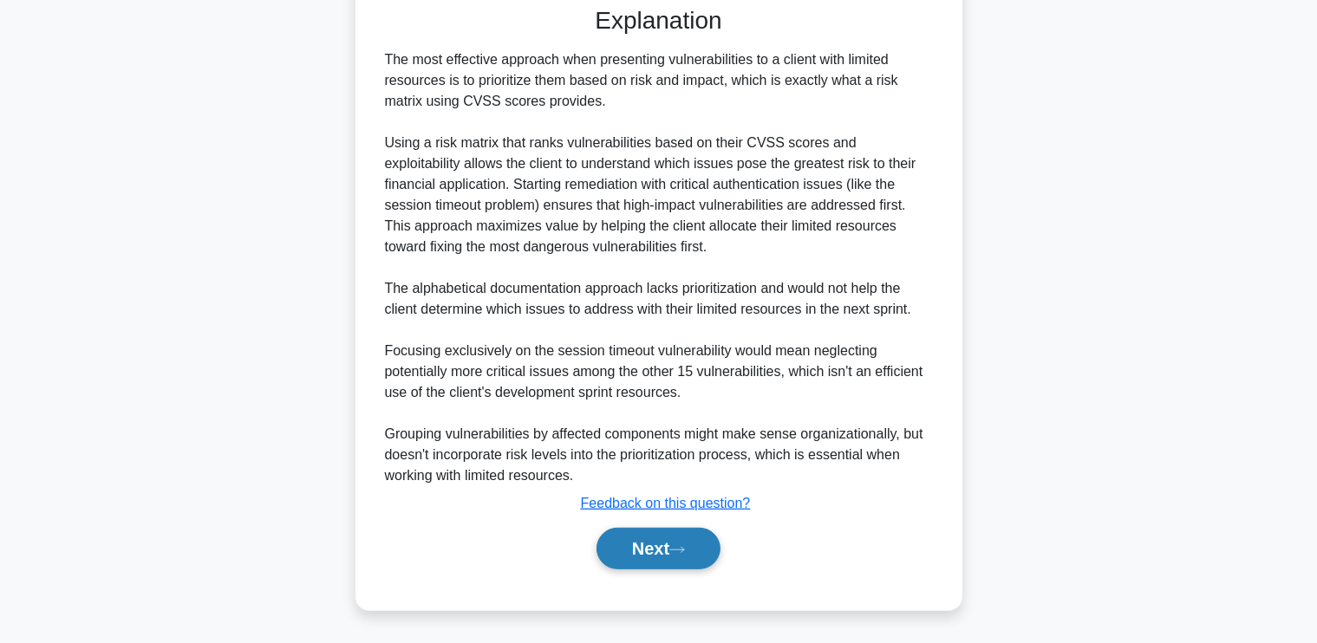
click at [674, 533] on button "Next" at bounding box center [659, 549] width 124 height 42
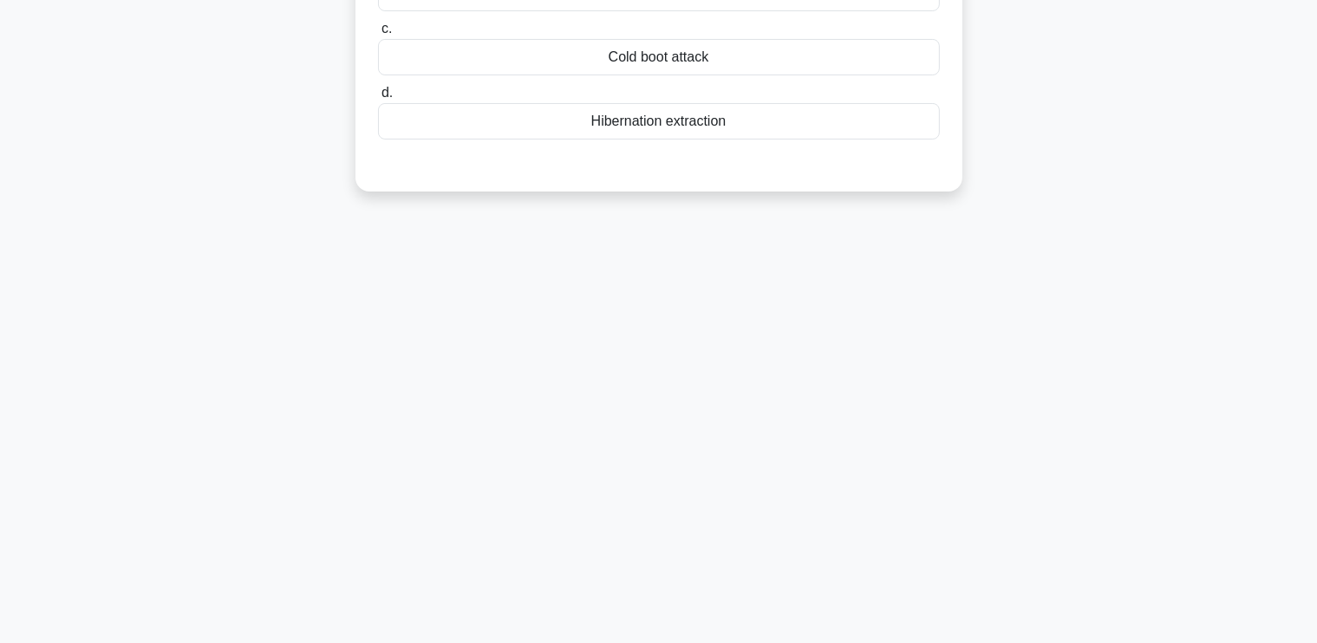
scroll to position [0, 0]
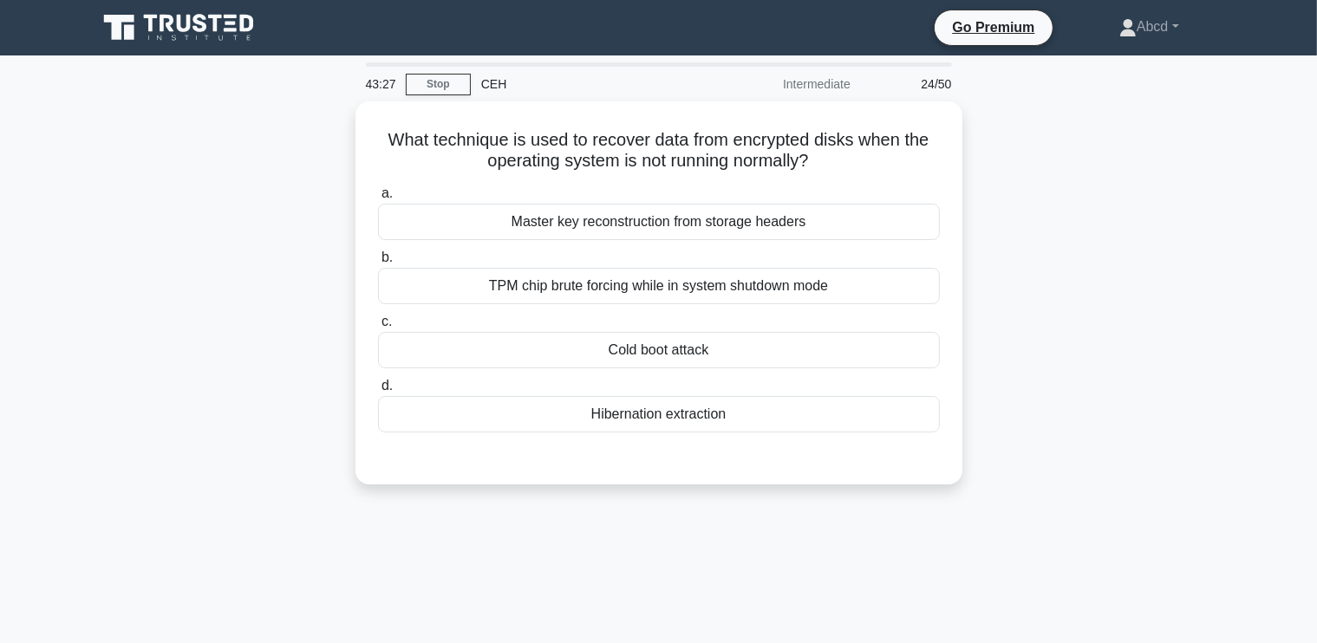
click at [155, 211] on div "What technique is used to recover data from encrypted disks when the operating …" at bounding box center [659, 303] width 1145 height 404
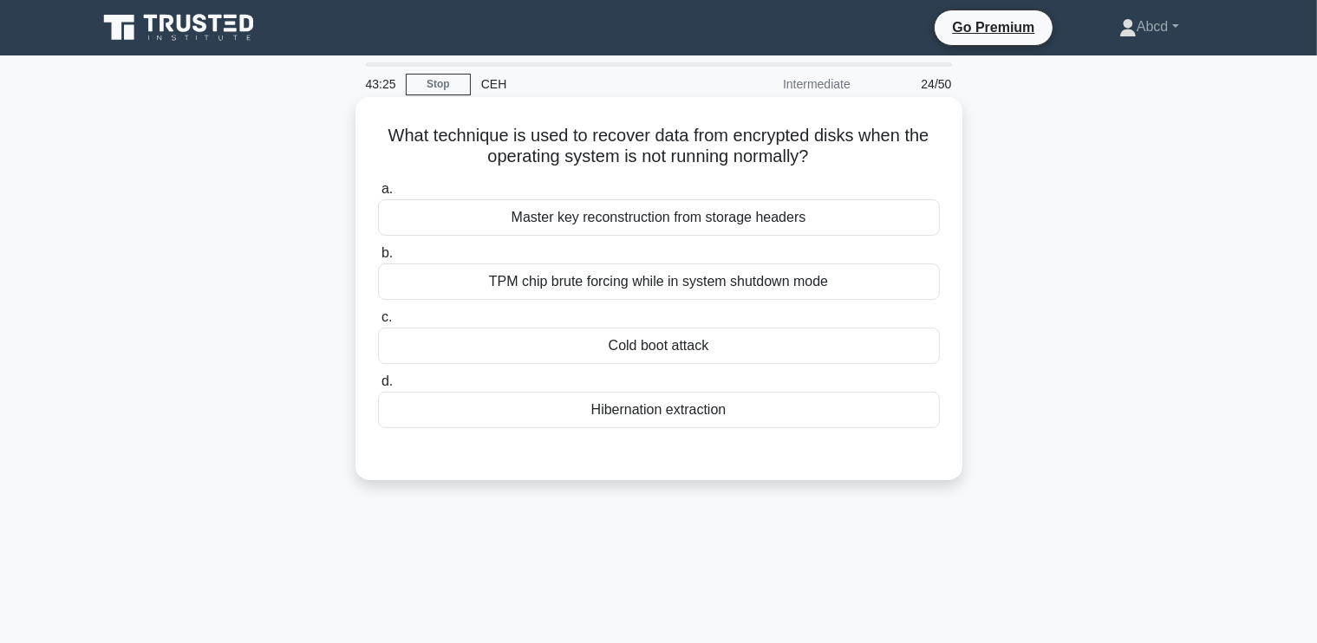
click at [635, 411] on div "Hibernation extraction" at bounding box center [659, 410] width 562 height 36
click at [378, 388] on input "d. Hibernation extraction" at bounding box center [378, 381] width 0 height 11
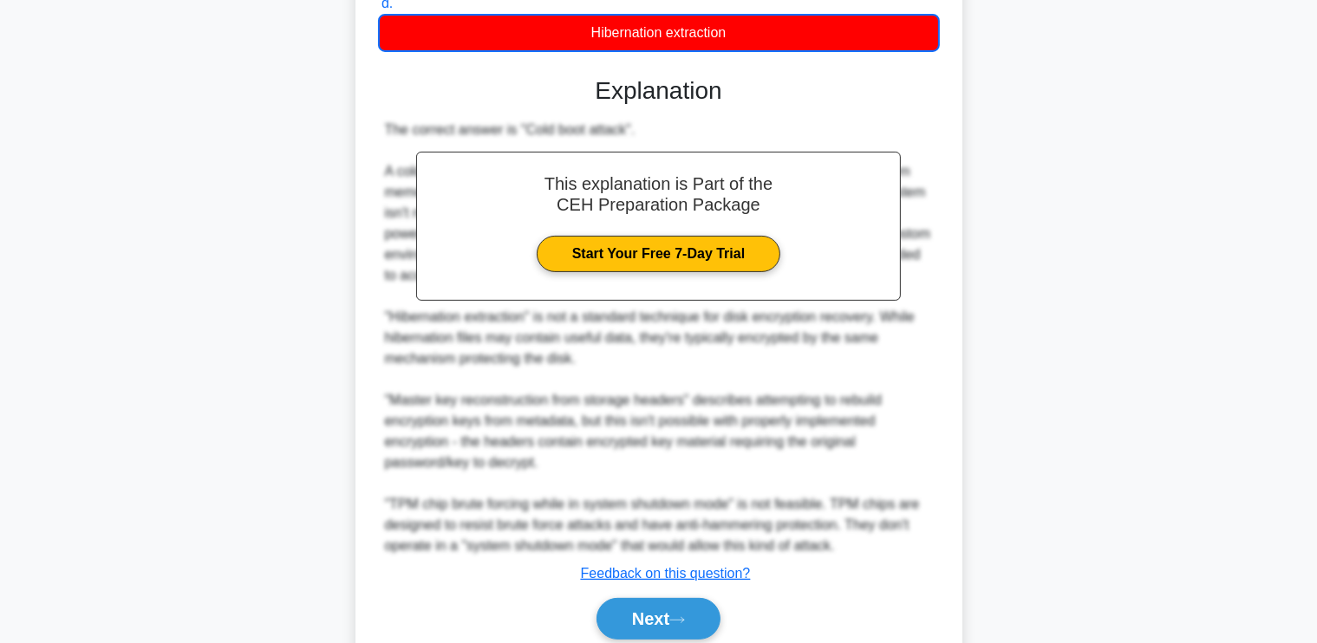
scroll to position [447, 0]
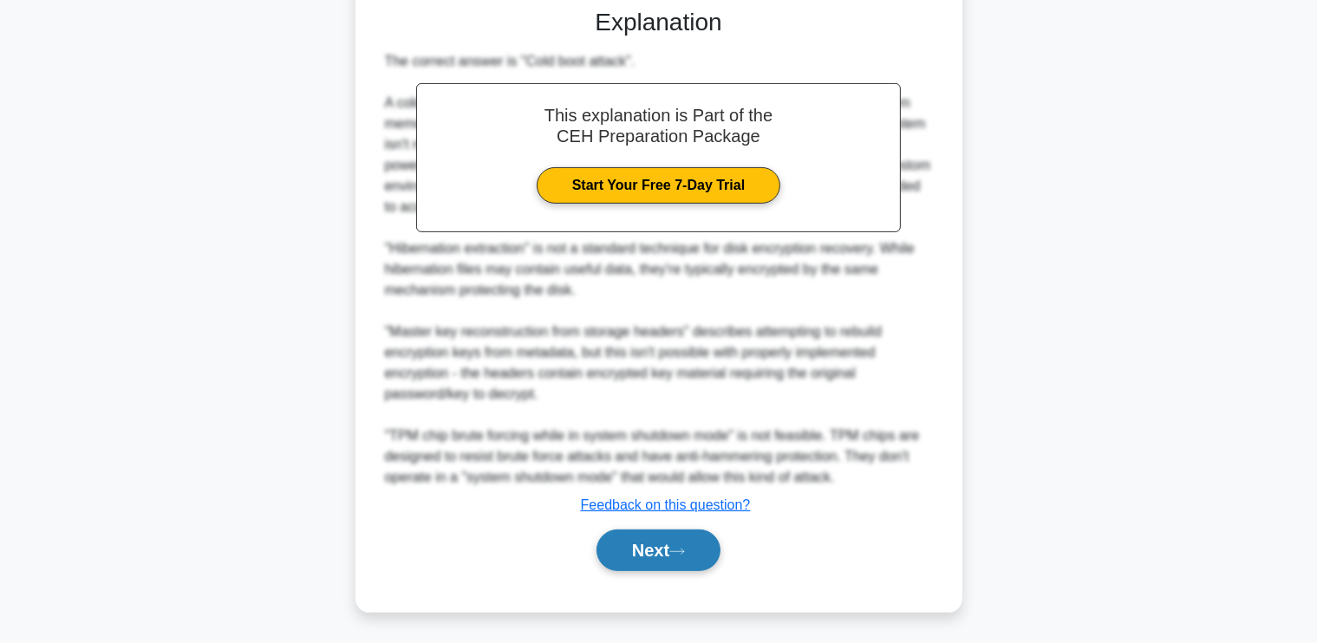
click at [650, 550] on button "Next" at bounding box center [659, 551] width 124 height 42
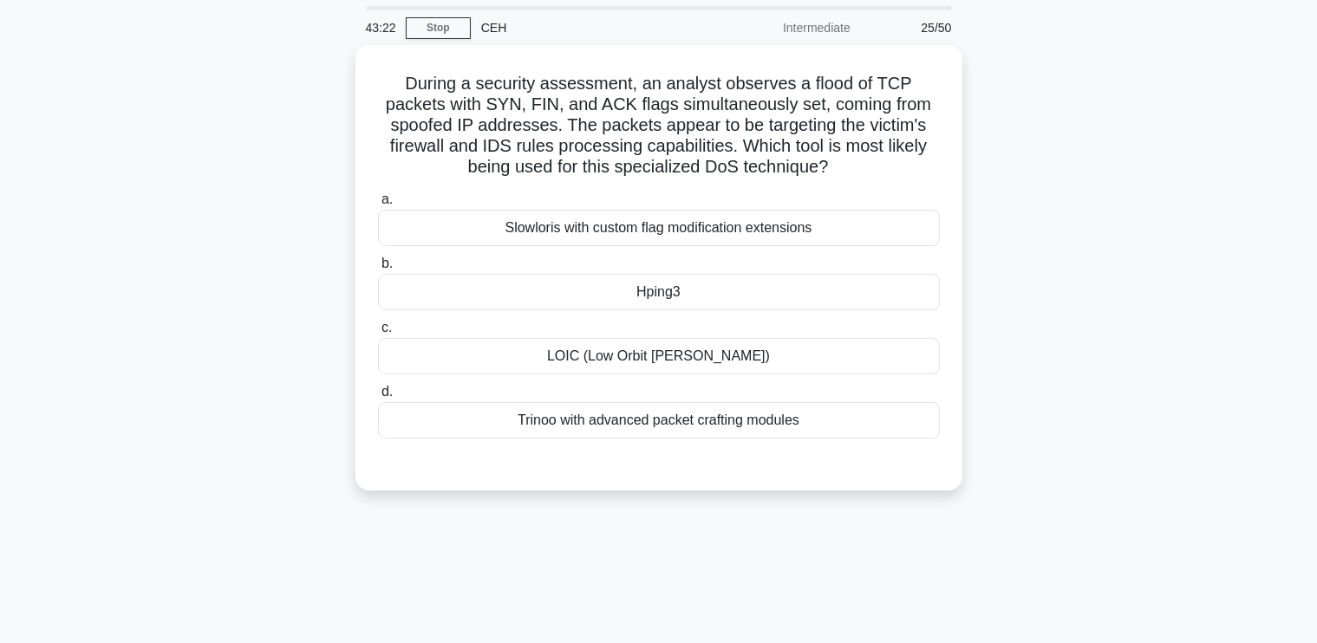
scroll to position [0, 0]
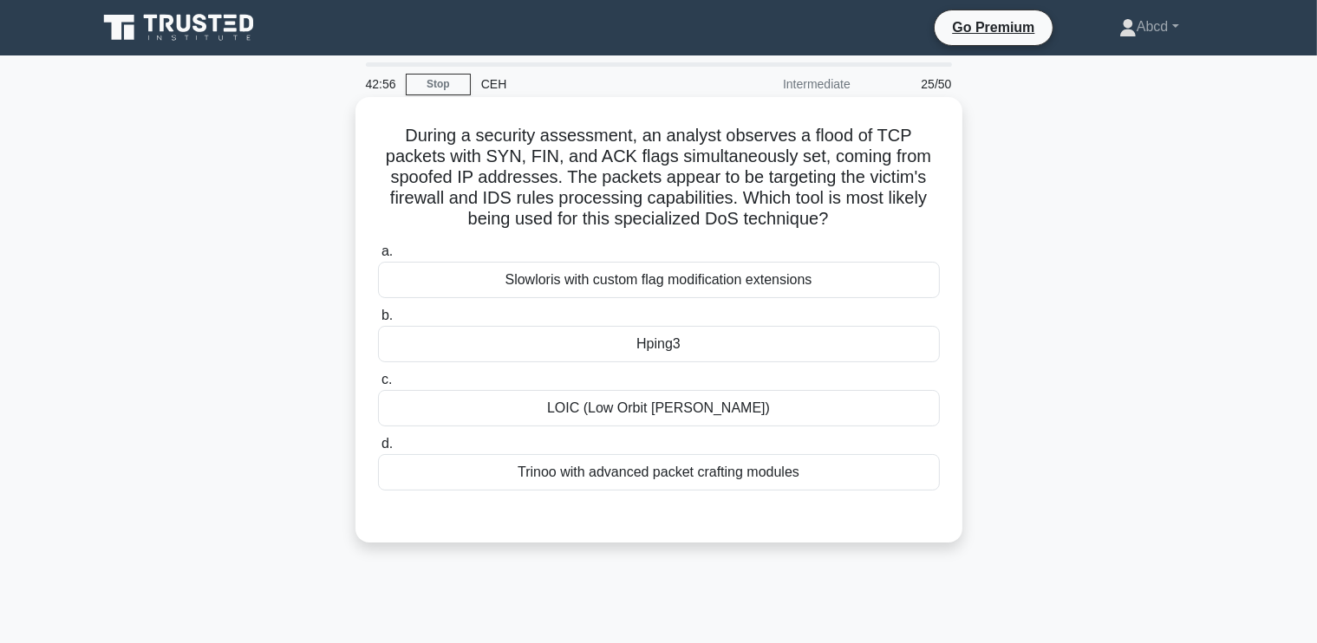
click at [631, 473] on div "Trinoo with advanced packet crafting modules" at bounding box center [659, 472] width 562 height 36
click at [378, 450] on input "d. Trinoo with advanced packet crafting modules" at bounding box center [378, 444] width 0 height 11
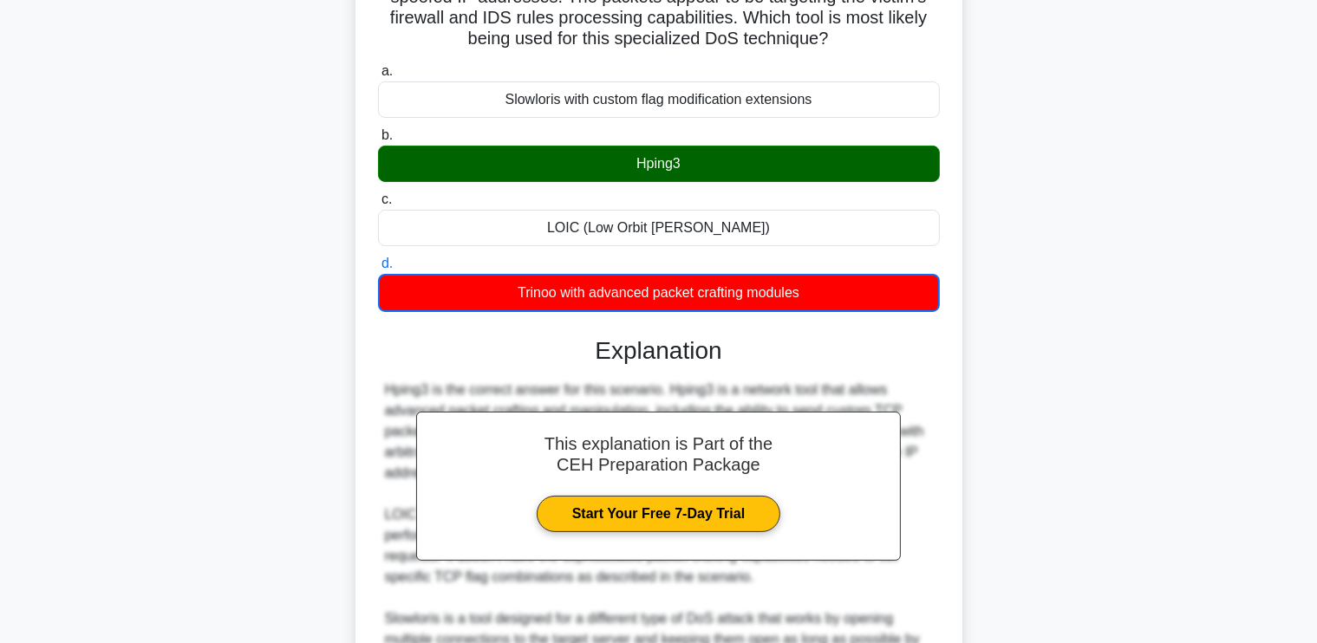
scroll to position [17, 0]
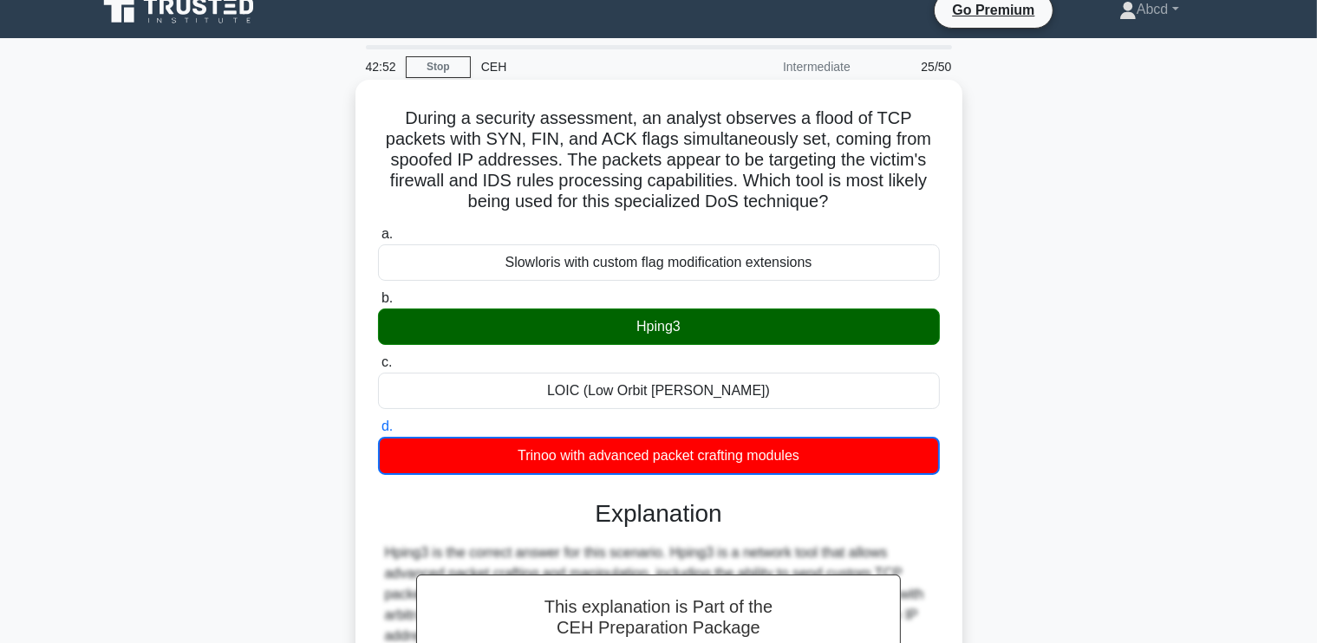
drag, startPoint x: 409, startPoint y: 123, endPoint x: 829, endPoint y: 448, distance: 530.9
click at [829, 448] on div "During a security assessment, an analyst observes a flood of TCP packets with S…" at bounding box center [658, 571] width 593 height 969
copy div "During a security assessment, an analyst observes a flood of TCP packets with S…"
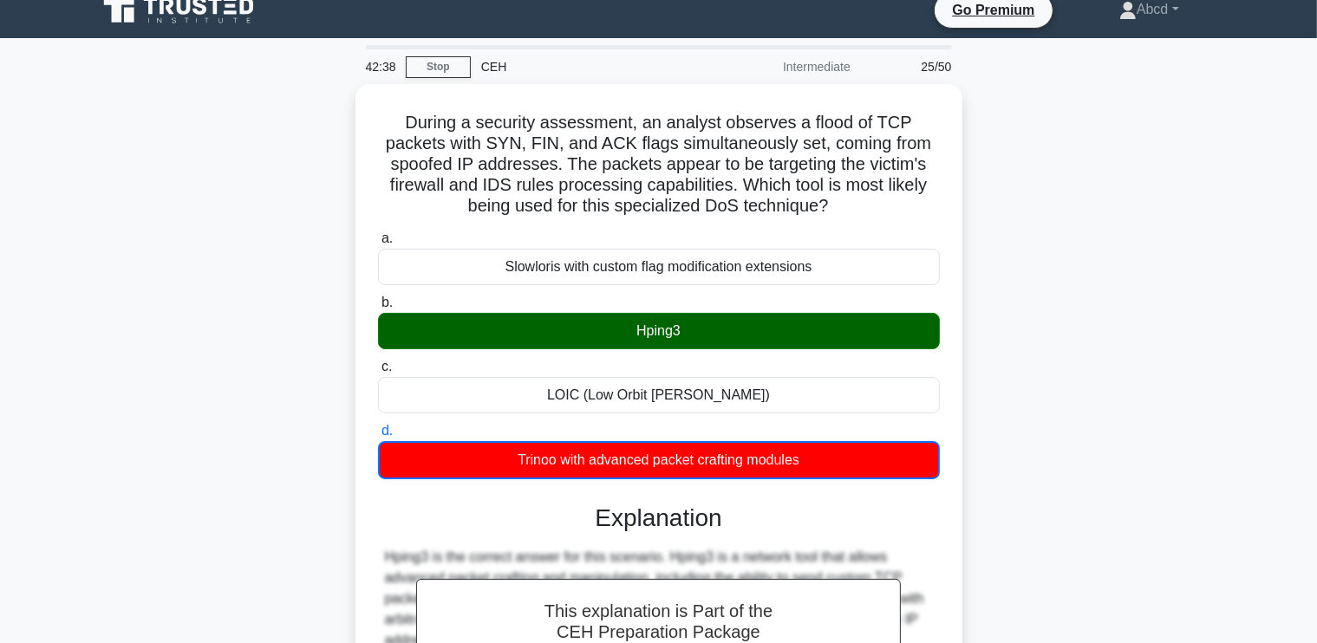
click at [186, 290] on div "During a security assessment, an analyst observes a flood of TCP packets with S…" at bounding box center [659, 585] width 1145 height 1003
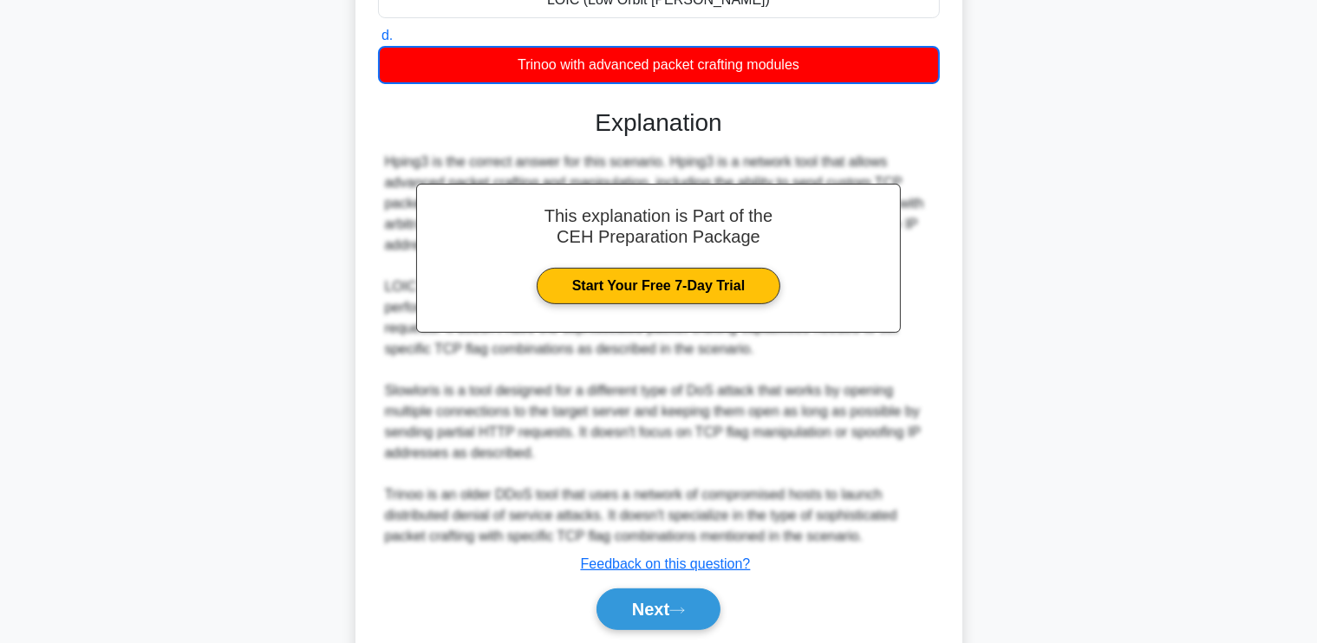
scroll to position [467, 0]
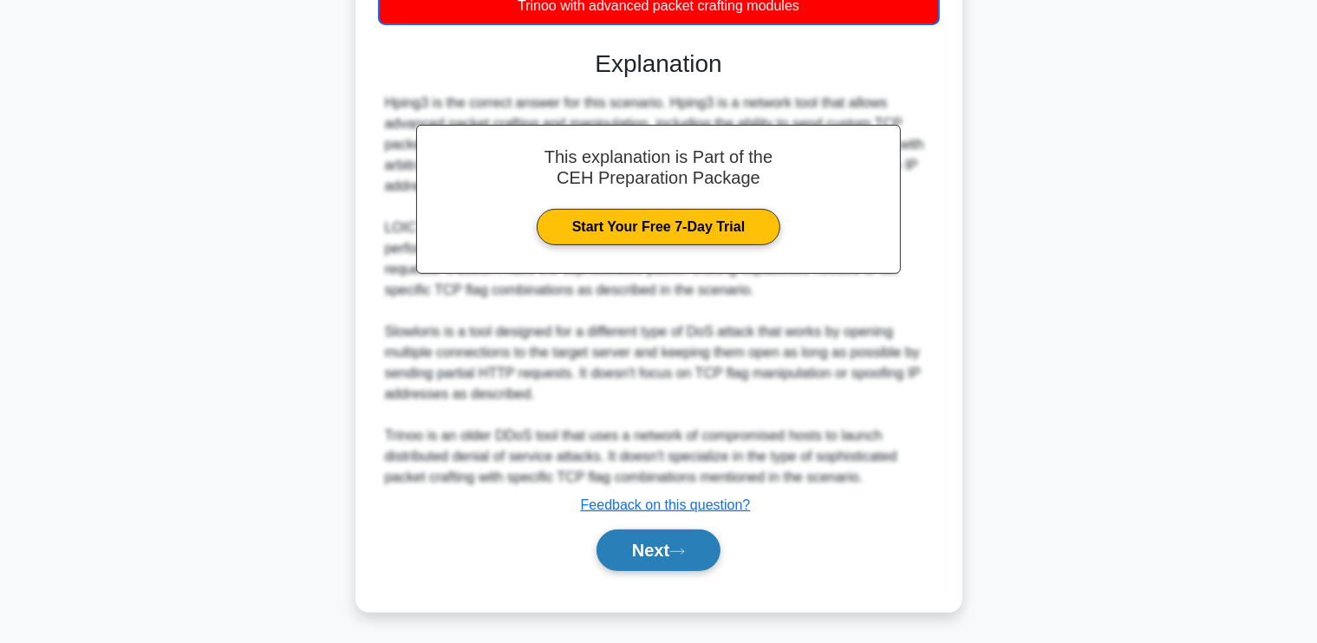
click at [643, 561] on button "Next" at bounding box center [659, 551] width 124 height 42
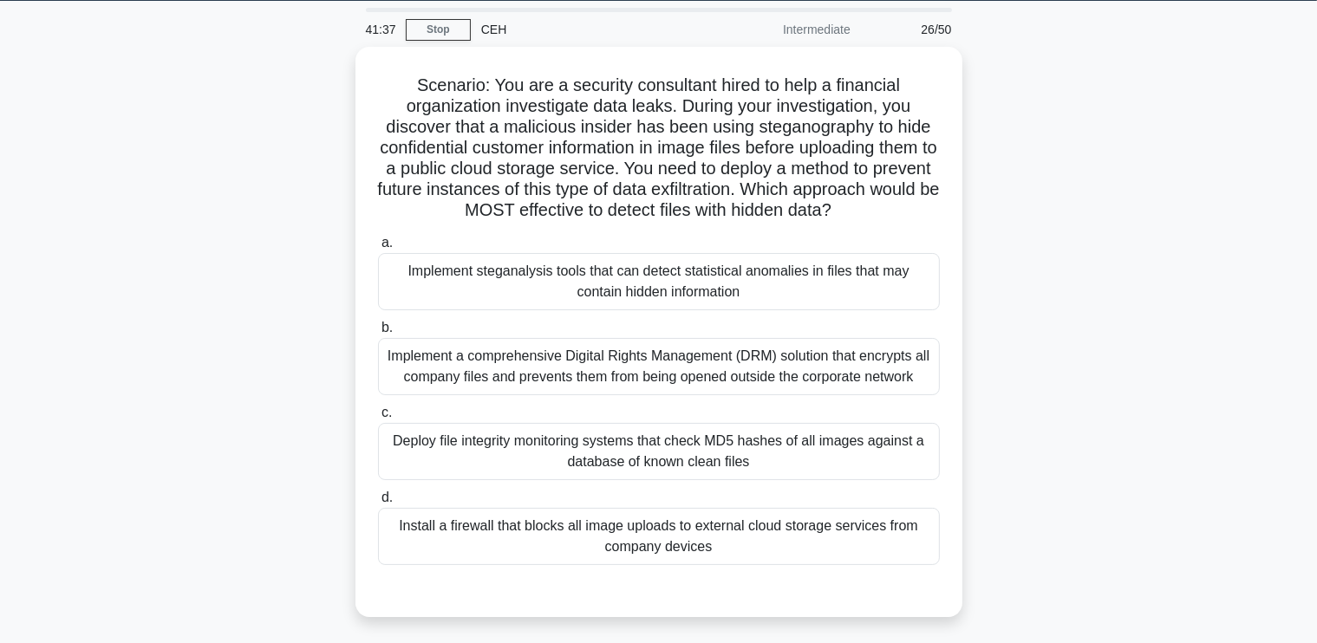
scroll to position [58, 0]
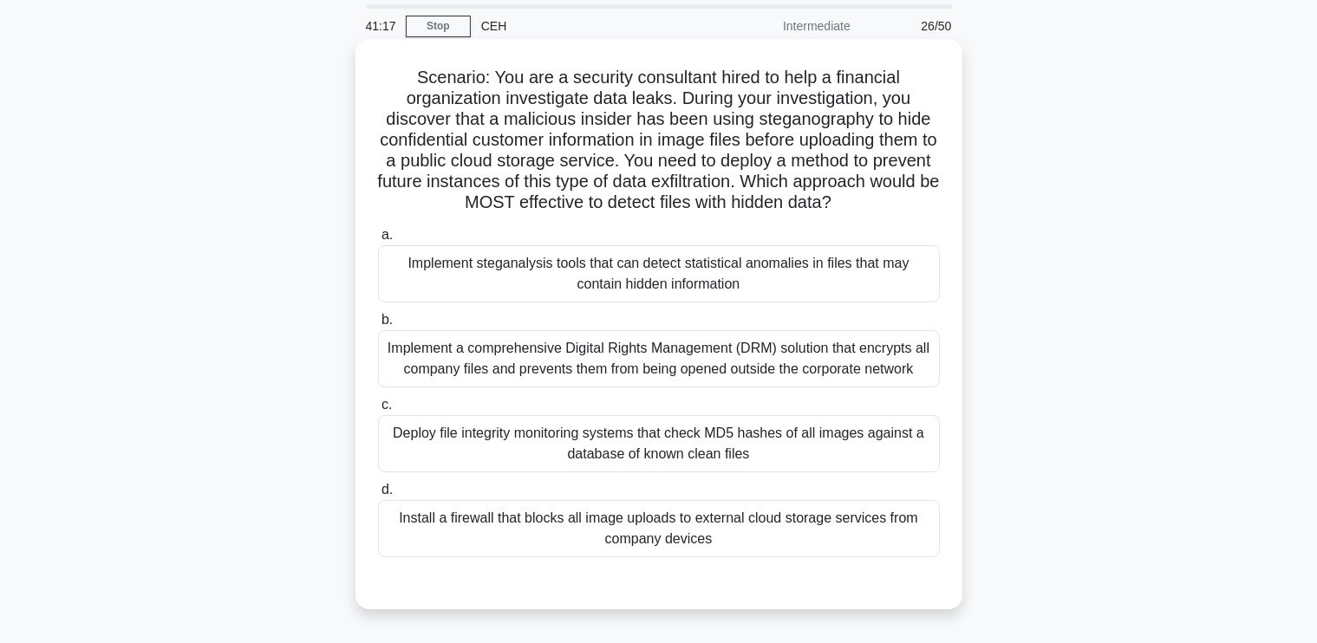
click at [509, 267] on div "Implement steganalysis tools that can detect statistical anomalies in files tha…" at bounding box center [659, 273] width 562 height 57
click at [378, 241] on input "a. Implement steganalysis tools that can detect statistical anomalies in files …" at bounding box center [378, 235] width 0 height 11
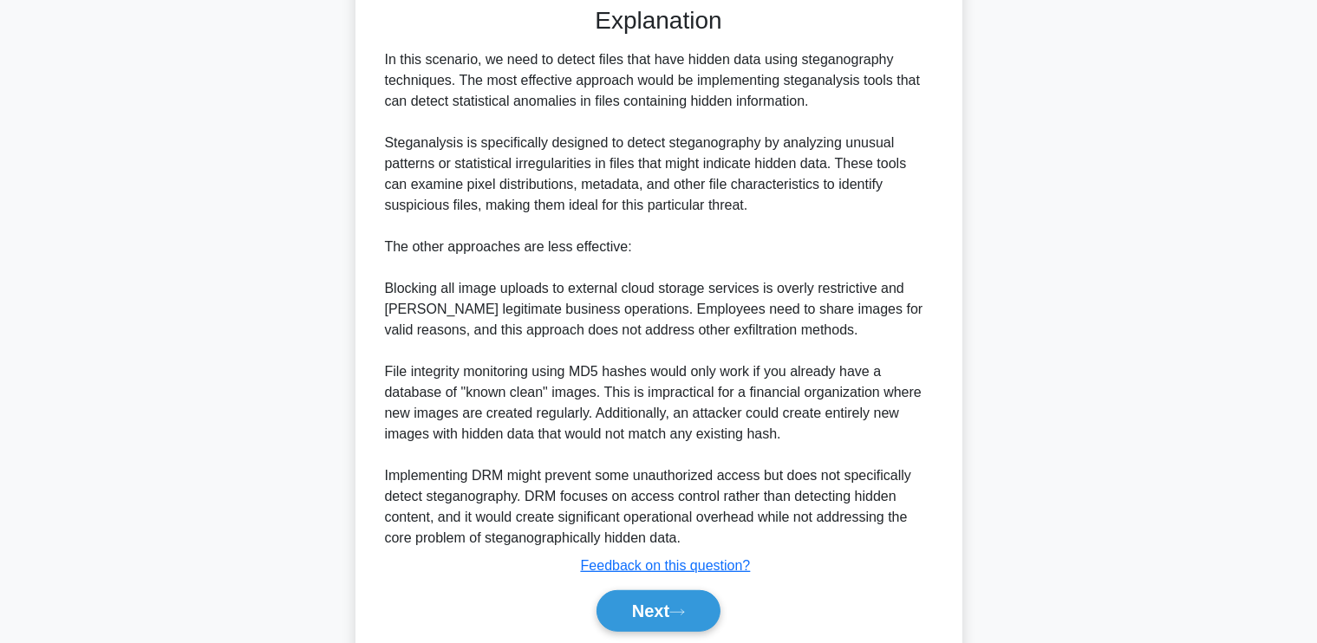
scroll to position [695, 0]
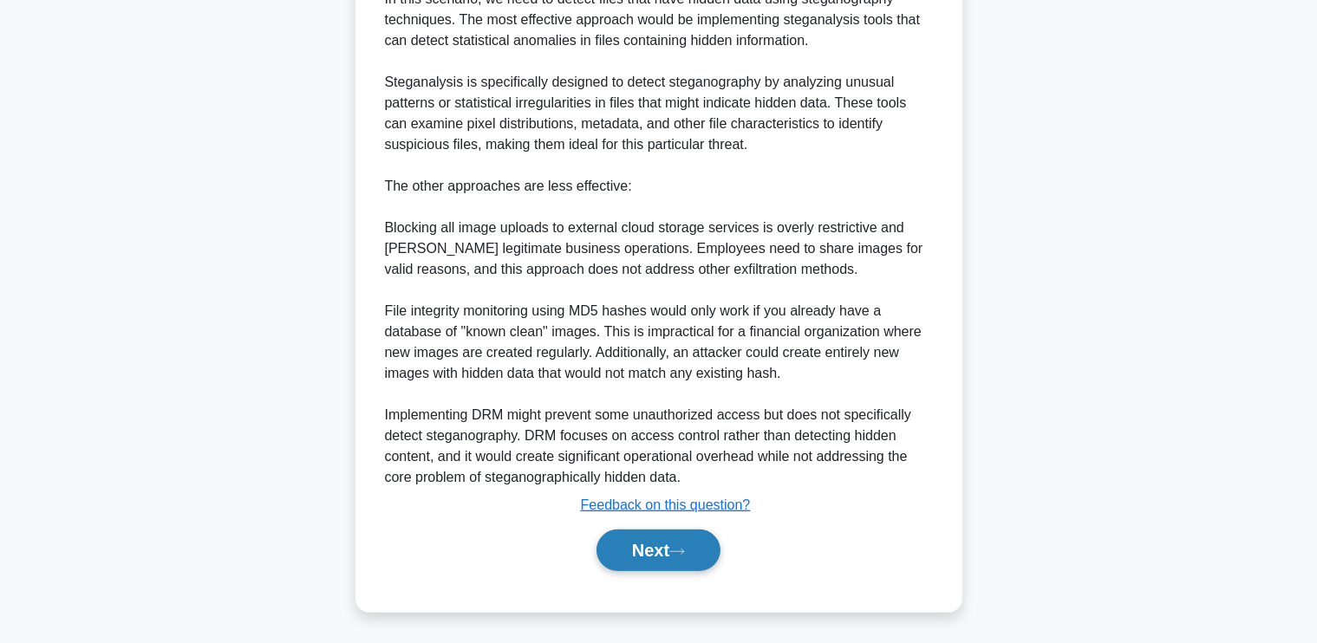
click at [616, 548] on button "Next" at bounding box center [659, 551] width 124 height 42
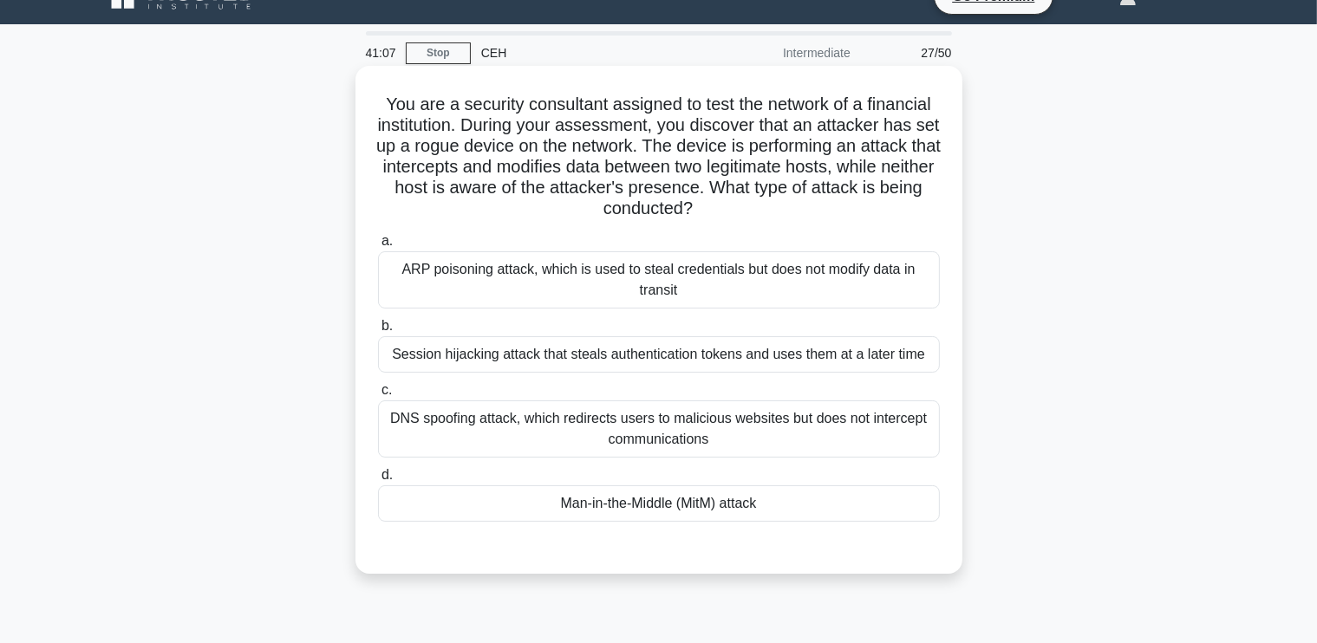
scroll to position [29, 0]
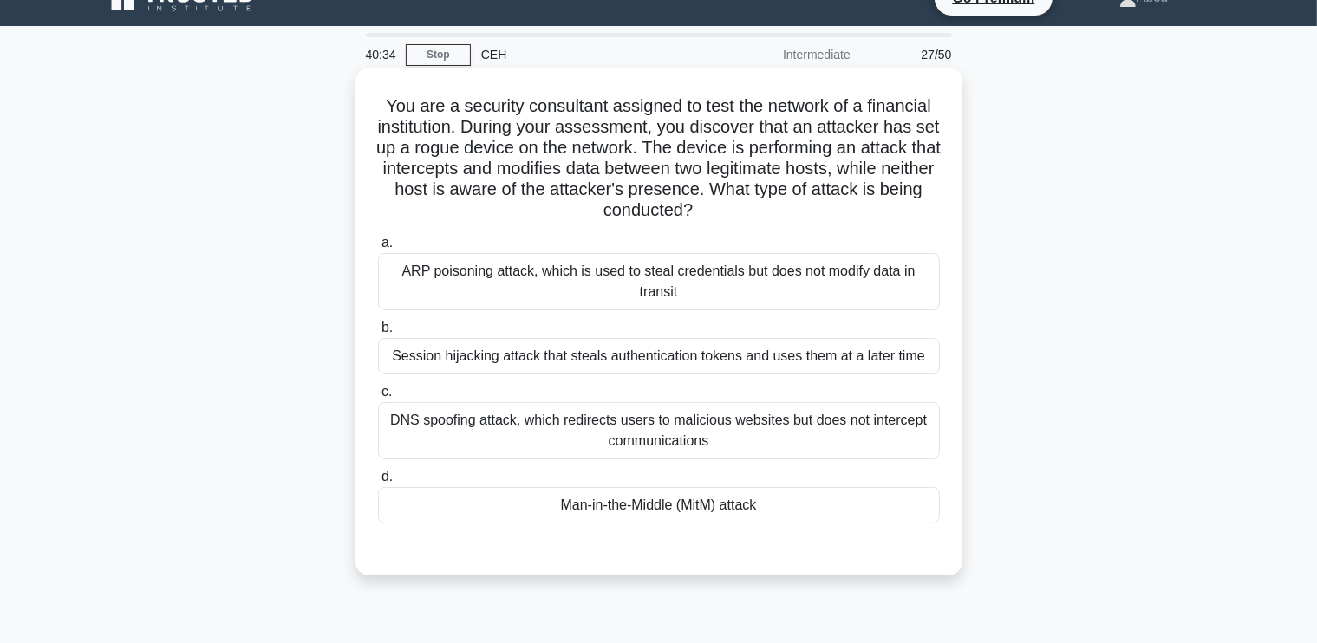
click at [670, 495] on div "Man-in-the-Middle (MitM) attack" at bounding box center [659, 505] width 562 height 36
click at [378, 483] on input "d. Man-in-the-Middle (MitM) attack" at bounding box center [378, 477] width 0 height 11
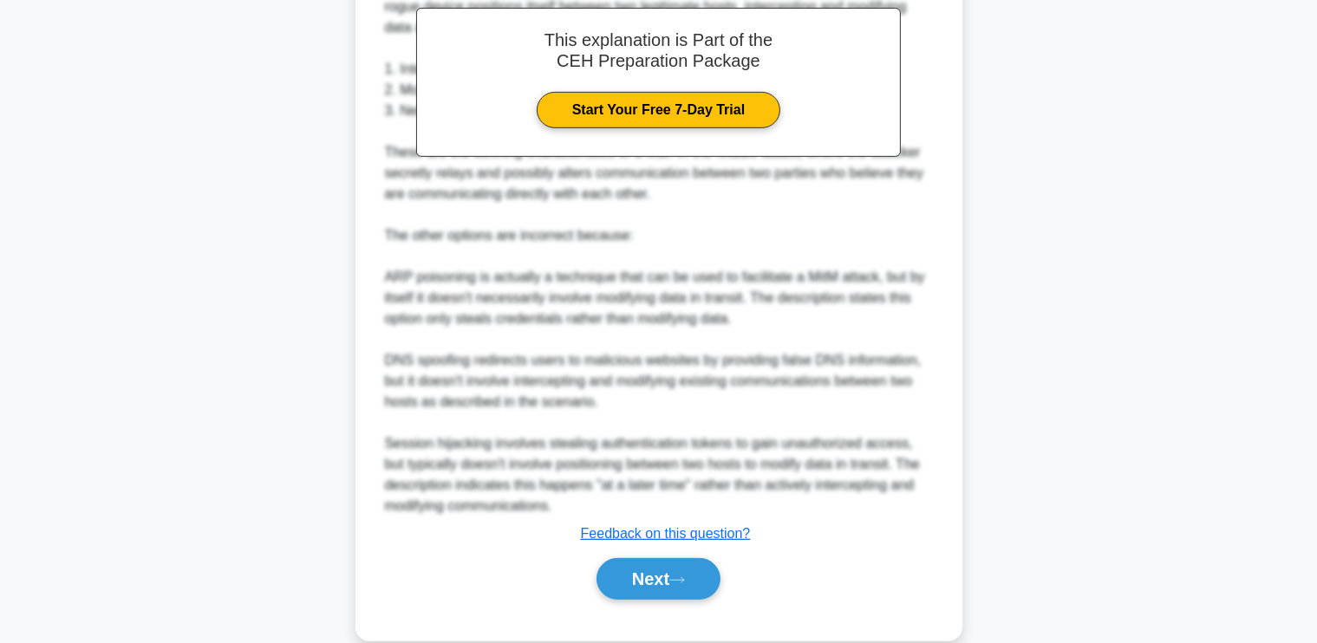
scroll to position [674, 0]
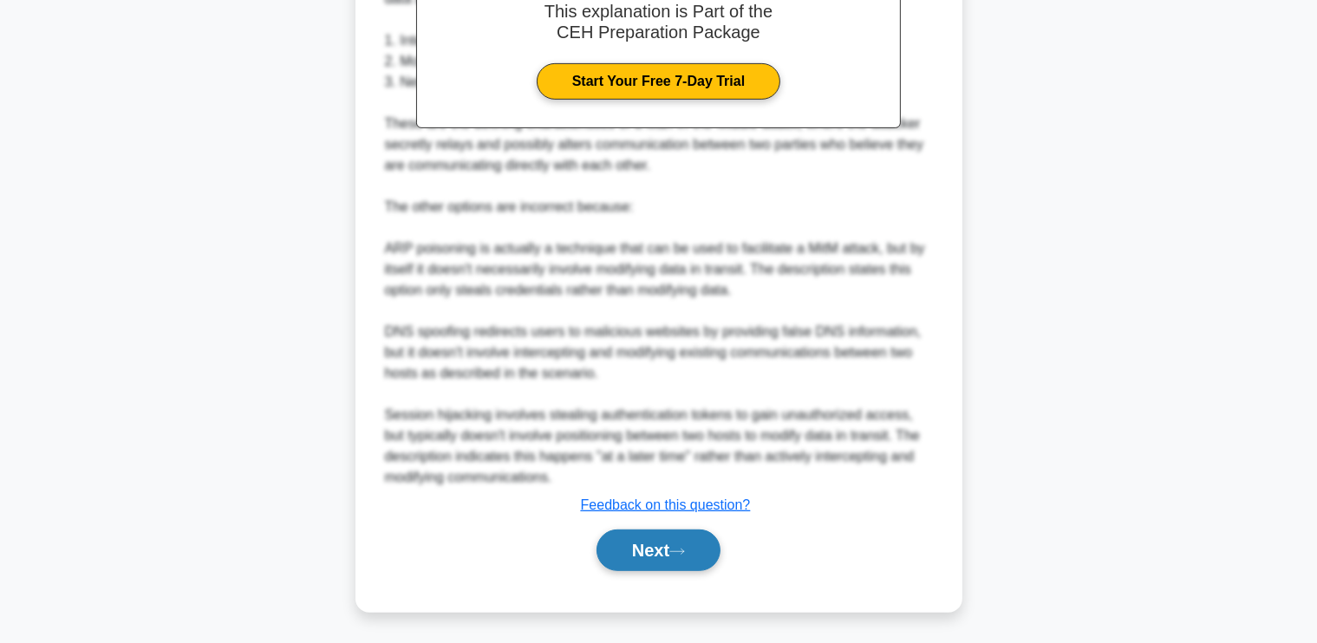
click at [623, 552] on button "Next" at bounding box center [659, 551] width 124 height 42
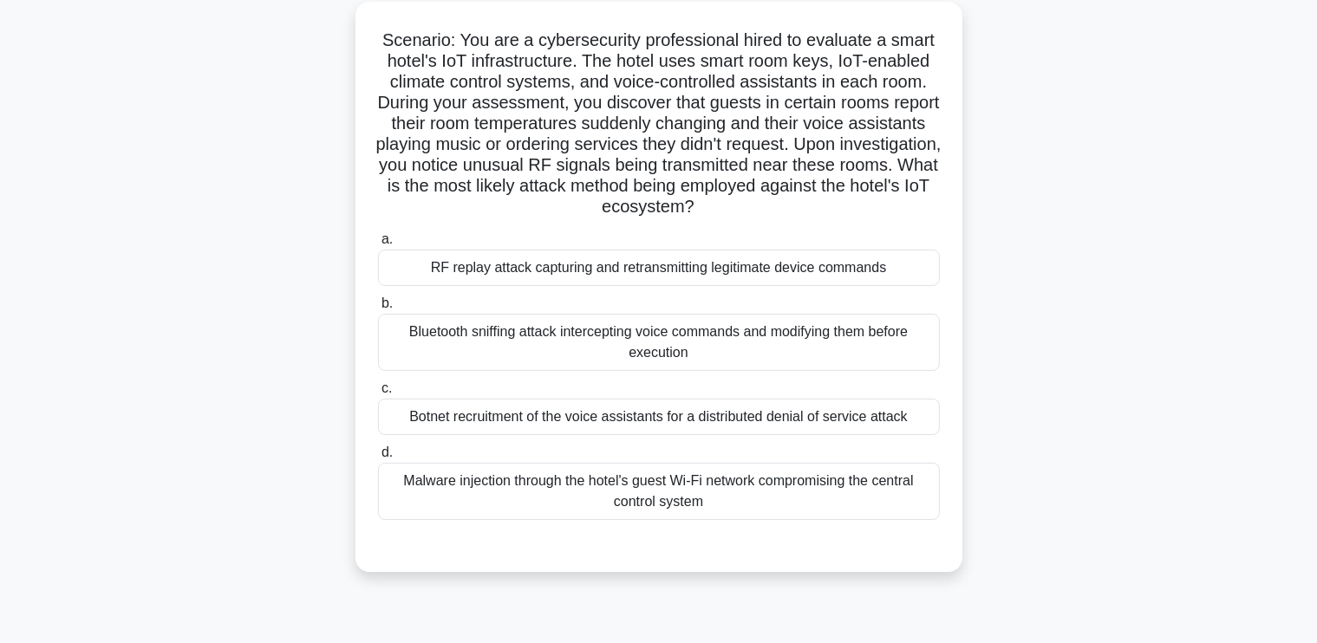
scroll to position [99, 0]
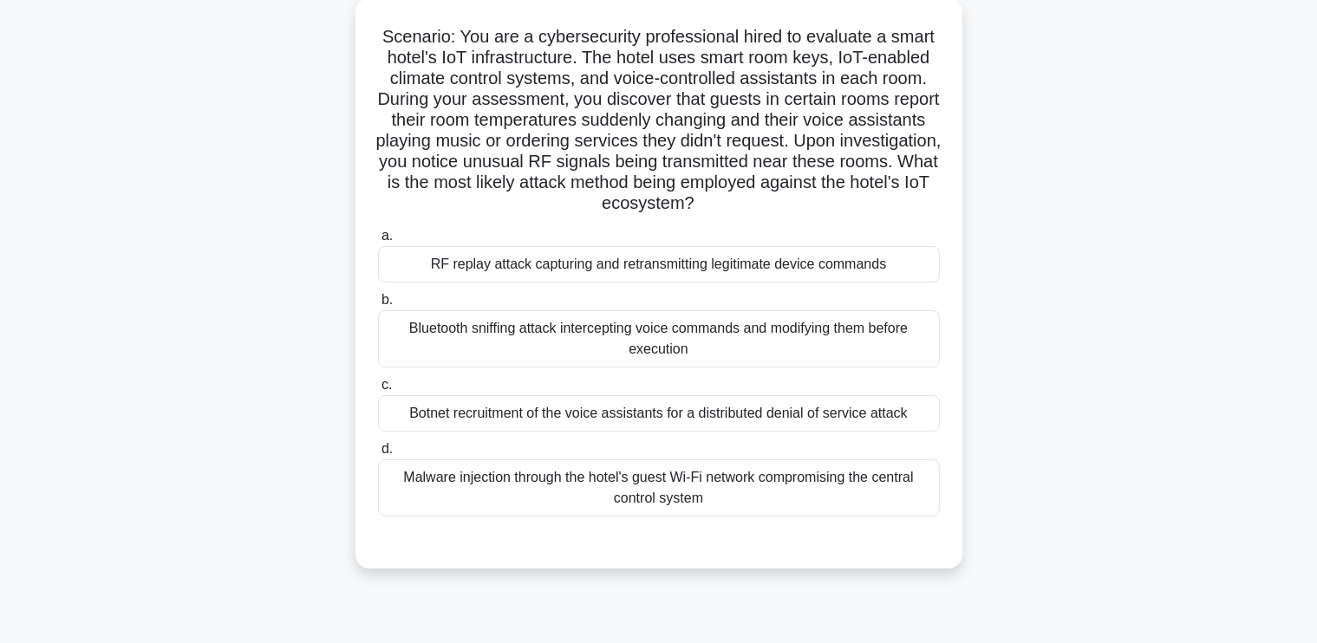
click at [760, 262] on div "RF replay attack capturing and retransmitting legitimate device commands" at bounding box center [659, 264] width 562 height 36
click at [378, 242] on input "a. RF replay attack capturing and retransmitting legitimate device commands" at bounding box center [378, 236] width 0 height 11
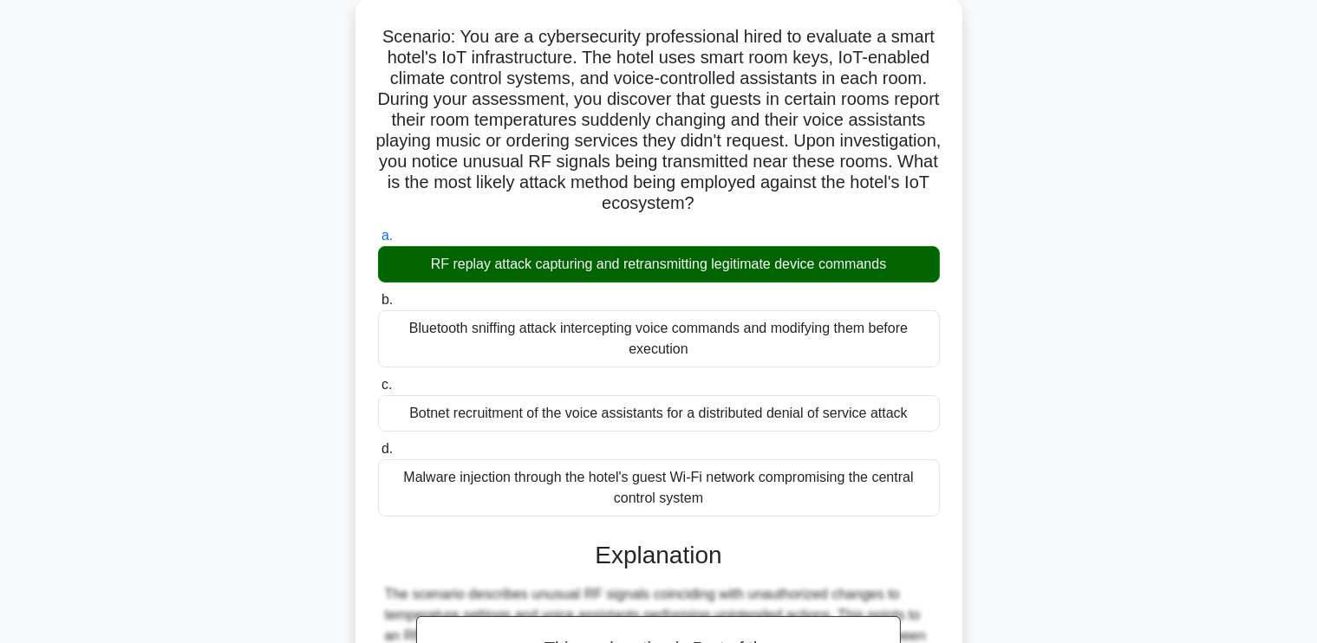
scroll to position [653, 0]
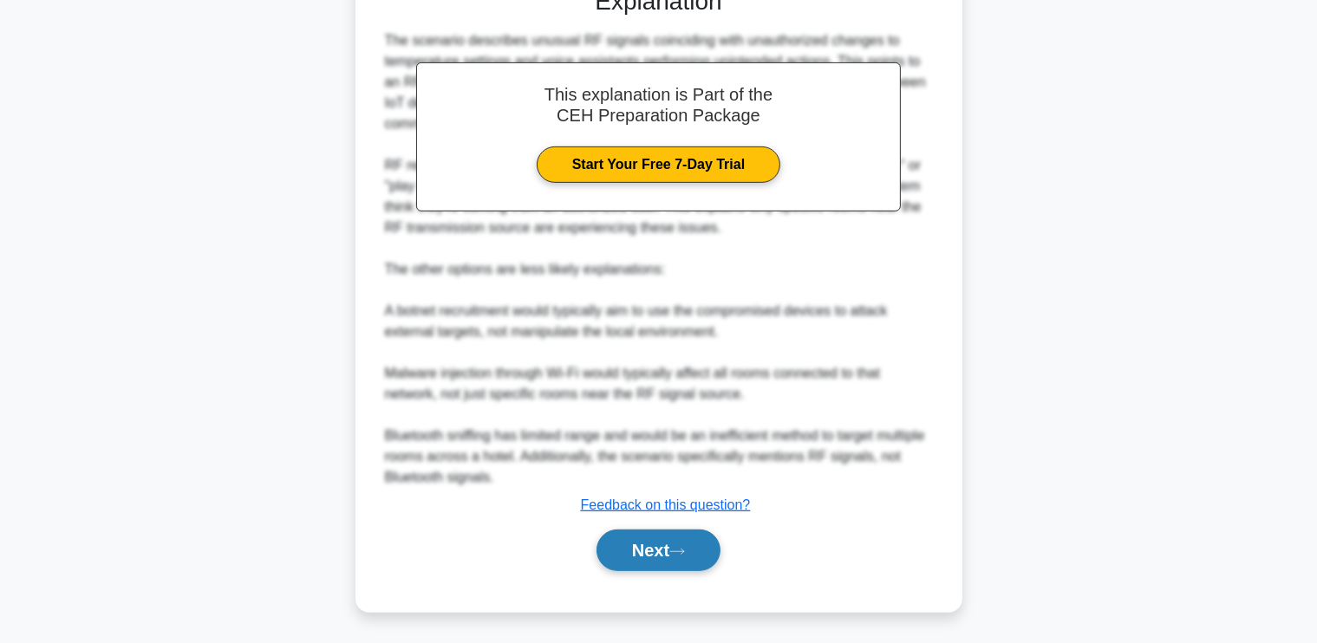
click at [610, 557] on button "Next" at bounding box center [659, 551] width 124 height 42
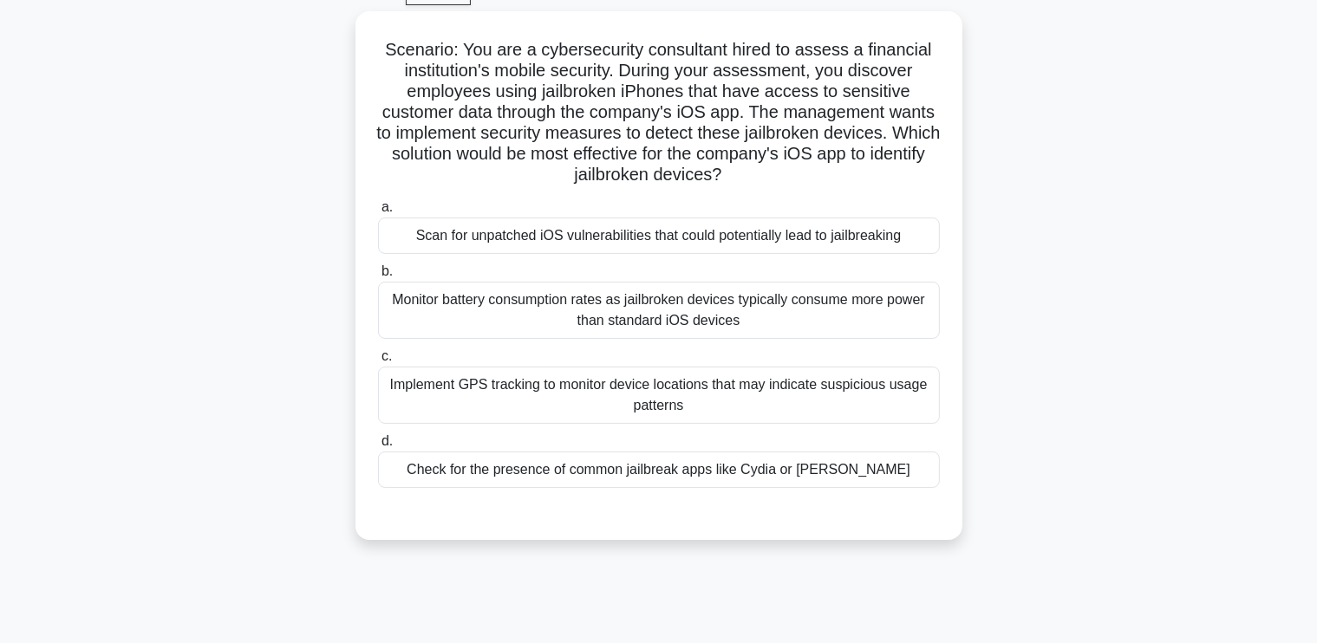
scroll to position [89, 0]
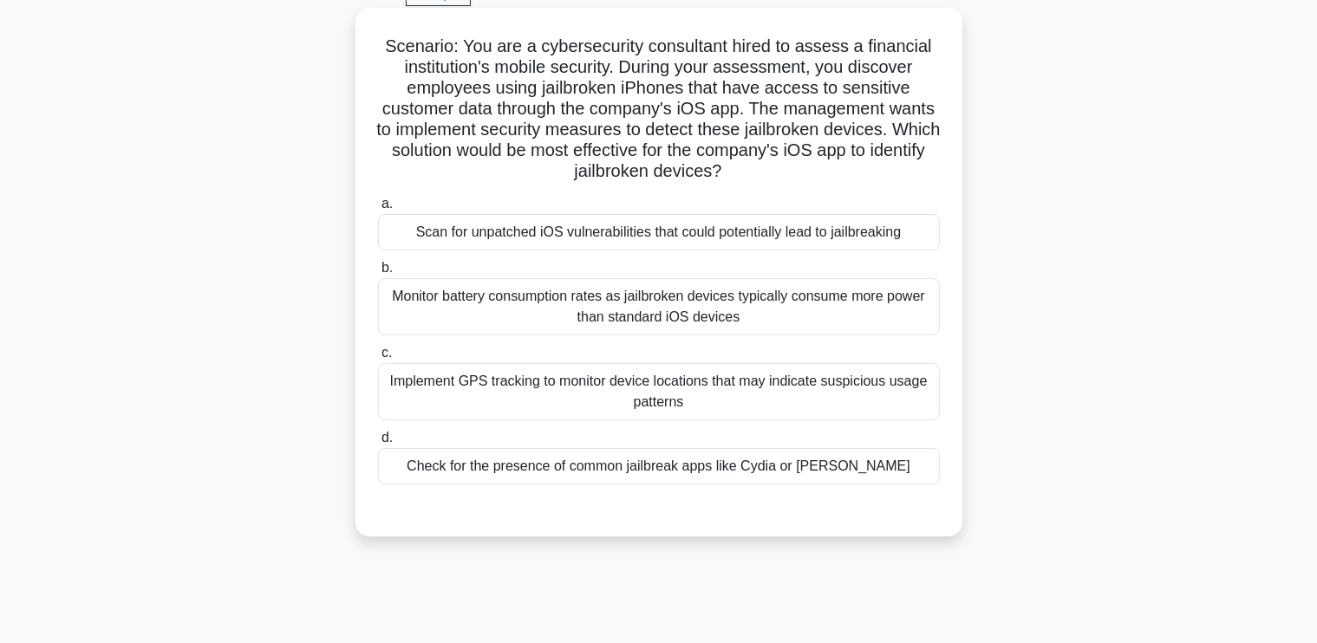
click at [695, 239] on div "Scan for unpatched iOS vulnerabilities that could potentially lead to jailbreak…" at bounding box center [659, 232] width 562 height 36
click at [378, 210] on input "a. Scan for unpatched iOS vulnerabilities that could potentially lead to jailbr…" at bounding box center [378, 204] width 0 height 11
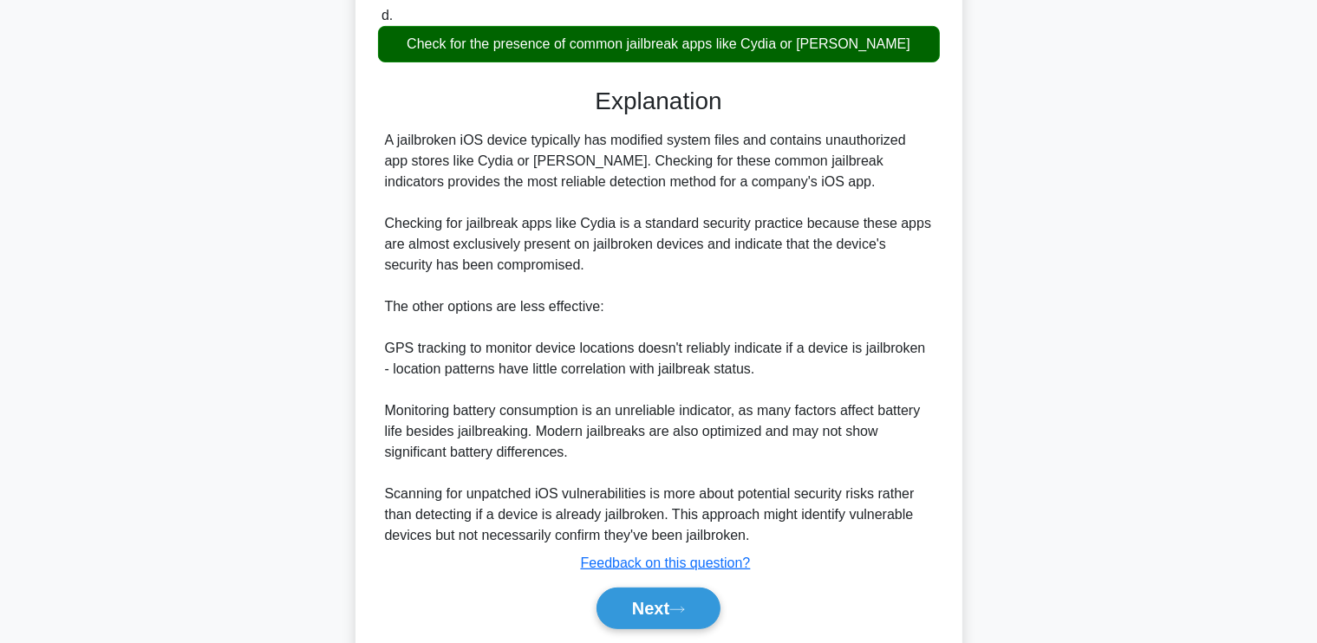
scroll to position [571, 0]
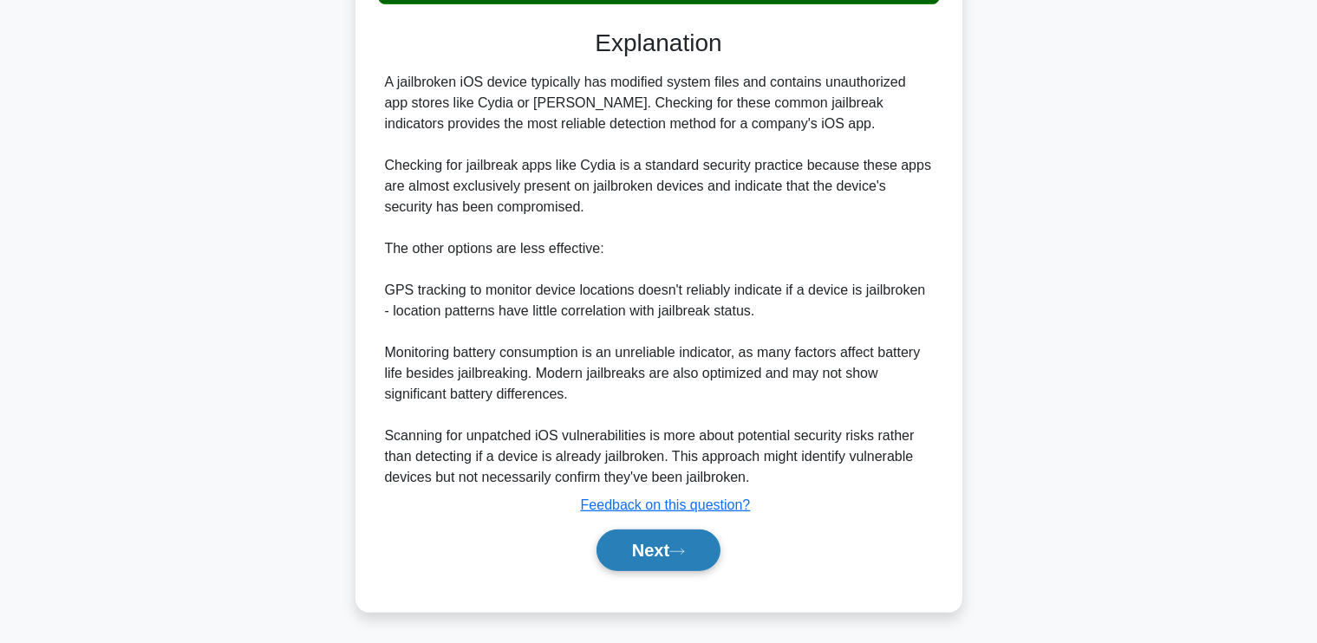
click at [658, 554] on button "Next" at bounding box center [659, 551] width 124 height 42
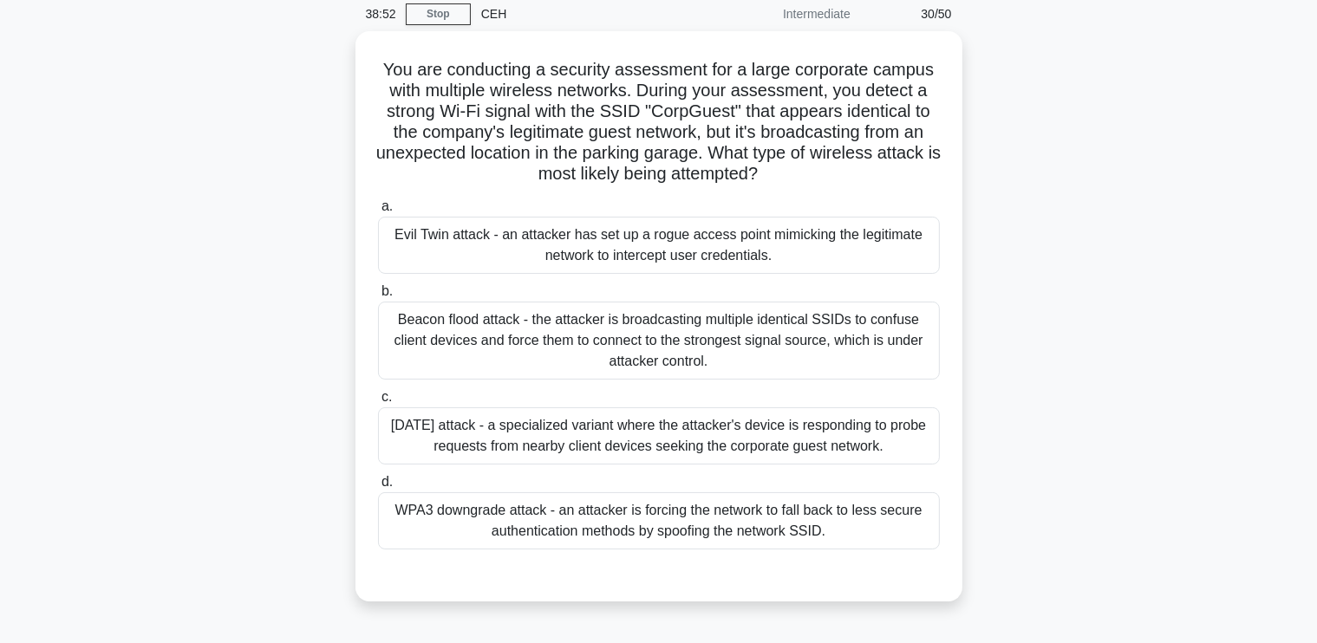
scroll to position [74, 0]
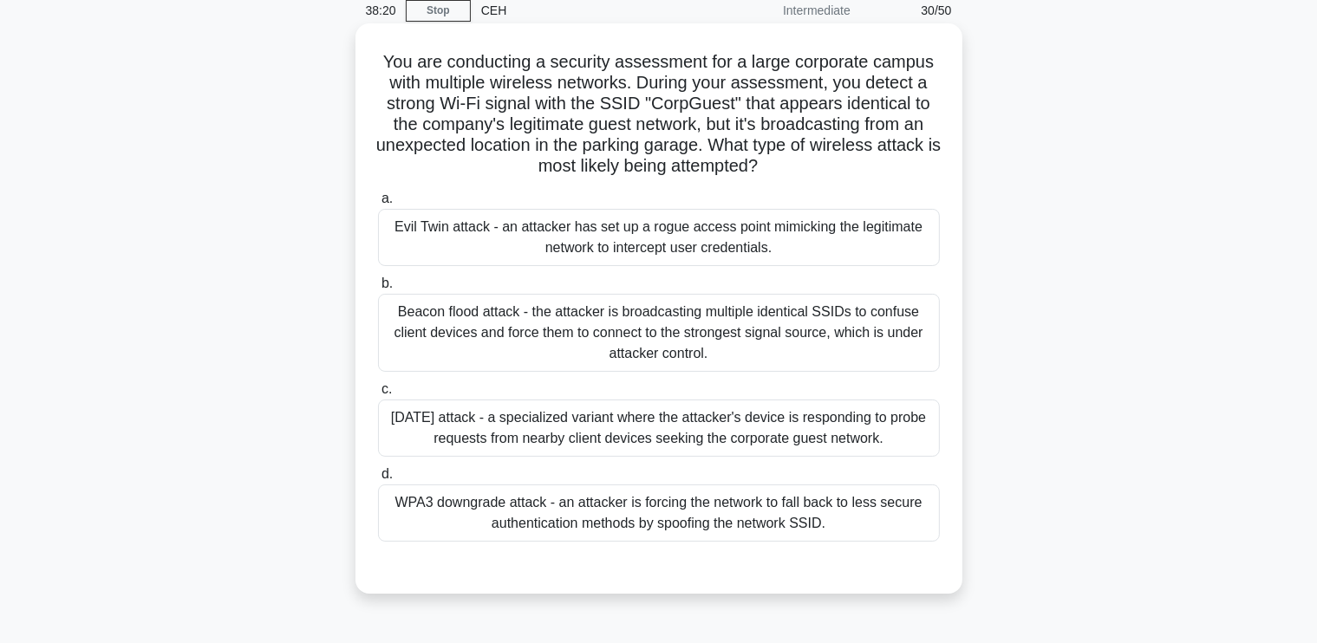
click at [683, 258] on div "Evil Twin attack - an attacker has set up a rogue access point mimicking the le…" at bounding box center [659, 237] width 562 height 57
click at [378, 205] on input "a. Evil Twin attack - an attacker has set up a rogue access point mimicking the…" at bounding box center [378, 198] width 0 height 11
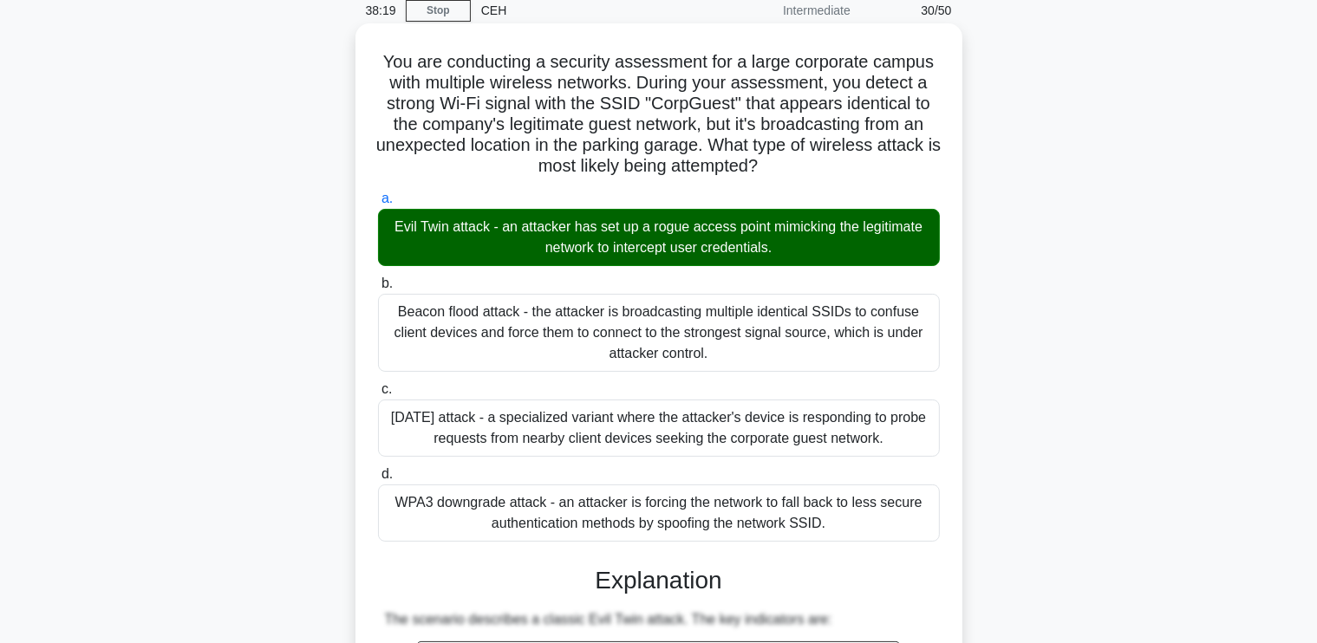
scroll to position [674, 0]
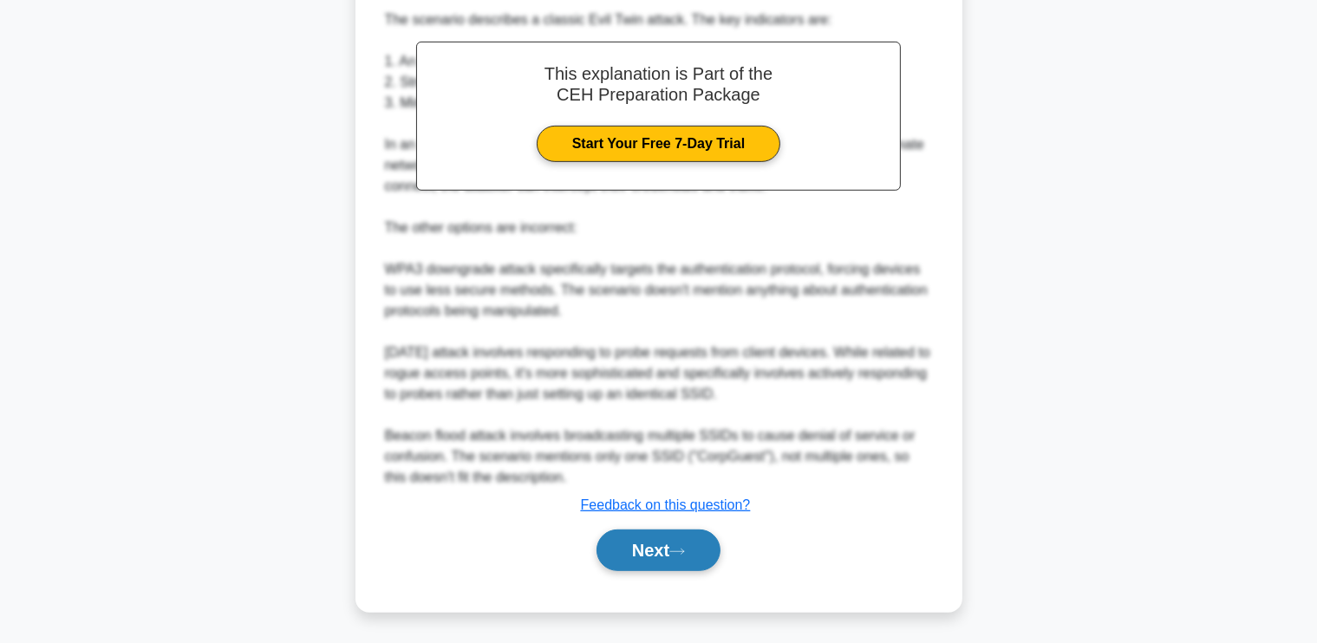
click at [638, 537] on button "Next" at bounding box center [659, 551] width 124 height 42
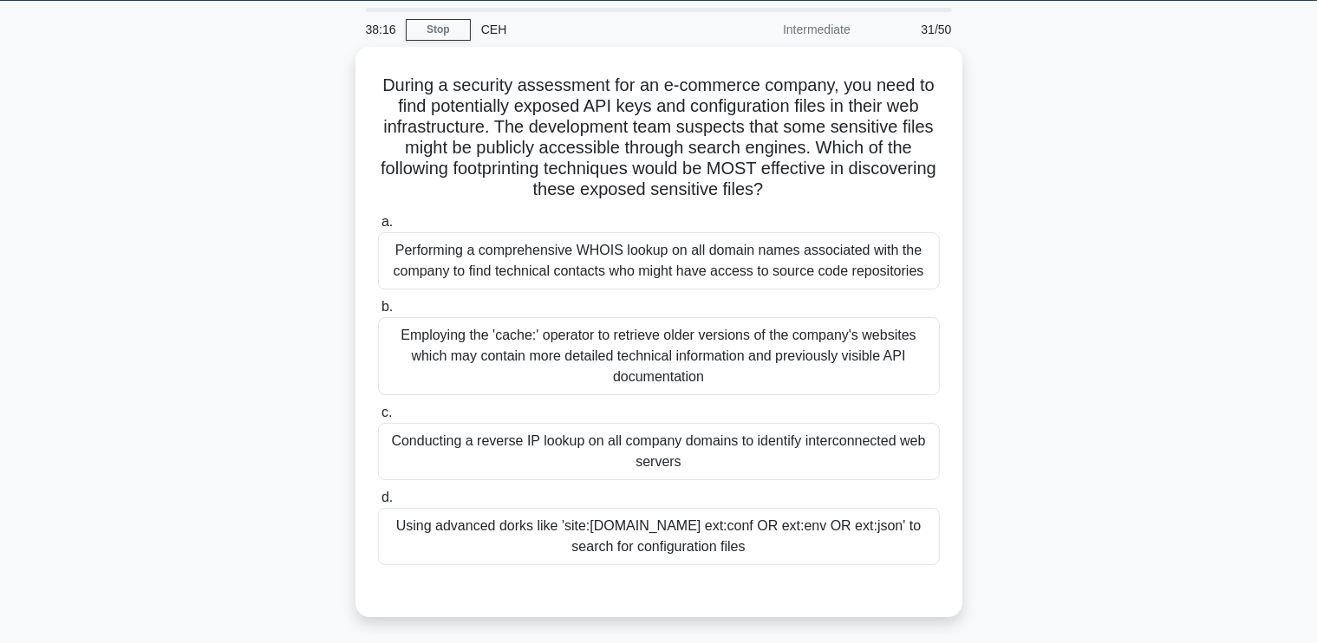
scroll to position [55, 0]
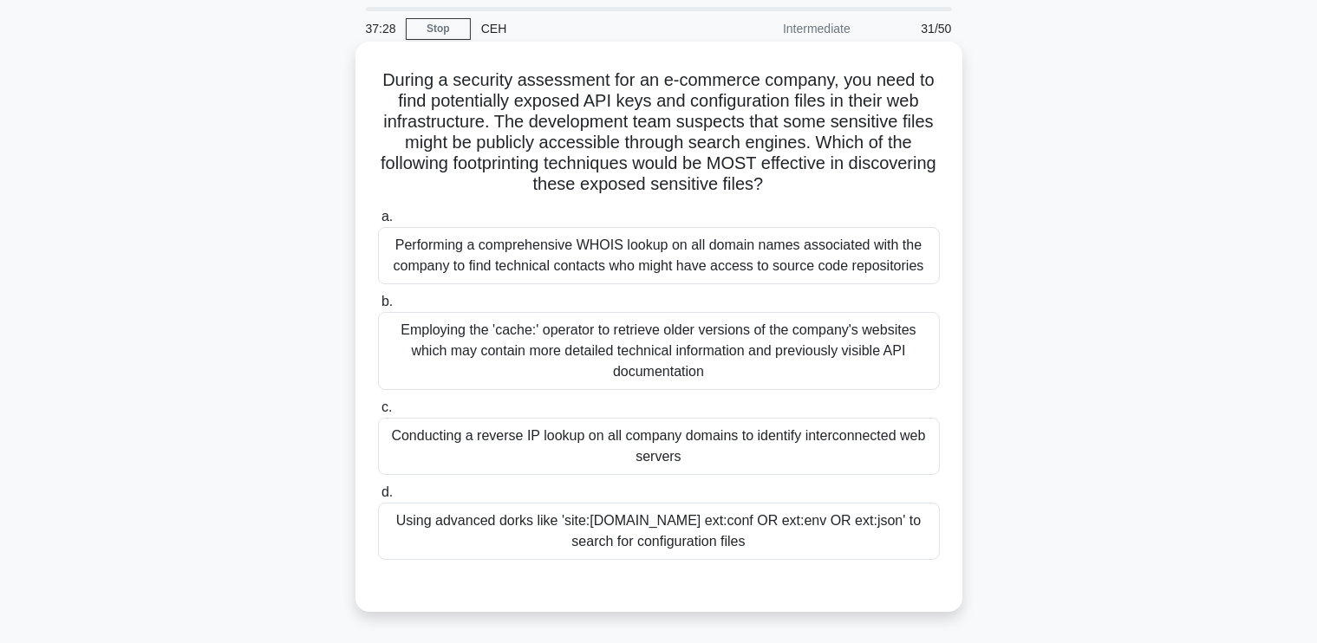
click at [772, 532] on div "Using advanced dorks like 'site:example.com ext:conf OR ext:env OR ext:json' to…" at bounding box center [659, 531] width 562 height 57
click at [378, 499] on input "d. Using advanced dorks like 'site:example.com ext:conf OR ext:env OR ext:json'…" at bounding box center [378, 492] width 0 height 11
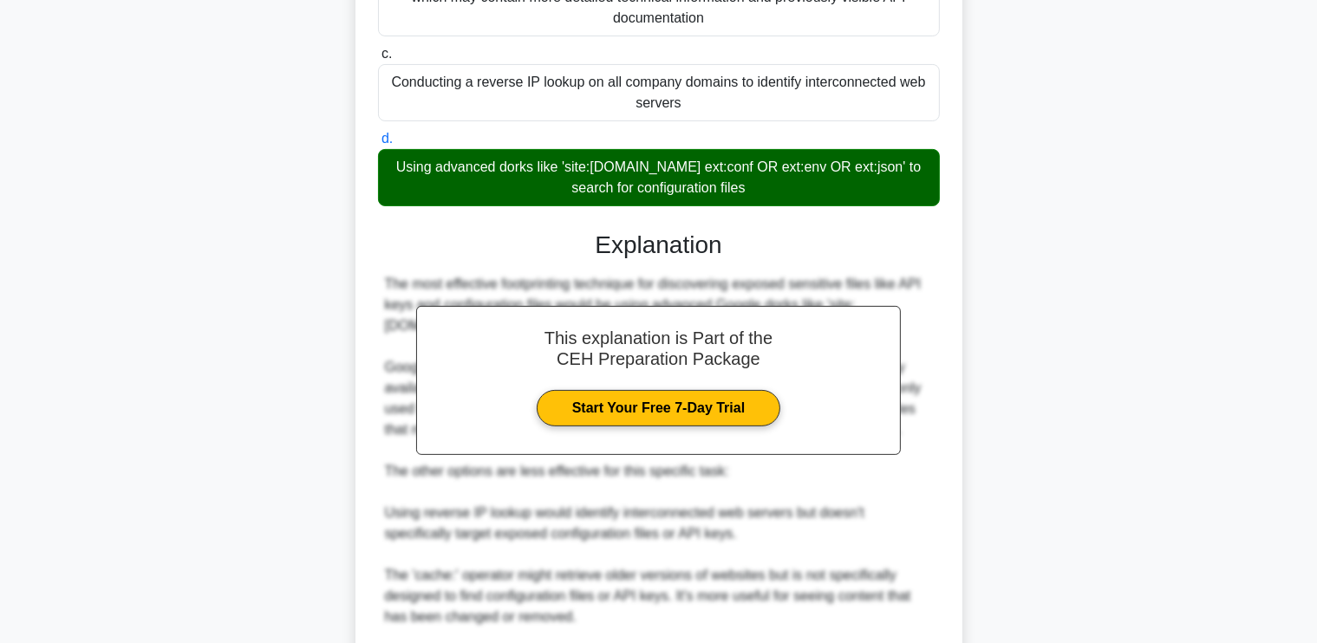
scroll to position [632, 0]
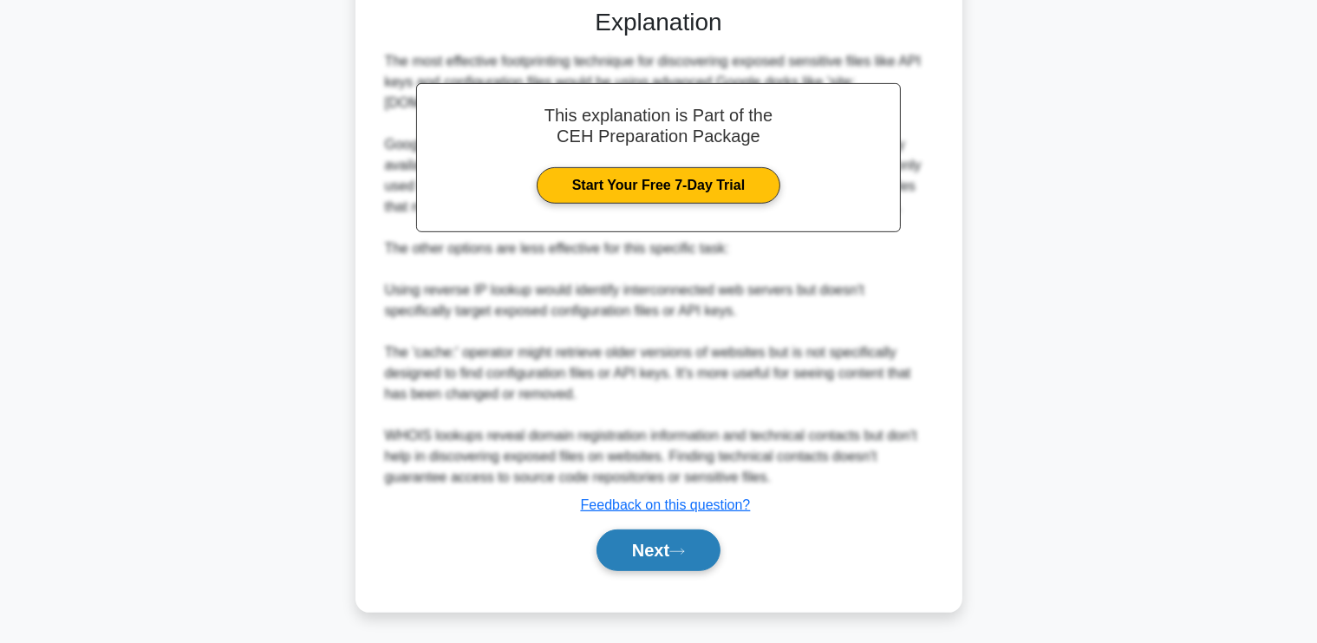
click at [682, 550] on icon at bounding box center [677, 552] width 16 height 10
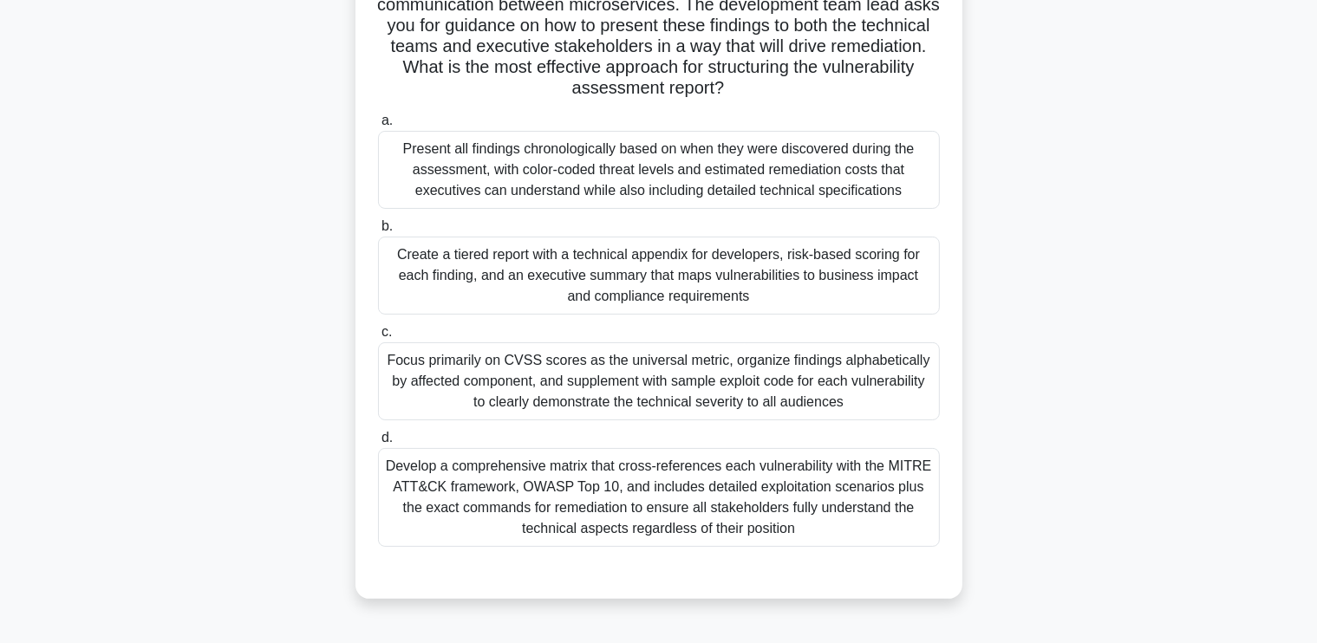
scroll to position [264, 0]
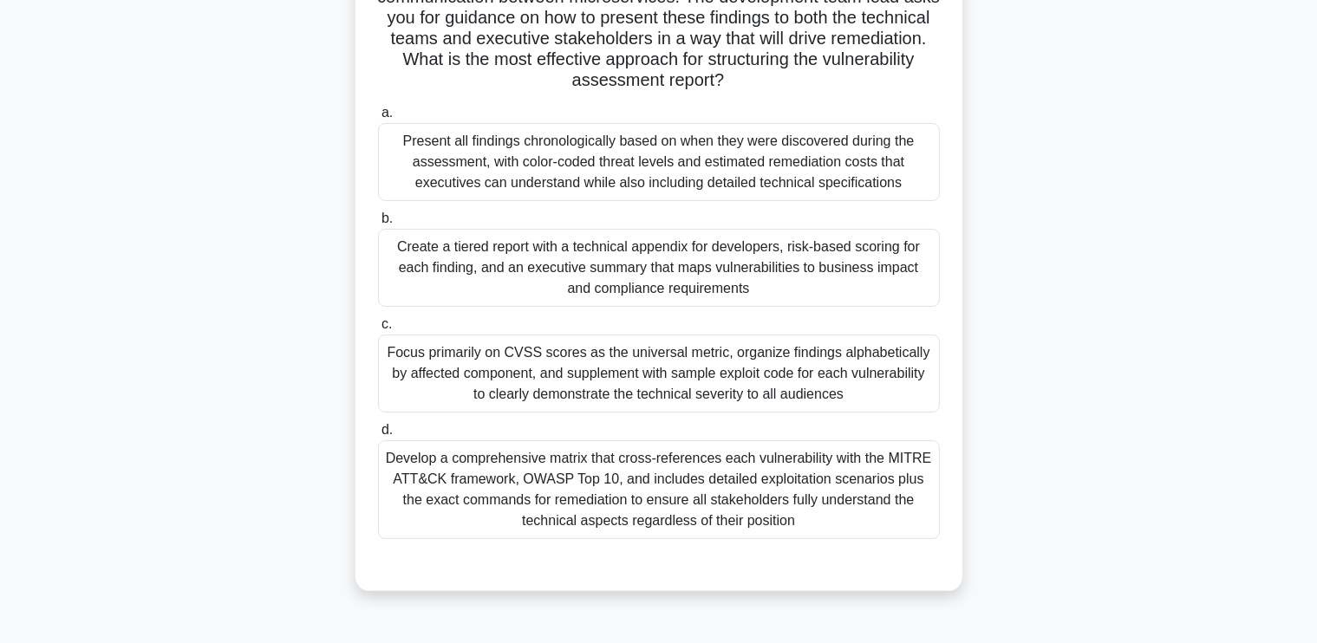
click at [894, 271] on div "Create a tiered report with a technical appendix for developers, risk-based sco…" at bounding box center [659, 268] width 562 height 78
click at [378, 225] on input "b. Create a tiered report with a technical appendix for developers, risk-based …" at bounding box center [378, 218] width 0 height 11
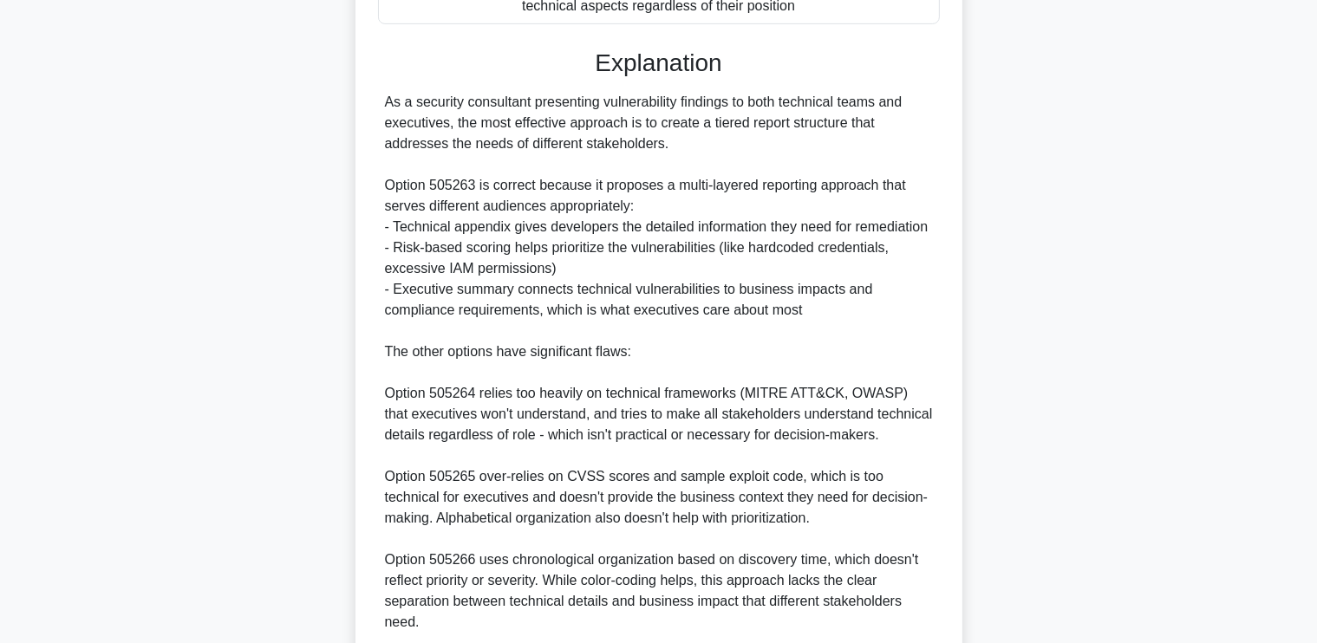
scroll to position [923, 0]
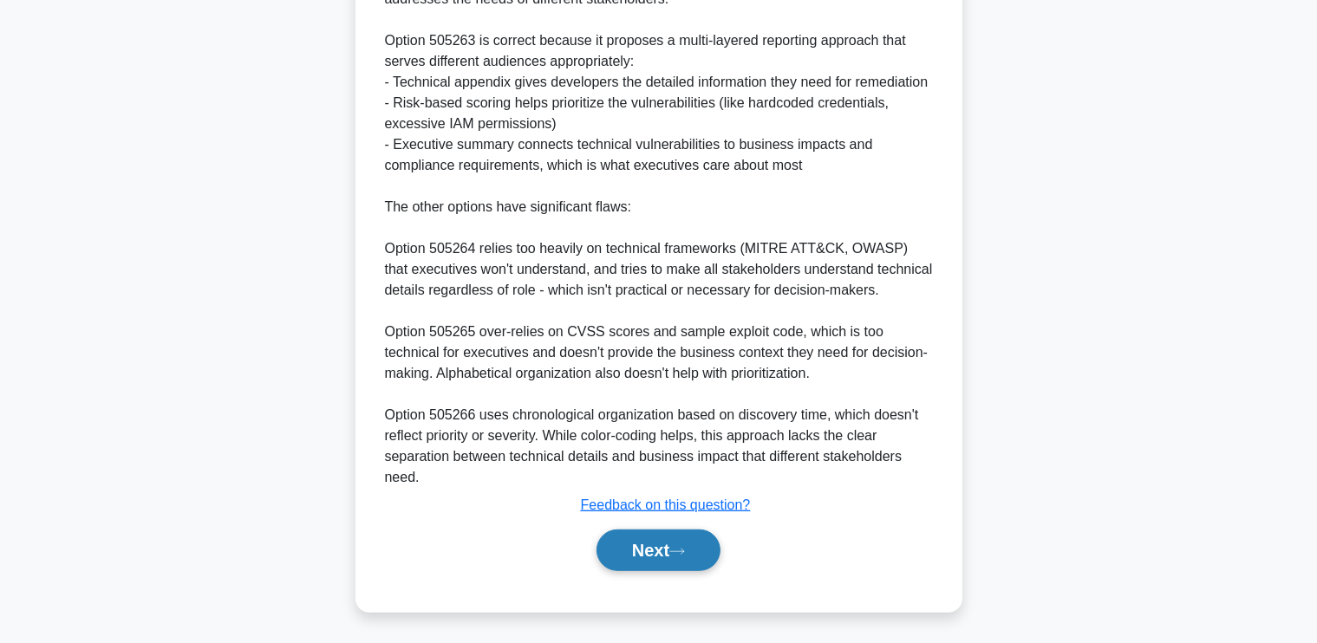
click at [623, 545] on button "Next" at bounding box center [659, 551] width 124 height 42
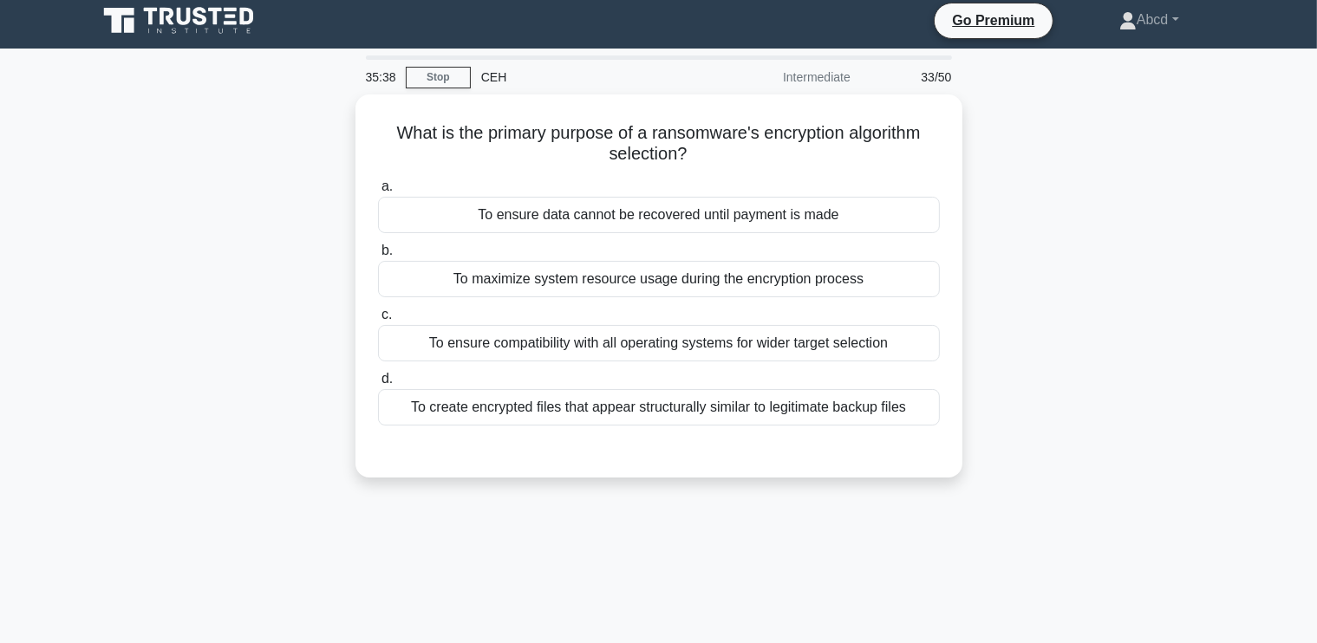
scroll to position [6, 0]
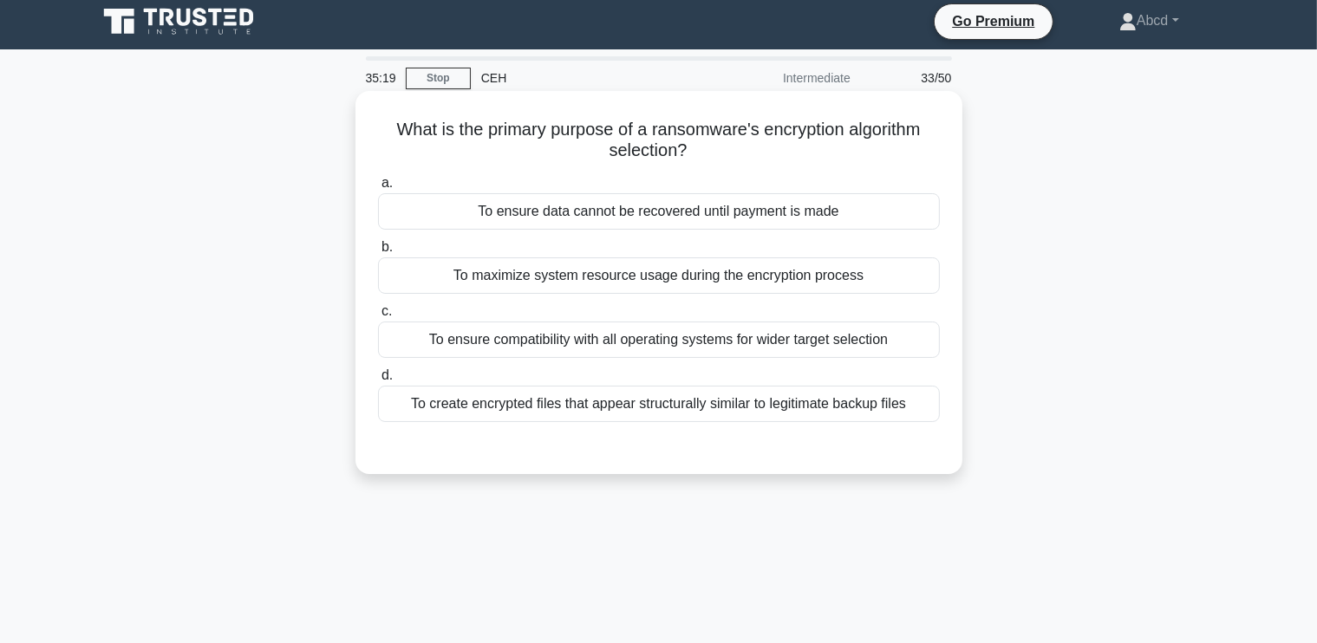
click at [720, 403] on div "To create encrypted files that appear structurally similar to legitimate backup…" at bounding box center [659, 404] width 562 height 36
click at [378, 382] on input "d. To create encrypted files that appear structurally similar to legitimate bac…" at bounding box center [378, 375] width 0 height 11
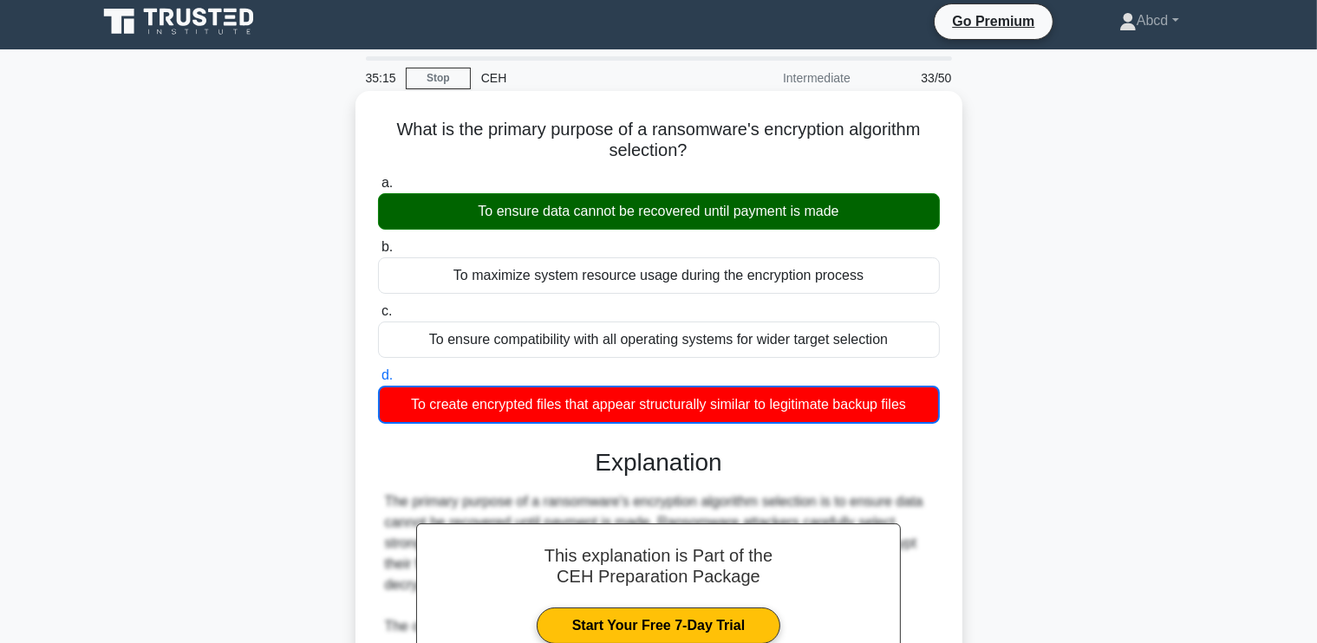
drag, startPoint x: 377, startPoint y: 117, endPoint x: 940, endPoint y: 412, distance: 635.3
click at [940, 412] on div "What is the primary purpose of a ransomware's encryption algorithm selection? .…" at bounding box center [658, 561] width 593 height 927
copy div "What is the primary purpose of a ransomware's encryption algorithm selection? .…"
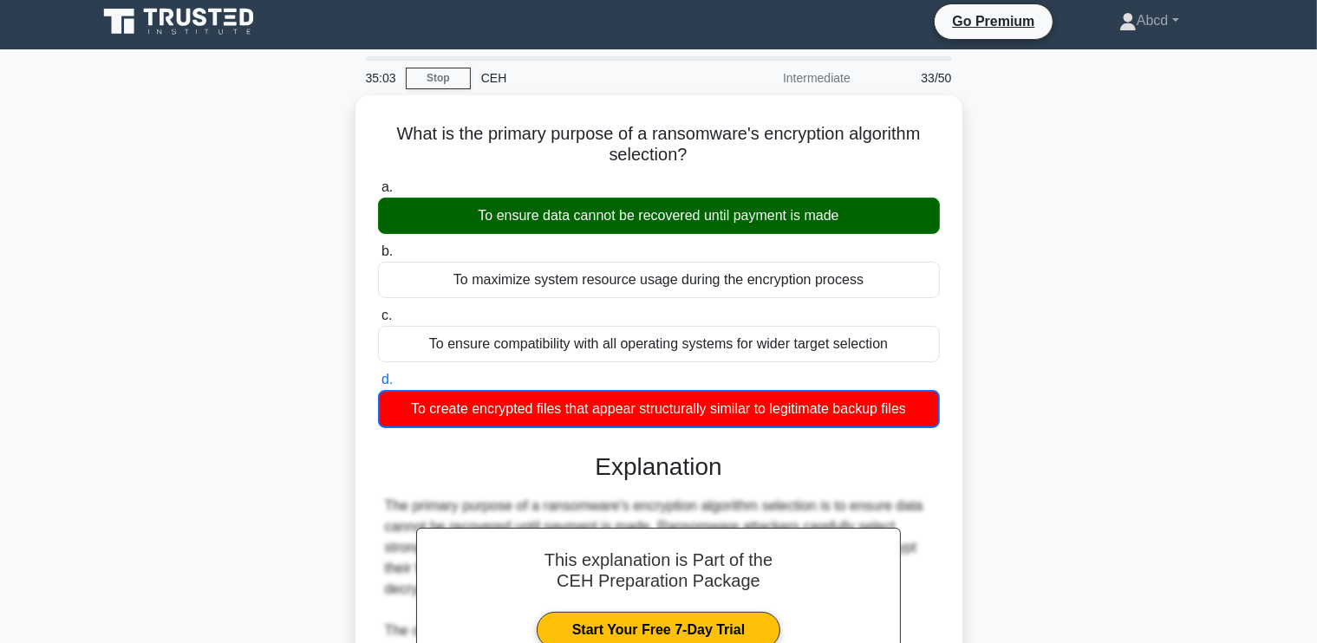
click at [216, 183] on div "What is the primary purpose of a ransomware's encryption algorithm selection? .…" at bounding box center [659, 576] width 1145 height 962
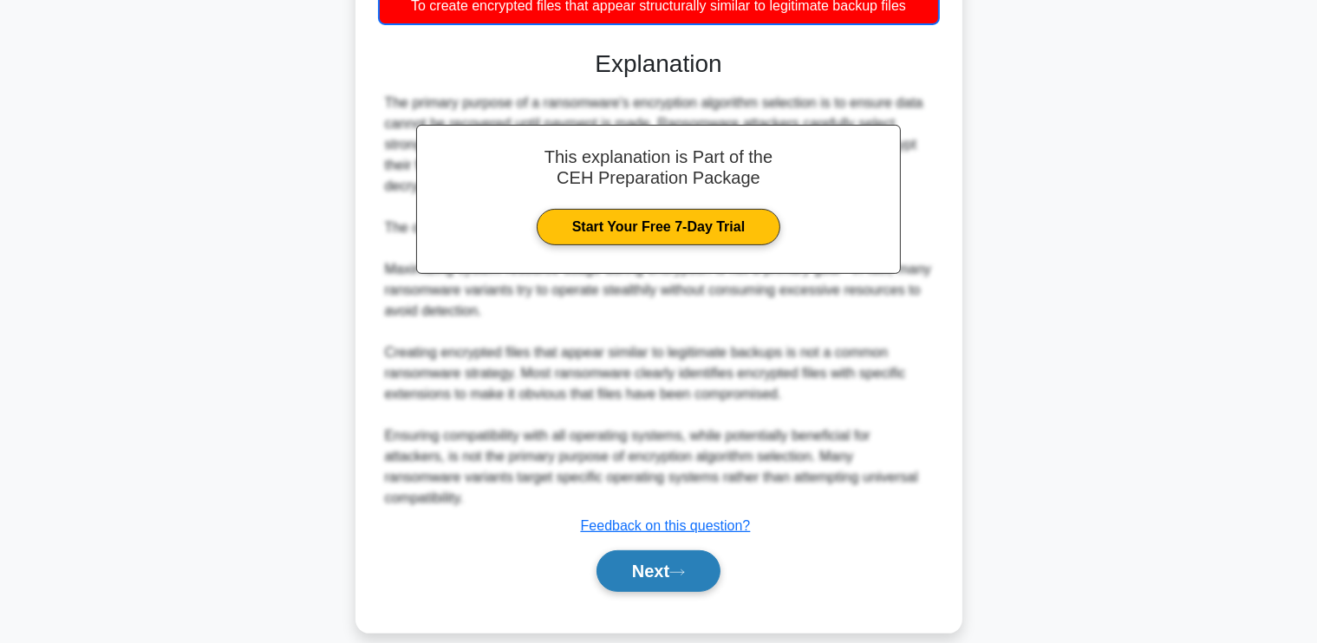
click at [671, 551] on button "Next" at bounding box center [659, 572] width 124 height 42
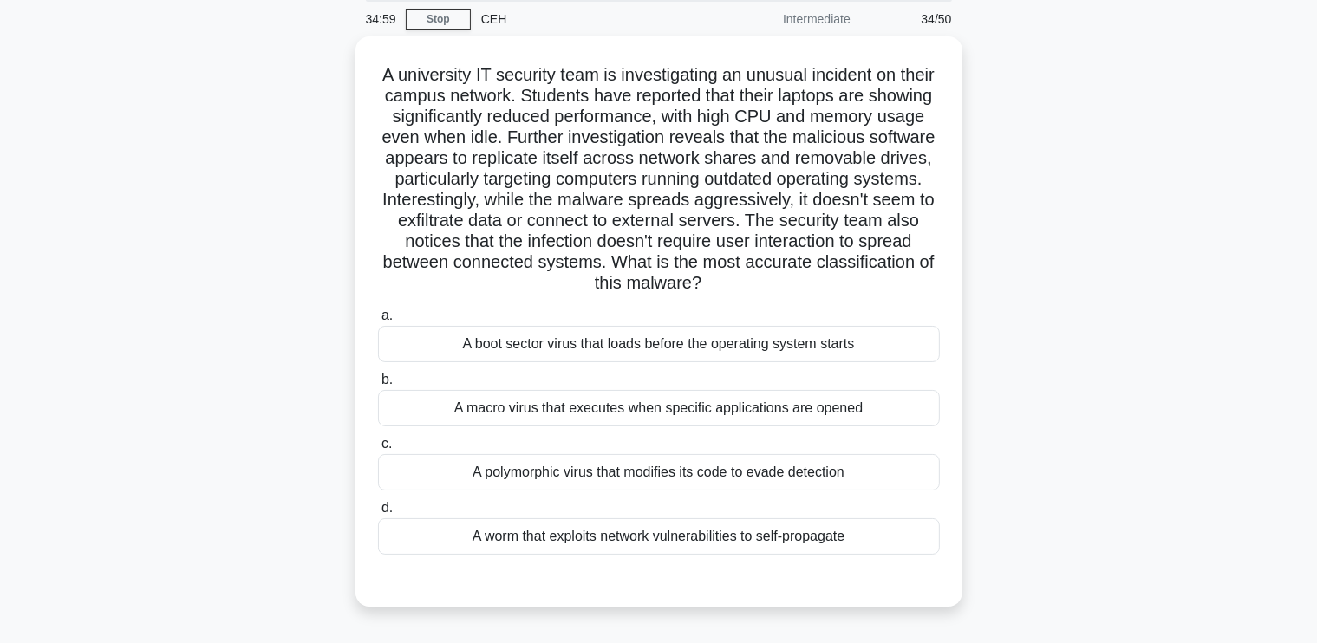
scroll to position [62, 0]
click at [760, 533] on div "A worm that exploits network vulnerabilities to self-propagate" at bounding box center [659, 535] width 562 height 36
click at [378, 512] on input "d. A worm that exploits network vulnerabilities to self-propagate" at bounding box center [378, 506] width 0 height 11
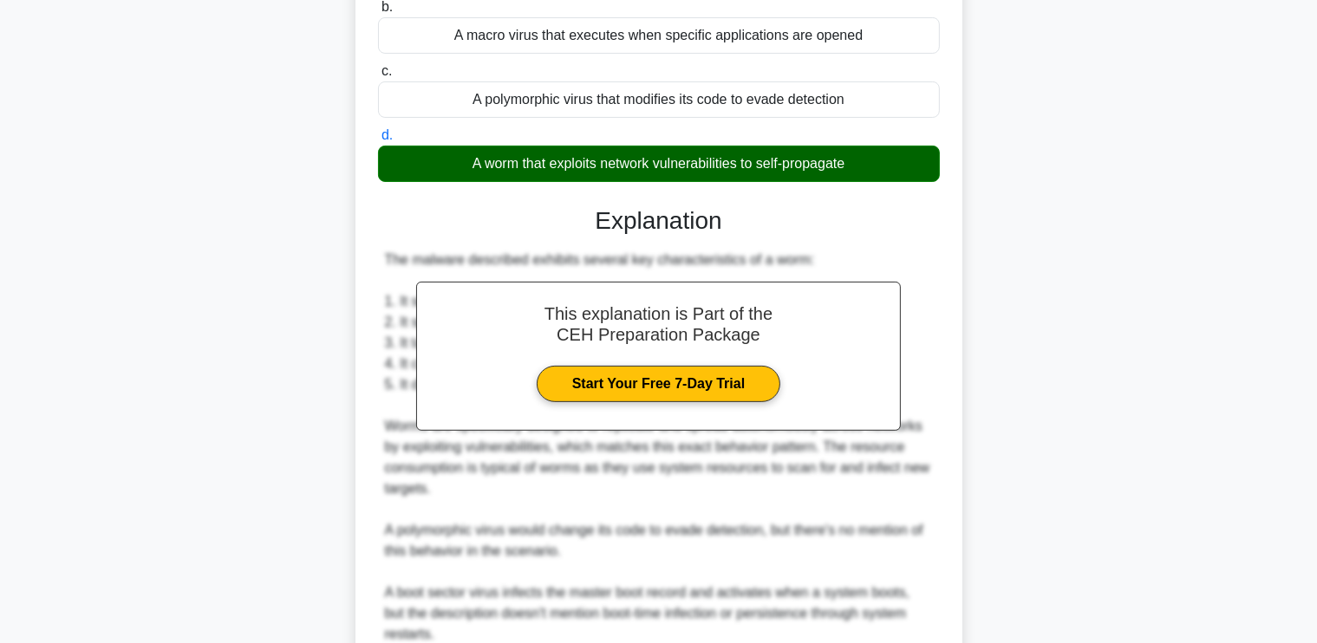
scroll to position [674, 0]
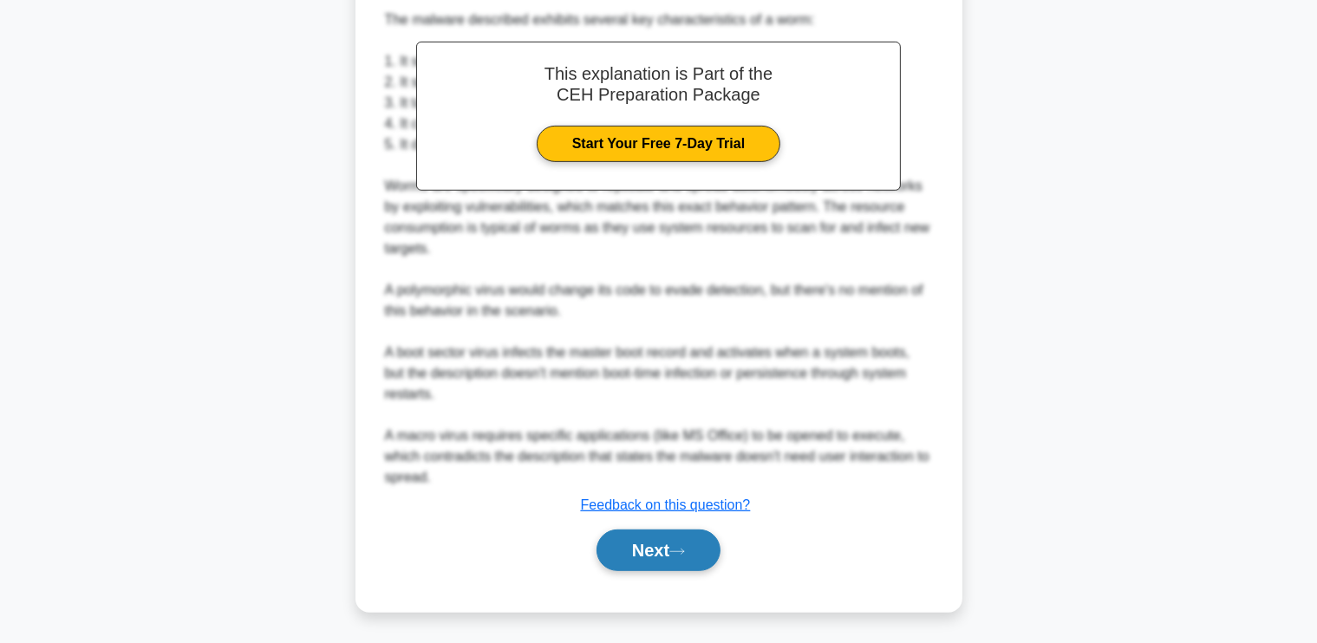
click at [685, 547] on icon at bounding box center [677, 552] width 16 height 10
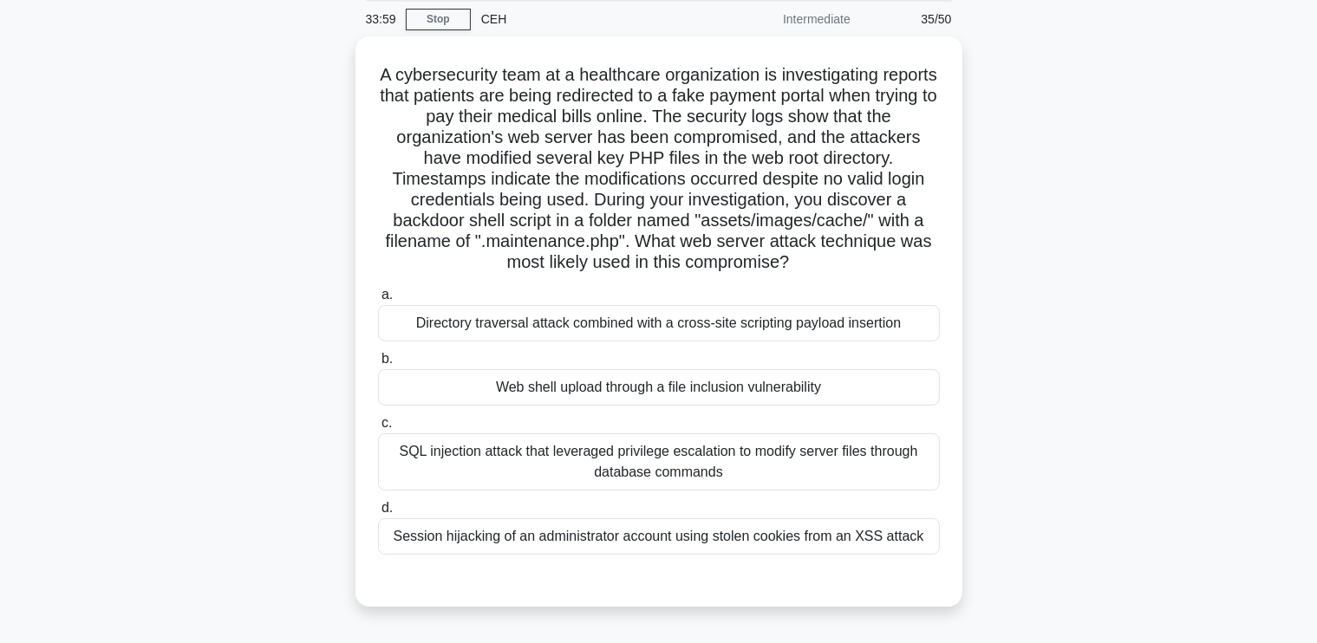
scroll to position [66, 0]
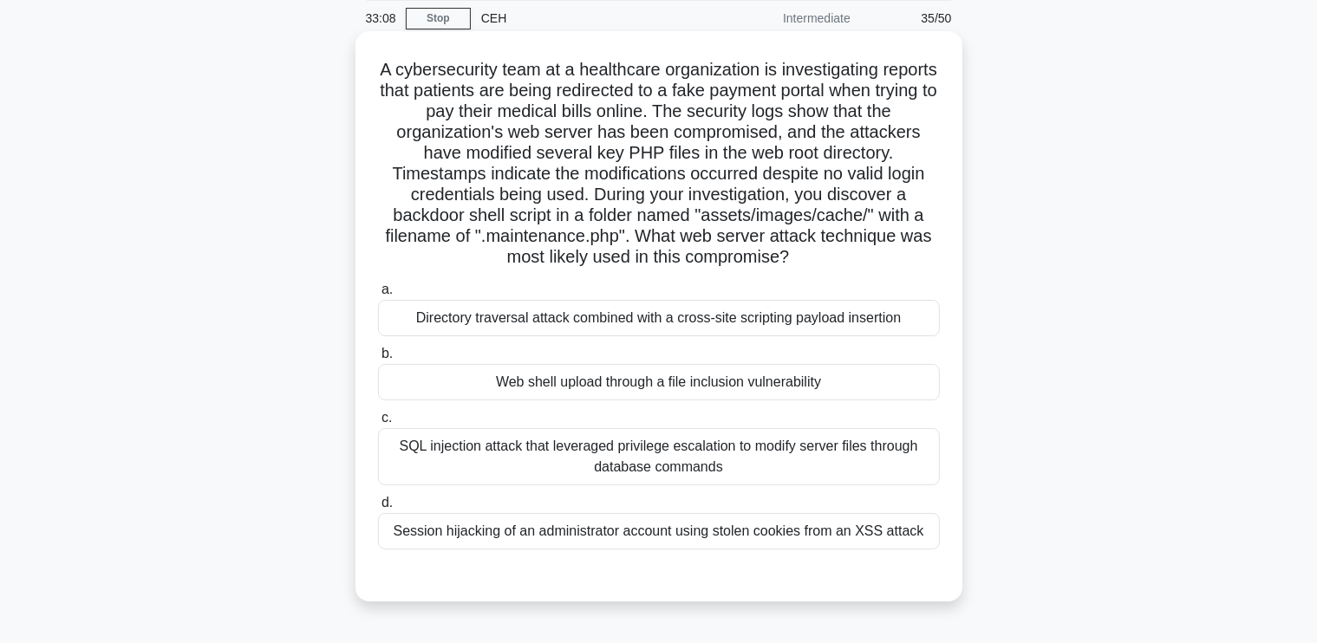
click at [816, 377] on div "Web shell upload through a file inclusion vulnerability" at bounding box center [659, 382] width 562 height 36
click at [378, 360] on input "b. Web shell upload through a file inclusion vulnerability" at bounding box center [378, 354] width 0 height 11
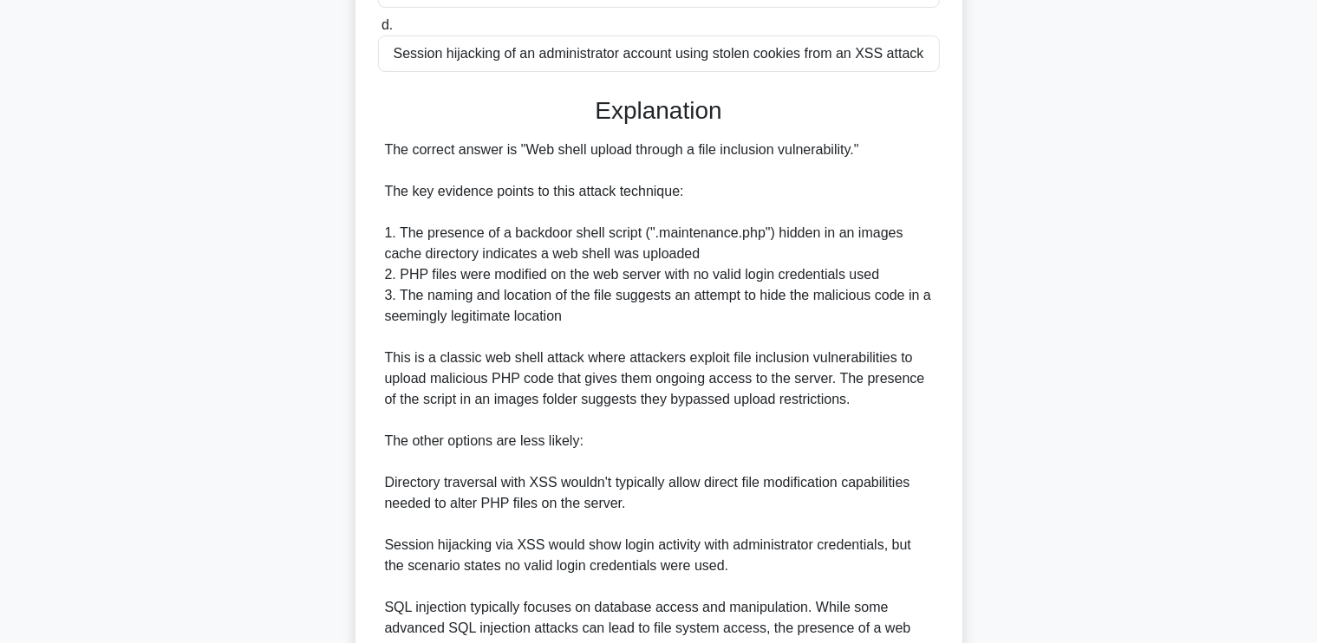
scroll to position [715, 0]
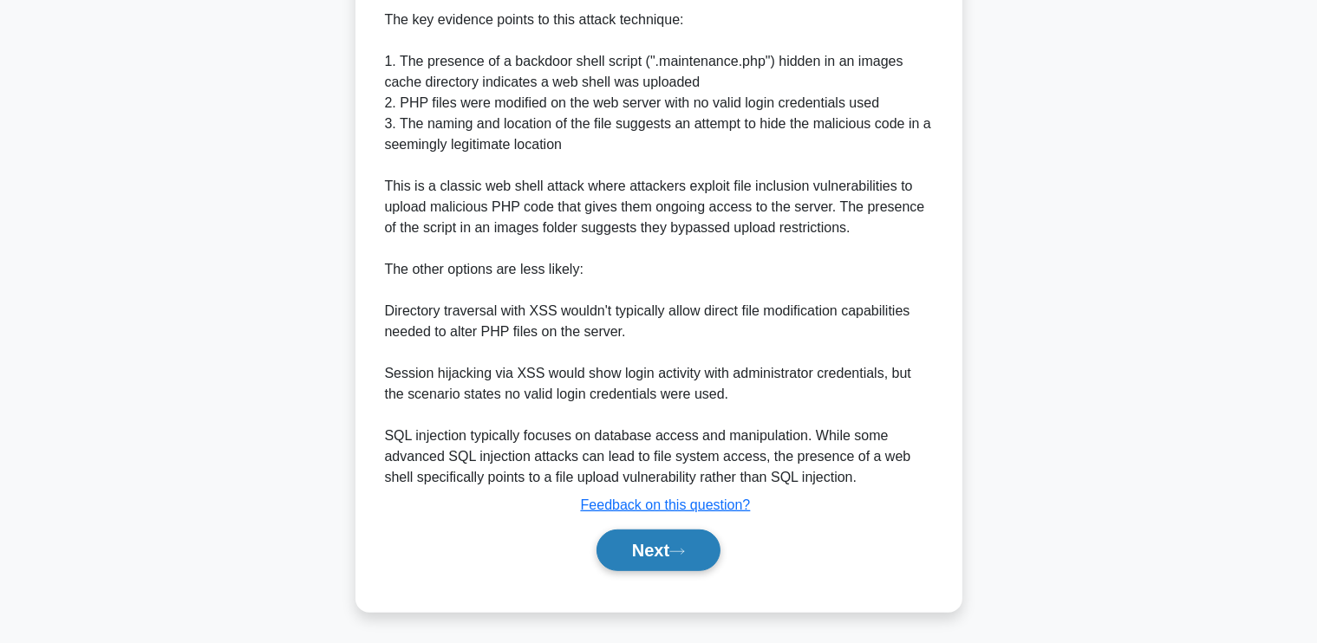
click at [618, 543] on button "Next" at bounding box center [659, 551] width 124 height 42
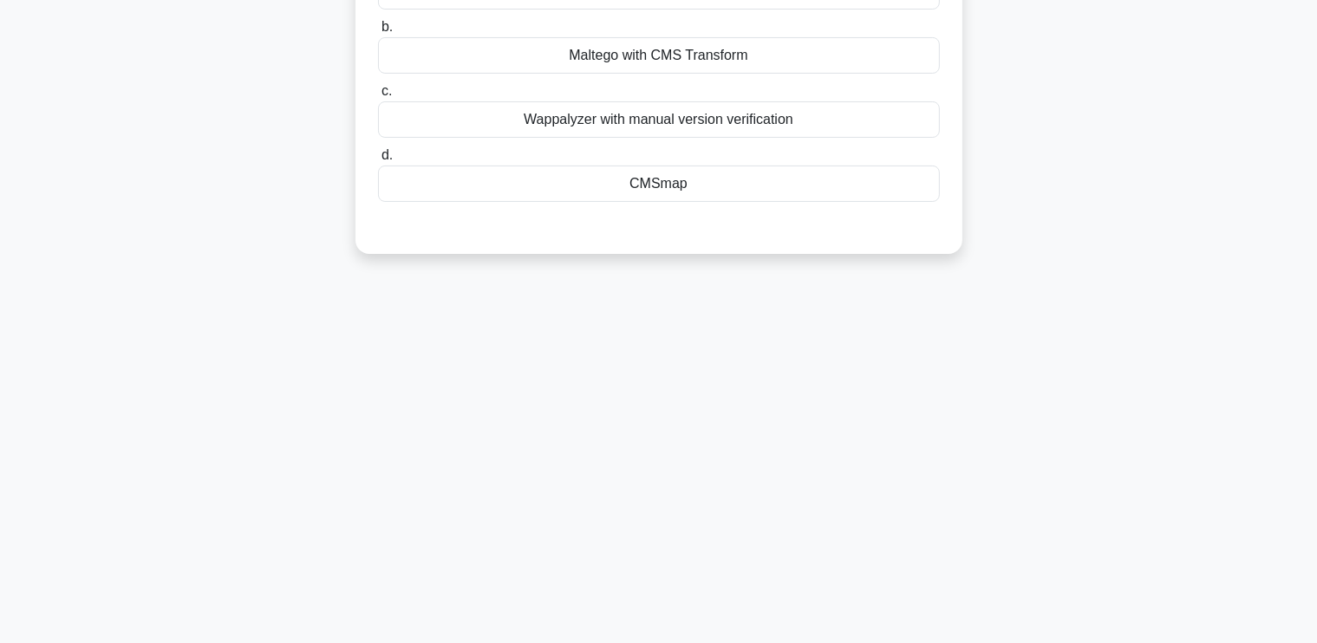
scroll to position [0, 0]
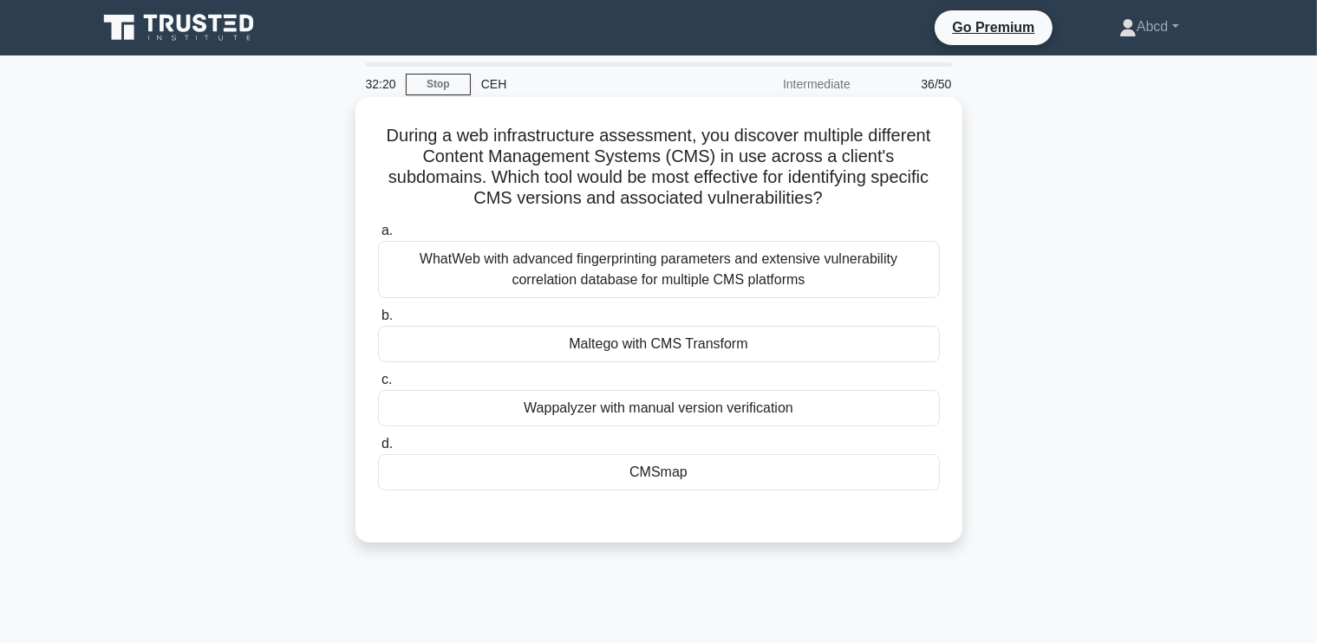
click at [619, 481] on div "CMSmap" at bounding box center [659, 472] width 562 height 36
click at [378, 450] on input "d. CMSmap" at bounding box center [378, 444] width 0 height 11
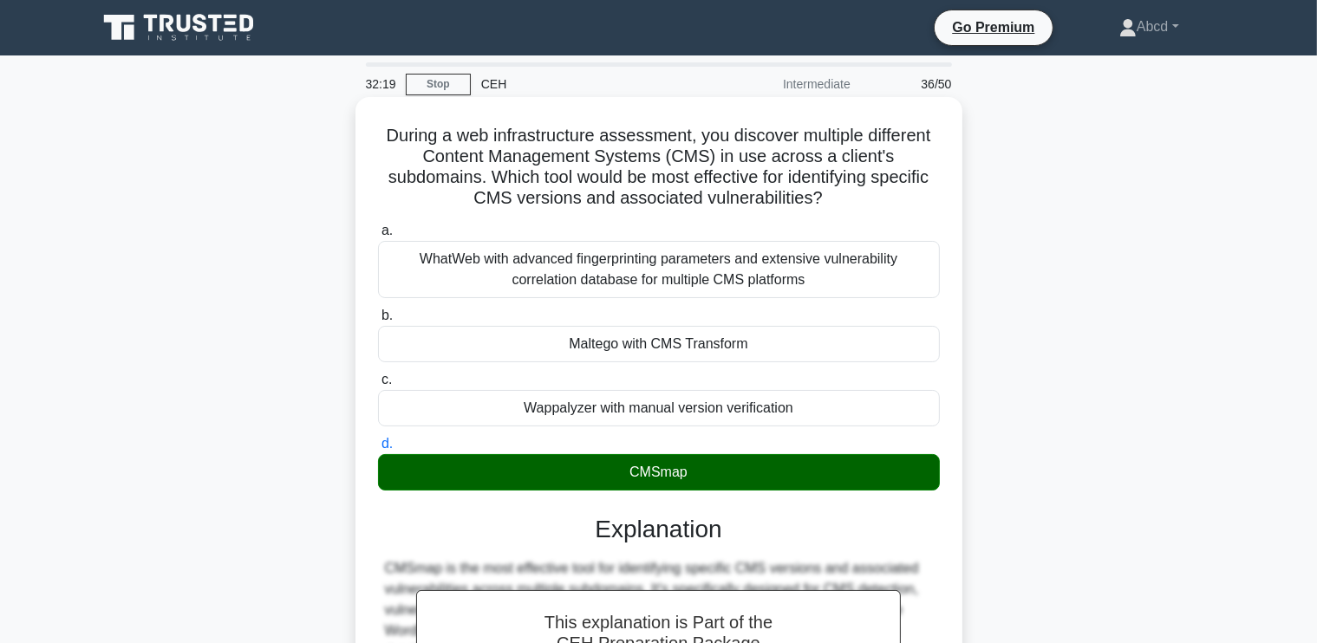
scroll to position [445, 0]
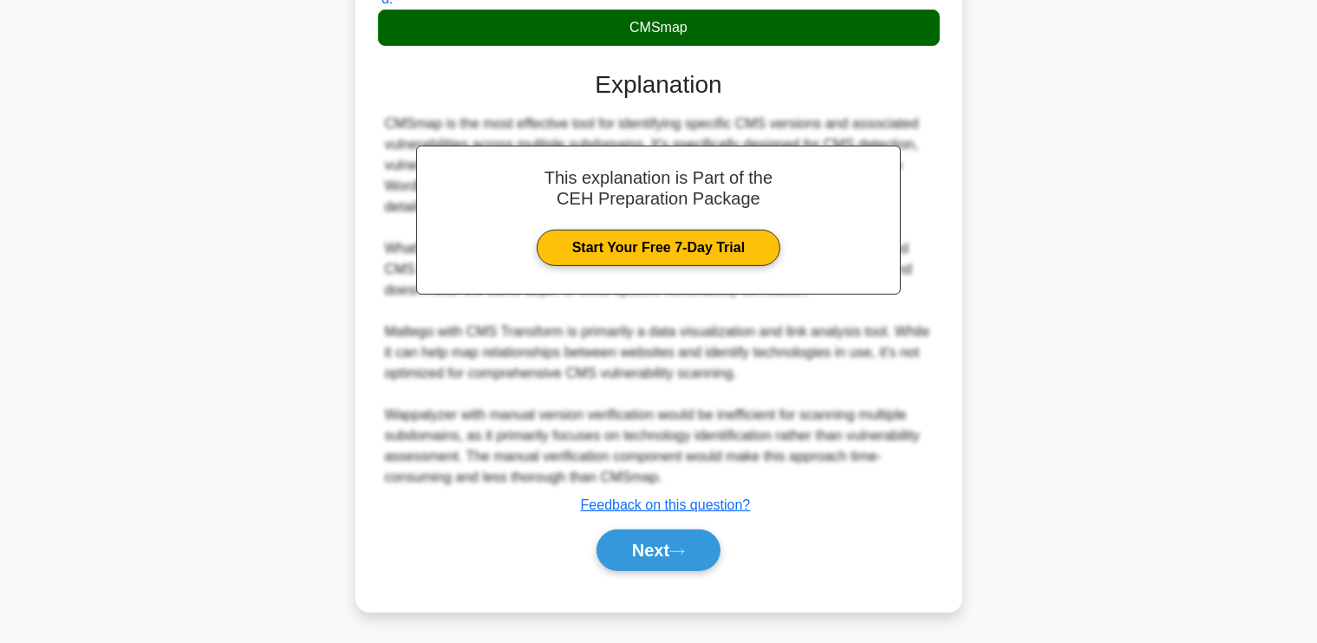
click at [617, 571] on div "Next" at bounding box center [659, 550] width 562 height 55
click at [617, 564] on button "Next" at bounding box center [659, 551] width 124 height 42
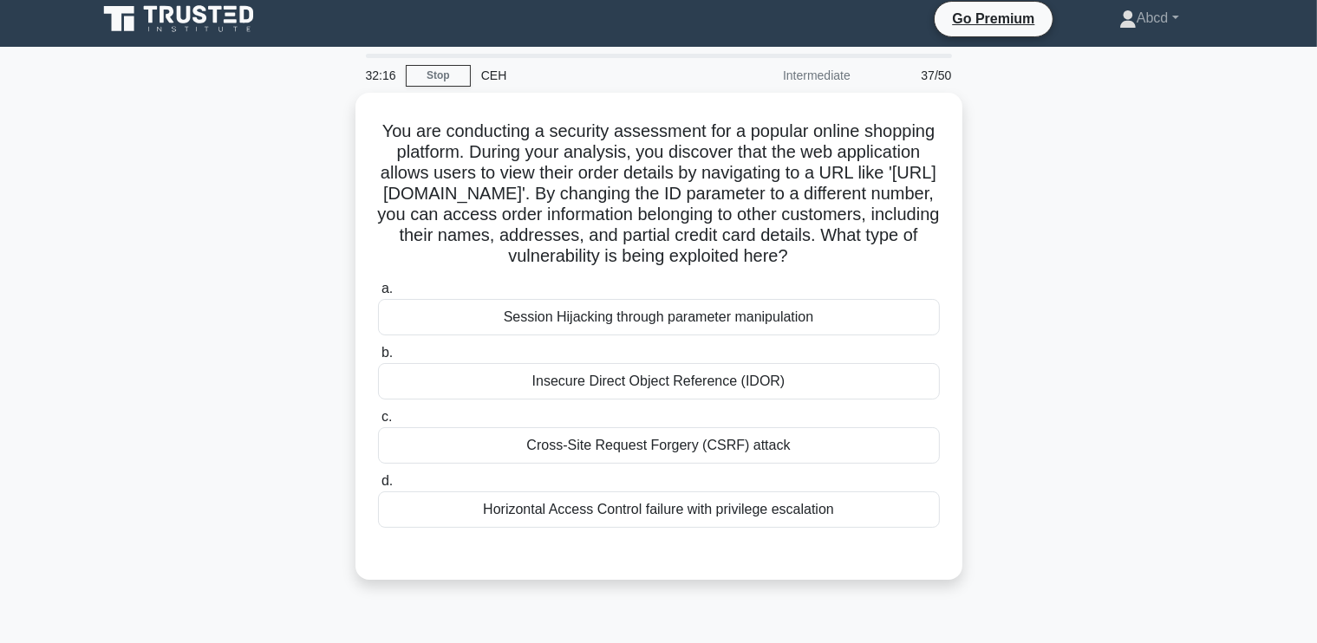
scroll to position [24, 0]
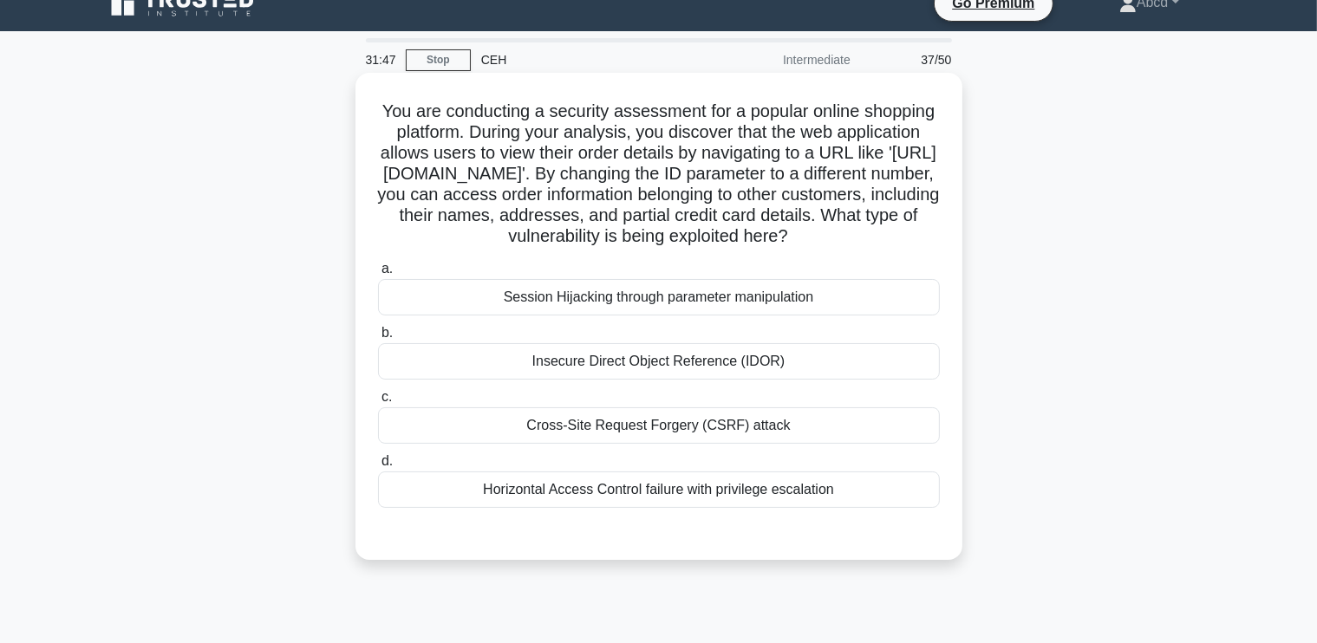
click at [767, 380] on div "Insecure Direct Object Reference (IDOR)" at bounding box center [659, 361] width 562 height 36
click at [378, 339] on input "b. Insecure Direct Object Reference (IDOR)" at bounding box center [378, 333] width 0 height 11
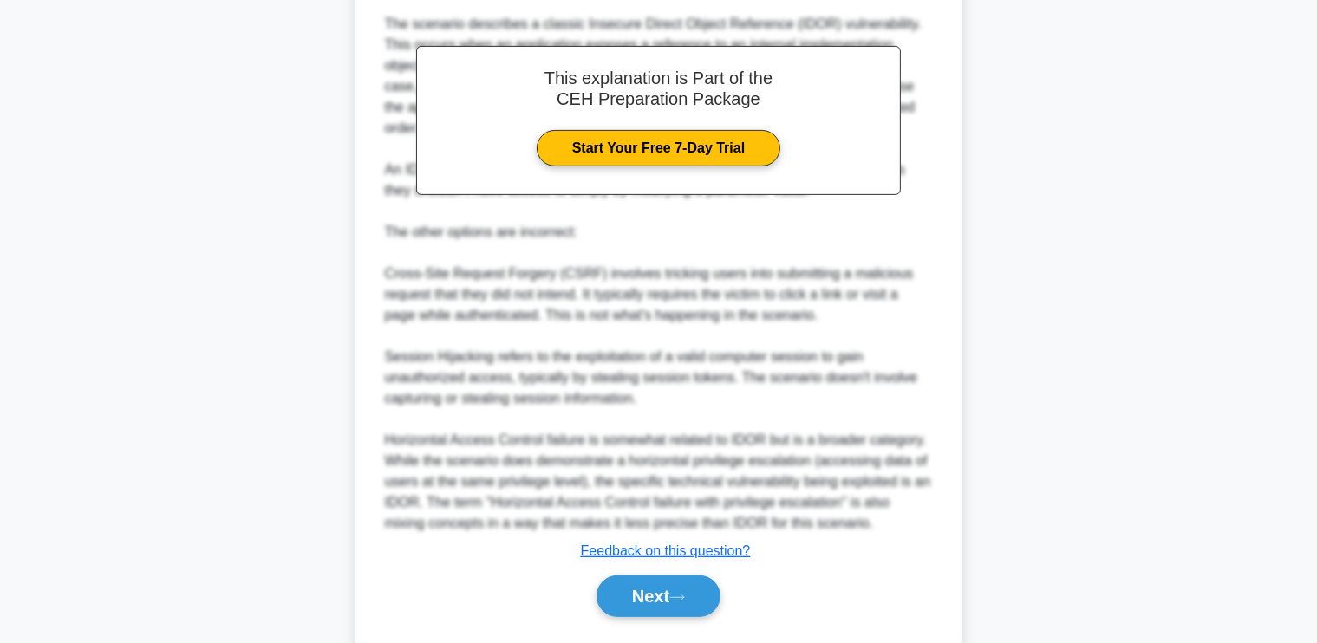
scroll to position [632, 0]
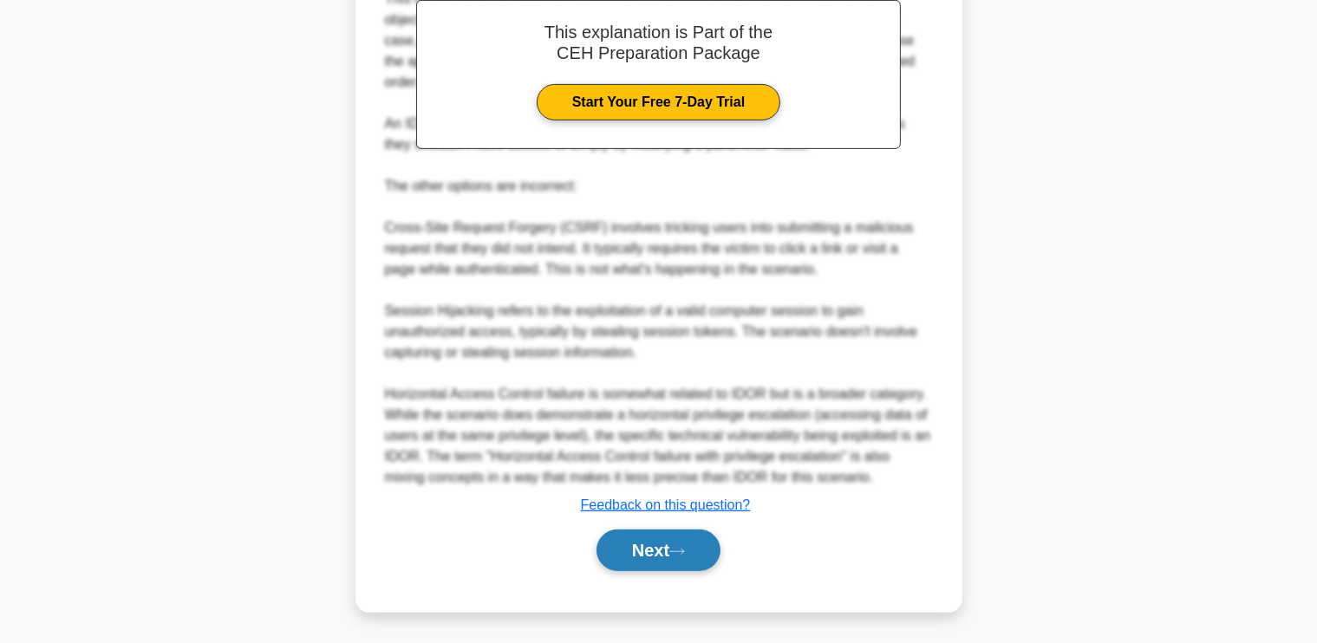
click at [607, 544] on button "Next" at bounding box center [659, 551] width 124 height 42
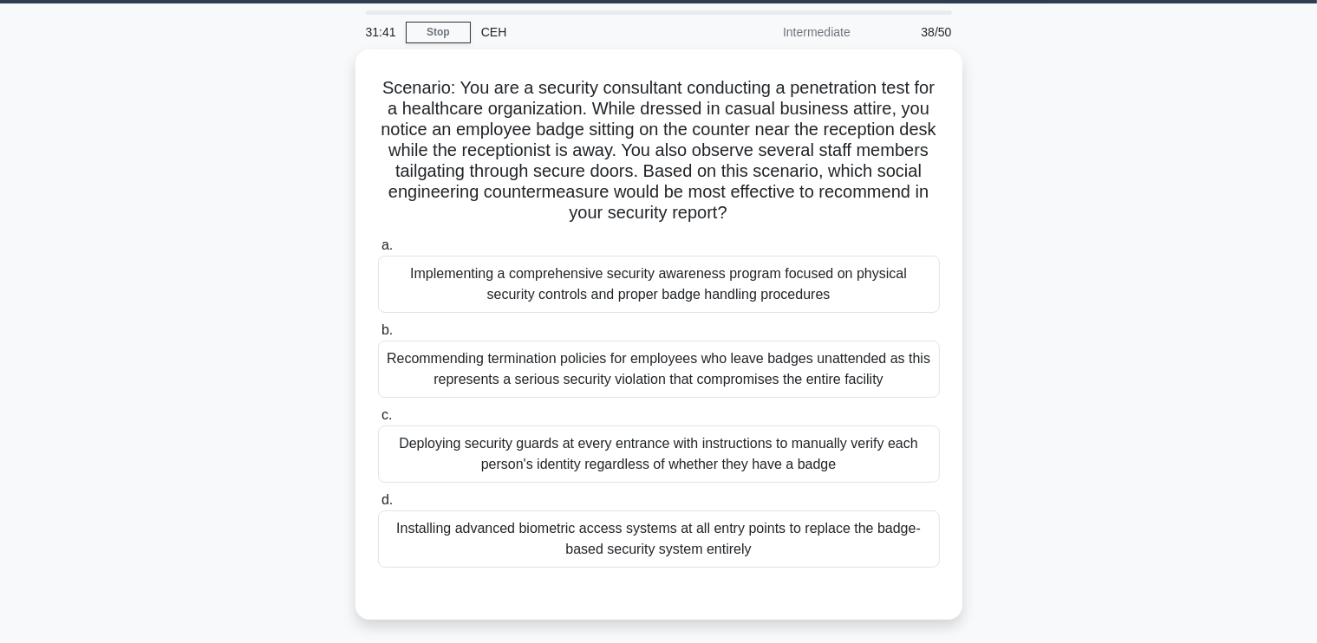
scroll to position [55, 0]
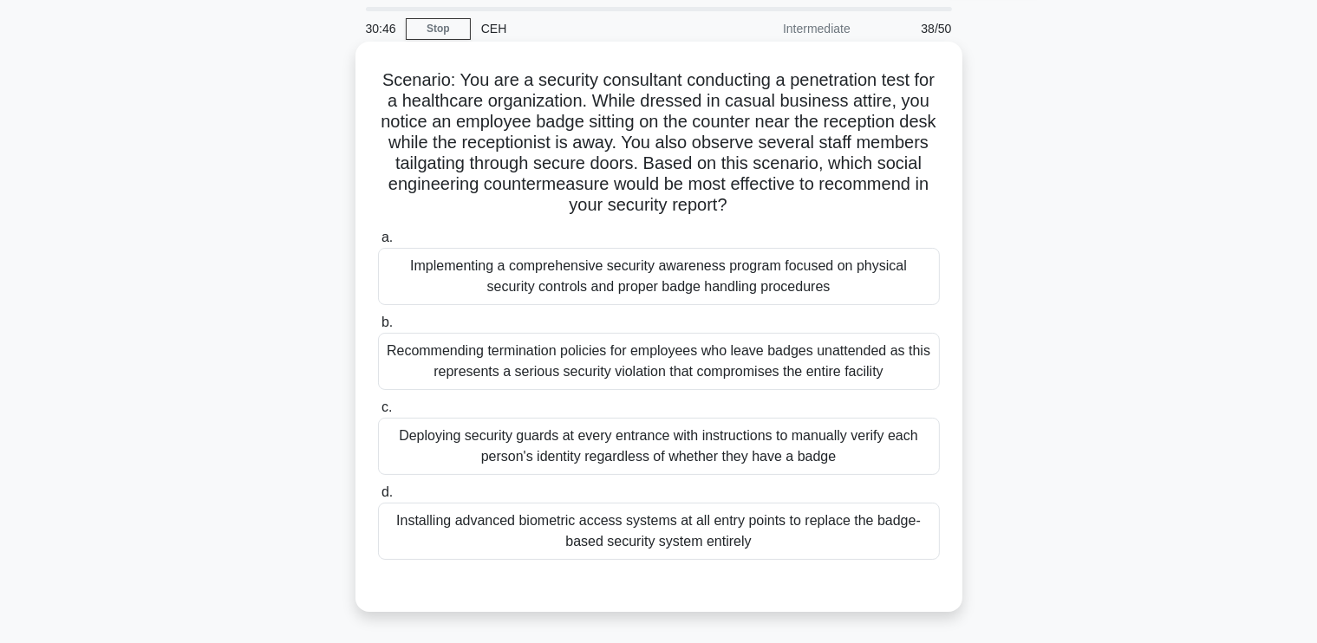
click at [763, 280] on div "Implementing a comprehensive security awareness program focused on physical sec…" at bounding box center [659, 276] width 562 height 57
click at [378, 244] on input "a. Implementing a comprehensive security awareness program focused on physical …" at bounding box center [378, 237] width 0 height 11
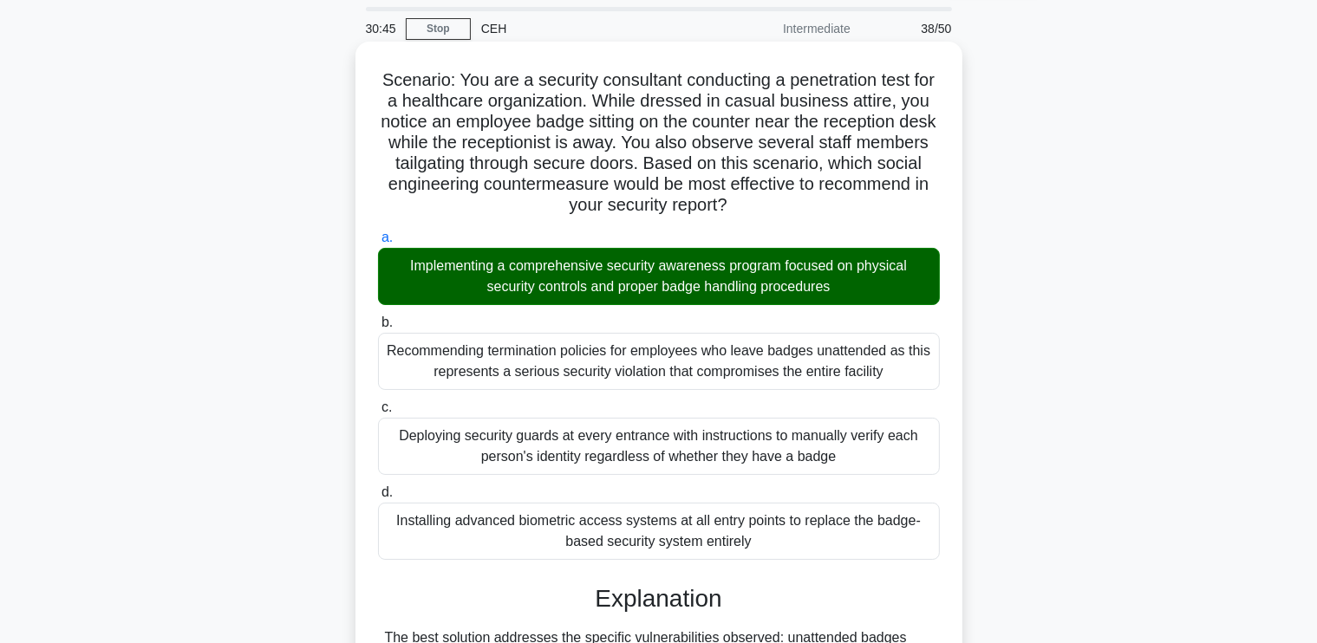
scroll to position [632, 0]
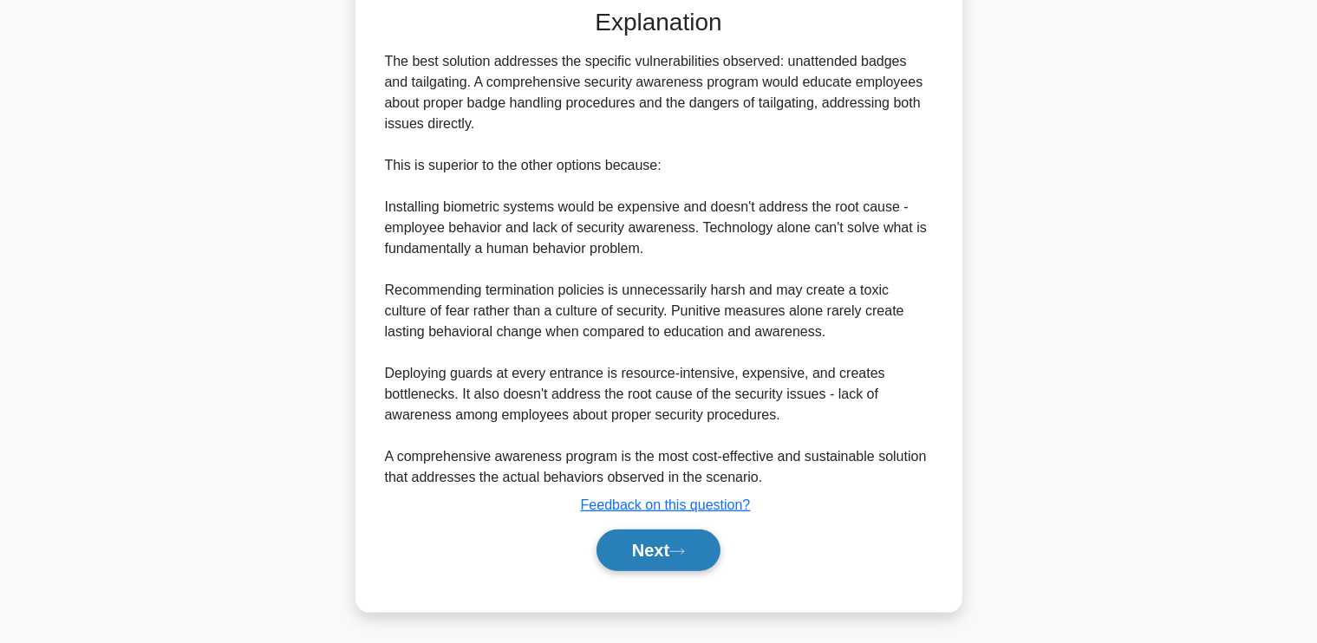
click at [694, 538] on button "Next" at bounding box center [659, 551] width 124 height 42
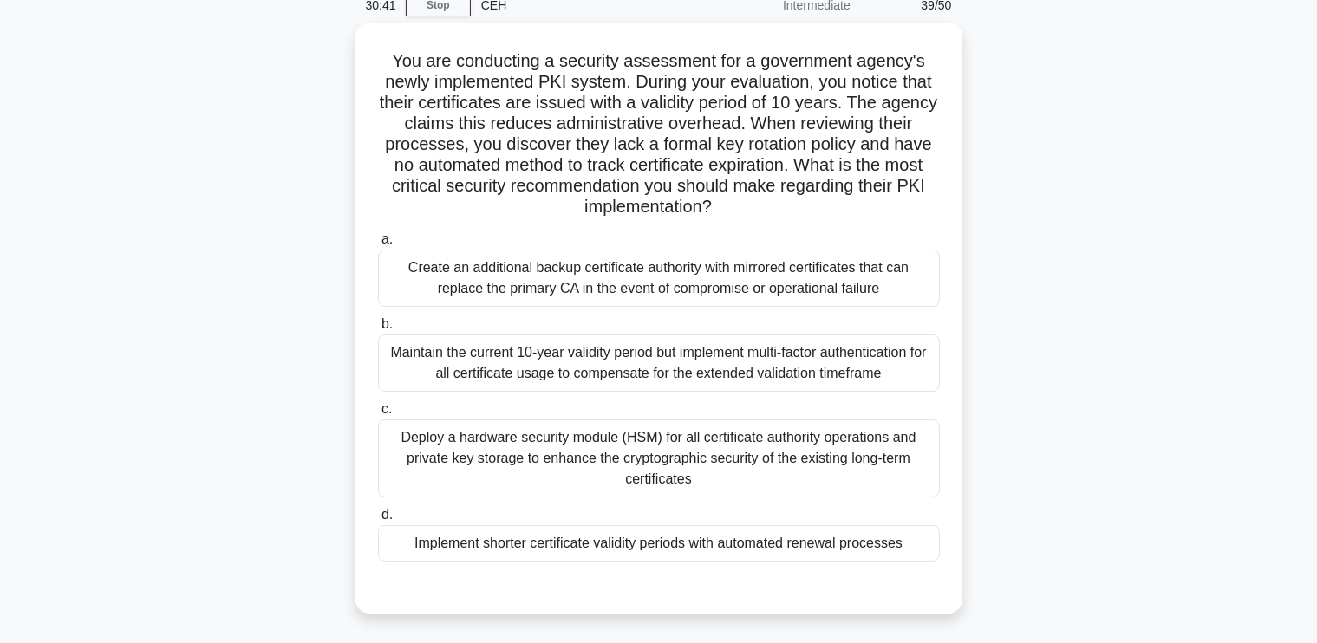
scroll to position [81, 0]
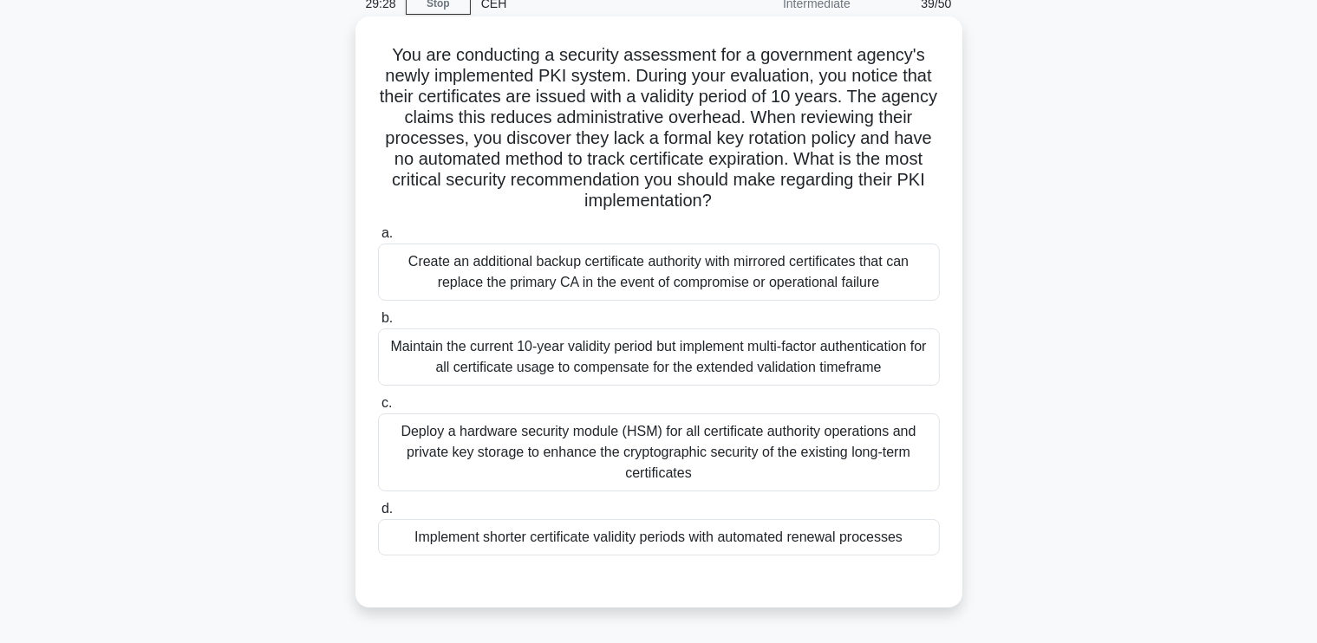
click at [794, 527] on div "Implement shorter certificate validity periods with automated renewal processes" at bounding box center [659, 537] width 562 height 36
click at [378, 515] on input "d. Implement shorter certificate validity periods with automated renewal proces…" at bounding box center [378, 509] width 0 height 11
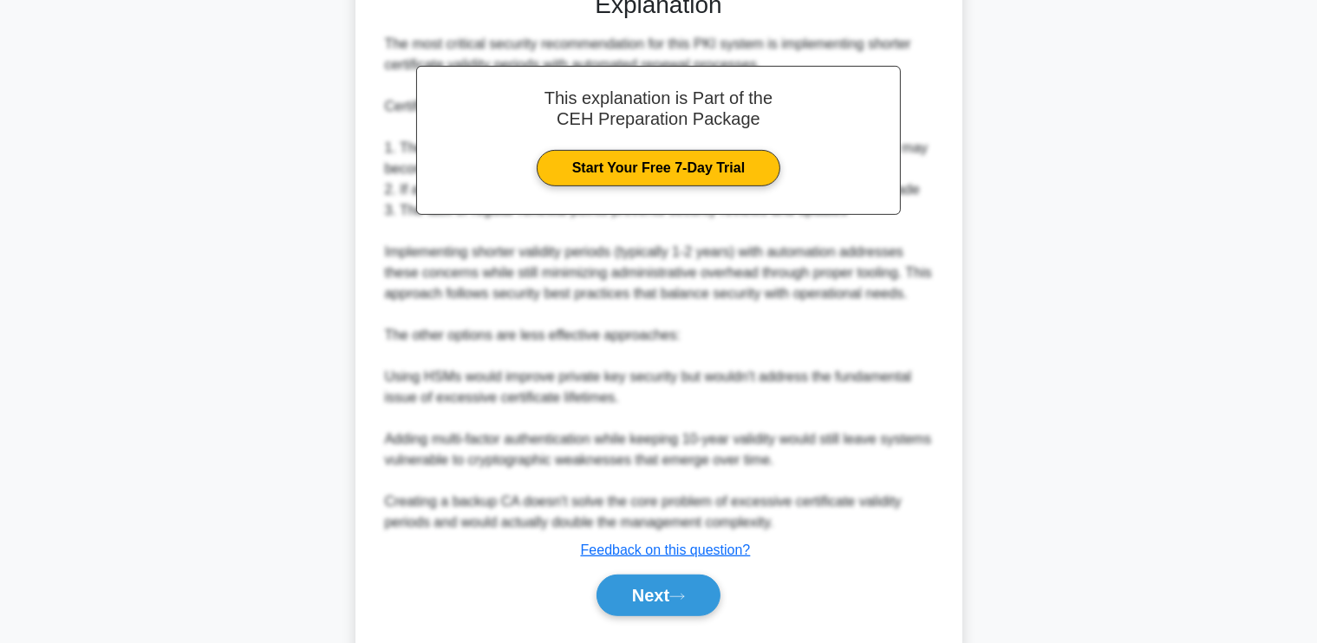
scroll to position [715, 0]
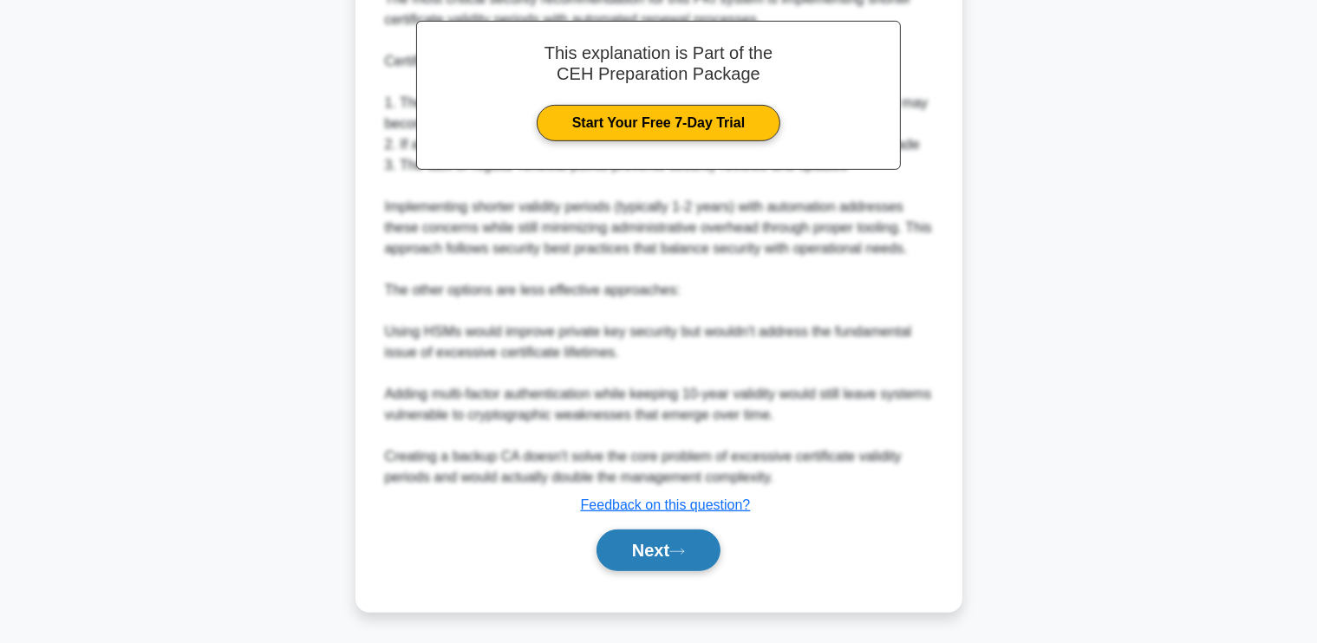
click at [662, 548] on button "Next" at bounding box center [659, 551] width 124 height 42
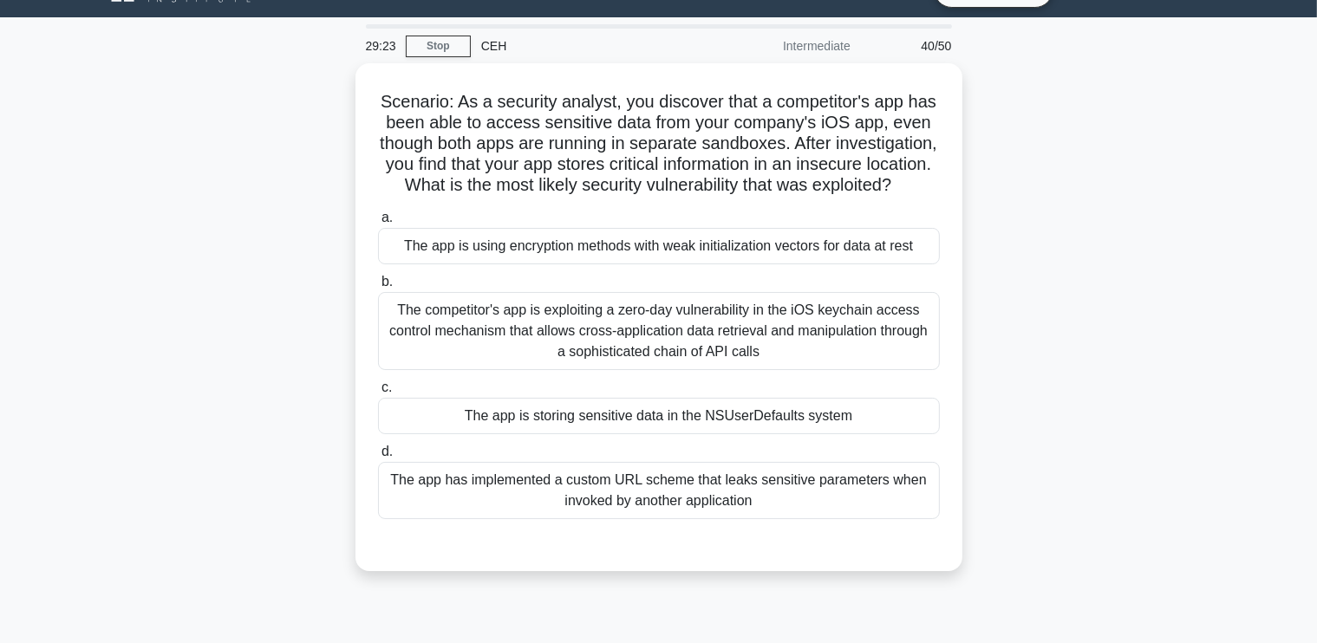
scroll to position [40, 0]
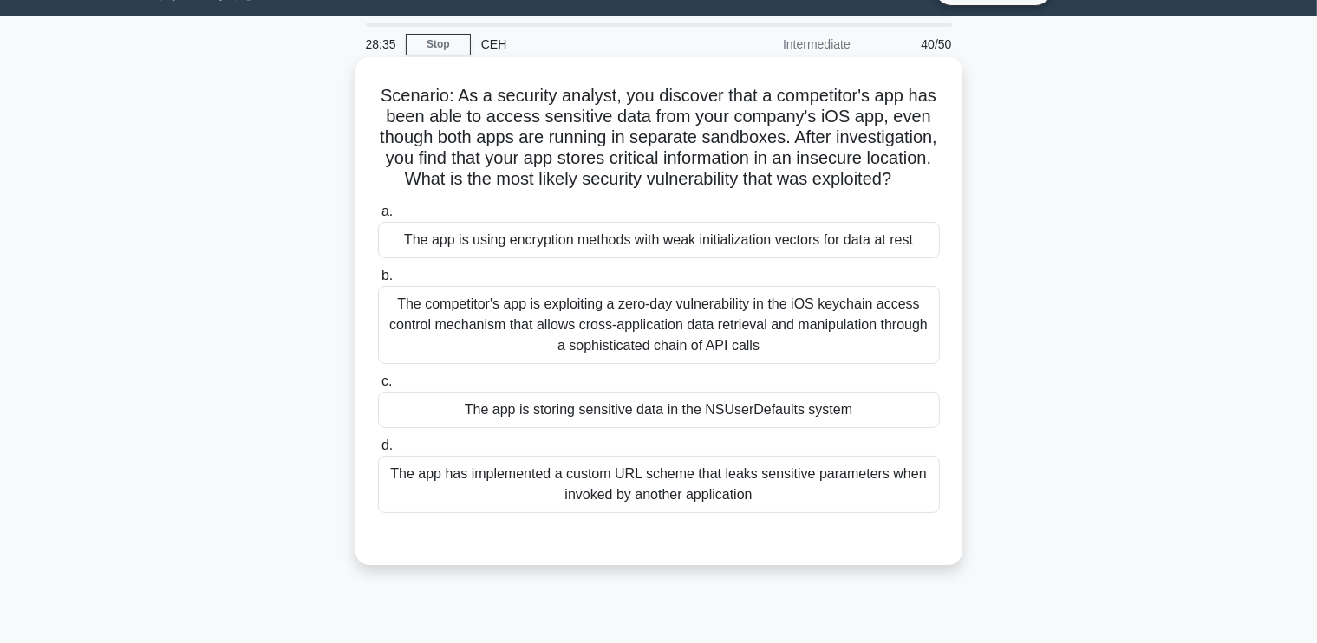
click at [819, 427] on div "The app is storing sensitive data in the NSUserDefaults system" at bounding box center [659, 410] width 562 height 36
click at [378, 388] on input "c. The app is storing sensitive data in the NSUserDefaults system" at bounding box center [378, 381] width 0 height 11
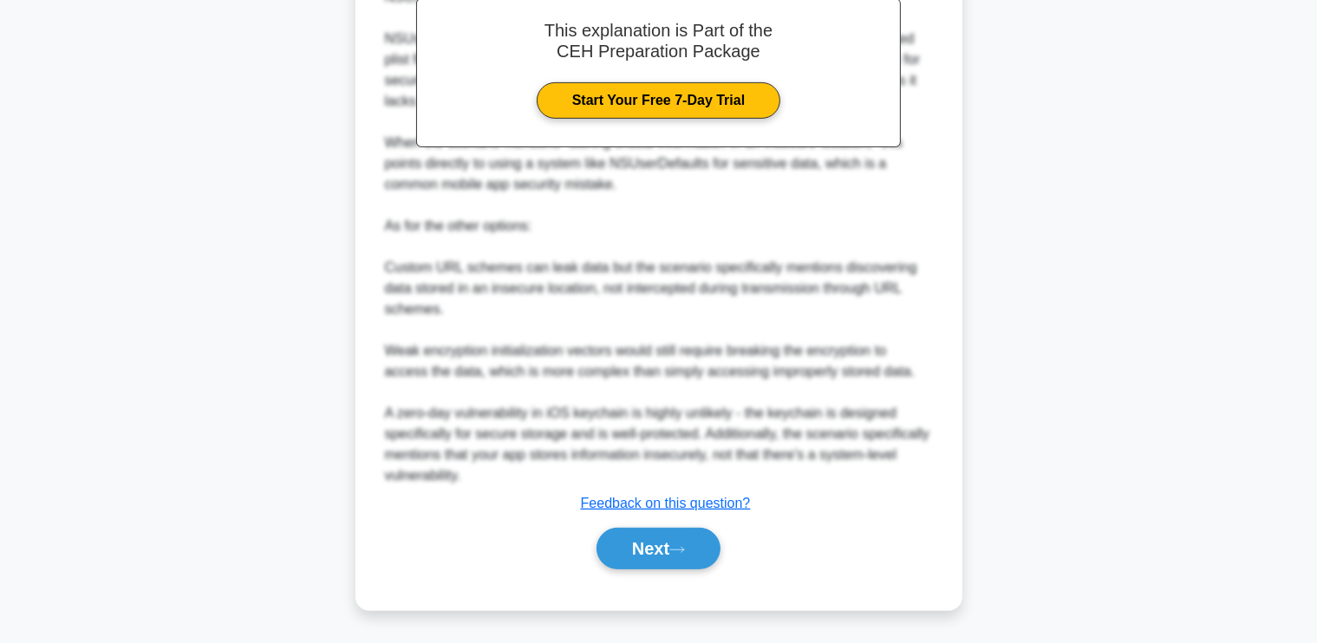
scroll to position [673, 0]
click at [674, 540] on button "Next" at bounding box center [659, 549] width 124 height 42
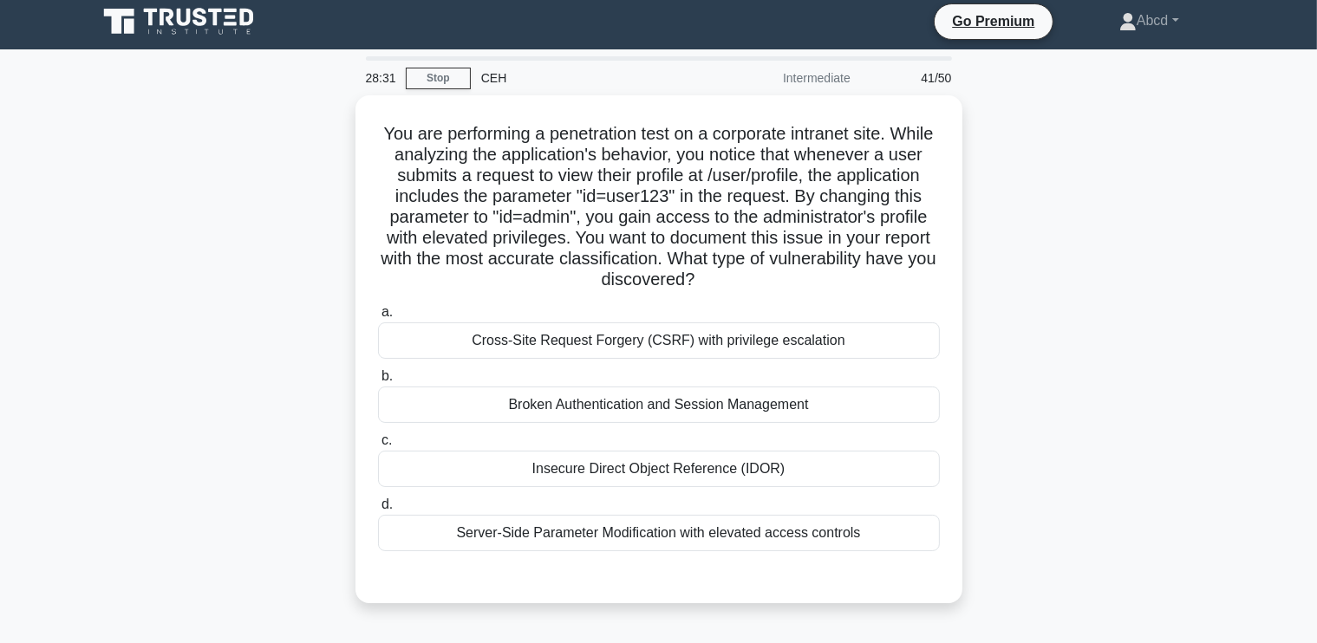
scroll to position [10, 0]
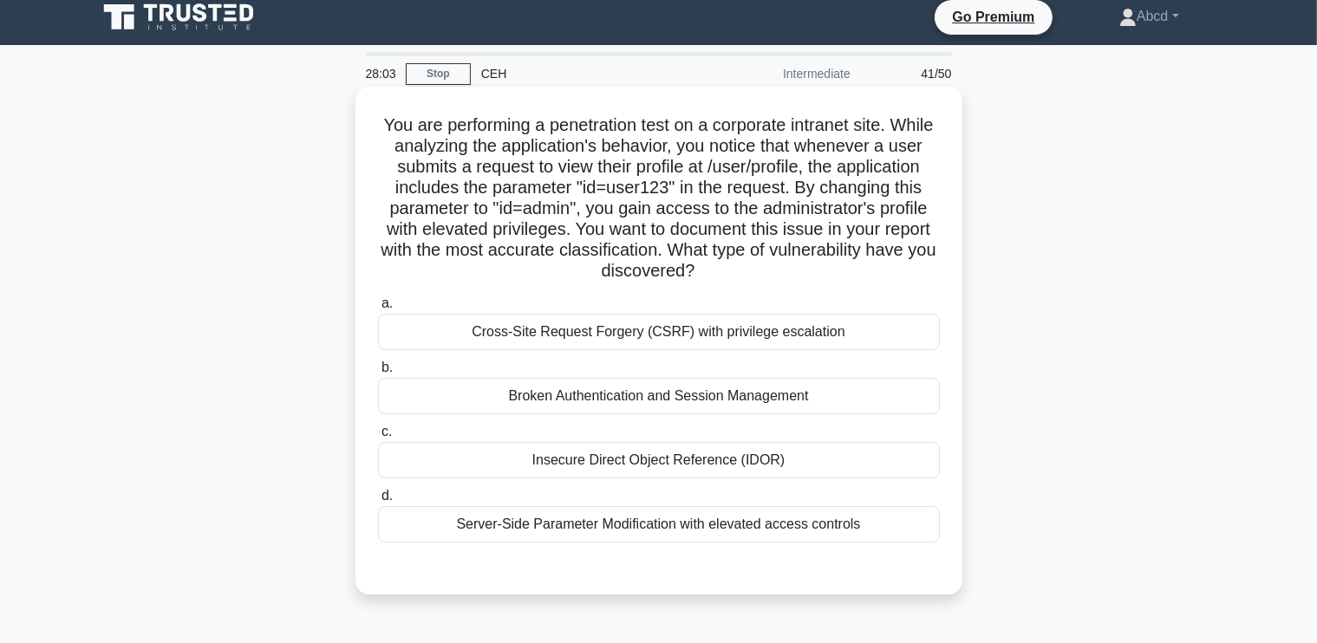
click at [780, 468] on div "Insecure Direct Object Reference (IDOR)" at bounding box center [659, 460] width 562 height 36
click at [378, 438] on input "c. Insecure Direct Object Reference (IDOR)" at bounding box center [378, 432] width 0 height 11
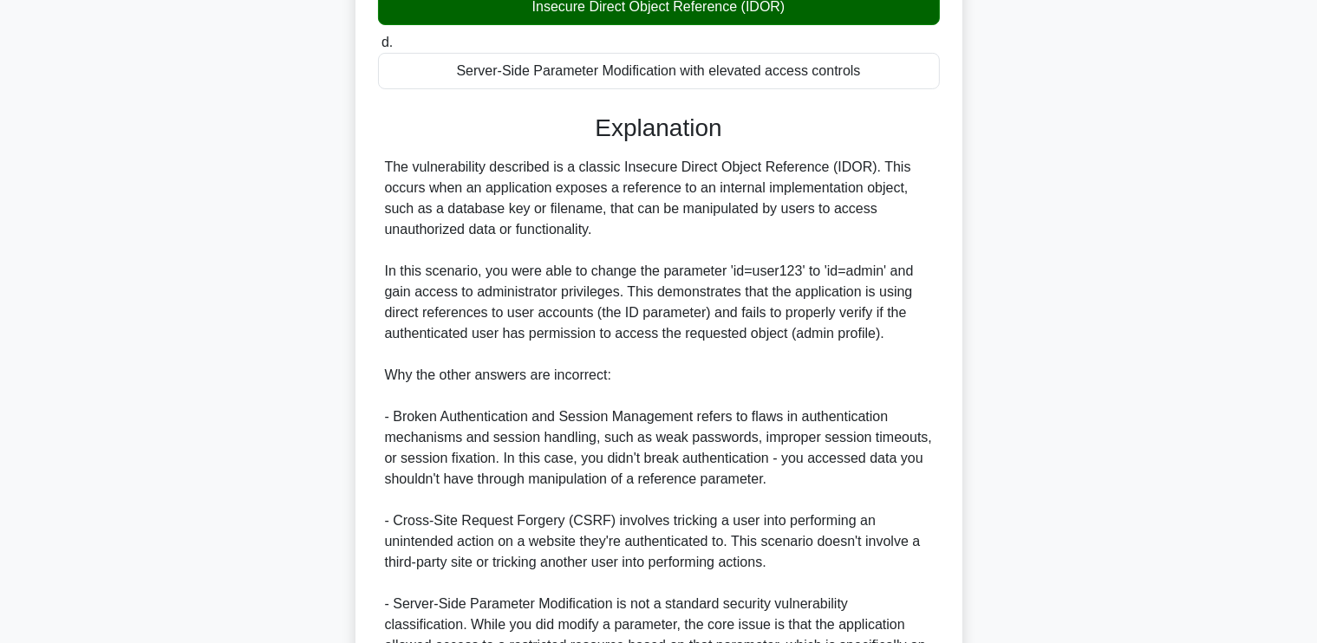
scroll to position [567, 0]
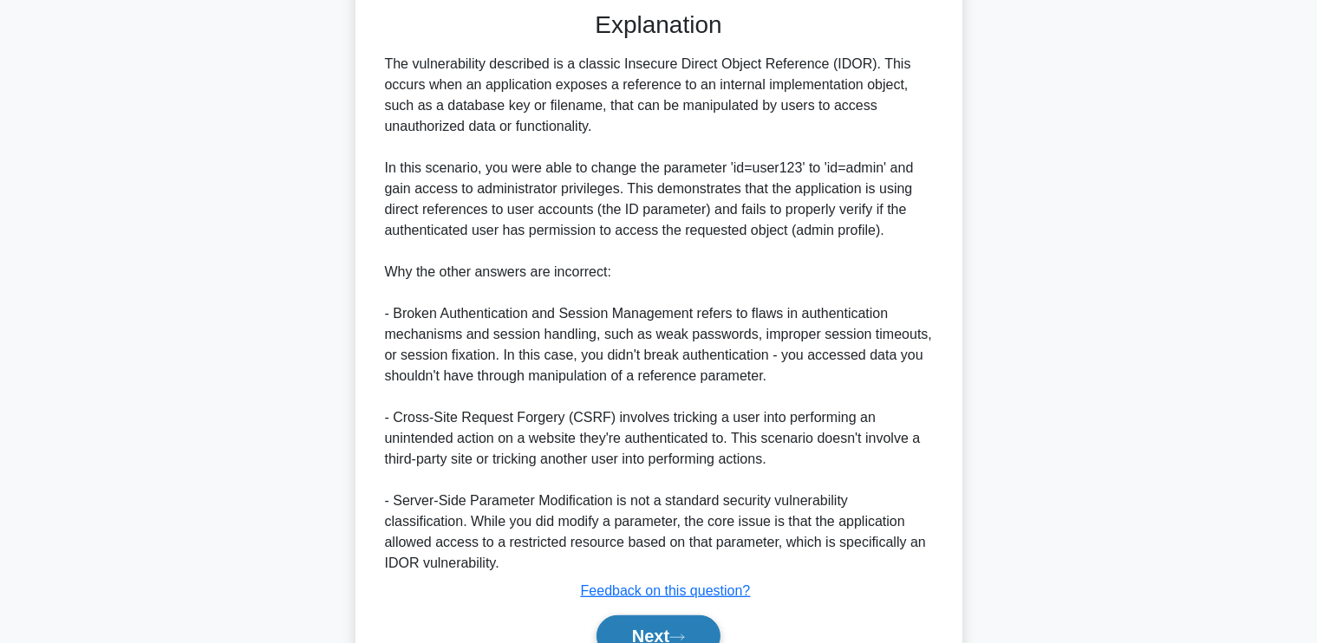
click at [645, 616] on button "Next" at bounding box center [659, 637] width 124 height 42
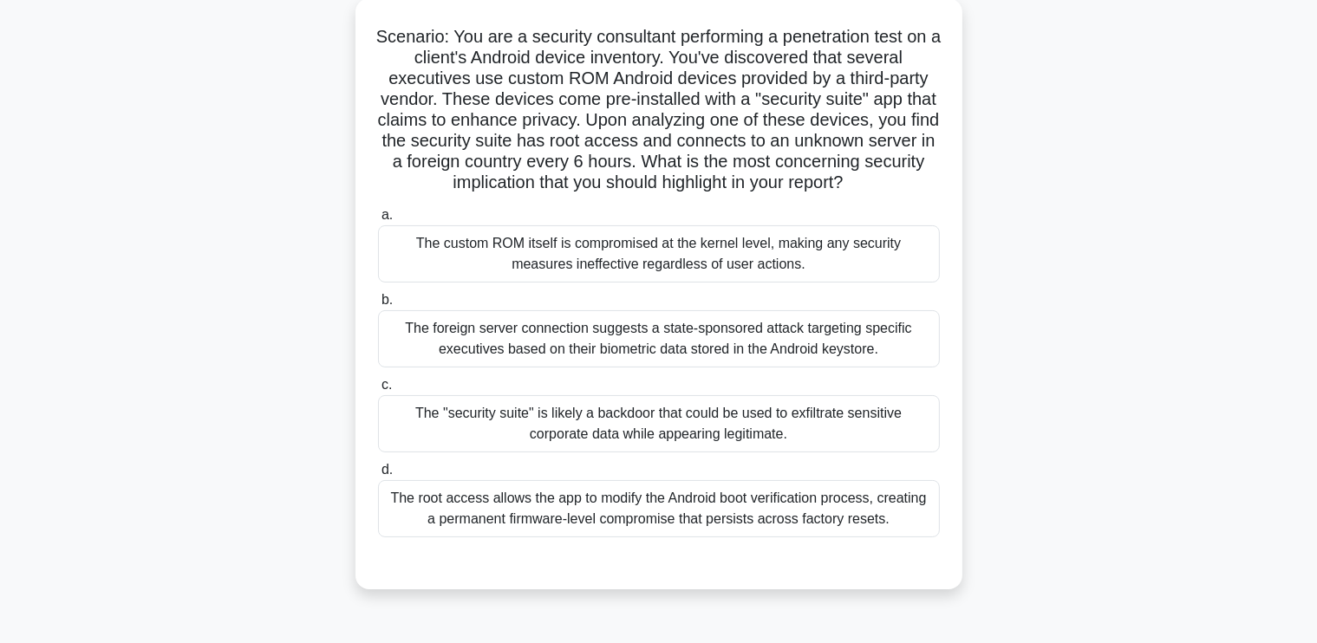
scroll to position [102, 0]
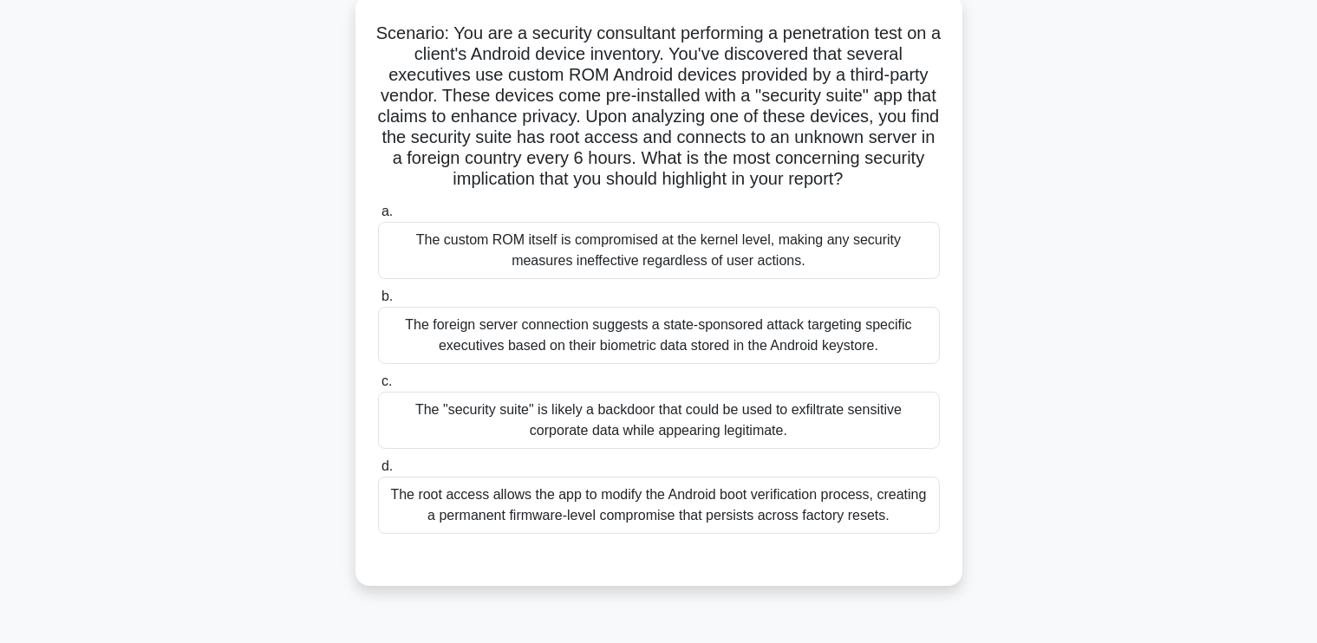
click at [848, 339] on div "The foreign server connection suggests a state-sponsored attack targeting speci…" at bounding box center [659, 335] width 562 height 57
click at [378, 303] on input "b. The foreign server connection suggests a state-sponsored attack targeting sp…" at bounding box center [378, 296] width 0 height 11
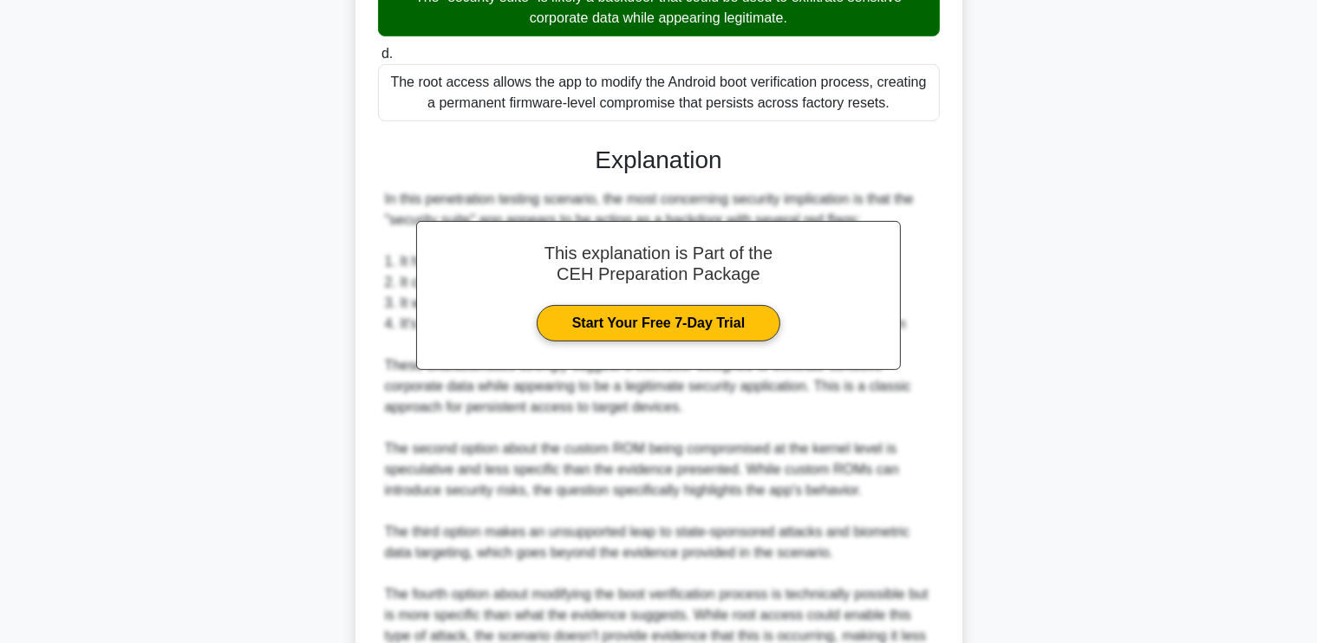
scroll to position [696, 0]
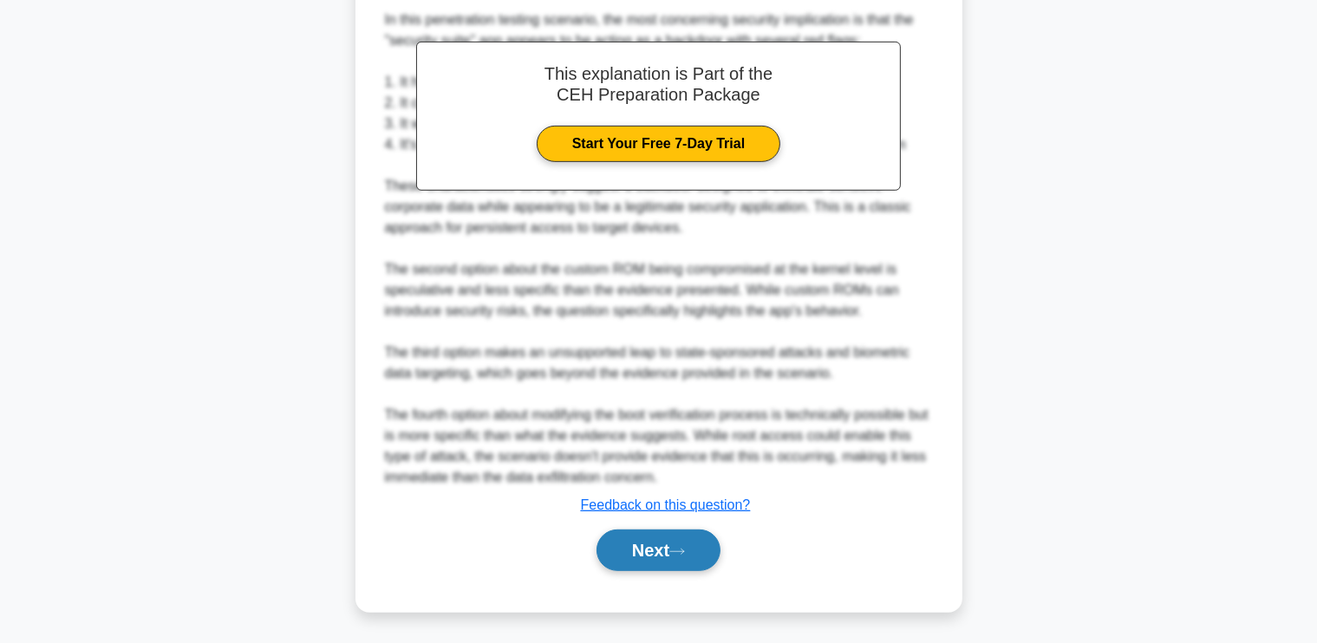
click at [649, 544] on button "Next" at bounding box center [659, 551] width 124 height 42
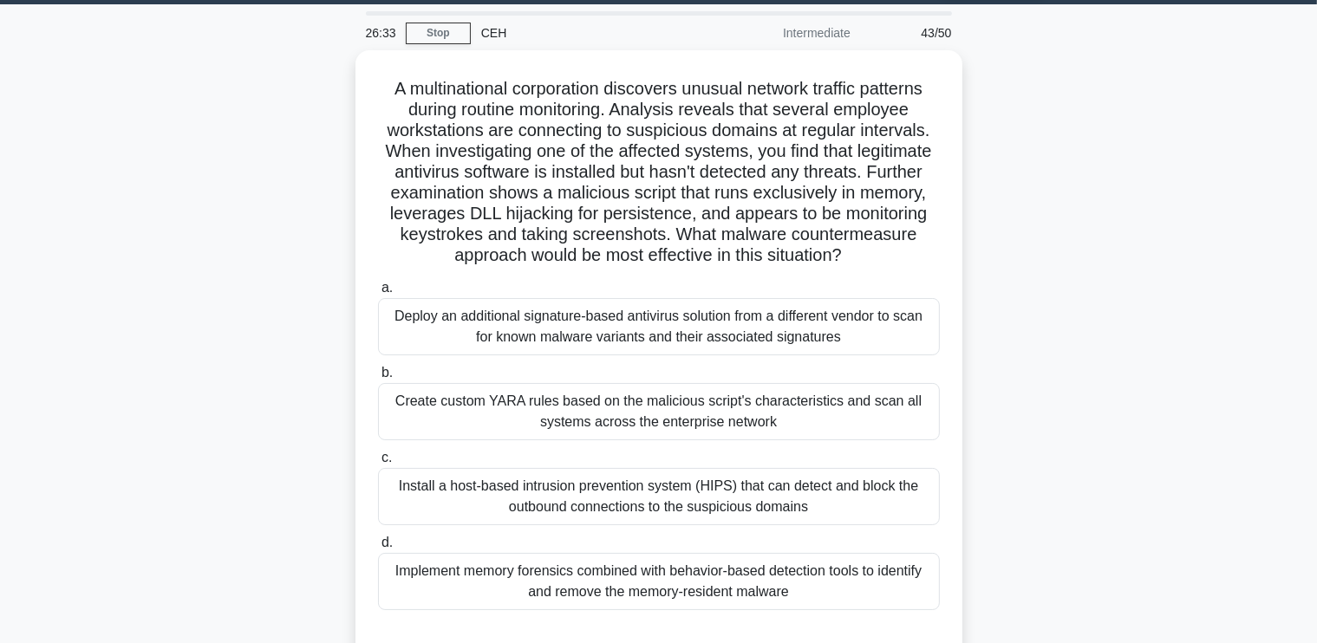
scroll to position [52, 0]
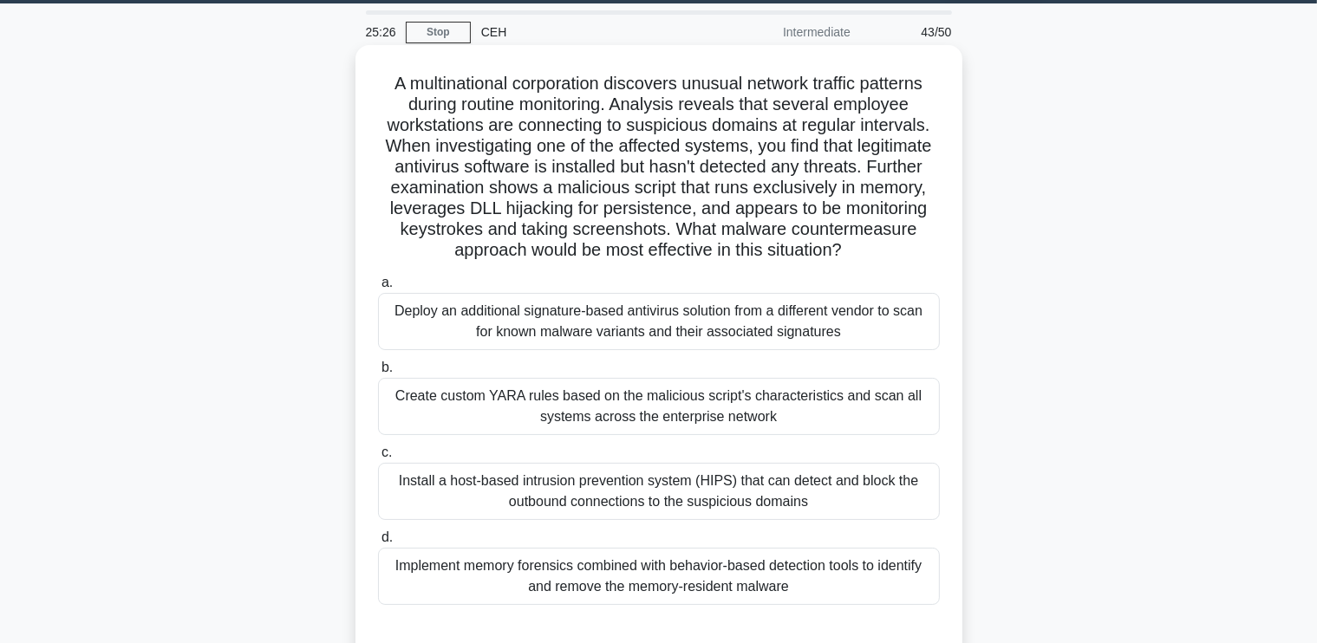
click at [659, 488] on div "Install a host-based intrusion prevention system (HIPS) that can detect and blo…" at bounding box center [659, 491] width 562 height 57
click at [378, 459] on input "c. Install a host-based intrusion prevention system (HIPS) that can detect and …" at bounding box center [378, 452] width 0 height 11
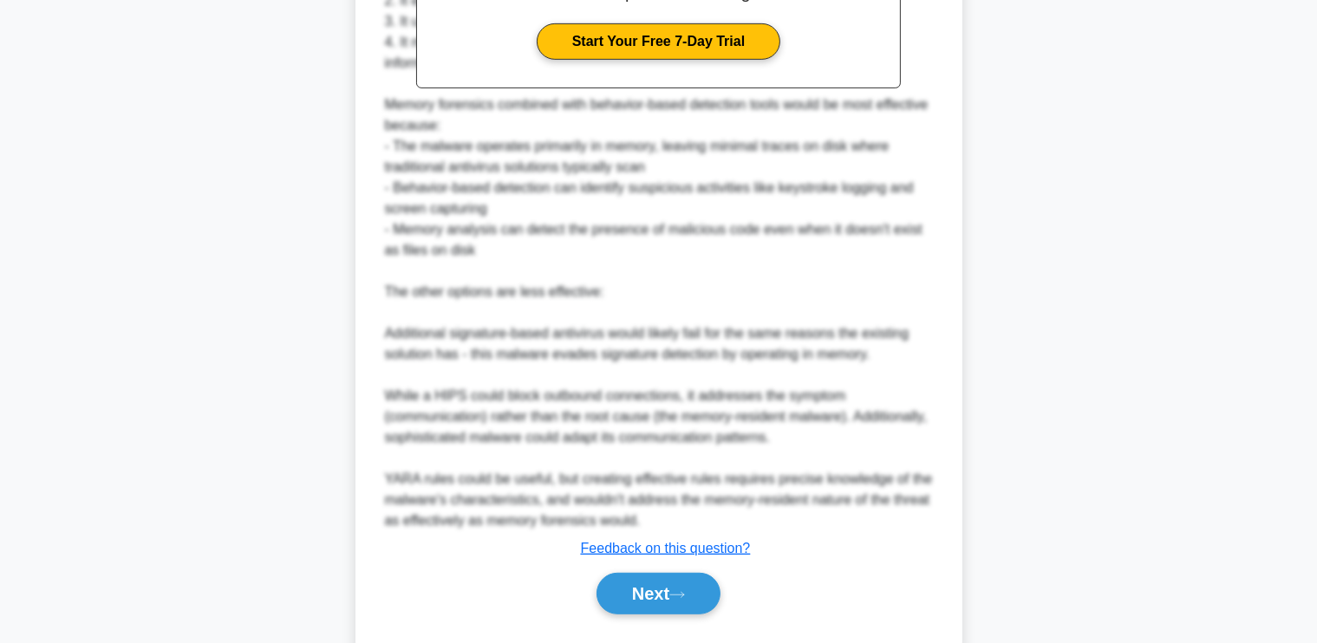
scroll to position [863, 0]
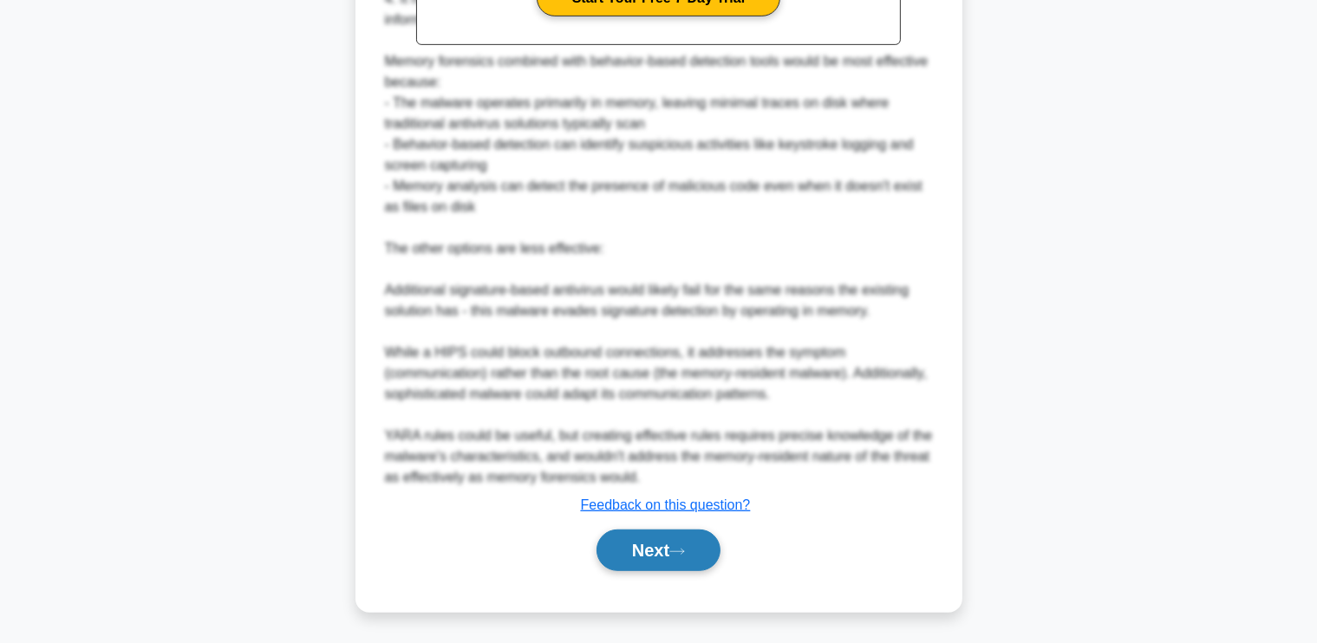
click at [616, 552] on button "Next" at bounding box center [659, 551] width 124 height 42
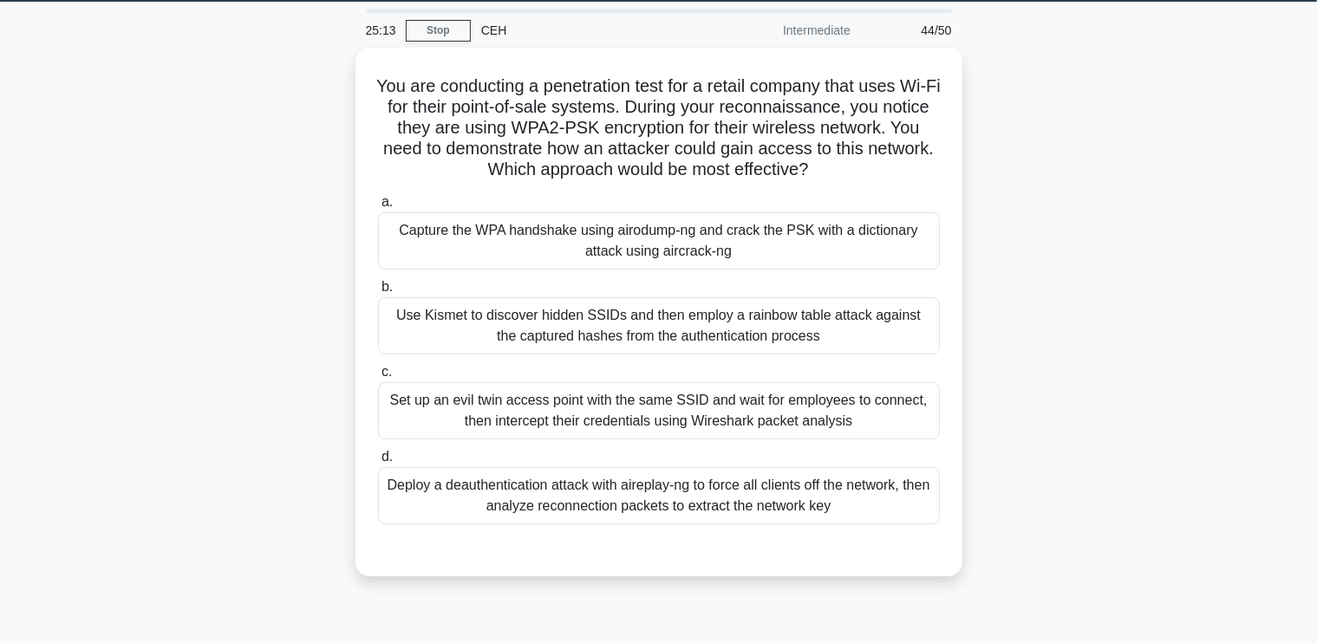
scroll to position [55, 0]
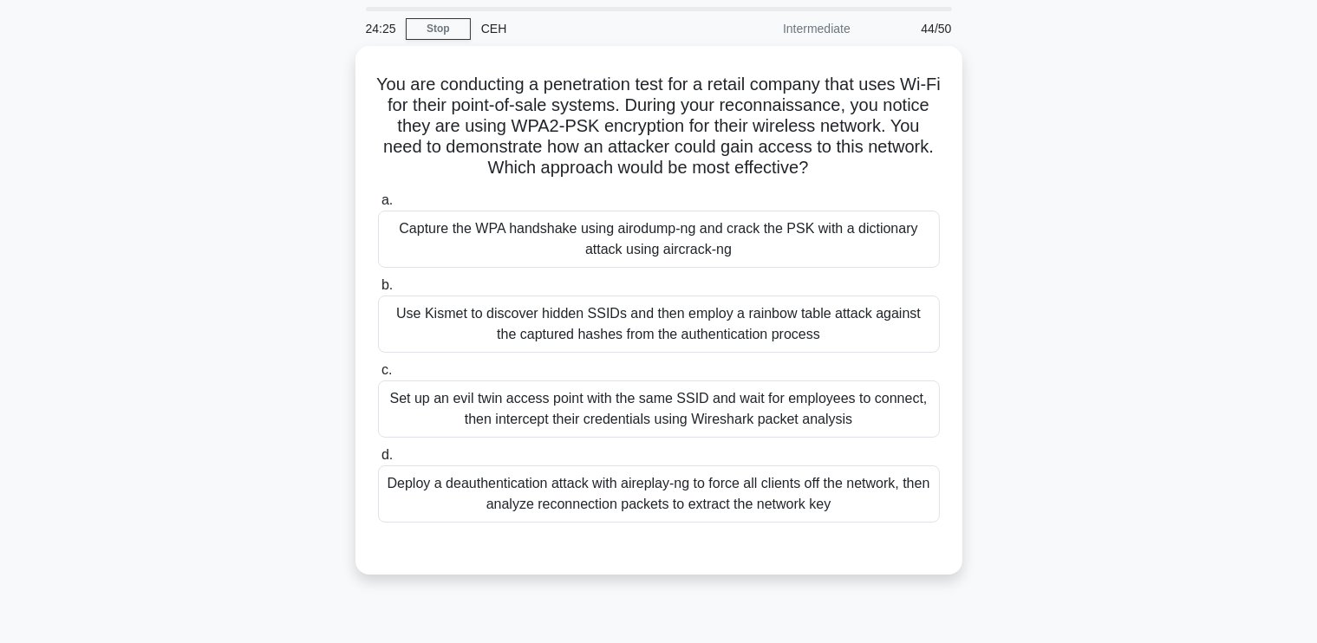
click at [1167, 396] on div "You are conducting a penetration test for a retail company that uses Wi-Fi for …" at bounding box center [659, 321] width 1145 height 550
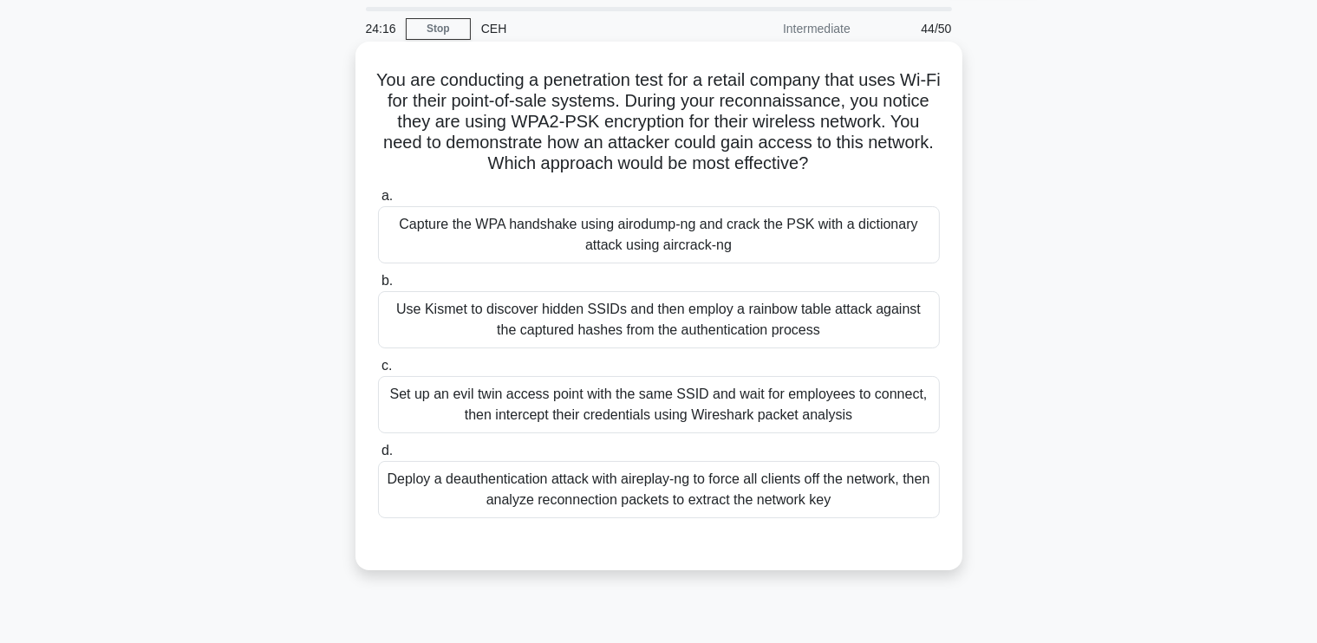
click at [846, 490] on div "Deploy a deauthentication attack with aireplay-ng to force all clients off the …" at bounding box center [659, 489] width 562 height 57
click at [378, 457] on input "d. Deploy a deauthentication attack with aireplay-ng to force all clients off t…" at bounding box center [378, 451] width 0 height 11
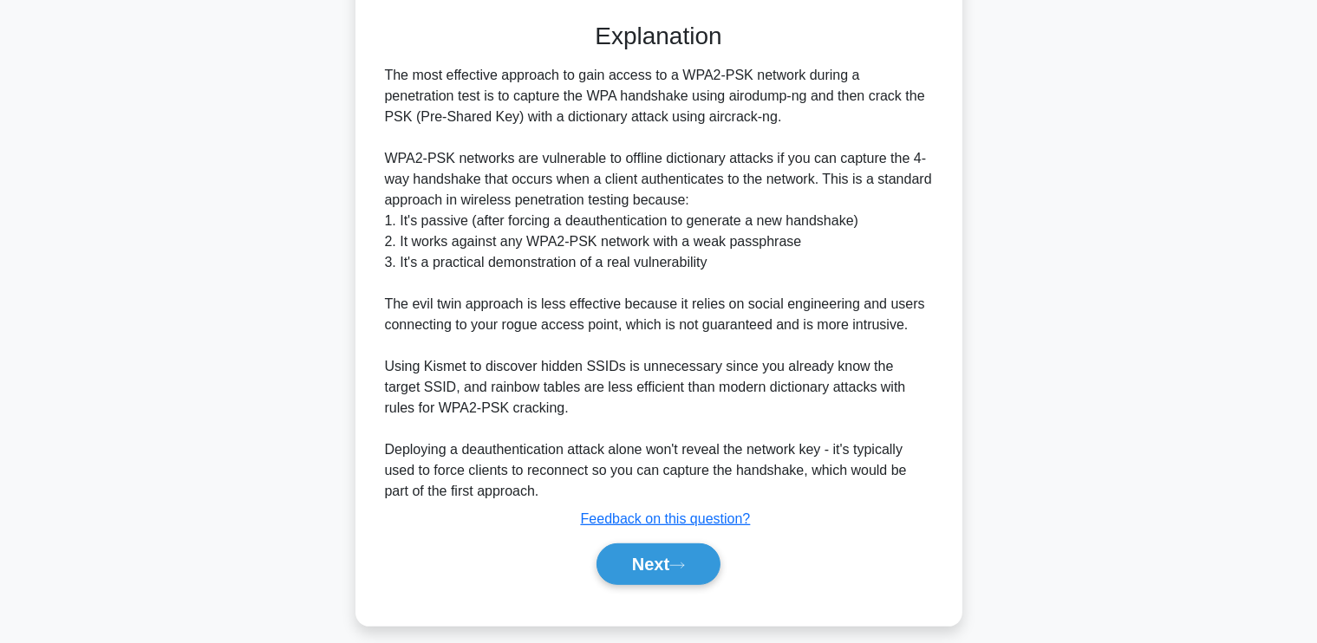
scroll to position [592, 0]
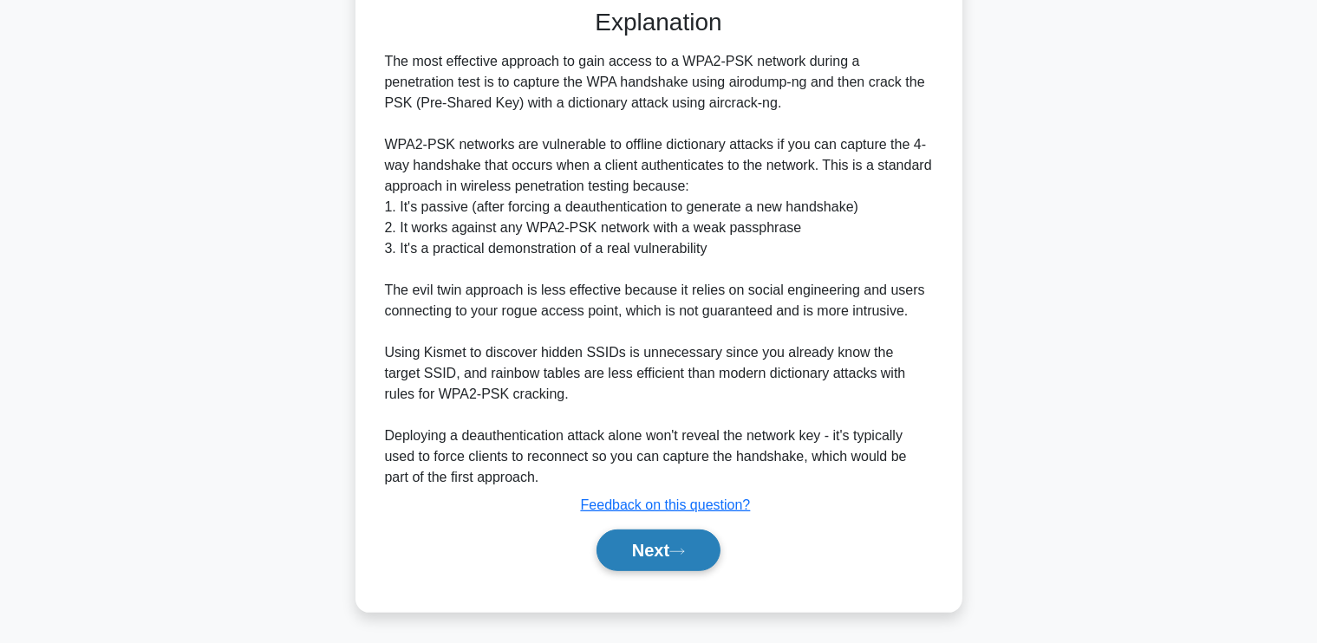
click at [656, 540] on button "Next" at bounding box center [659, 551] width 124 height 42
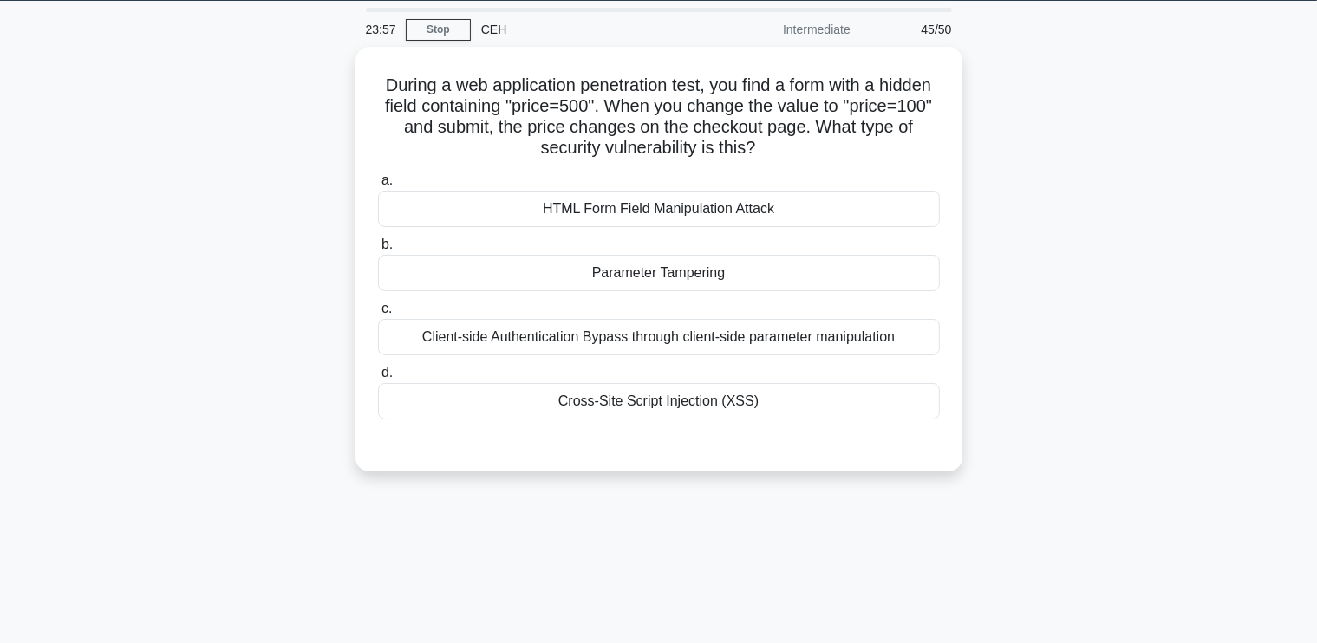
scroll to position [36, 0]
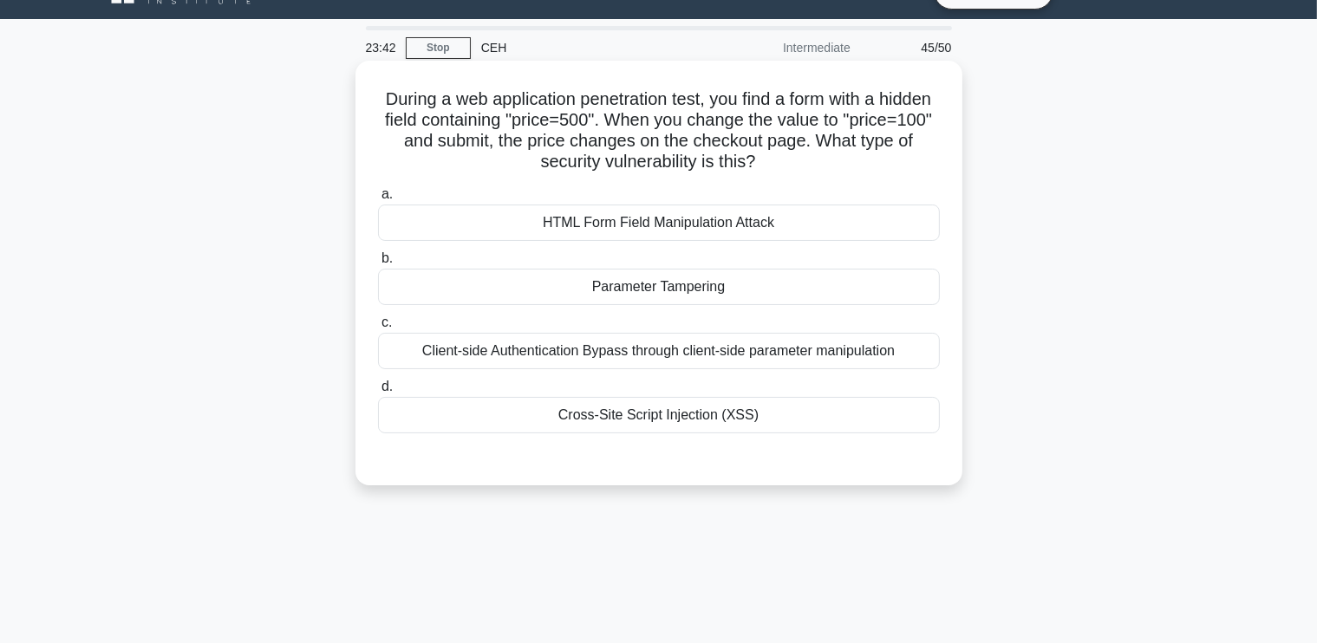
click at [812, 286] on div "Parameter Tampering" at bounding box center [659, 287] width 562 height 36
click at [378, 264] on input "b. Parameter Tampering" at bounding box center [378, 258] width 0 height 11
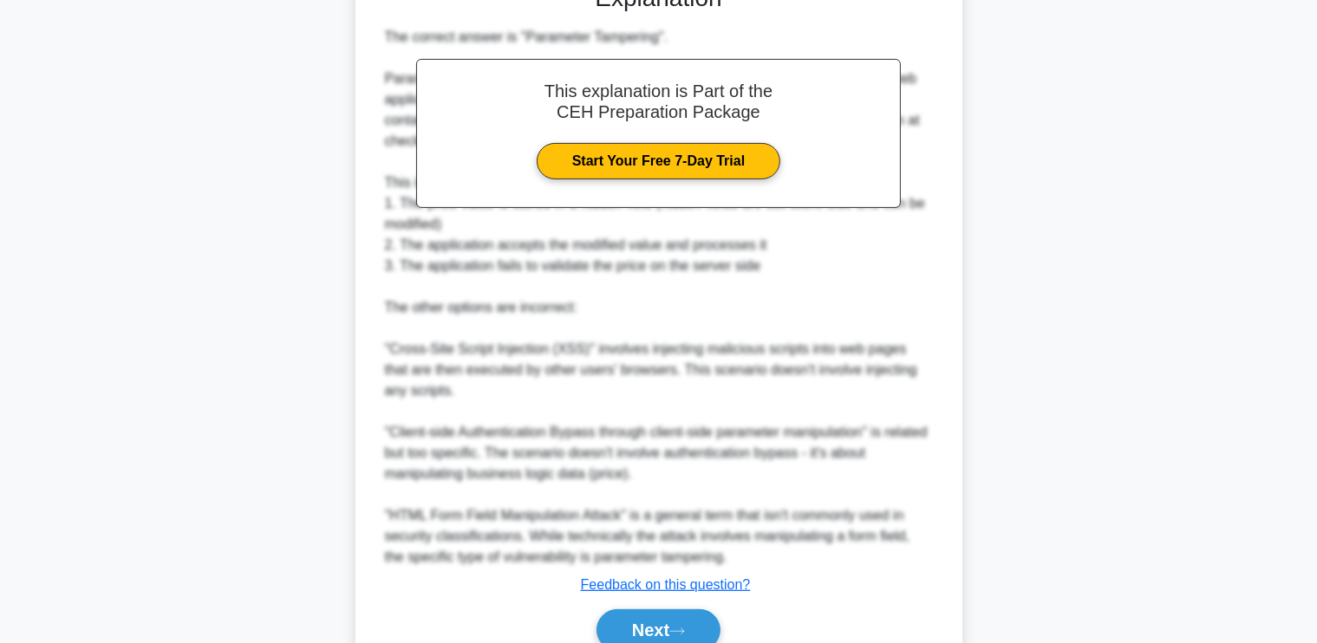
scroll to position [591, 0]
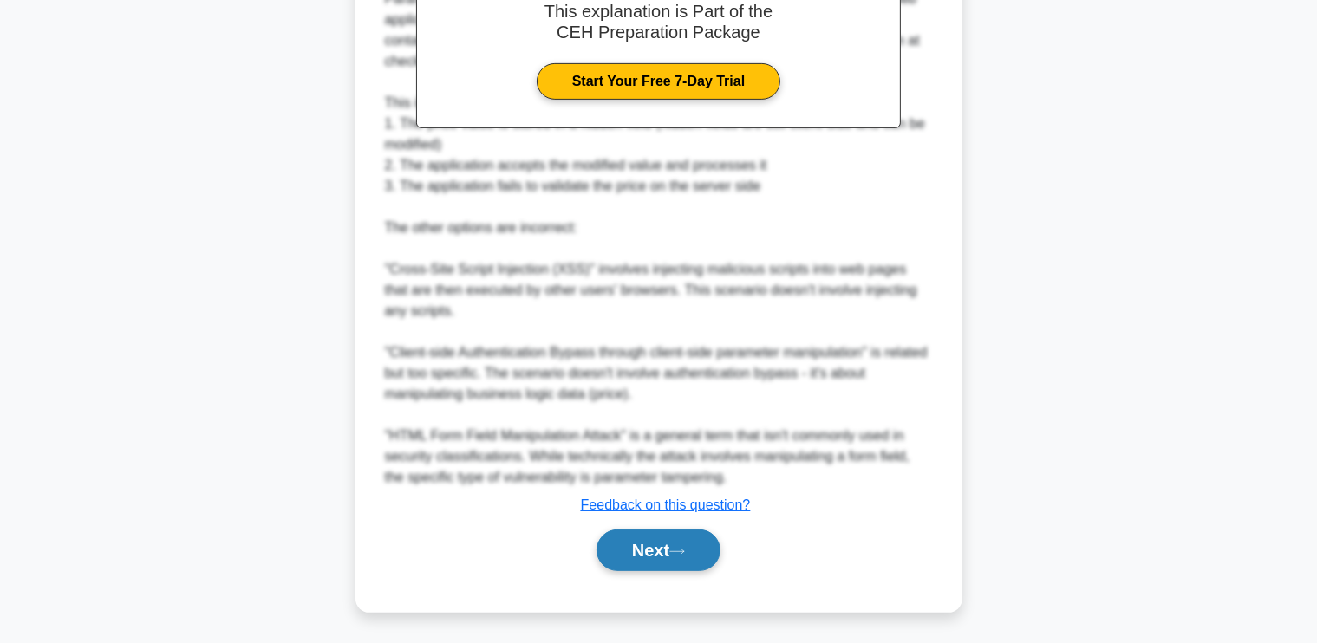
click at [664, 540] on button "Next" at bounding box center [659, 551] width 124 height 42
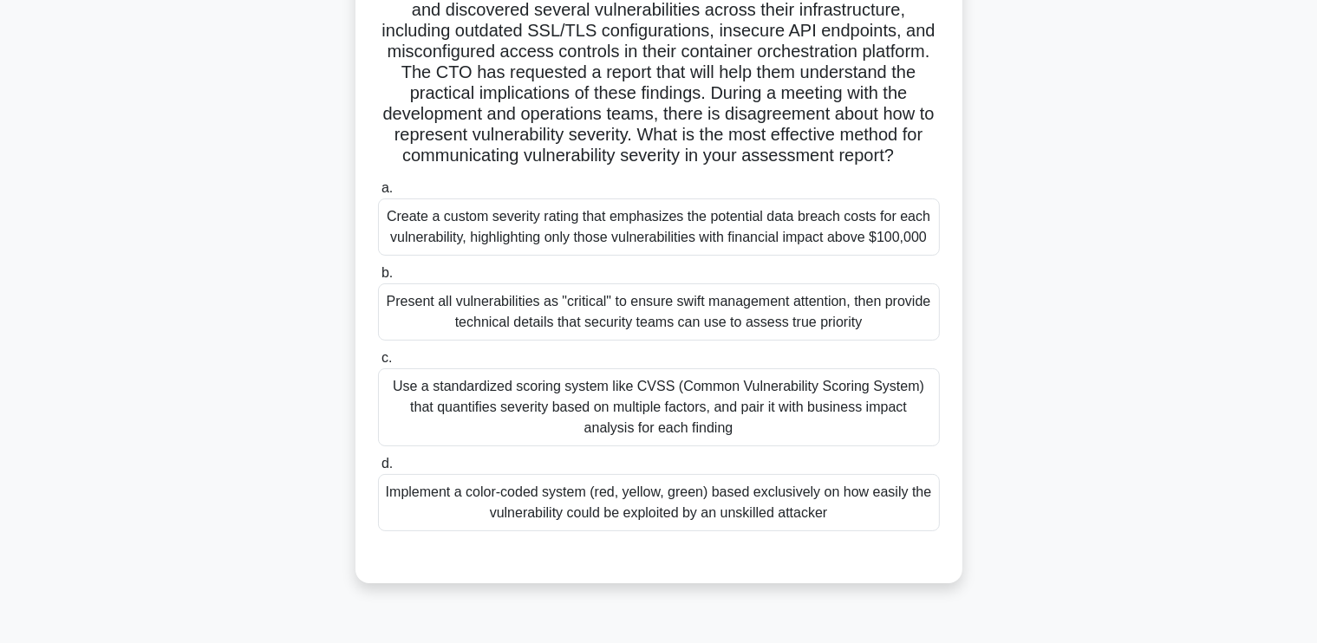
scroll to position [193, 0]
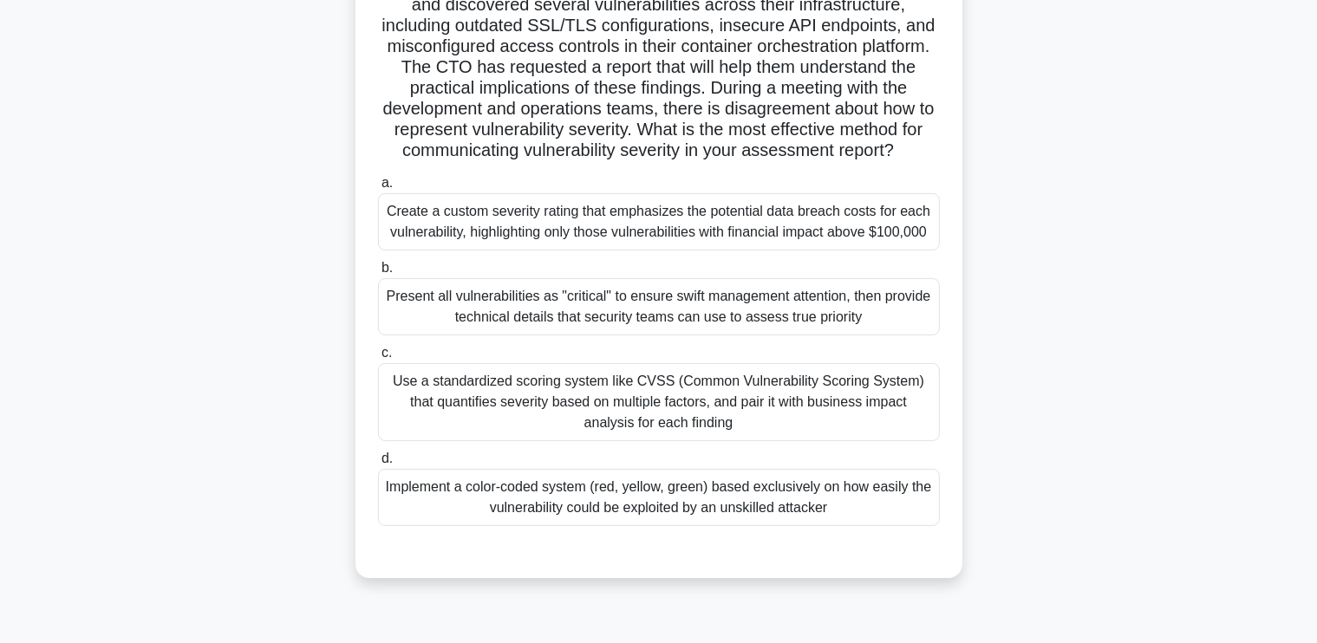
click at [674, 414] on div "Use a standardized scoring system like CVSS (Common Vulnerability Scoring Syste…" at bounding box center [659, 402] width 562 height 78
click at [378, 359] on input "c. Use a standardized scoring system like CVSS (Common Vulnerability Scoring Sy…" at bounding box center [378, 353] width 0 height 11
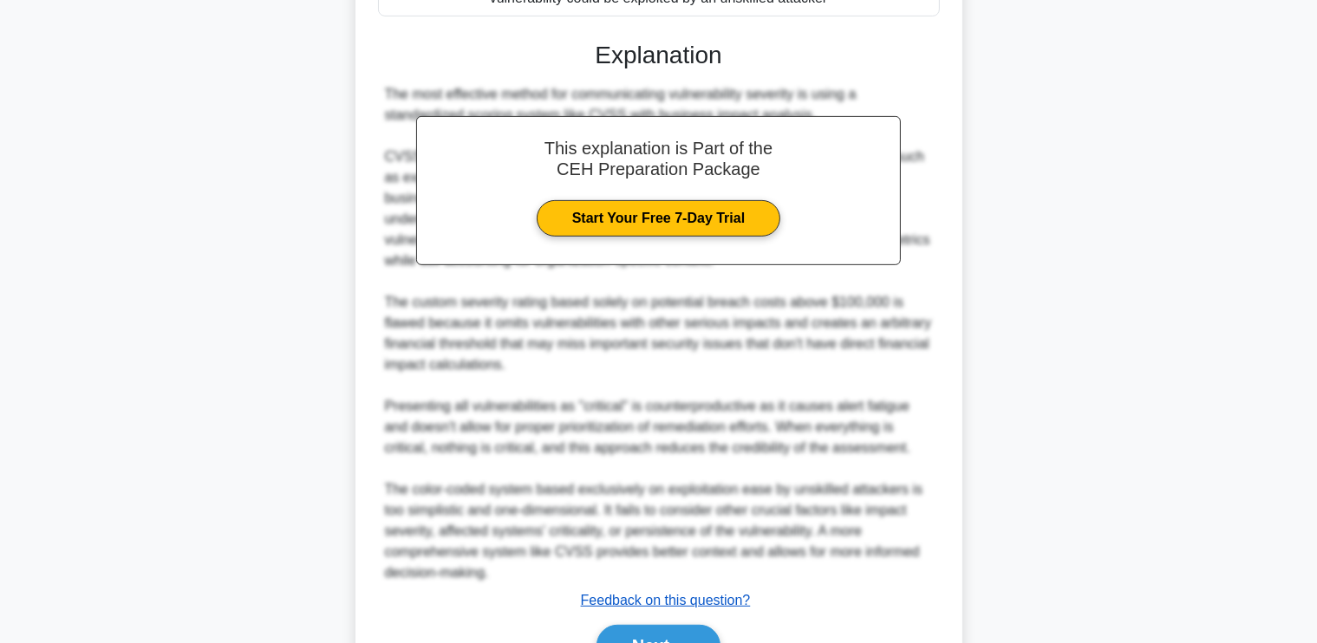
scroll to position [799, 0]
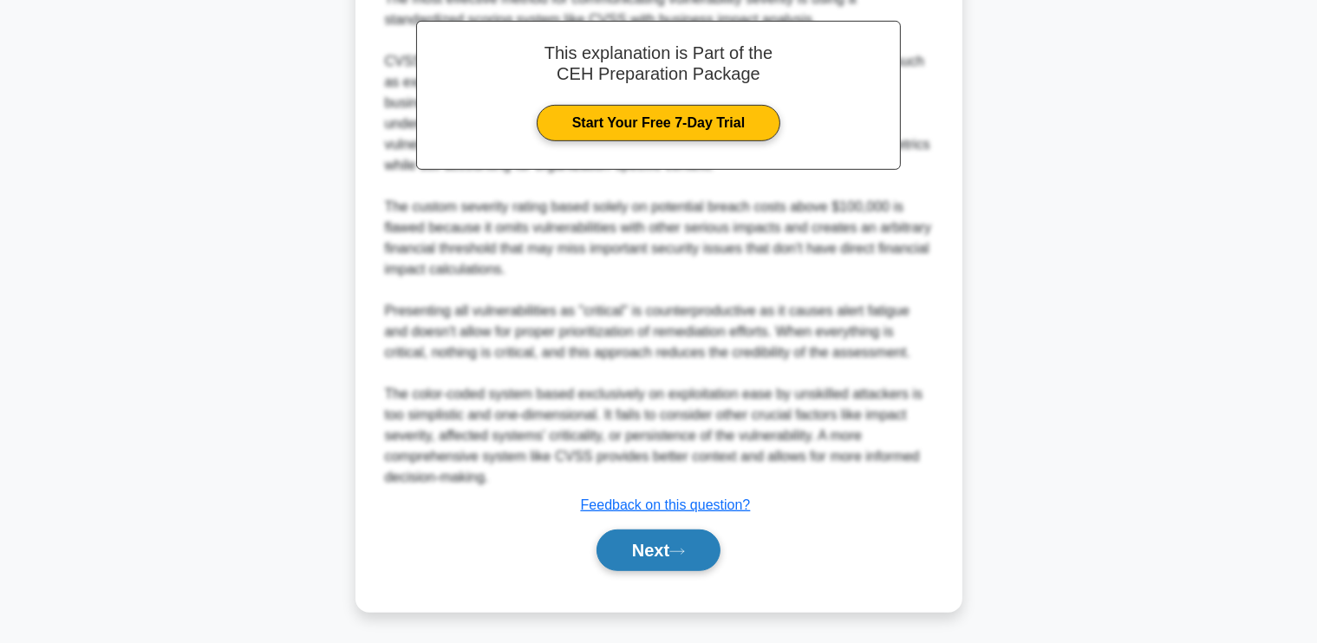
click at [631, 558] on button "Next" at bounding box center [659, 551] width 124 height 42
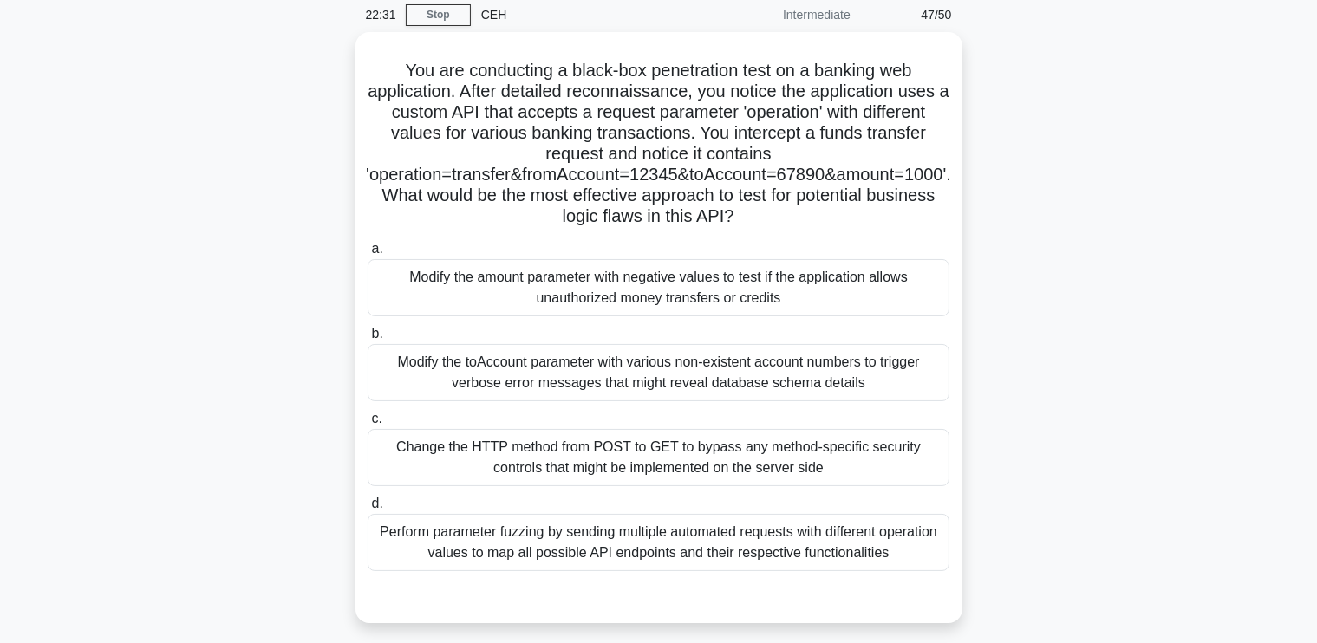
scroll to position [68, 0]
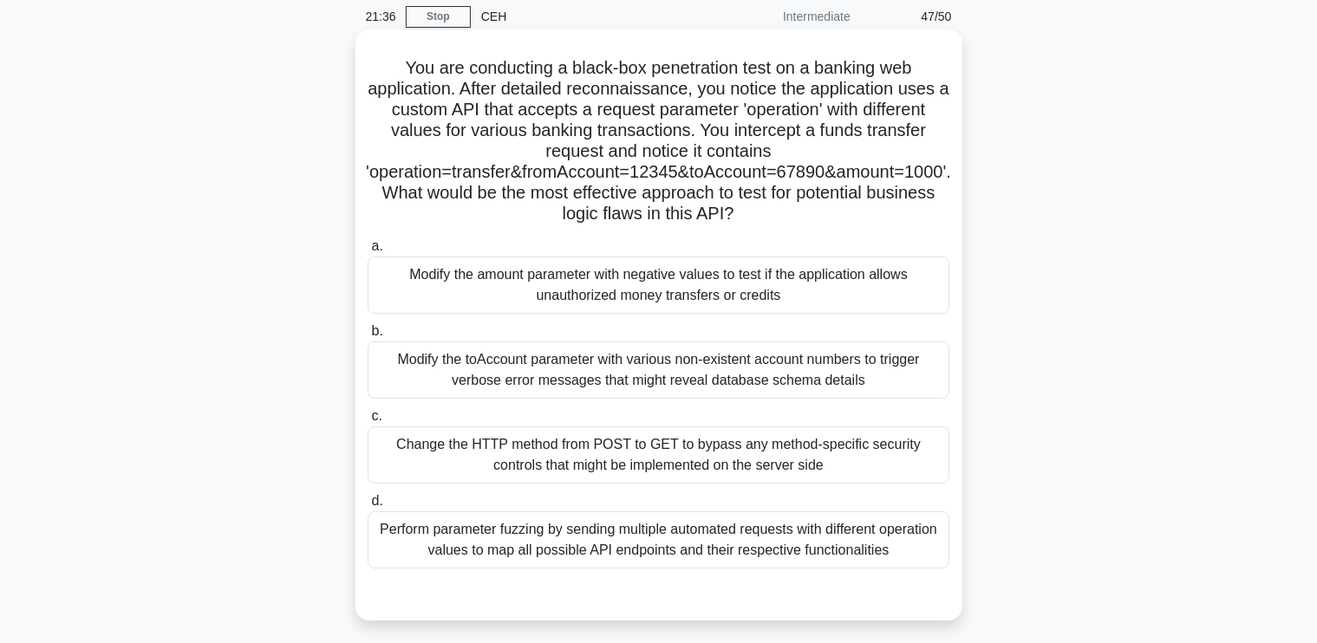
click at [871, 297] on div "Modify the amount parameter with negative values to test if the application all…" at bounding box center [659, 285] width 582 height 57
click at [368, 252] on input "a. Modify the amount parameter with negative values to test if the application …" at bounding box center [368, 246] width 0 height 11
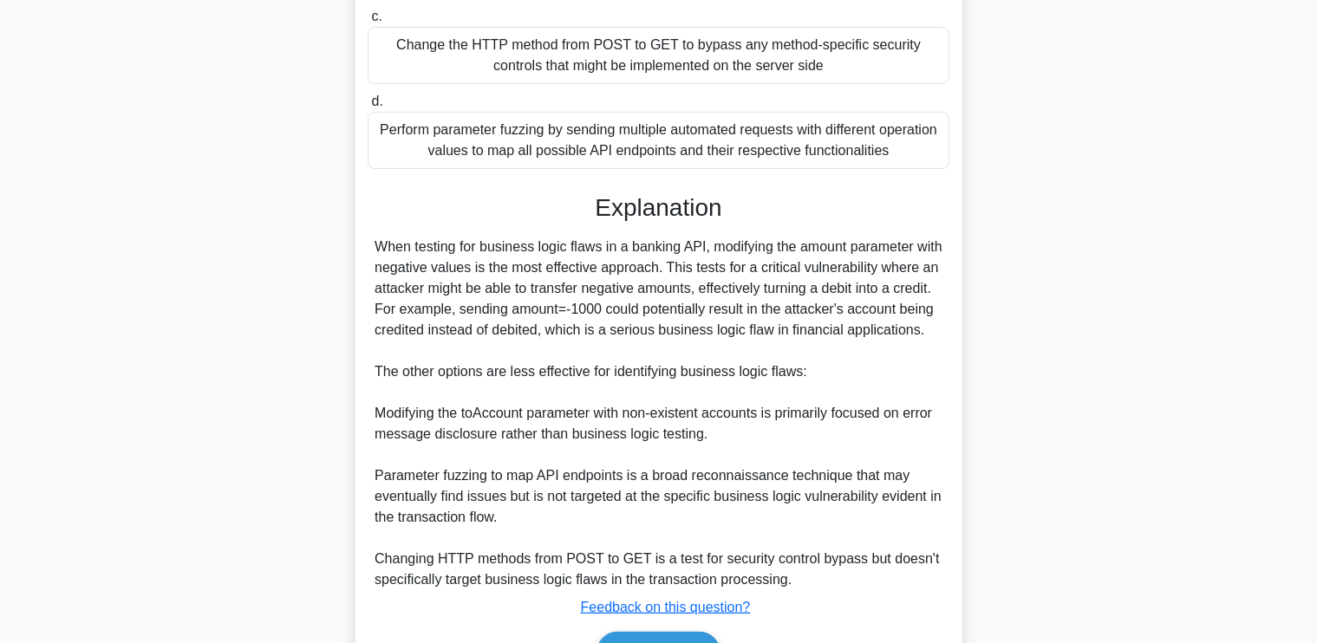
scroll to position [570, 0]
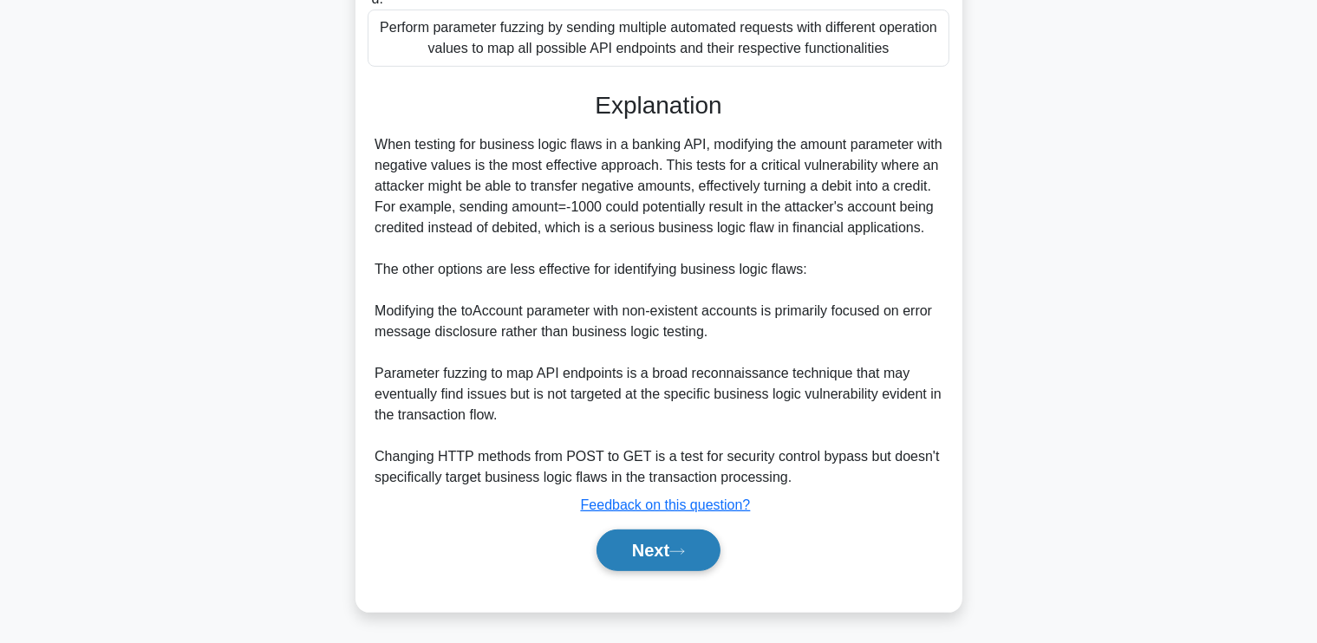
click at [626, 542] on button "Next" at bounding box center [659, 551] width 124 height 42
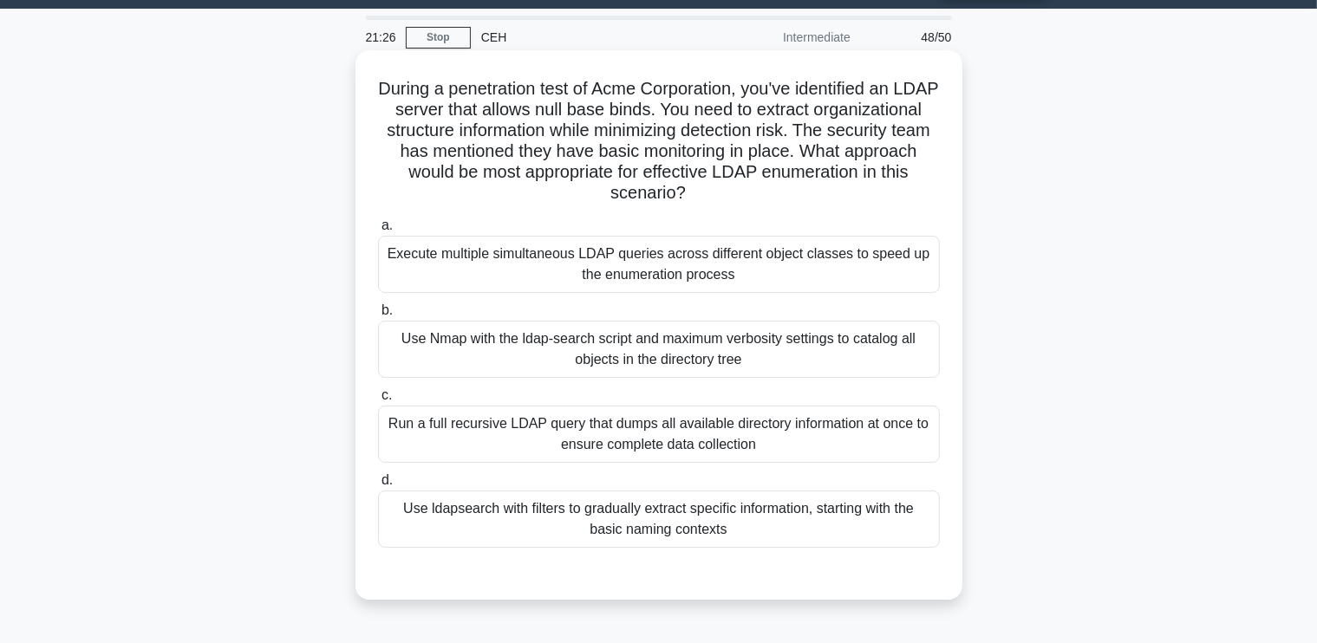
scroll to position [51, 0]
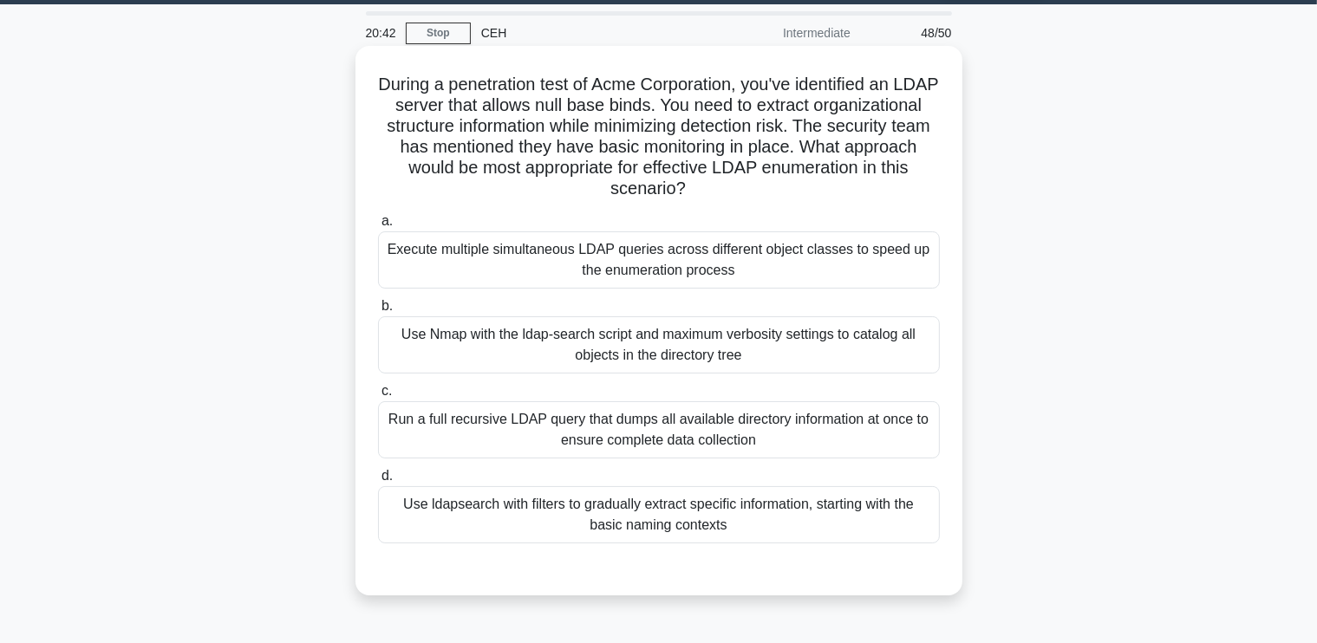
click at [777, 520] on div "Use ldapsearch with filters to gradually extract specific information, starting…" at bounding box center [659, 514] width 562 height 57
click at [378, 482] on input "d. Use ldapsearch with filters to gradually extract specific information, start…" at bounding box center [378, 476] width 0 height 11
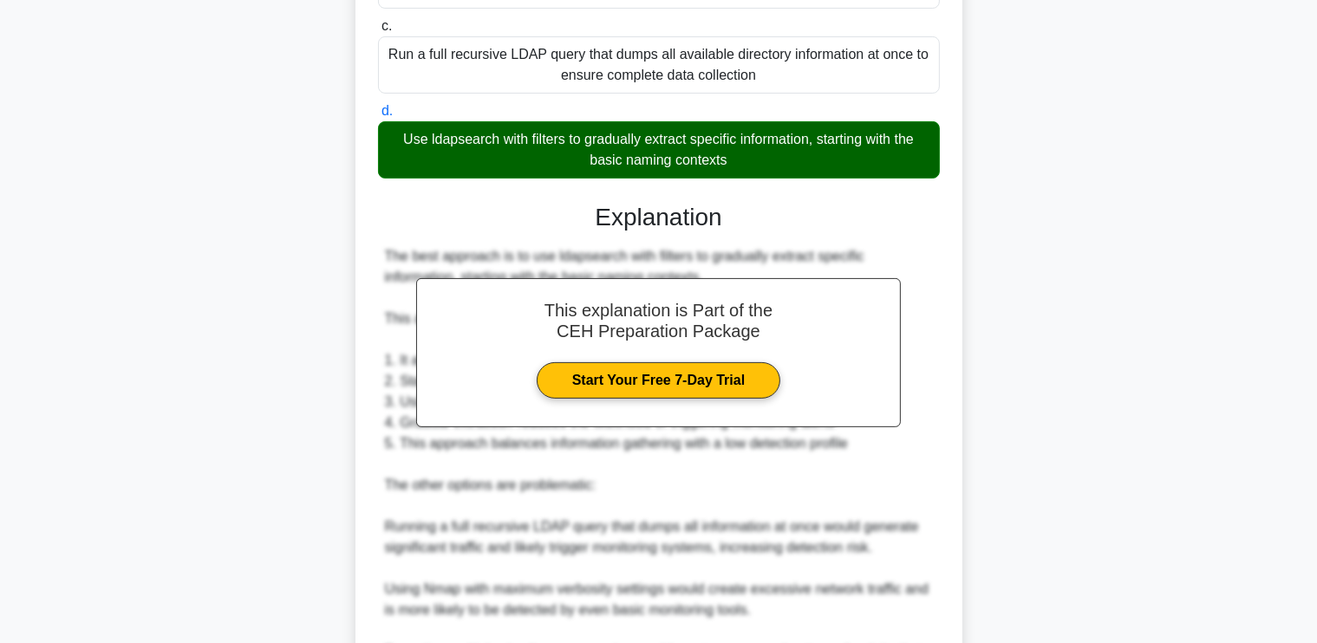
scroll to position [611, 0]
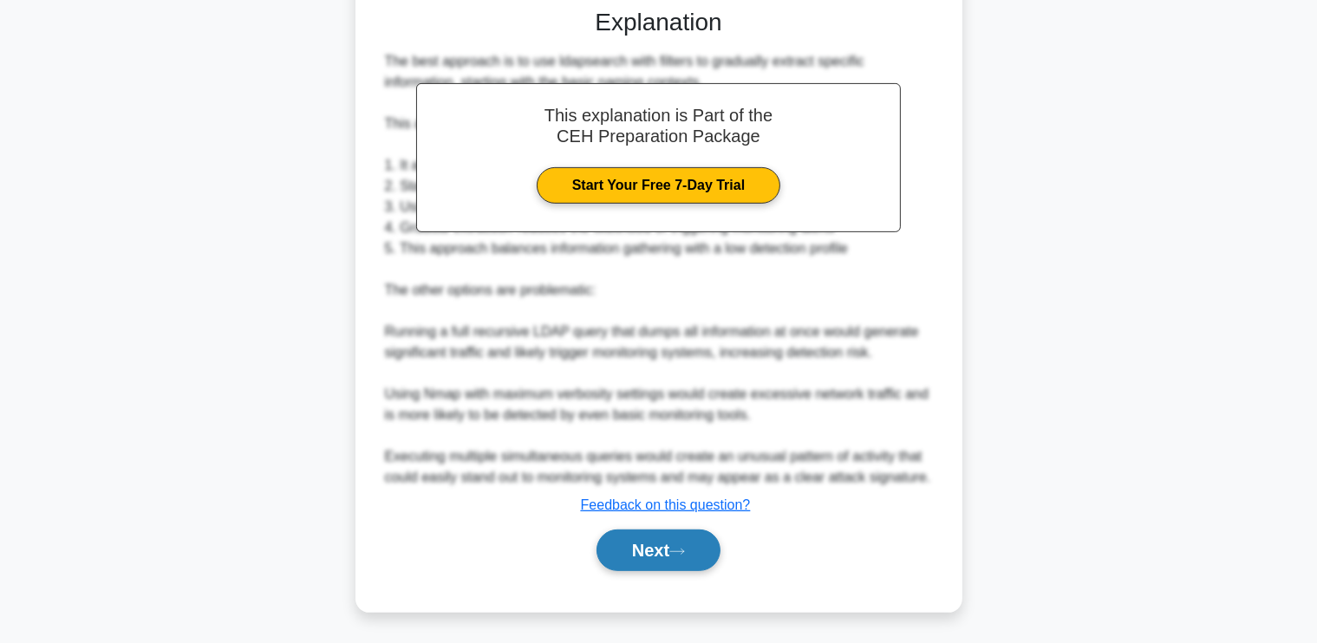
click at [661, 551] on button "Next" at bounding box center [659, 551] width 124 height 42
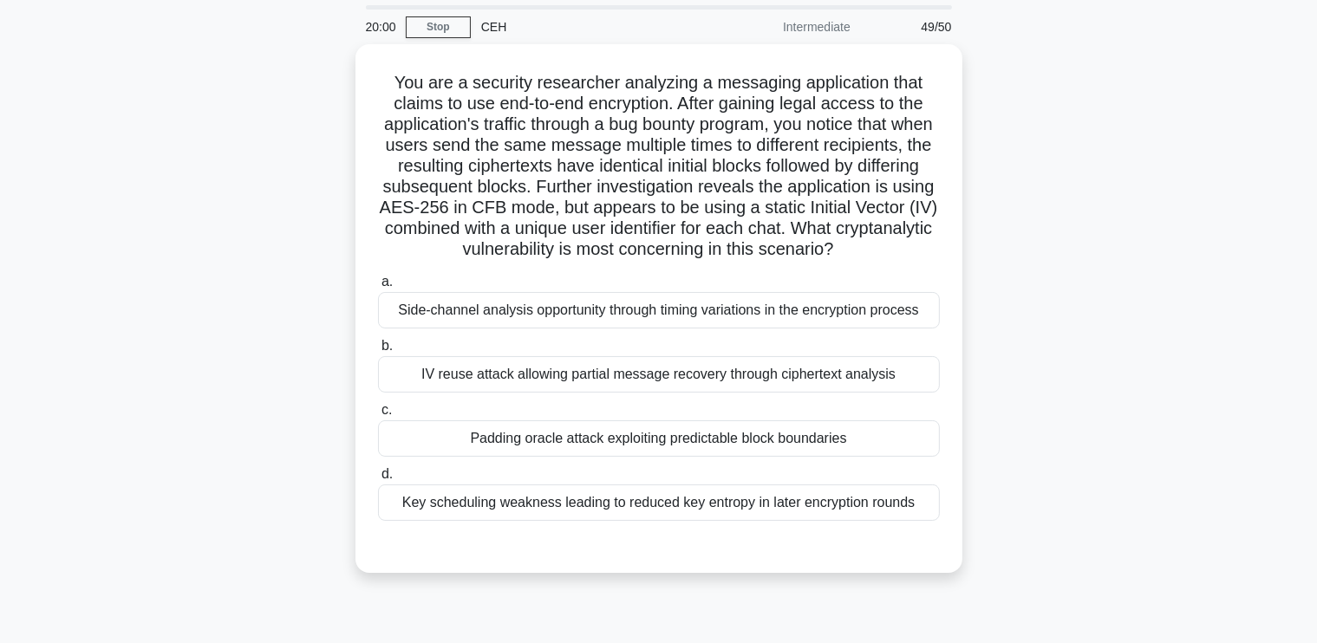
scroll to position [55, 0]
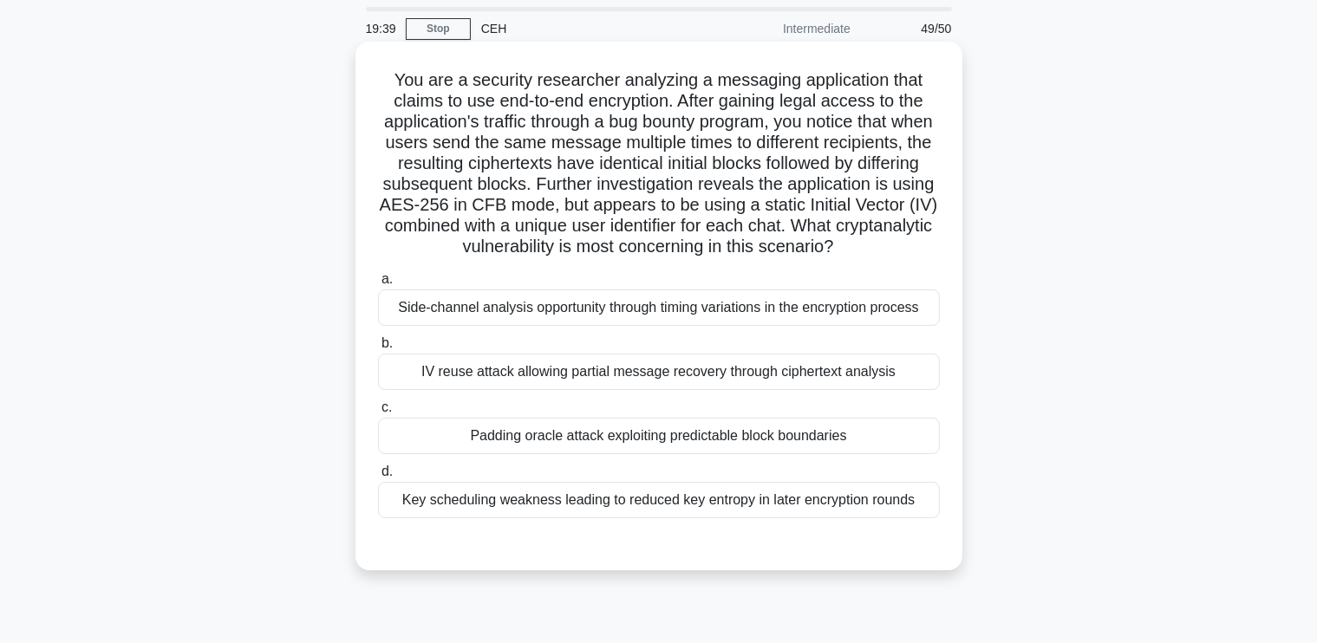
click at [798, 390] on div "IV reuse attack allowing partial message recovery through ciphertext analysis" at bounding box center [659, 372] width 562 height 36
click at [378, 349] on input "b. IV reuse attack allowing partial message recovery through ciphertext analysis" at bounding box center [378, 343] width 0 height 11
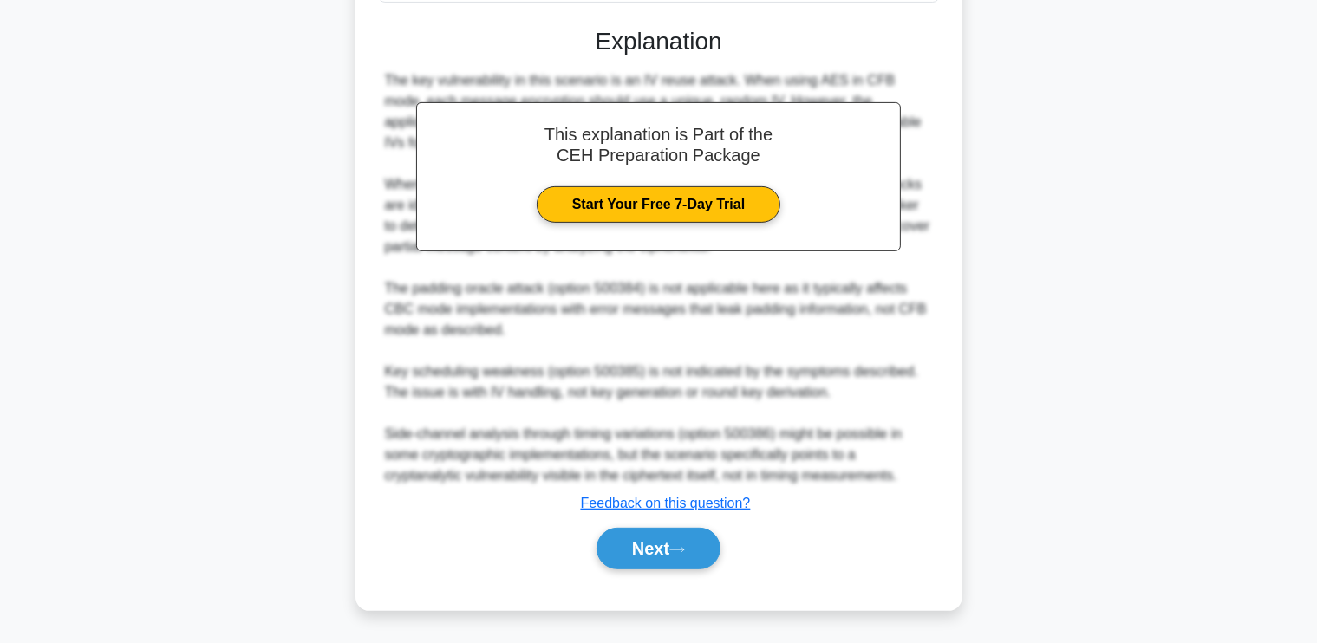
scroll to position [591, 0]
click at [628, 545] on button "Next" at bounding box center [659, 549] width 124 height 42
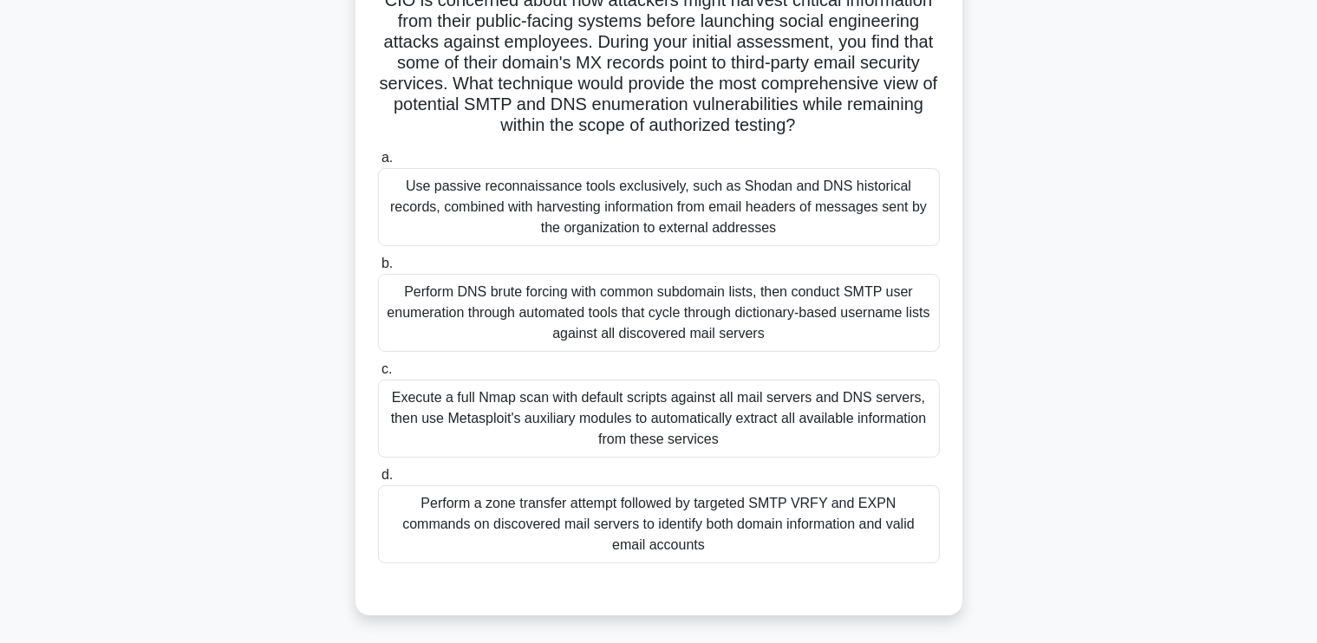
scroll to position [203, 0]
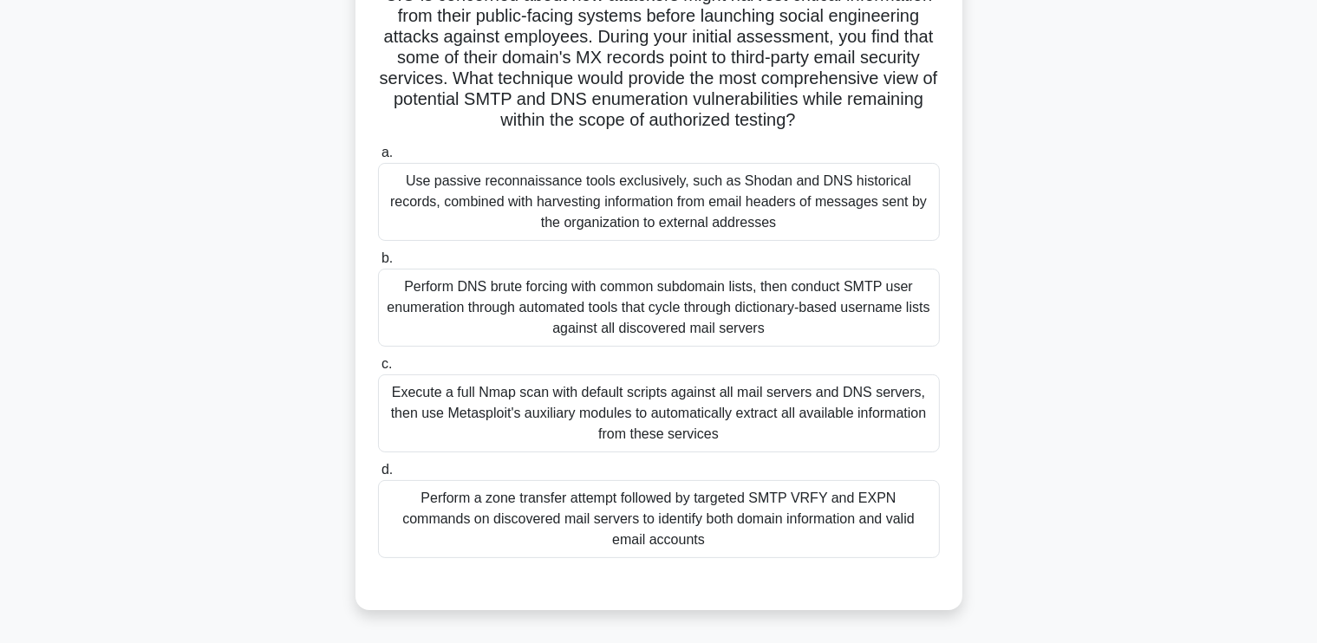
click at [904, 533] on div "Perform a zone transfer attempt followed by targeted SMTP VRFY and EXPN command…" at bounding box center [659, 519] width 562 height 78
click at [378, 476] on input "d. Perform a zone transfer attempt followed by targeted SMTP VRFY and EXPN comm…" at bounding box center [378, 470] width 0 height 11
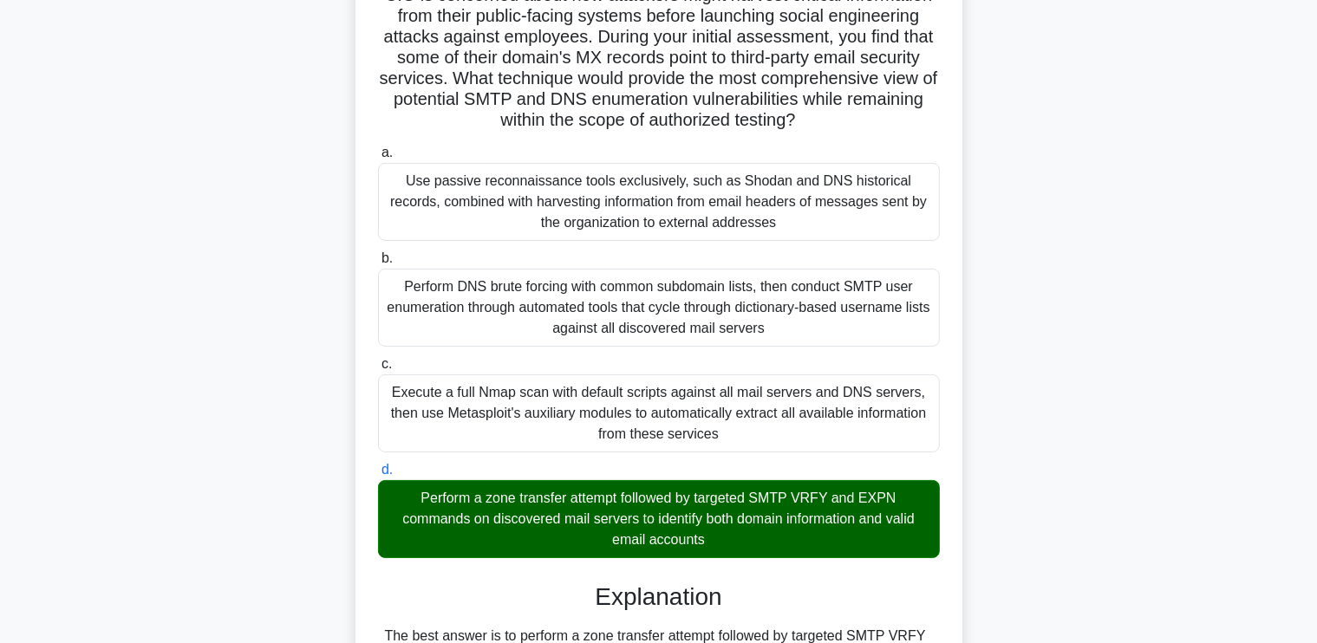
scroll to position [819, 0]
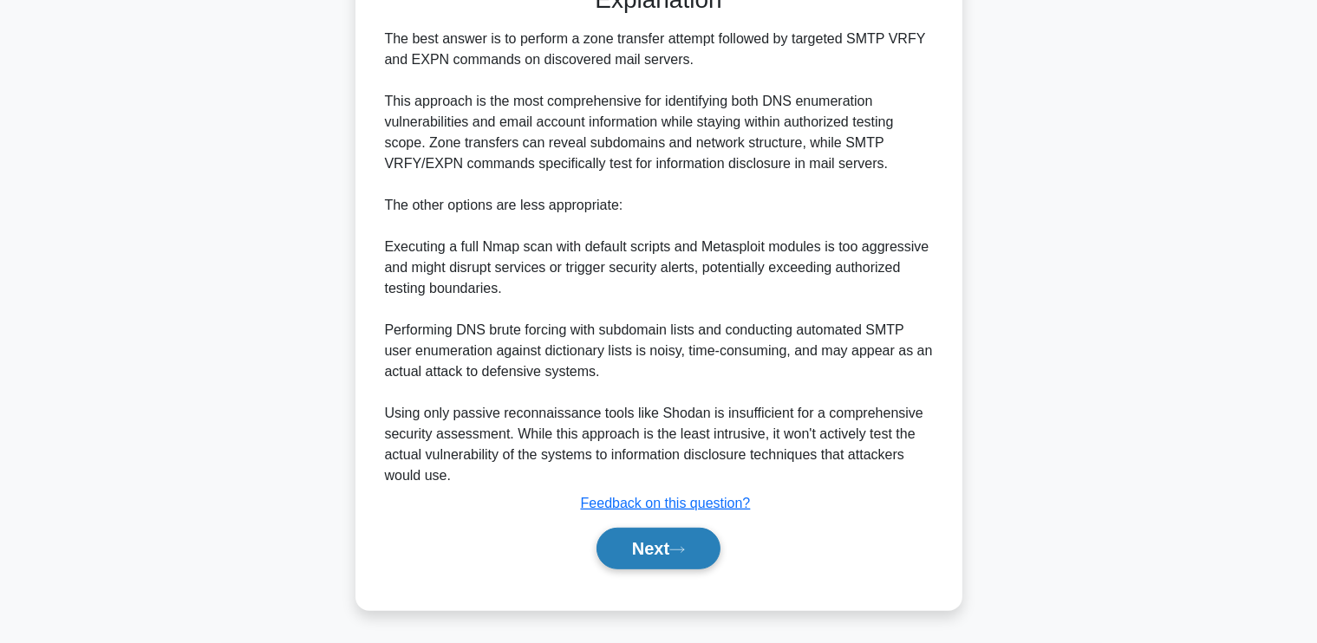
click at [675, 540] on button "Next" at bounding box center [659, 549] width 124 height 42
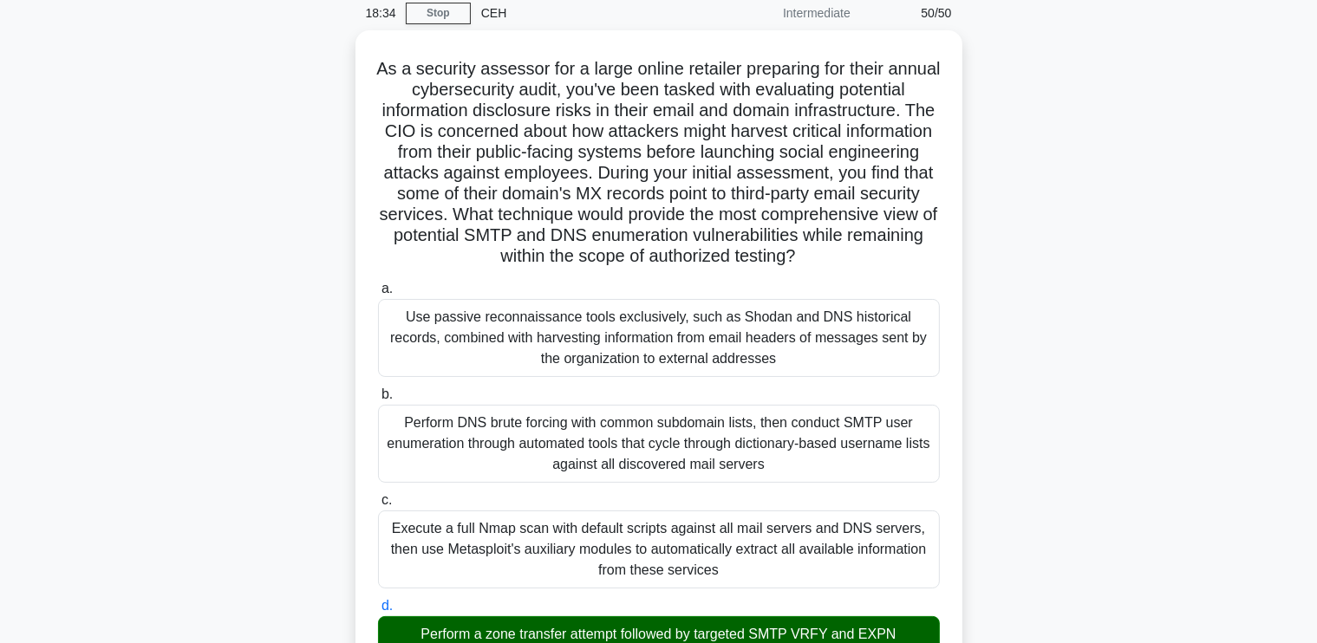
scroll to position [0, 0]
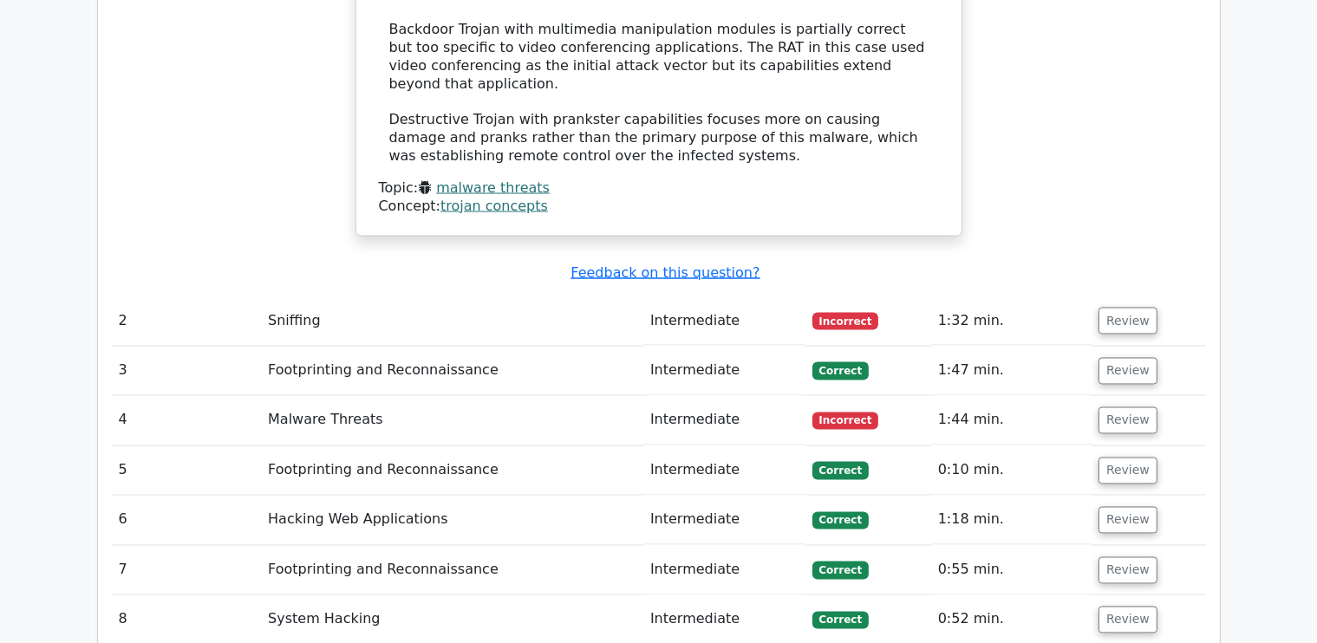
scroll to position [2829, 0]
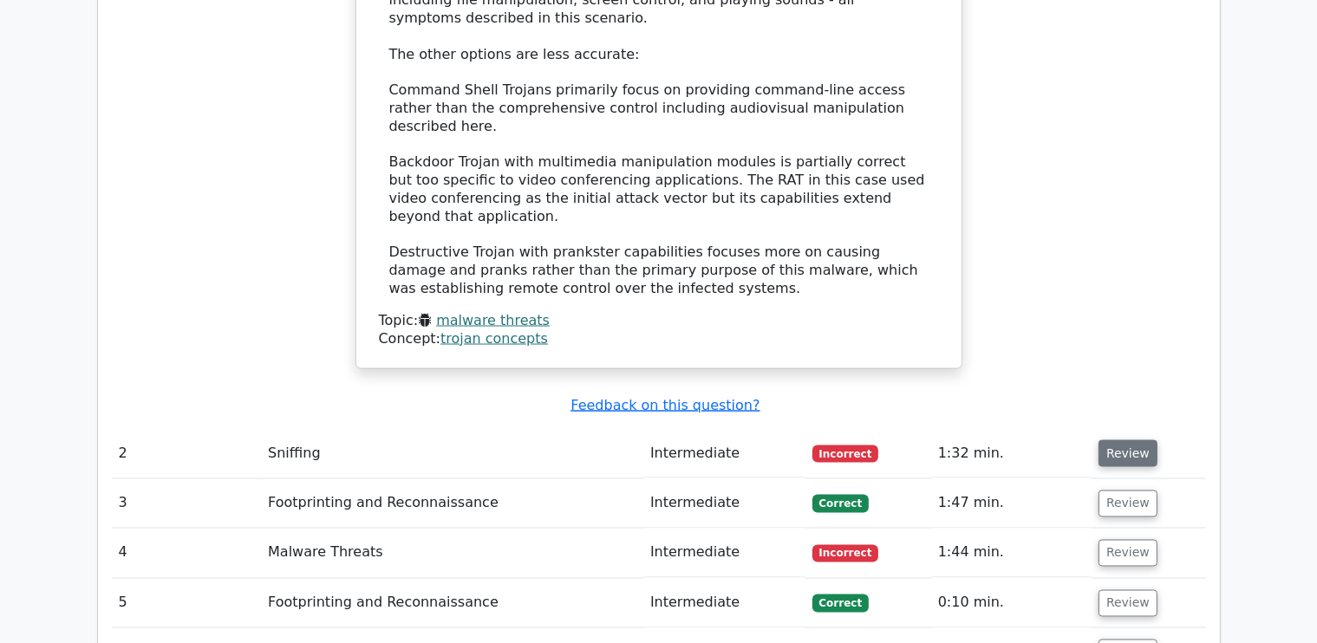
click at [1121, 440] on button "Review" at bounding box center [1128, 453] width 59 height 27
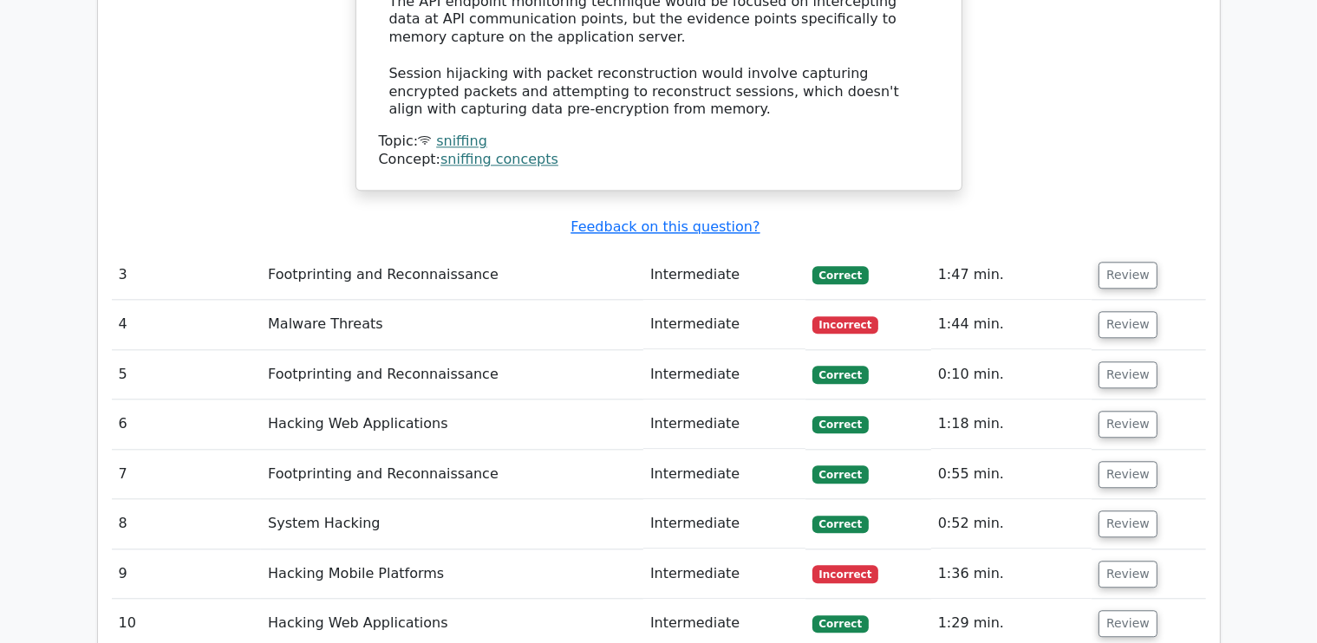
scroll to position [4106, 0]
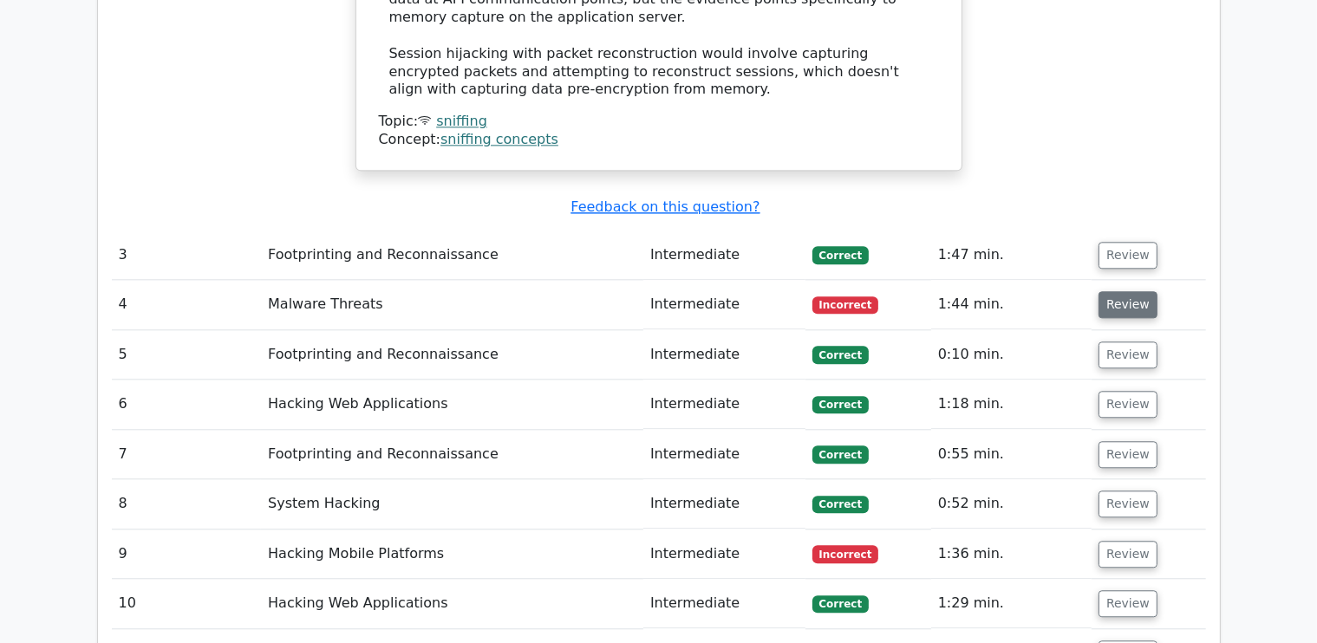
click at [1123, 291] on button "Review" at bounding box center [1128, 304] width 59 height 27
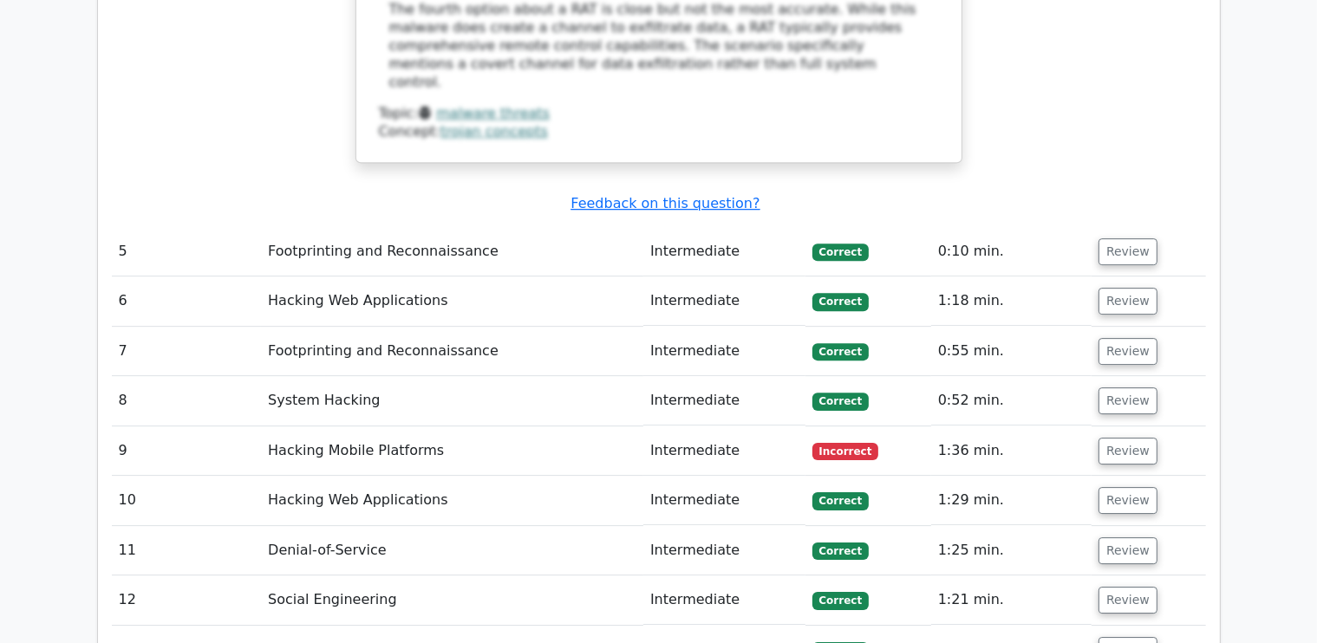
scroll to position [5378, 0]
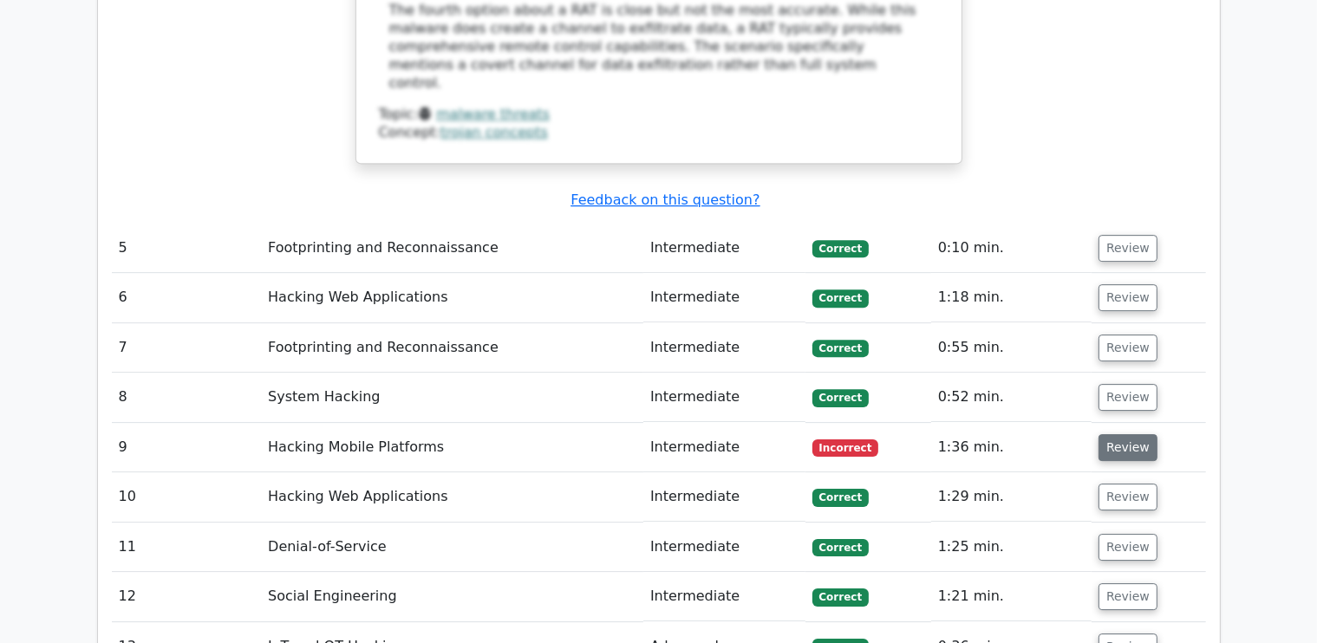
click at [1110, 434] on button "Review" at bounding box center [1128, 447] width 59 height 27
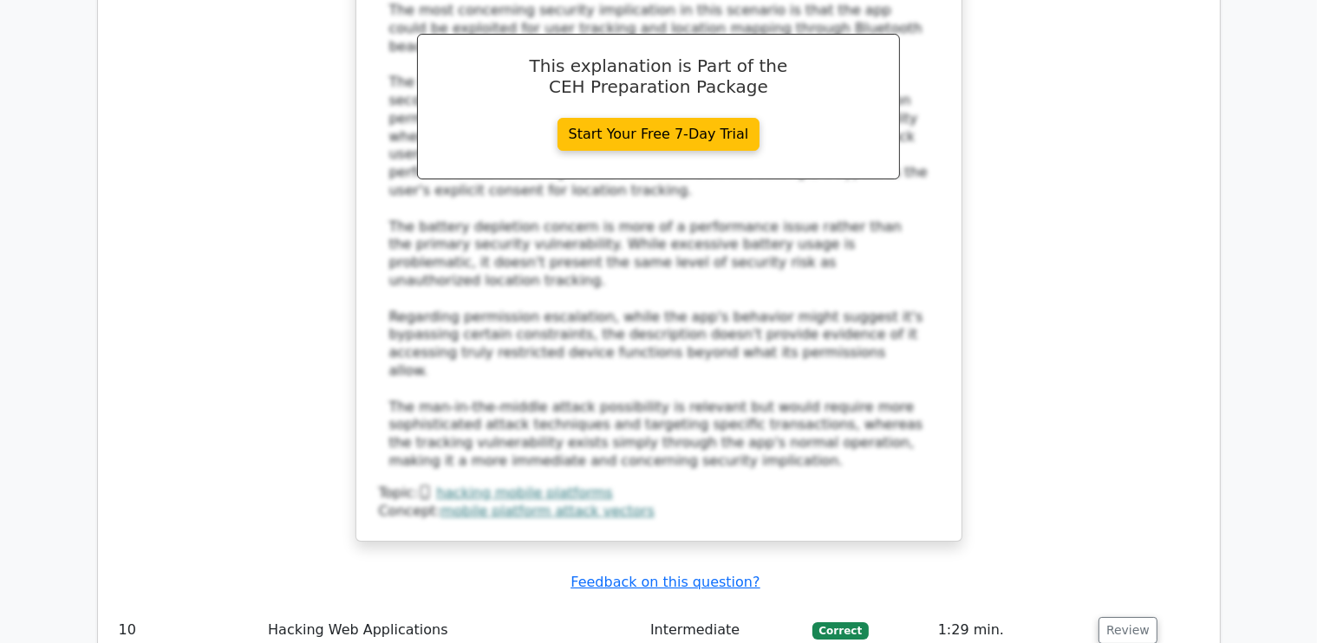
scroll to position [6611, 0]
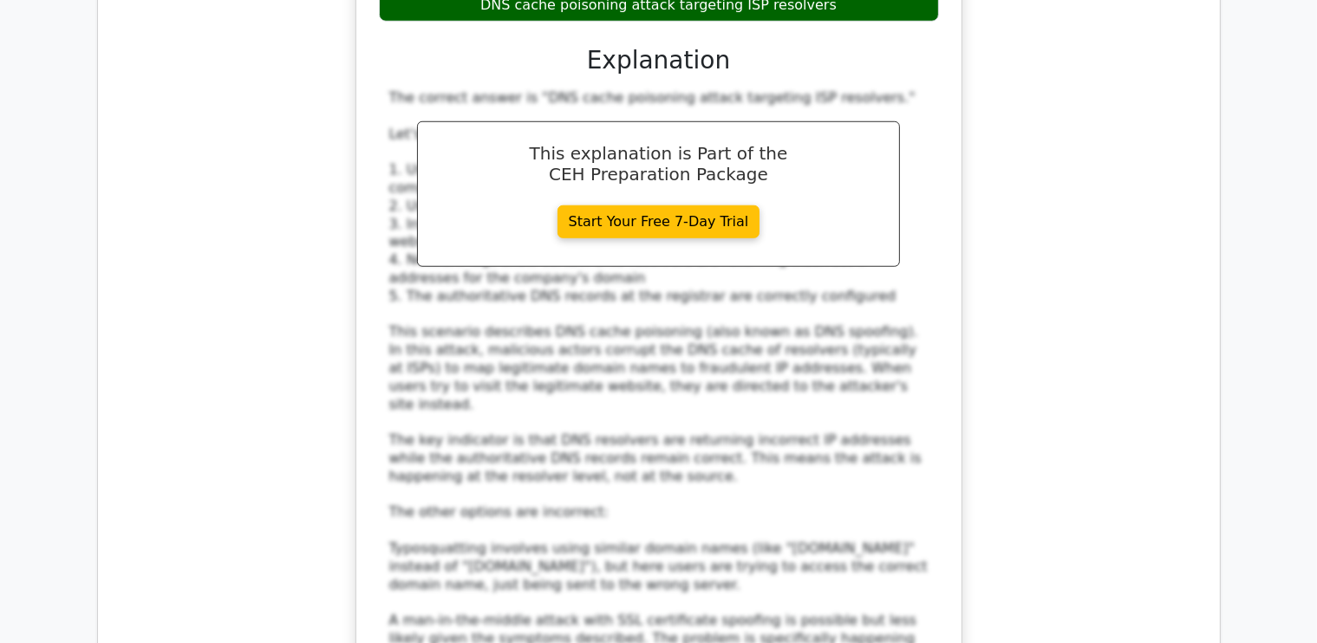
scroll to position [7976, 0]
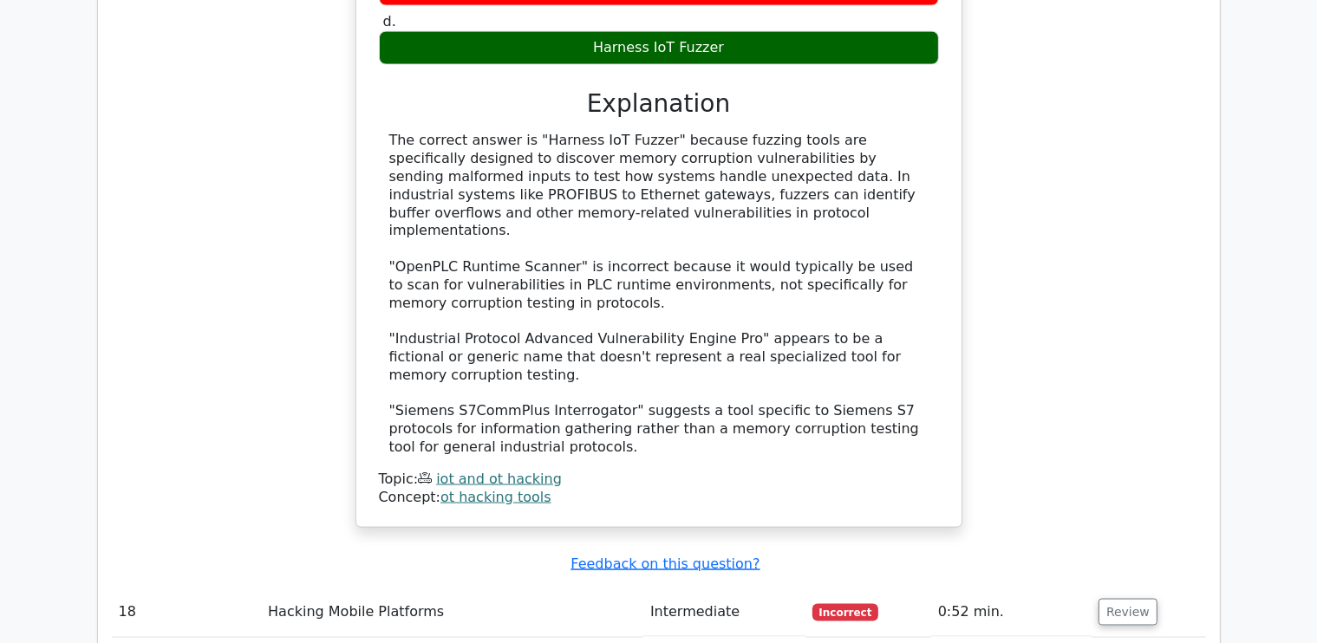
scroll to position [9202, 0]
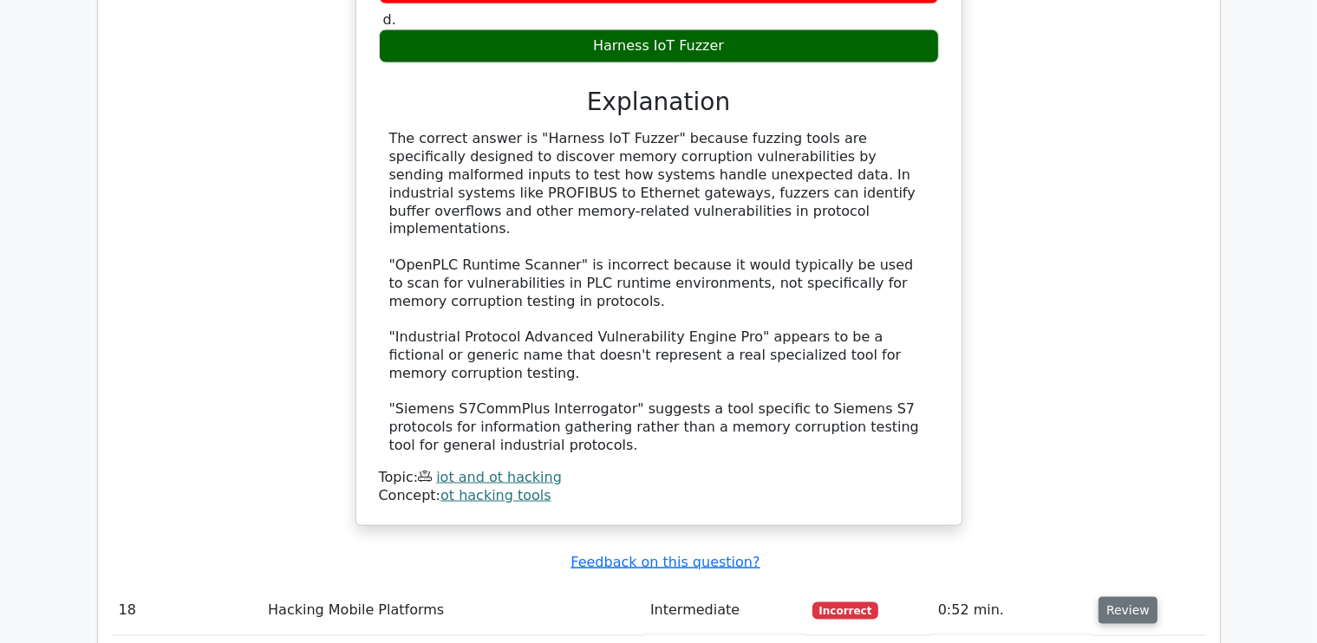
click at [1112, 597] on button "Review" at bounding box center [1128, 610] width 59 height 27
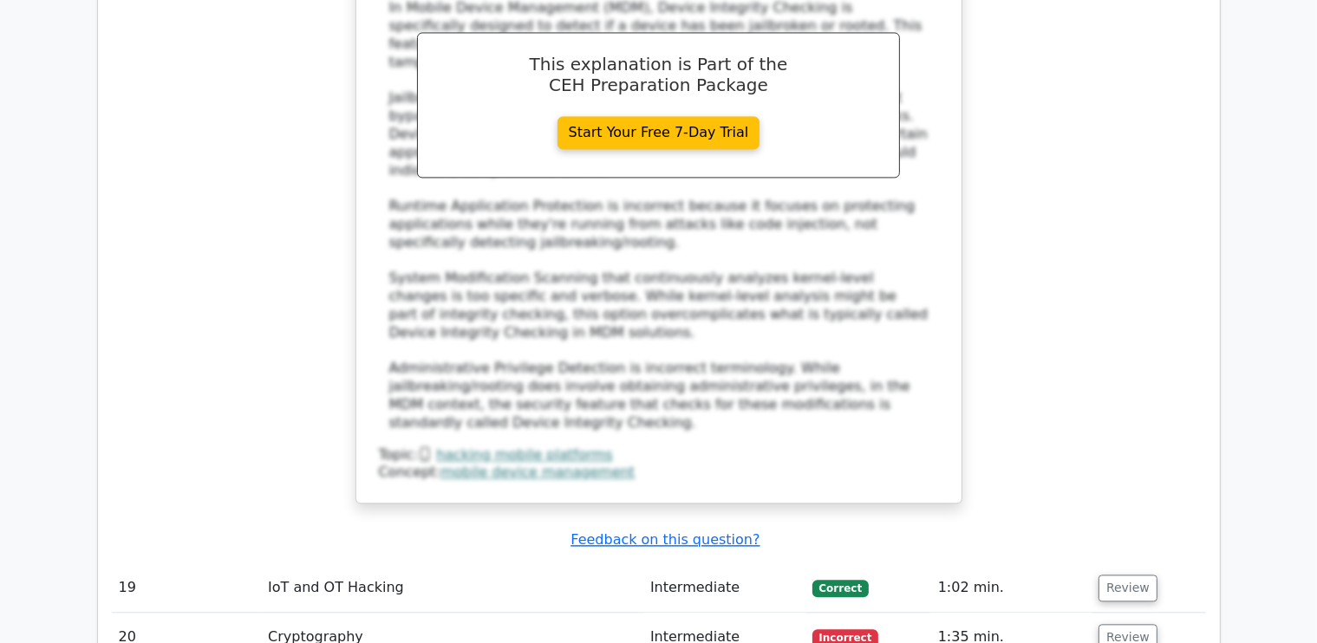
scroll to position [10253, 0]
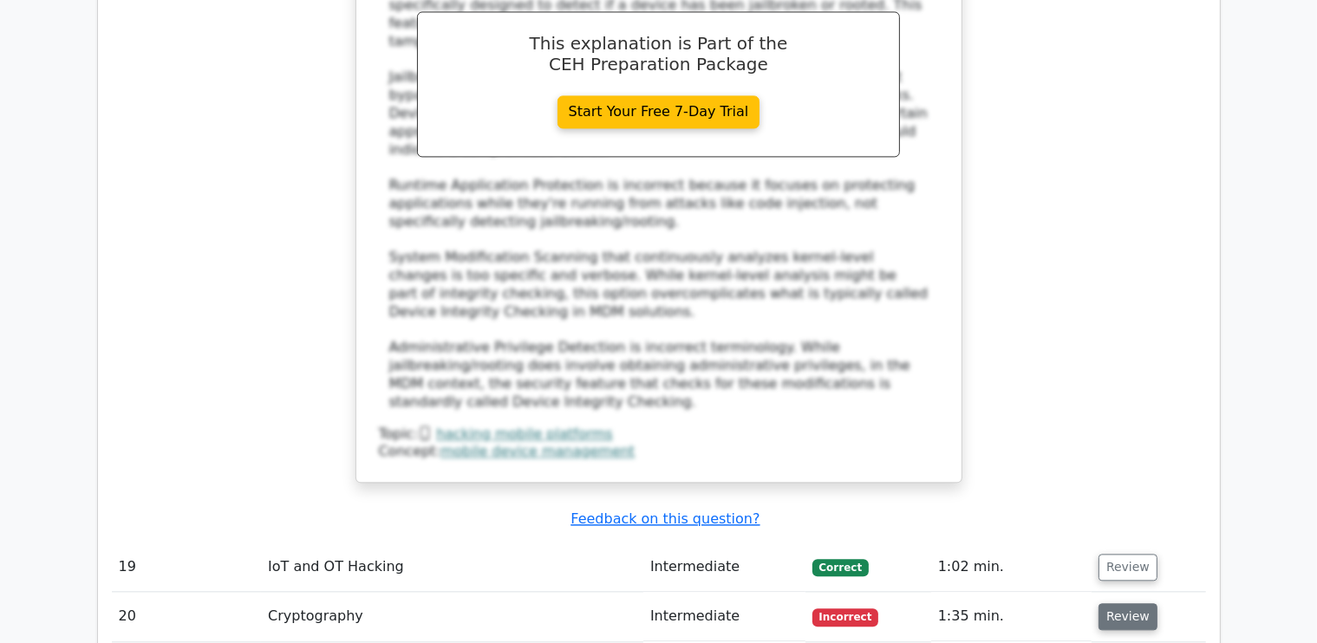
click at [1108, 604] on button "Review" at bounding box center [1128, 617] width 59 height 27
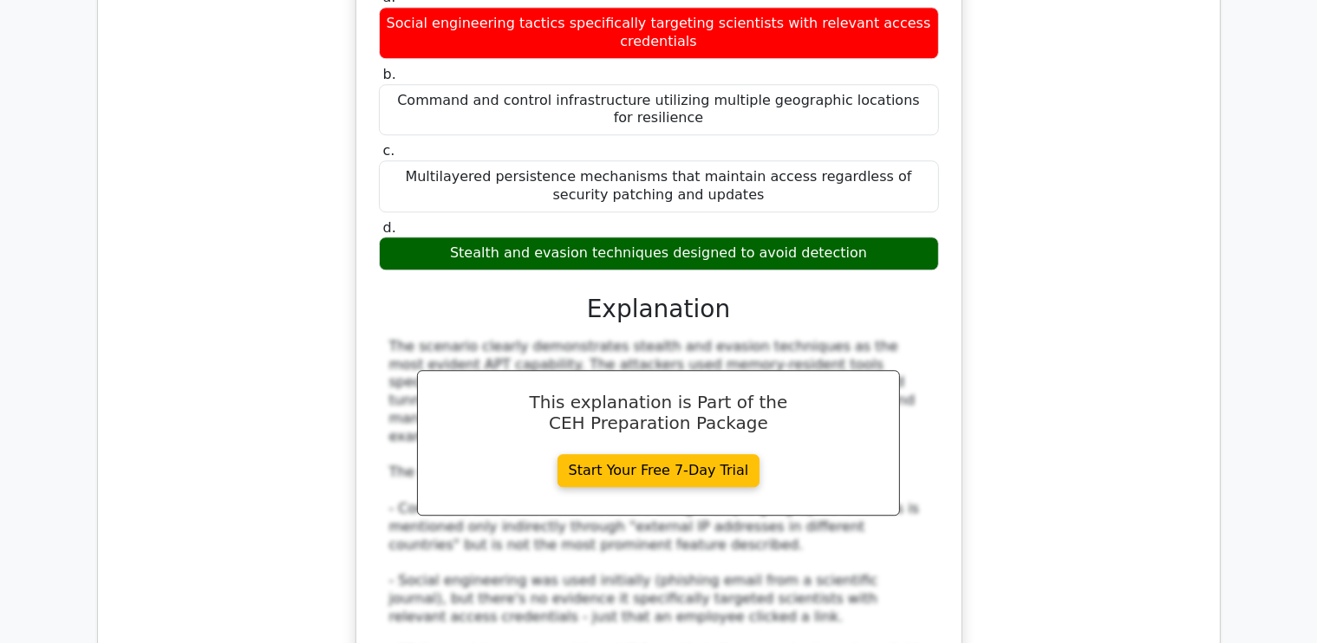
scroll to position [11265, 0]
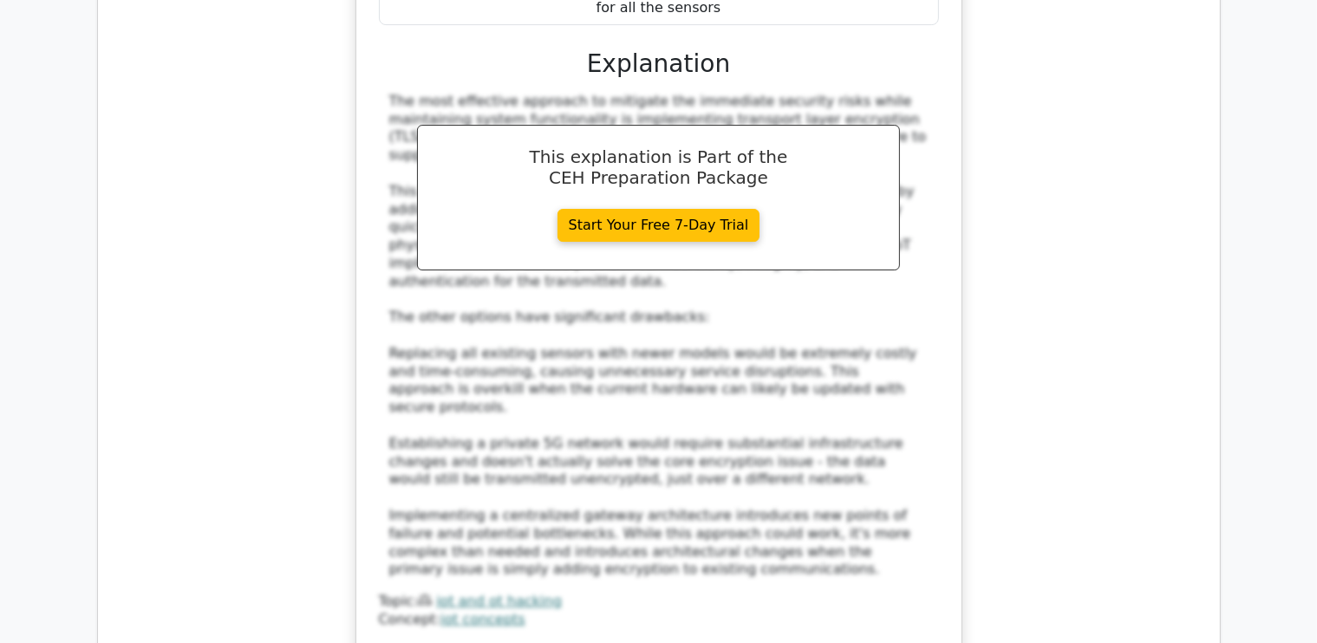
scroll to position [12719, 0]
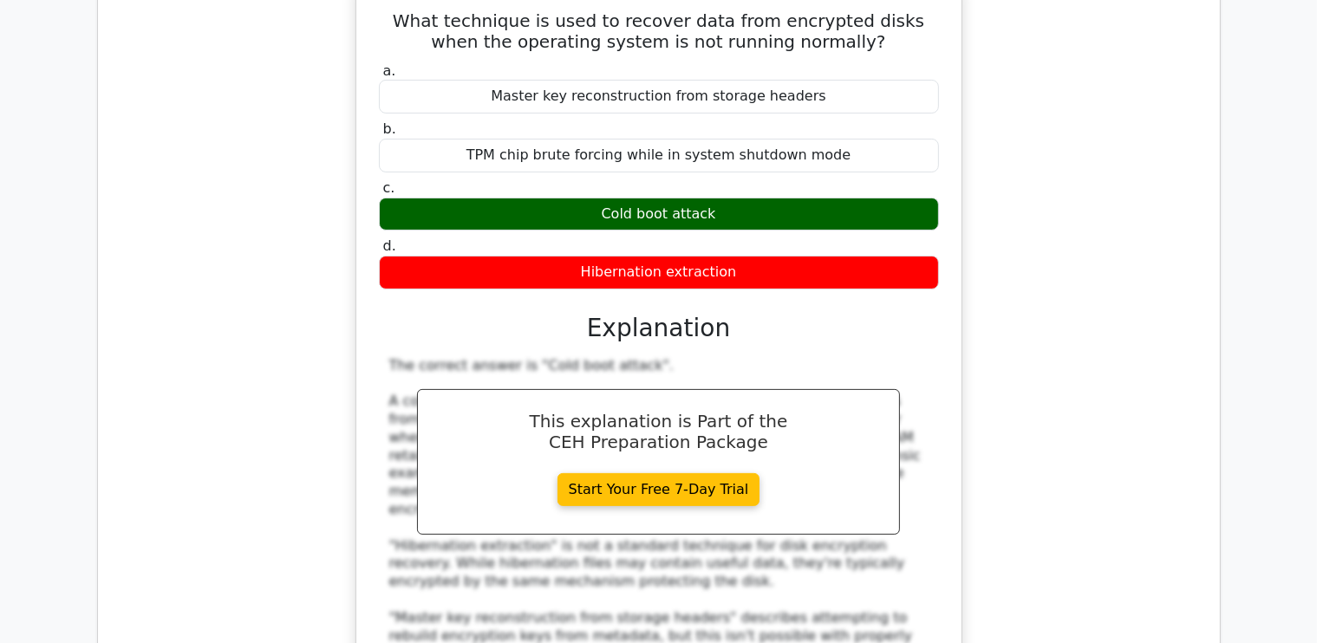
scroll to position [13523, 0]
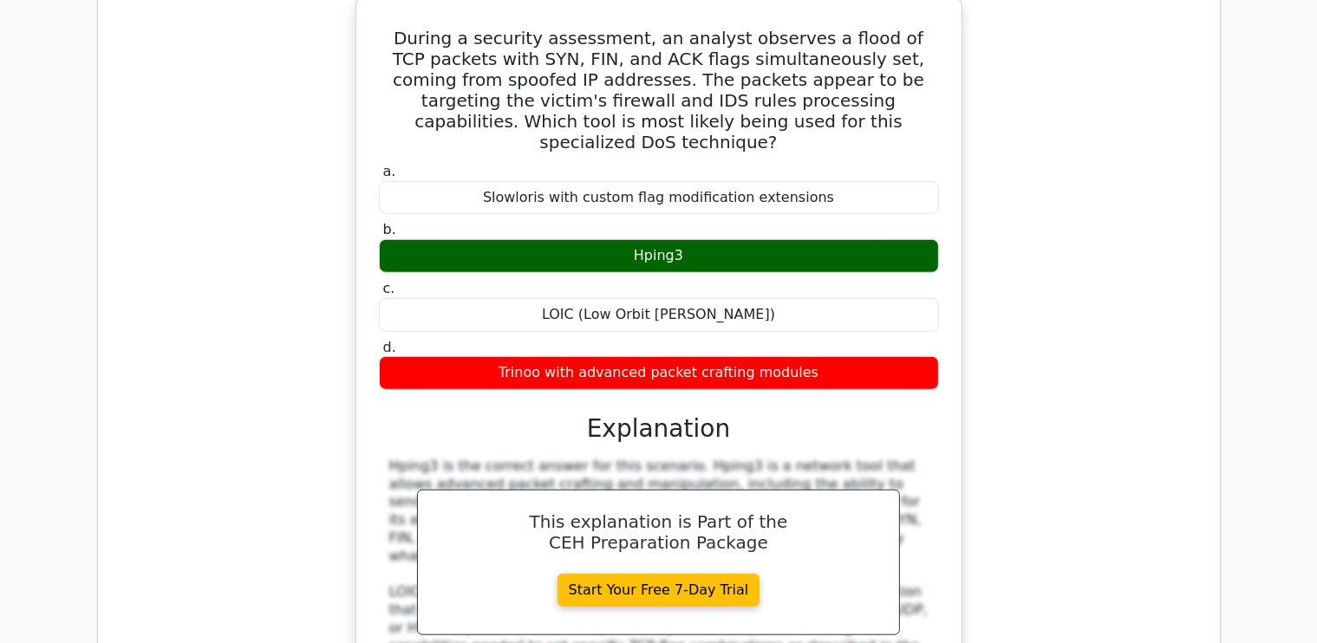
scroll to position [14477, 0]
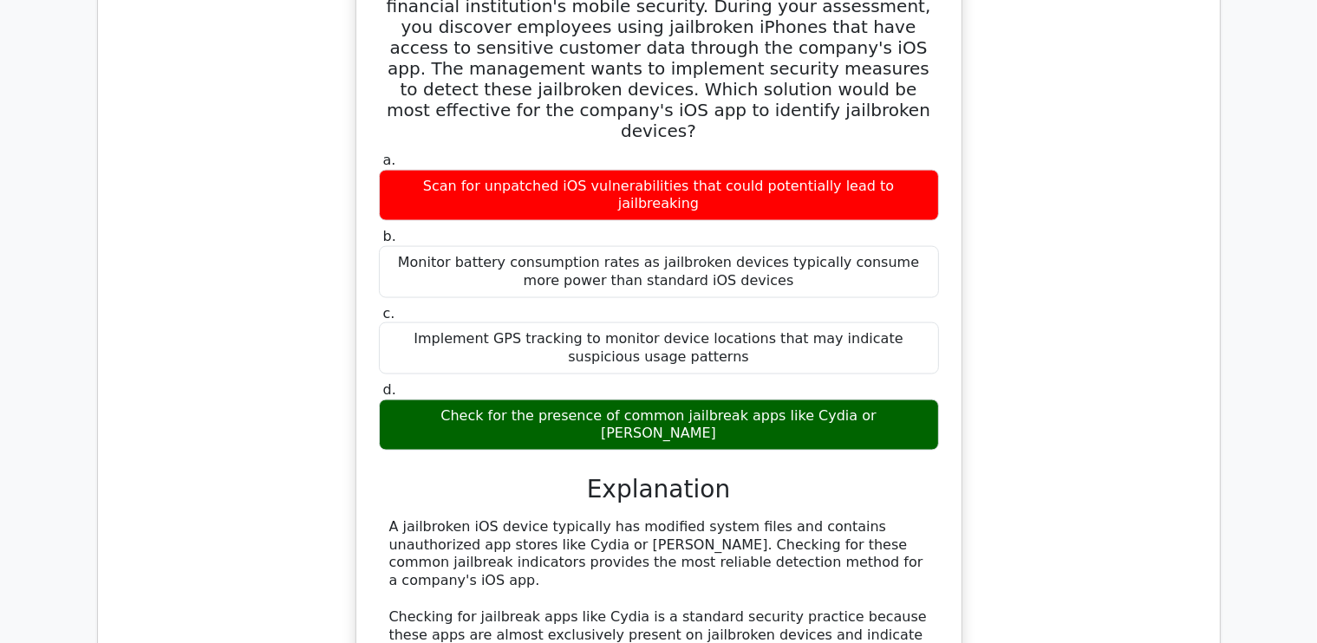
scroll to position [15719, 0]
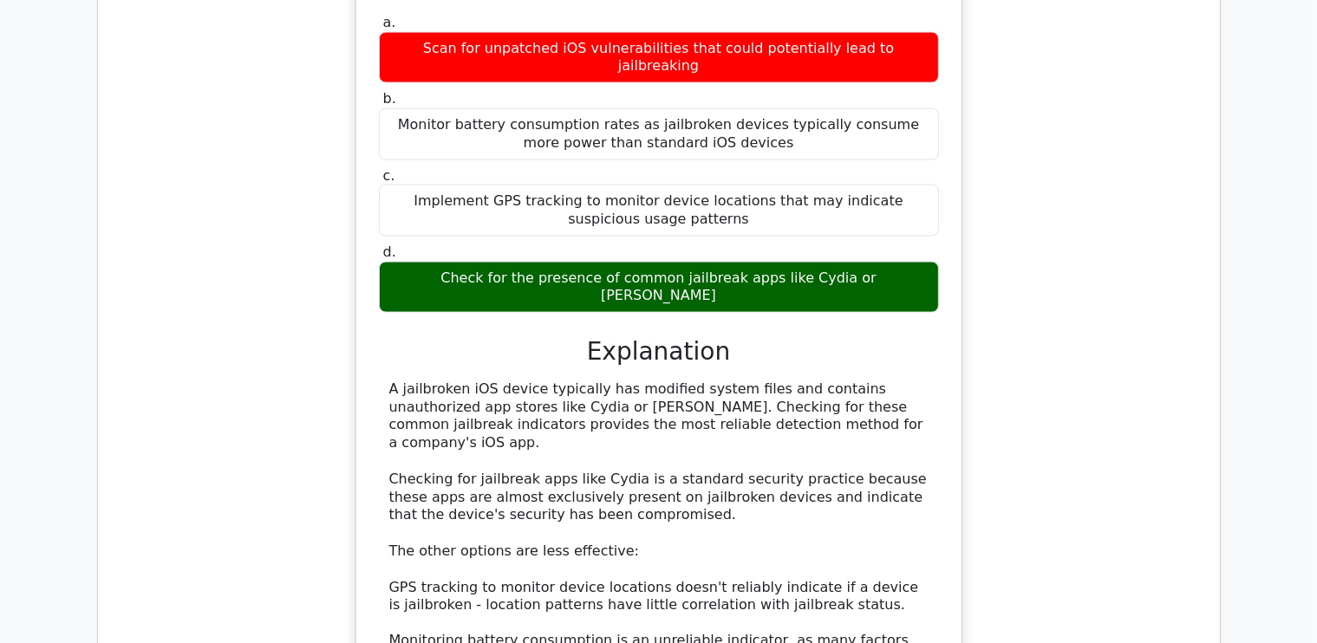
scroll to position [15854, 0]
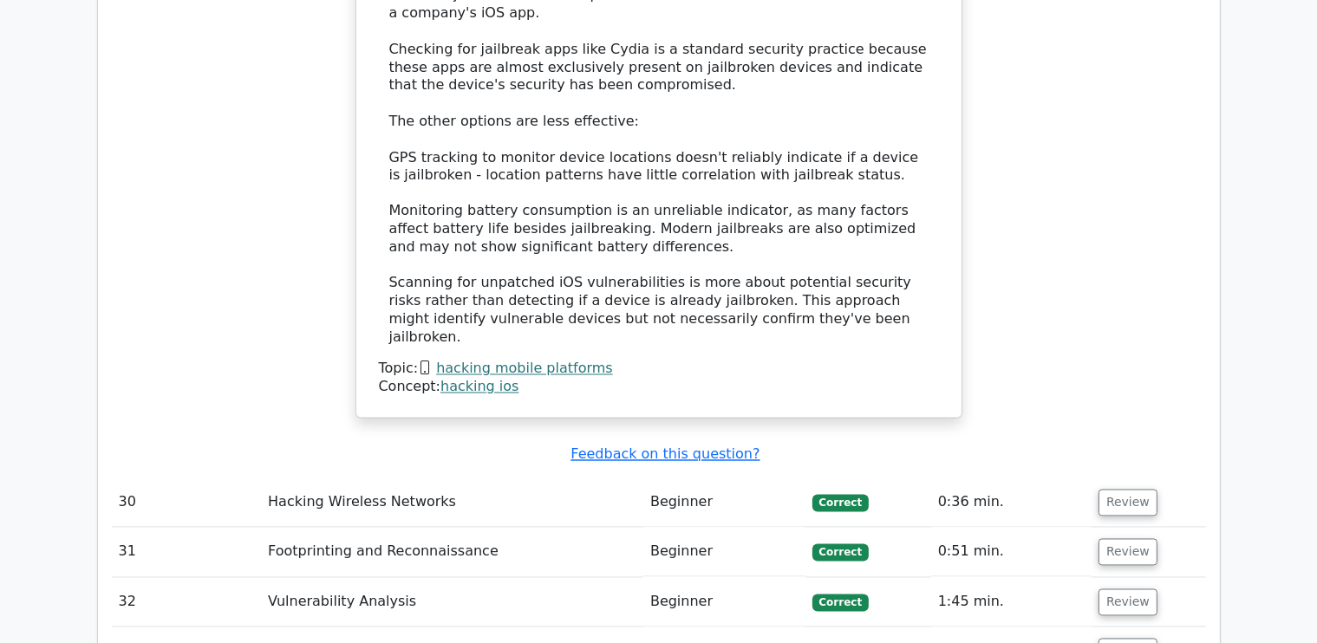
scroll to position [16319, 0]
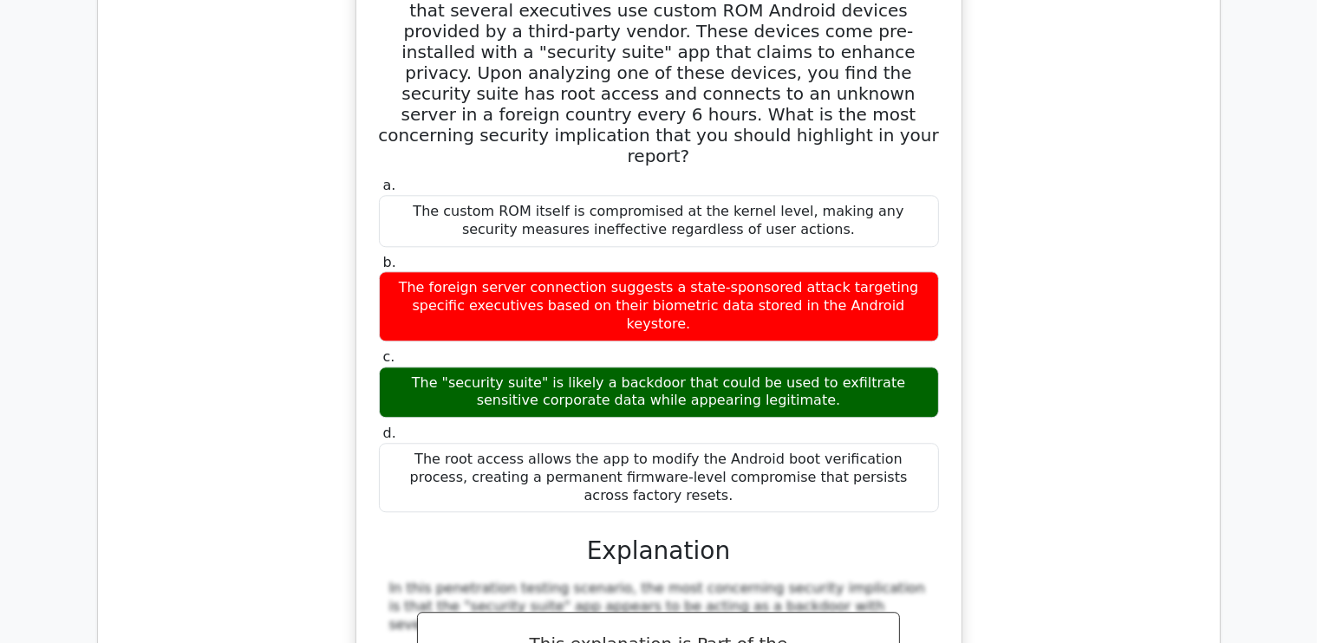
scroll to position [17487, 0]
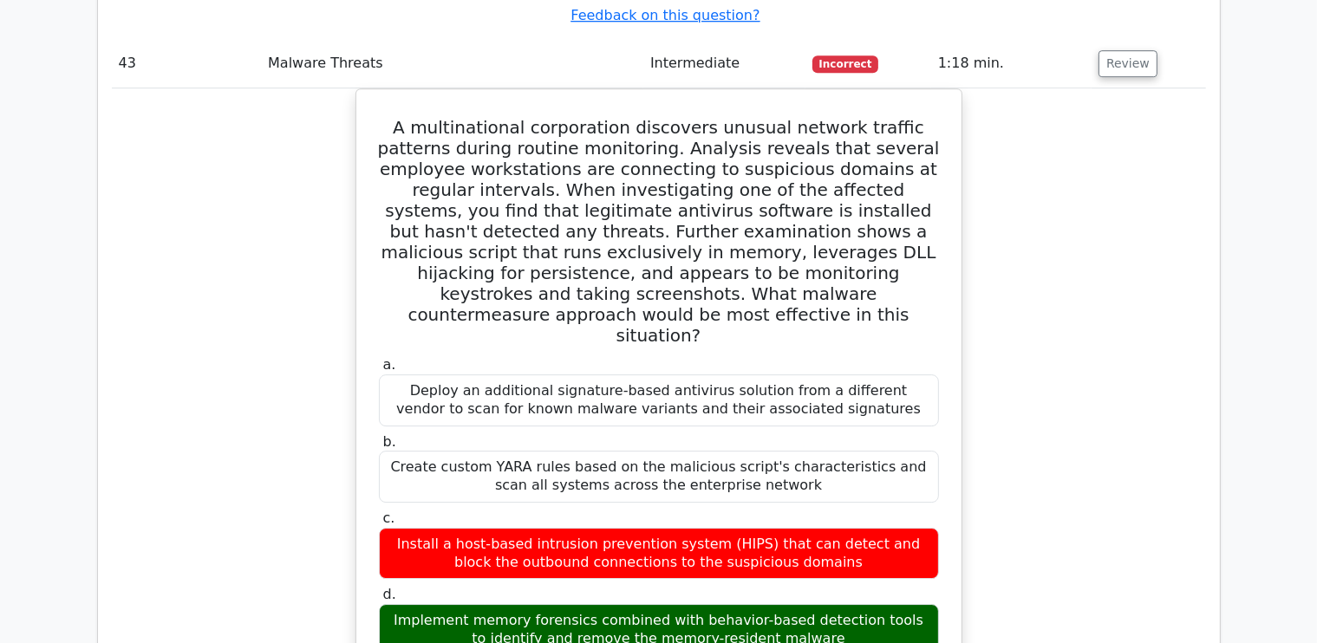
scroll to position [18659, 0]
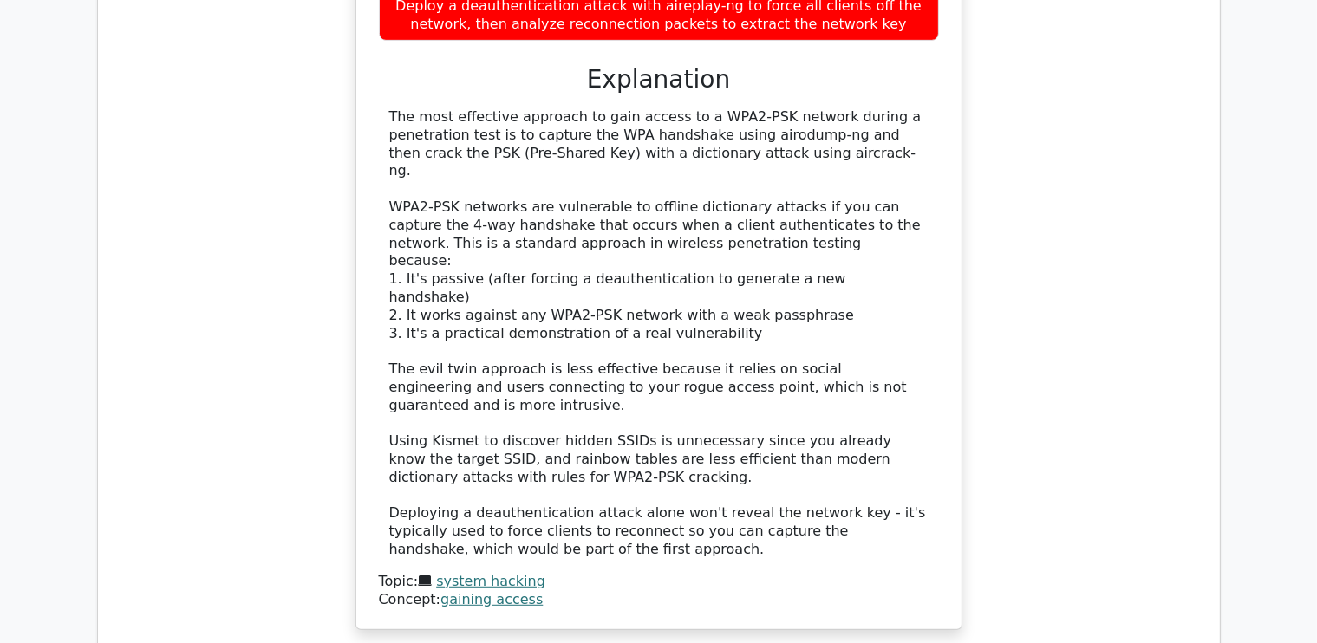
scroll to position [20562, 0]
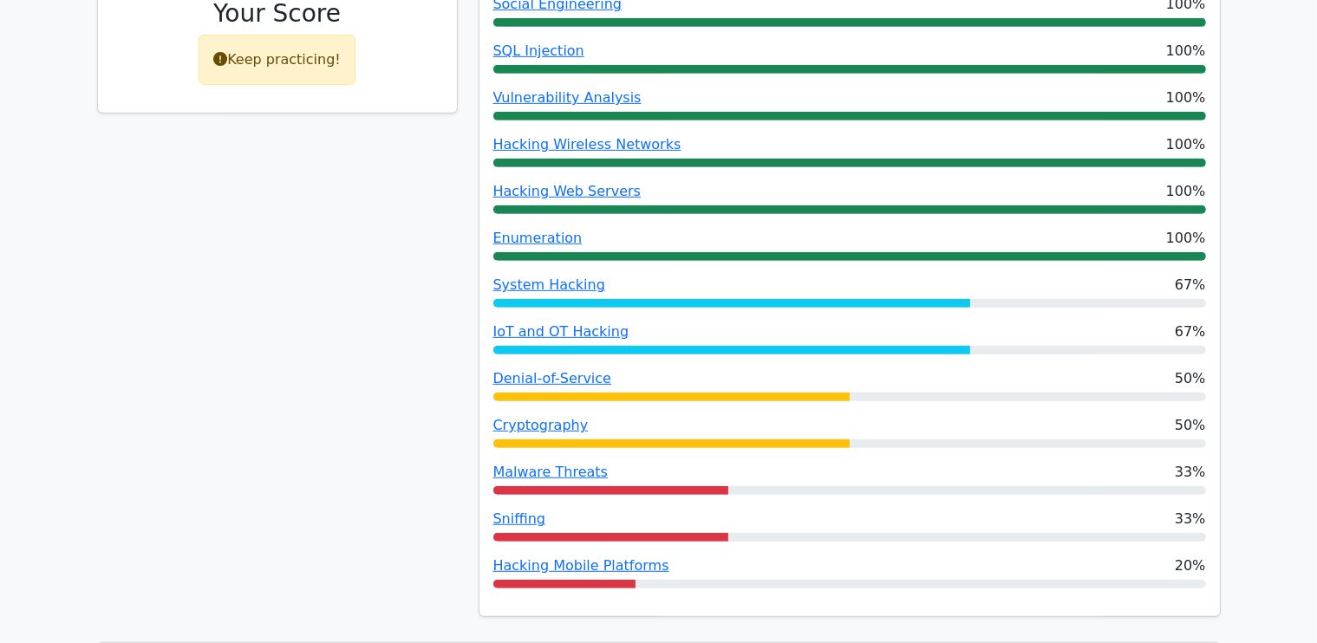
scroll to position [853, 0]
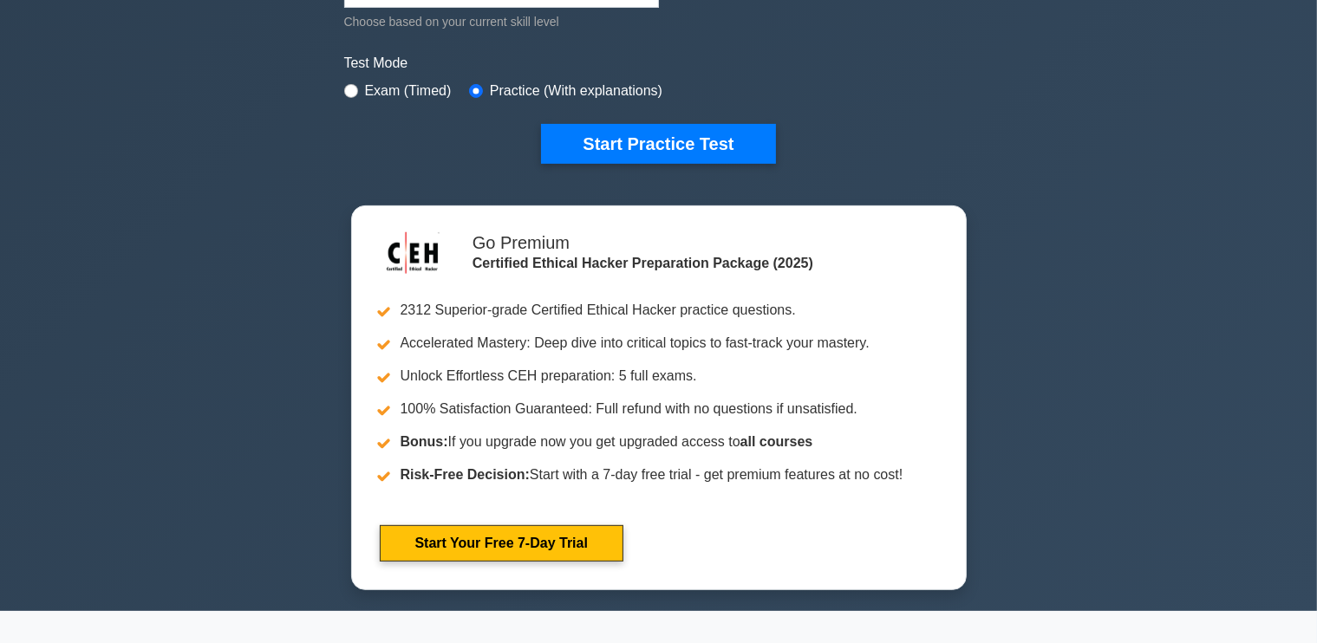
scroll to position [493, 0]
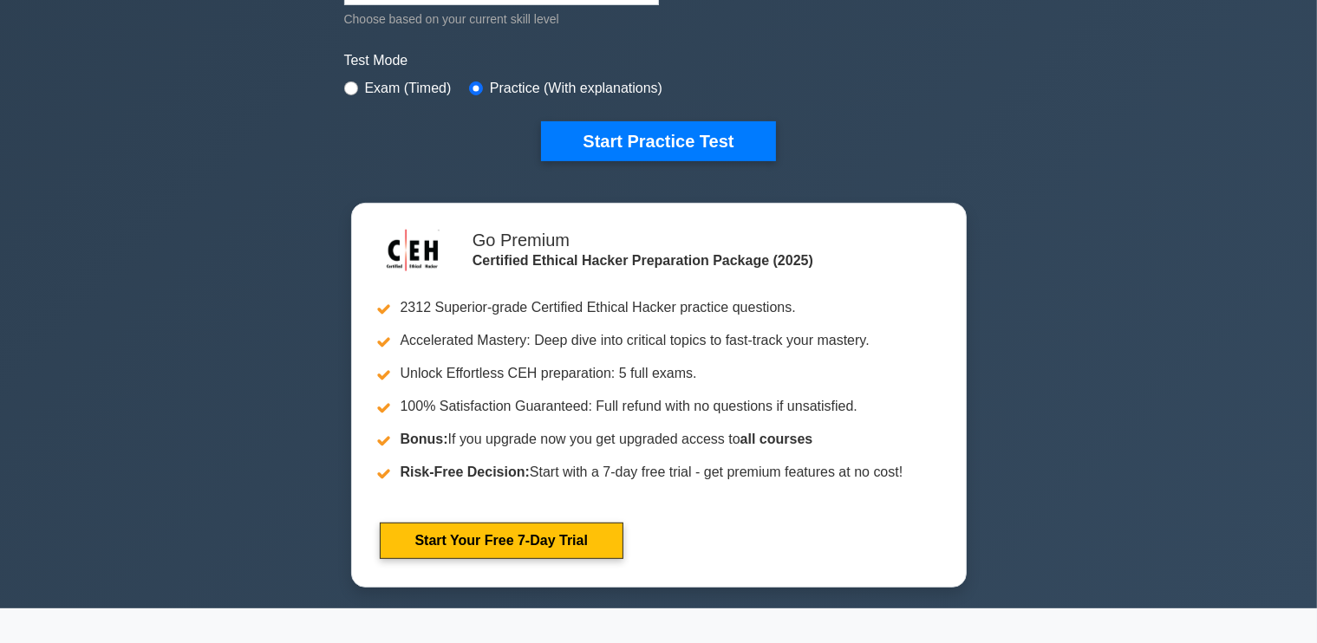
click at [1106, 401] on div "Certified Ethical Hacker Customize Your Next Practice Test Topics Introduction …" at bounding box center [658, 86] width 1317 height 1046
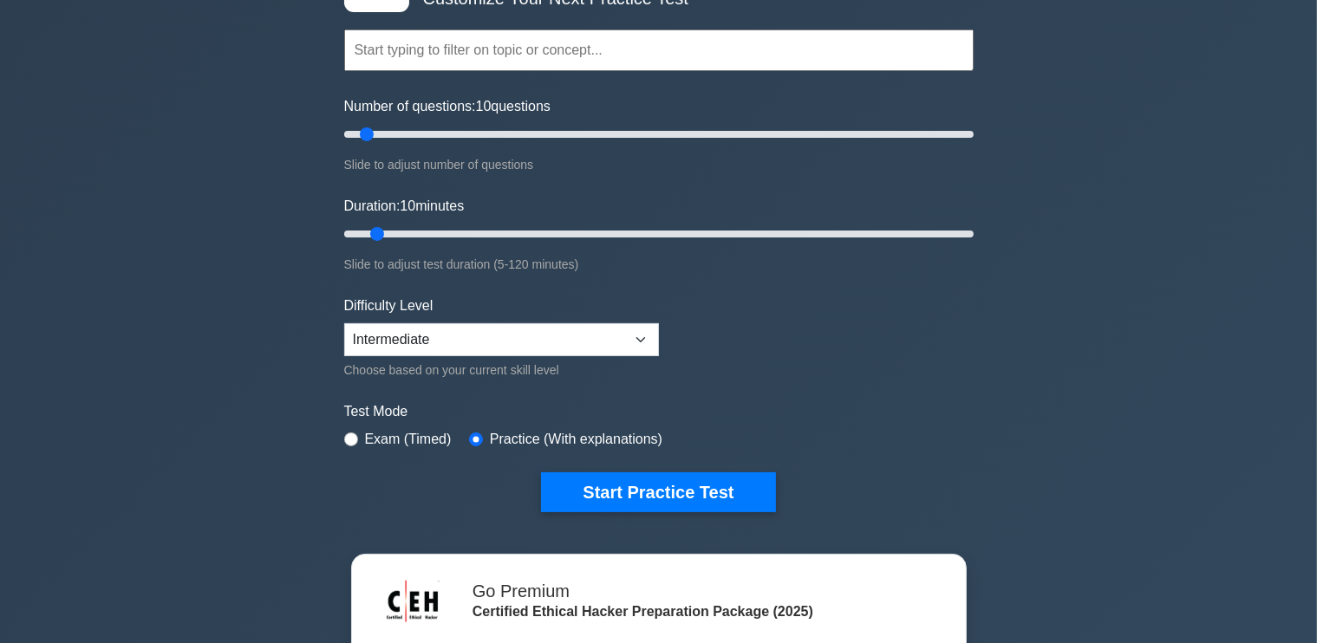
scroll to position [0, 0]
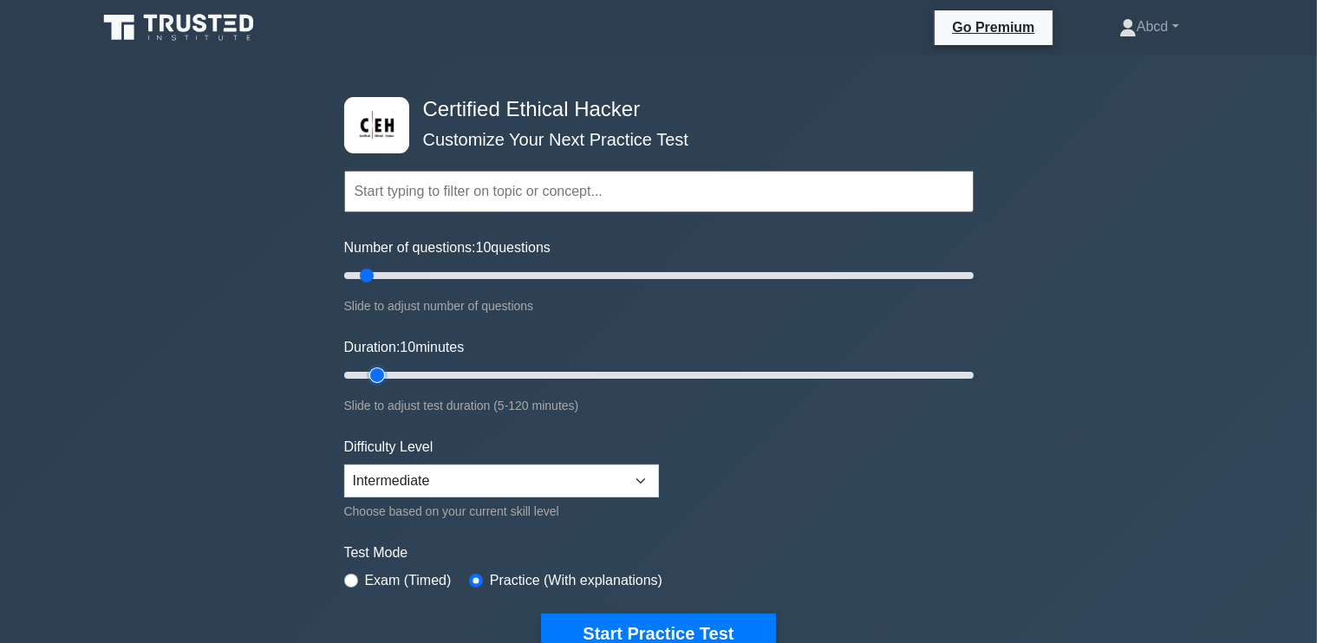
click at [725, 372] on input "Duration: 10 minutes" at bounding box center [659, 375] width 630 height 21
drag, startPoint x: 725, startPoint y: 372, endPoint x: 708, endPoint y: 377, distance: 18.1
type input "70"
click at [708, 377] on input "Duration: 70 minutes" at bounding box center [659, 375] width 630 height 21
type input "50"
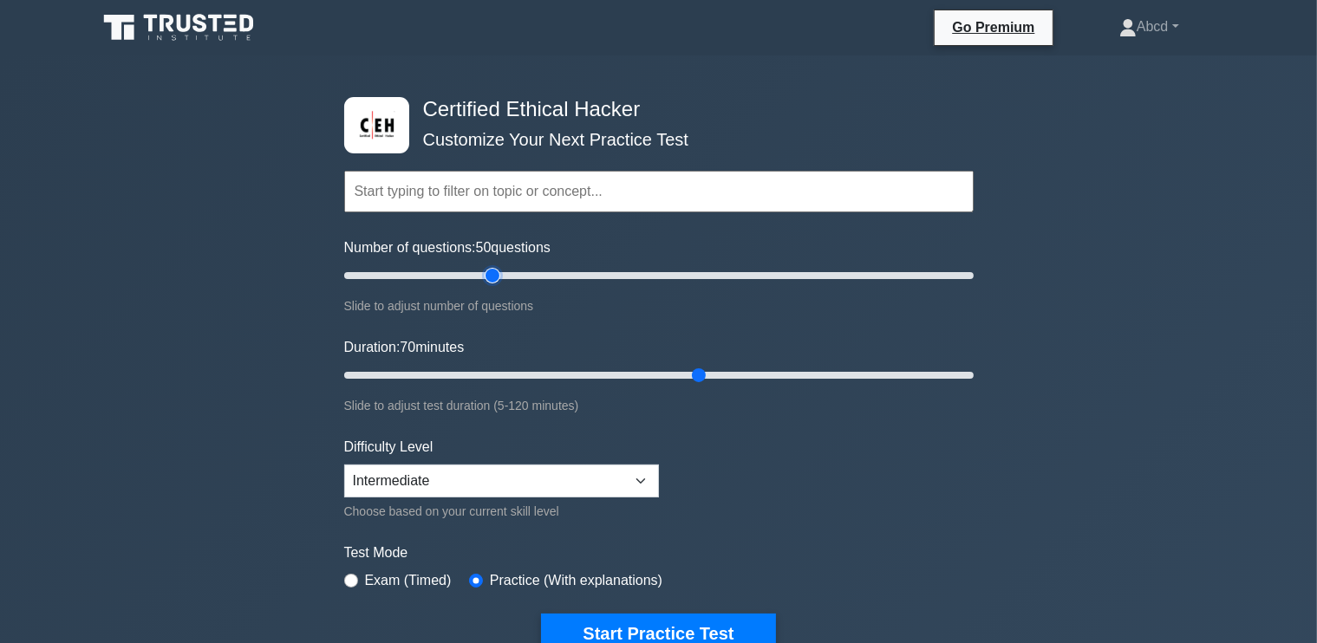
click at [493, 276] on input "Number of questions: 50 questions" at bounding box center [659, 275] width 630 height 21
click at [1138, 302] on div "Certified Ethical Hacker Customize Your Next Practice Test Topics Introduction …" at bounding box center [658, 578] width 1317 height 1046
